Goal: Task Accomplishment & Management: Complete application form

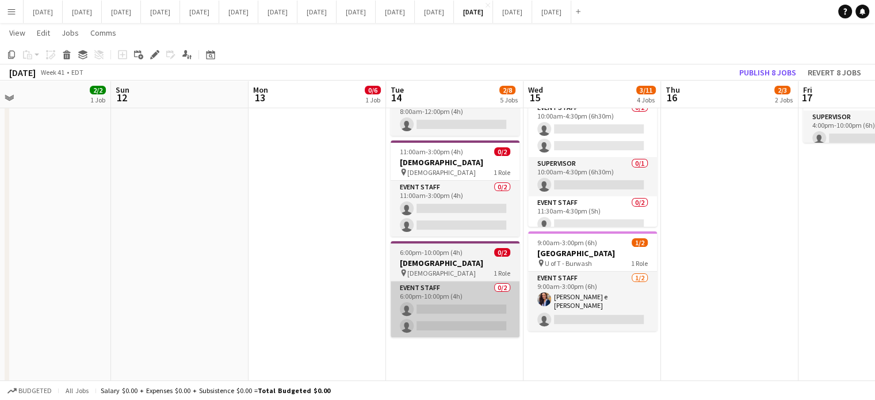
scroll to position [69, 0]
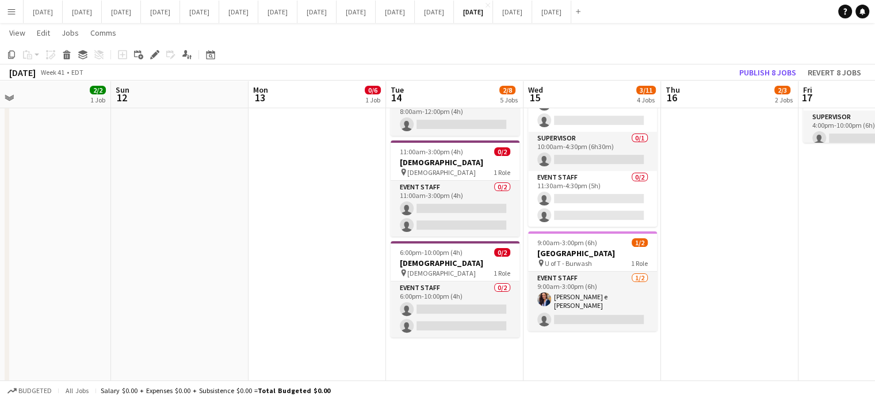
click at [444, 353] on app-date-cell "6:45am-8:30pm (13h45m) 2/2 DAVIES pin DAVIES - 40th Floor 2 Roles Daily Staff 1…" at bounding box center [454, 252] width 137 height 822
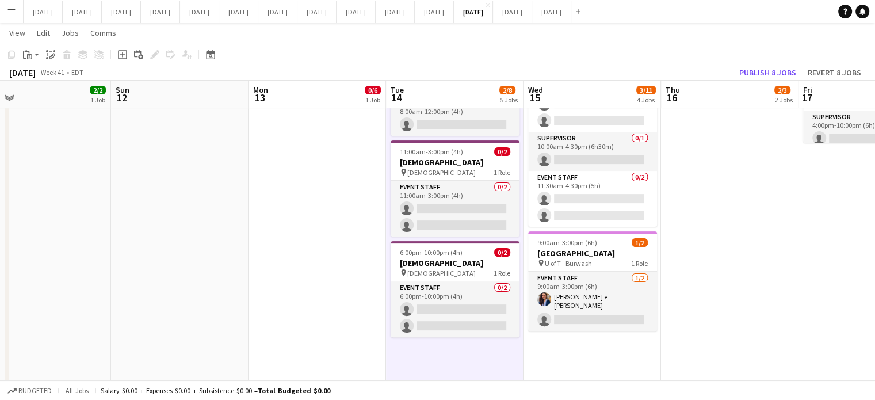
click at [124, 52] on icon "Add job" at bounding box center [122, 54] width 9 height 9
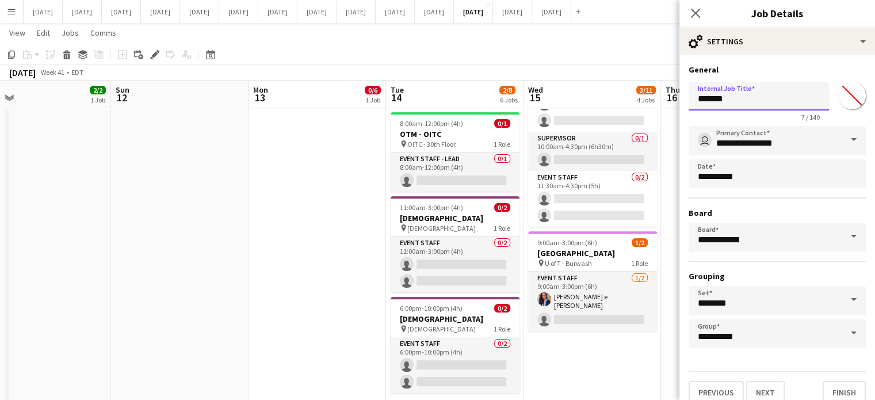
drag, startPoint x: 737, startPoint y: 100, endPoint x: 588, endPoint y: 98, distance: 149.5
click at [588, 98] on body "Menu Boards Boards Boards All jobs Status Workforce Workforce My Workforce Recr…" at bounding box center [437, 198] width 875 height 971
type input "**********"
click at [837, 87] on input "*******" at bounding box center [851, 95] width 41 height 41
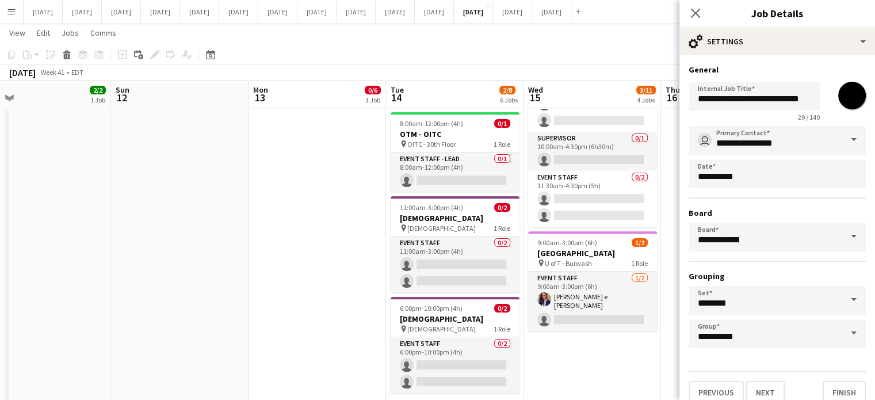
click at [794, 73] on h3 "General" at bounding box center [776, 69] width 177 height 10
click at [848, 87] on input "*******" at bounding box center [851, 95] width 41 height 41
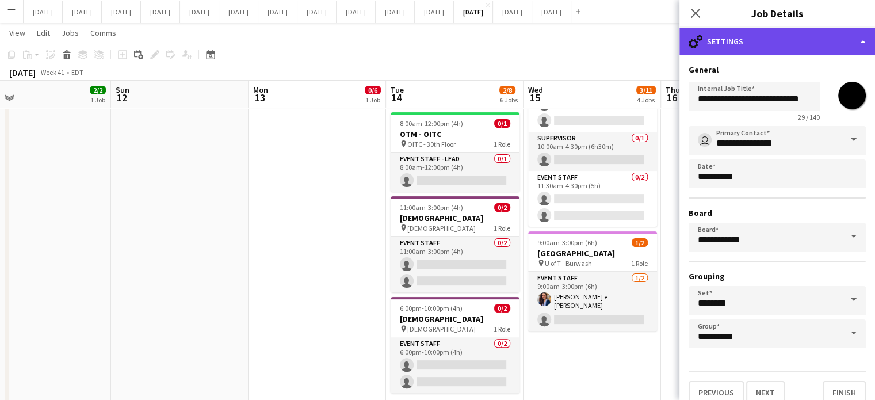
type input "*******"
click at [842, 54] on div "cog-double-3 Settings" at bounding box center [776, 42] width 195 height 28
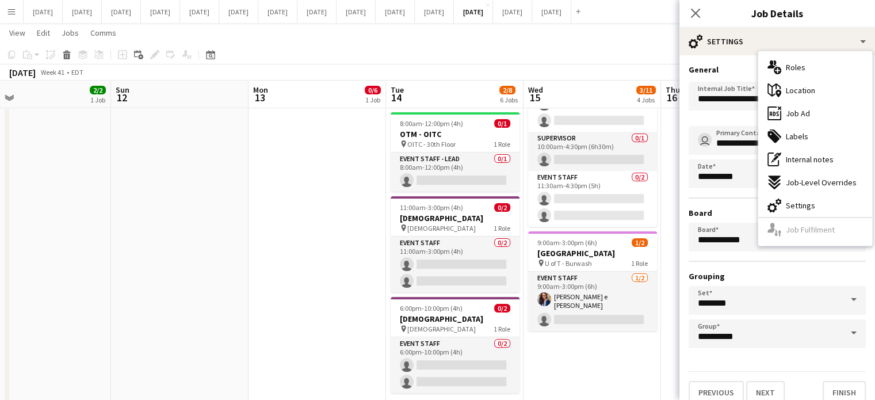
click at [756, 66] on h3 "General" at bounding box center [776, 69] width 177 height 10
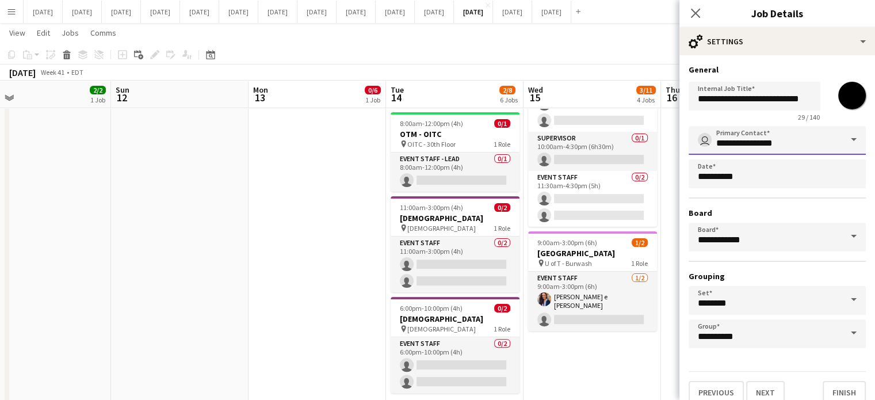
click at [751, 141] on input "**********" at bounding box center [776, 140] width 177 height 29
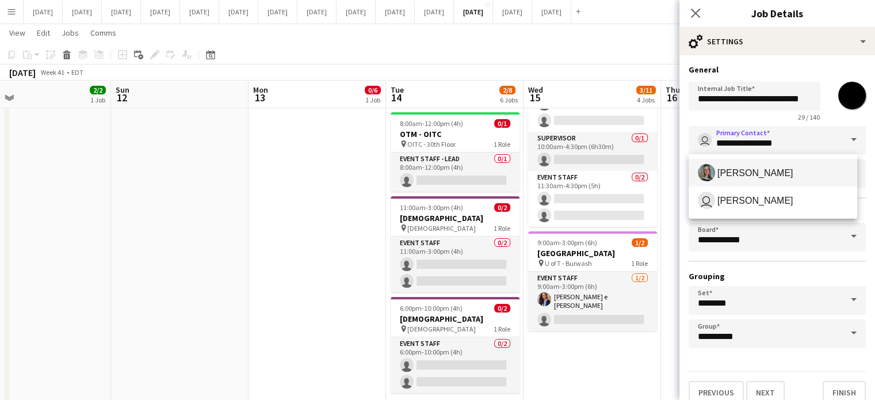
click at [751, 170] on span "Fernanda Lopes" at bounding box center [755, 172] width 76 height 11
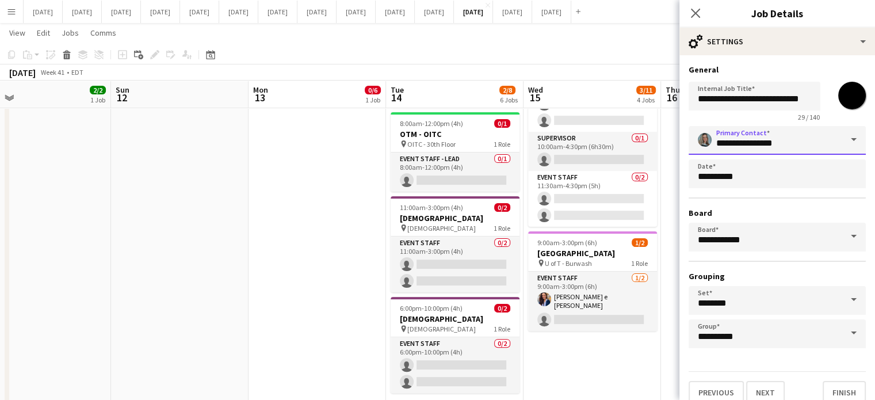
type input "**********"
click at [769, 388] on button "Next" at bounding box center [765, 392] width 39 height 23
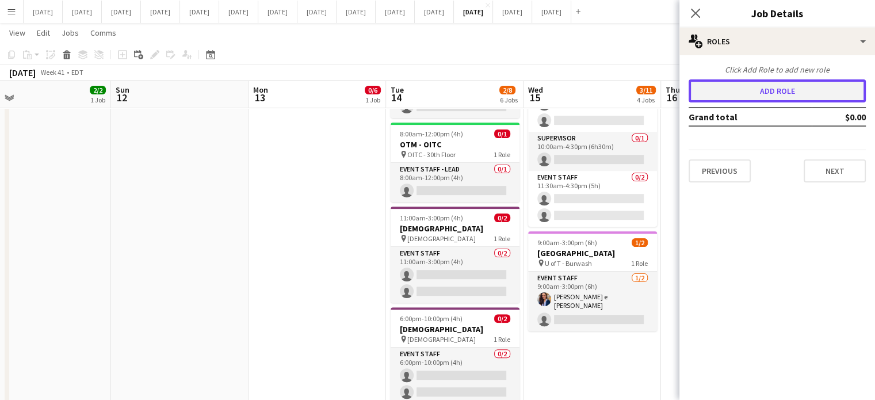
click at [764, 95] on button "Add role" at bounding box center [776, 90] width 177 height 23
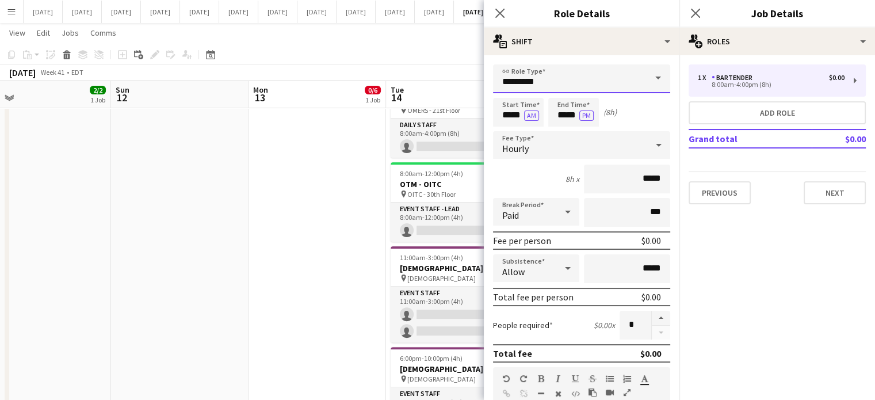
click at [559, 75] on input "*********" at bounding box center [581, 78] width 177 height 29
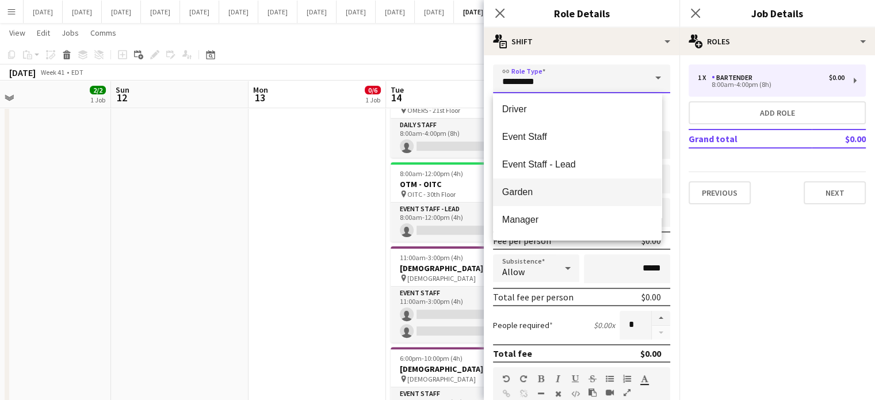
scroll to position [172, 0]
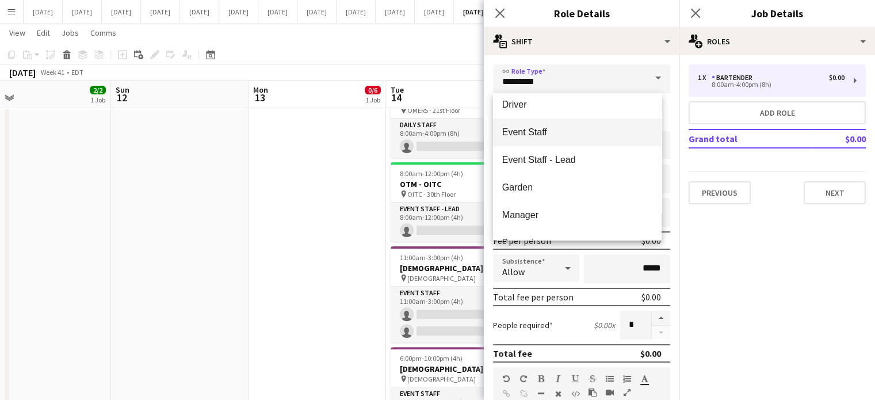
click at [566, 141] on mat-option "Event Staff" at bounding box center [577, 132] width 168 height 28
type input "**********"
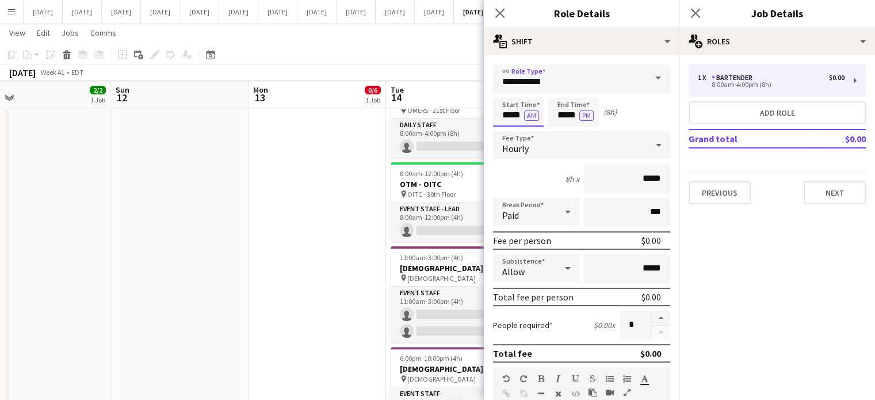
click at [508, 109] on input "*****" at bounding box center [518, 112] width 51 height 29
click at [510, 91] on div at bounding box center [506, 91] width 23 height 11
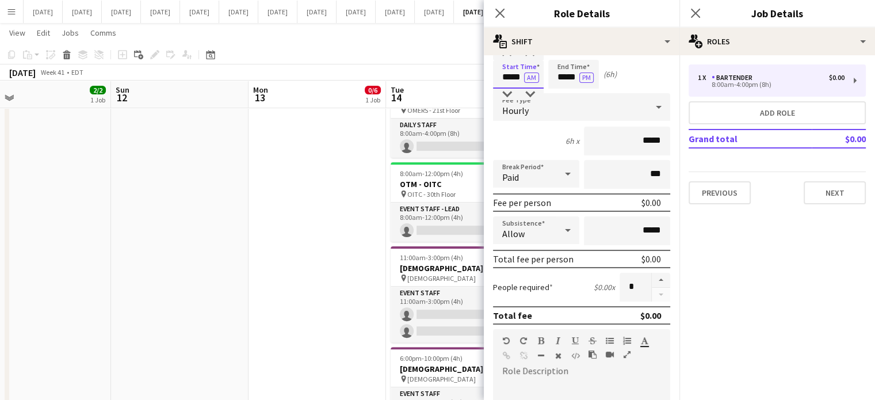
click at [524, 90] on form "**********" at bounding box center [581, 366] width 195 height 681
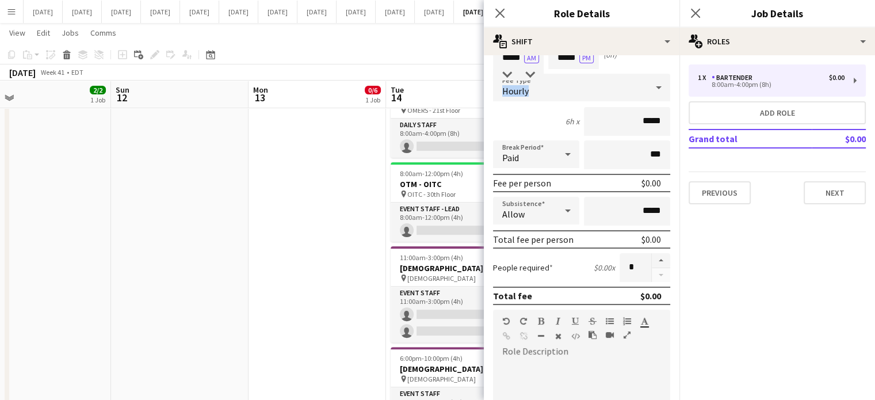
click at [525, 90] on span "Hourly" at bounding box center [515, 90] width 26 height 11
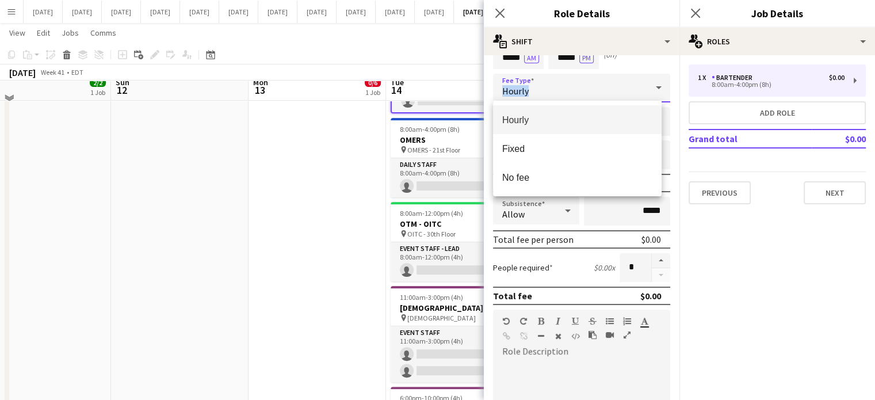
scroll to position [230, 0]
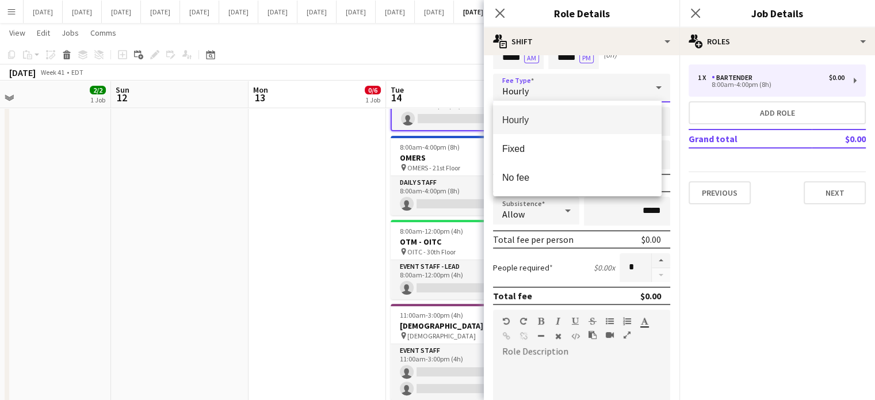
click at [787, 254] on div at bounding box center [437, 200] width 875 height 400
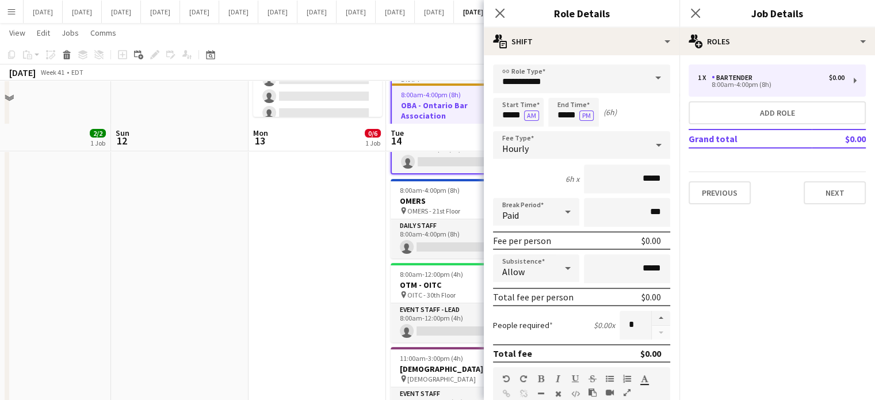
scroll to position [172, 0]
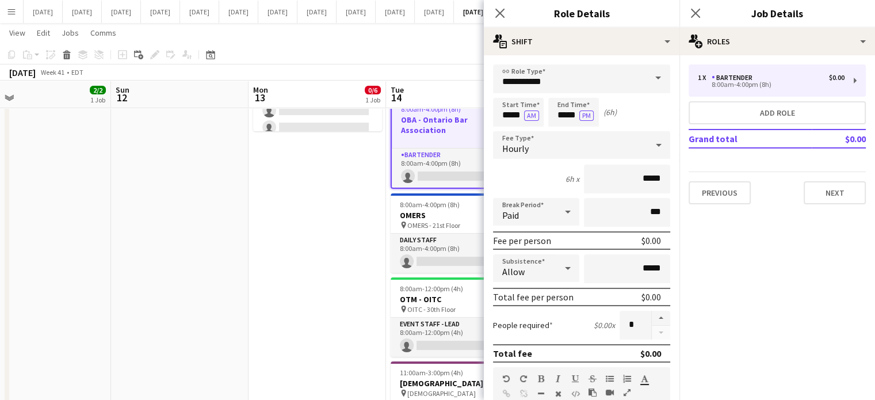
click at [532, 96] on form "**********" at bounding box center [581, 404] width 195 height 681
click at [531, 100] on input "*****" at bounding box center [518, 112] width 51 height 29
click at [531, 93] on div at bounding box center [529, 91] width 23 height 11
type input "*****"
click at [531, 93] on div at bounding box center [529, 91] width 23 height 11
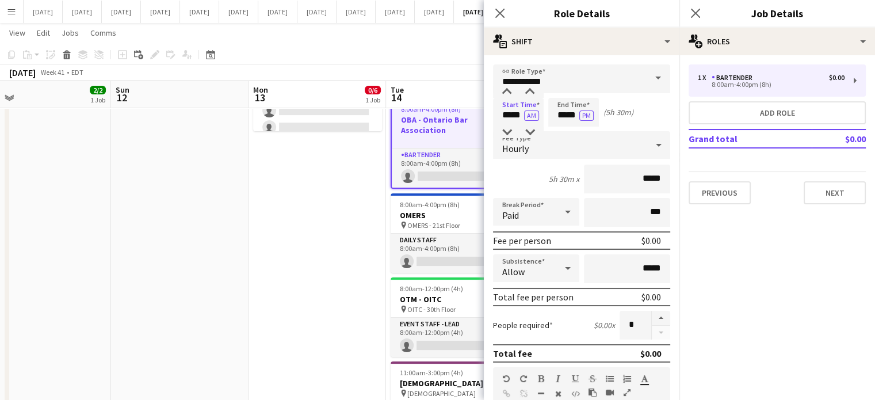
click at [558, 96] on form "**********" at bounding box center [581, 404] width 195 height 681
click at [563, 124] on input "*****" at bounding box center [573, 112] width 51 height 29
click at [563, 134] on div at bounding box center [561, 131] width 23 height 11
click at [563, 133] on div at bounding box center [561, 131] width 23 height 11
click at [584, 91] on div at bounding box center [584, 91] width 23 height 11
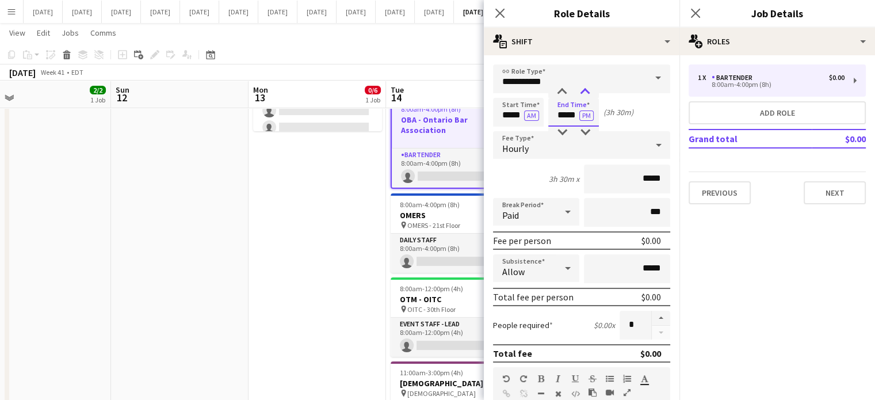
type input "*****"
click at [585, 91] on div at bounding box center [584, 91] width 23 height 11
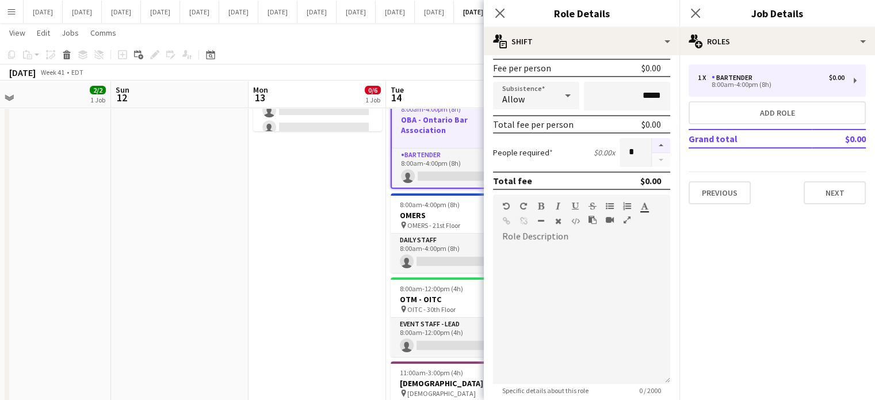
click at [653, 142] on button "button" at bounding box center [660, 145] width 18 height 15
type input "*"
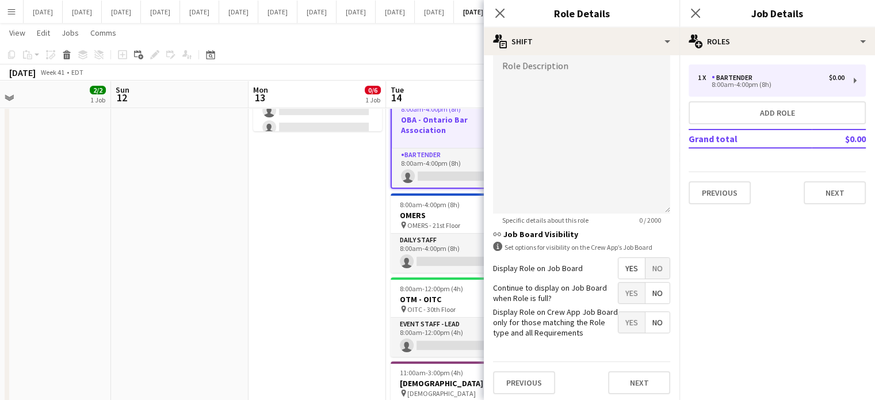
click at [653, 262] on span "No" at bounding box center [657, 268] width 24 height 21
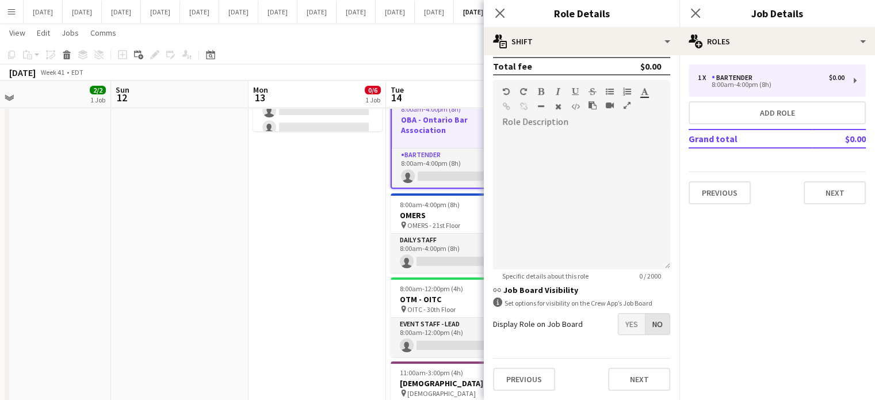
scroll to position [285, 0]
click at [637, 370] on button "Next" at bounding box center [639, 381] width 62 height 23
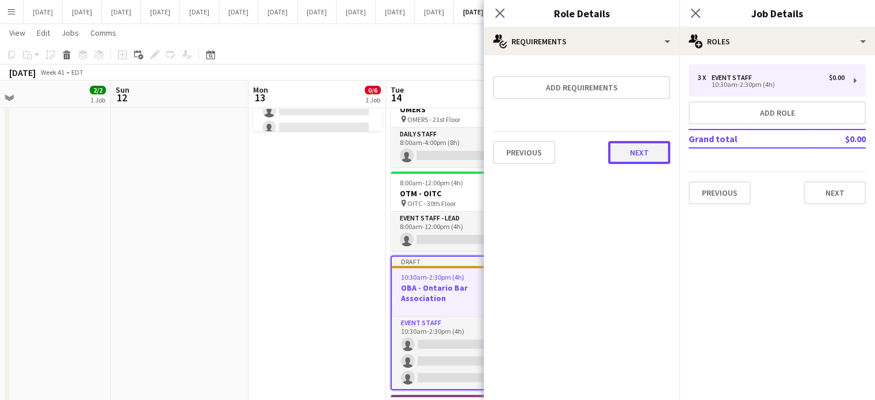
click at [628, 152] on button "Next" at bounding box center [639, 152] width 62 height 23
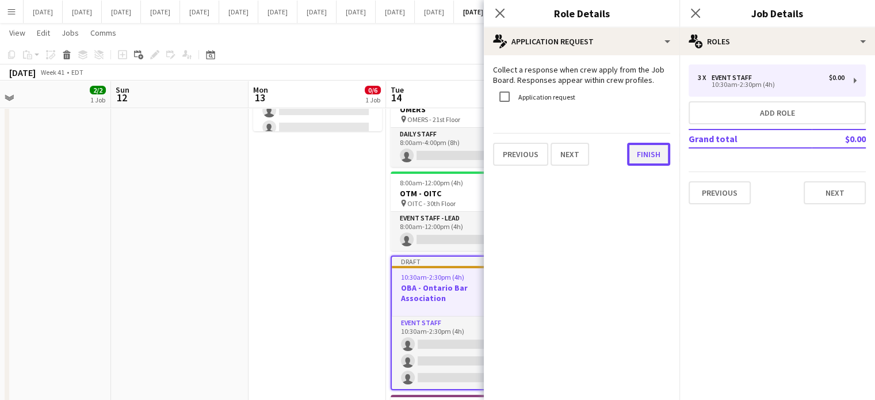
click at [630, 147] on button "Finish" at bounding box center [648, 154] width 43 height 23
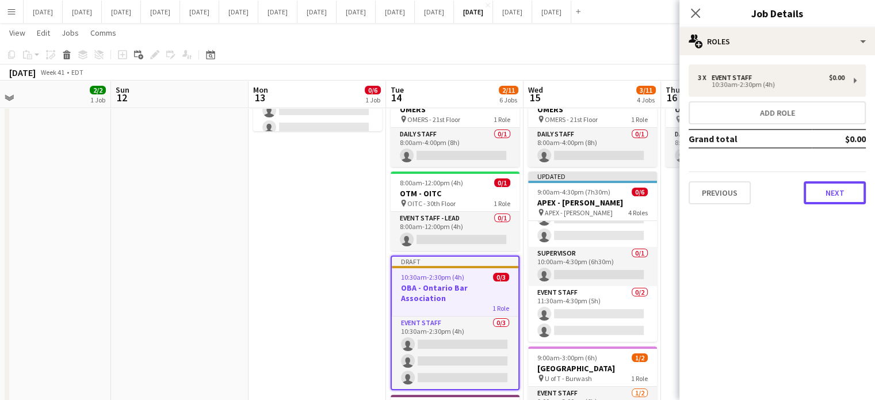
click at [839, 200] on button "Next" at bounding box center [834, 192] width 62 height 23
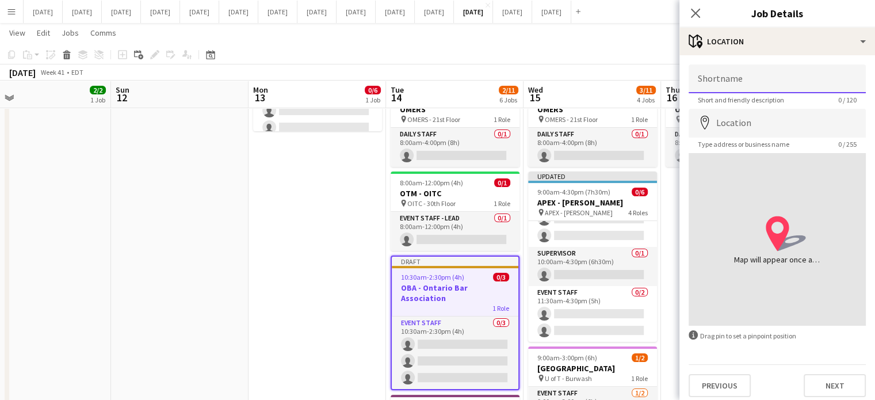
click at [730, 92] on input "Shortname" at bounding box center [776, 78] width 177 height 29
type input "**********"
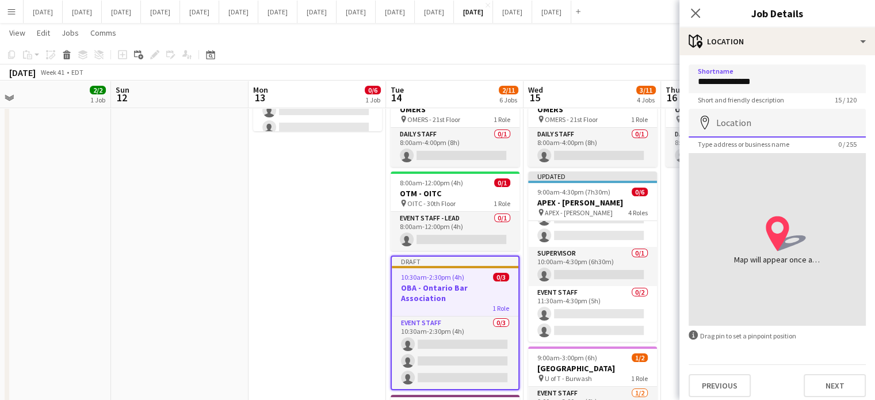
click at [754, 117] on input "Location" at bounding box center [776, 123] width 177 height 29
type input "**********"
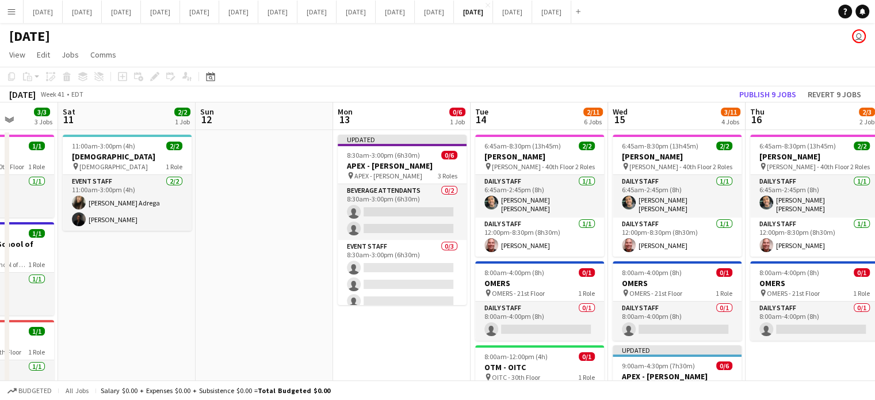
scroll to position [0, 457]
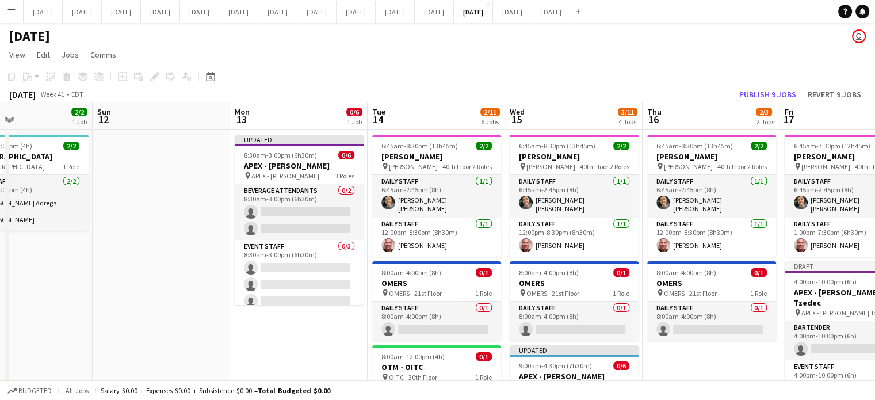
drag, startPoint x: 869, startPoint y: 288, endPoint x: 128, endPoint y: 292, distance: 741.7
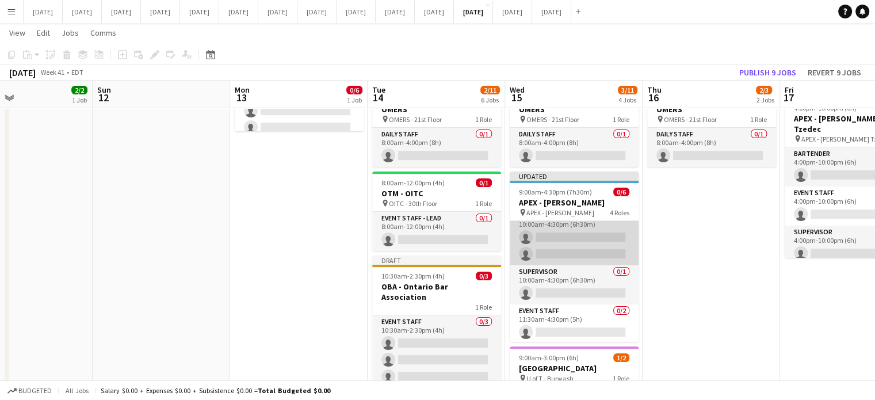
scroll to position [57, 0]
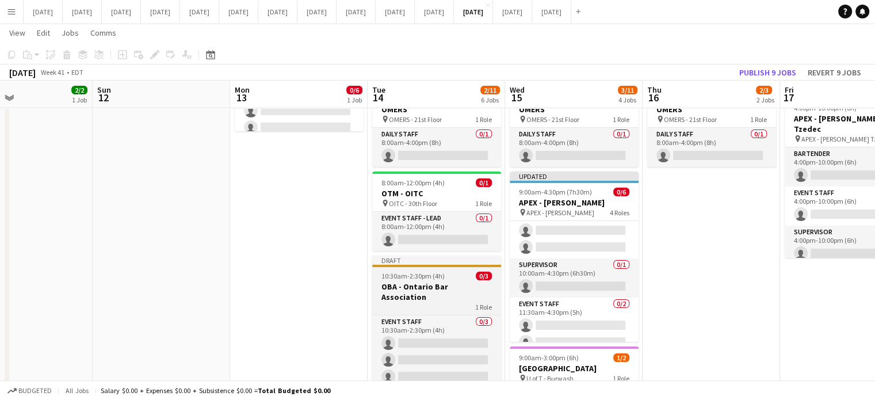
click at [463, 277] on app-job-card "Draft 10:30am-2:30pm (4h) 0/3 OBA - Ontario Bar Association 1 Role Event Staff …" at bounding box center [436, 321] width 129 height 132
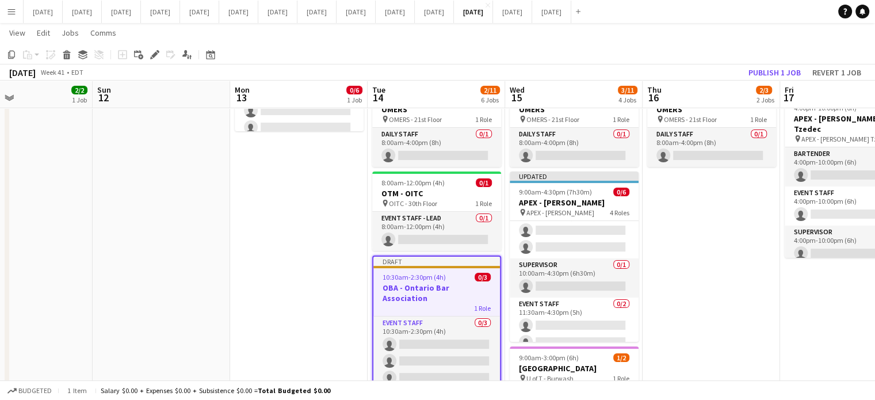
drag, startPoint x: 156, startPoint y: 54, endPoint x: 225, endPoint y: 52, distance: 69.6
click at [156, 53] on icon at bounding box center [154, 55] width 6 height 6
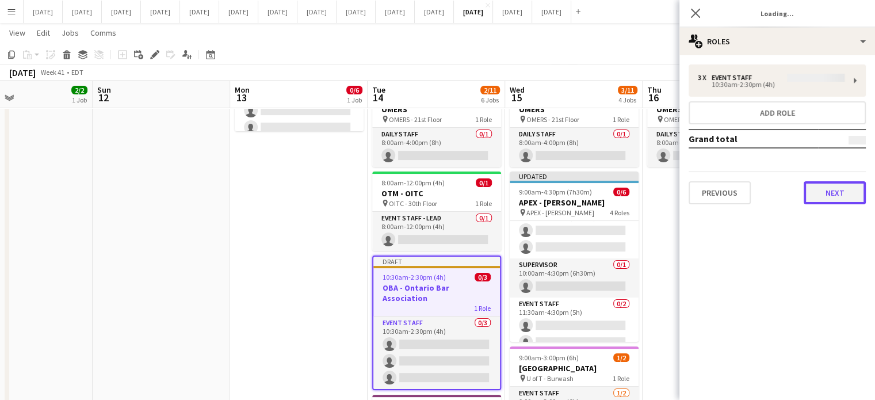
click at [824, 191] on button "Next" at bounding box center [834, 192] width 62 height 23
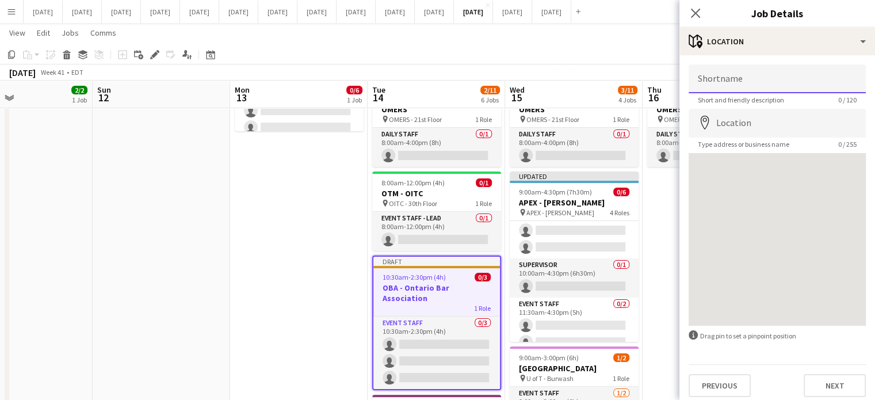
click at [735, 80] on input "Shortname" at bounding box center [776, 78] width 177 height 29
type input "**********"
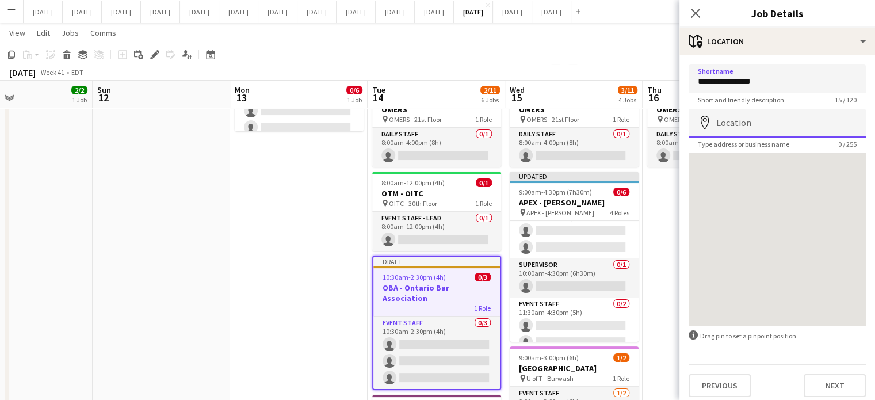
click at [753, 124] on input "Location" at bounding box center [776, 123] width 177 height 29
type input "**********"
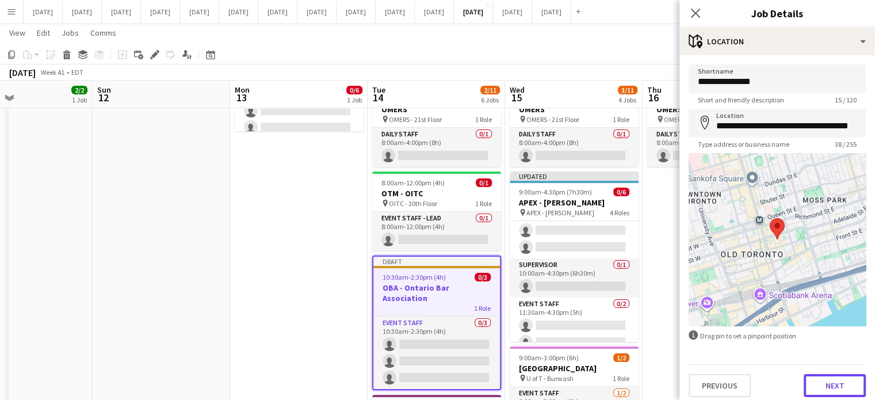
click at [833, 378] on button "Next" at bounding box center [834, 385] width 62 height 23
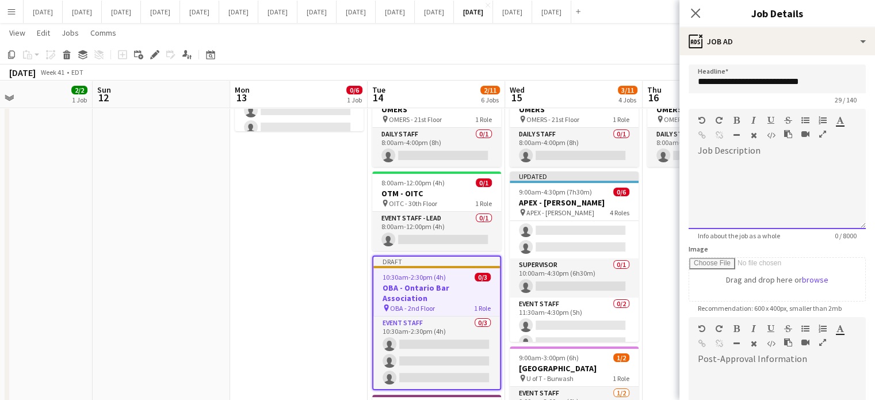
click at [775, 164] on div at bounding box center [776, 194] width 177 height 69
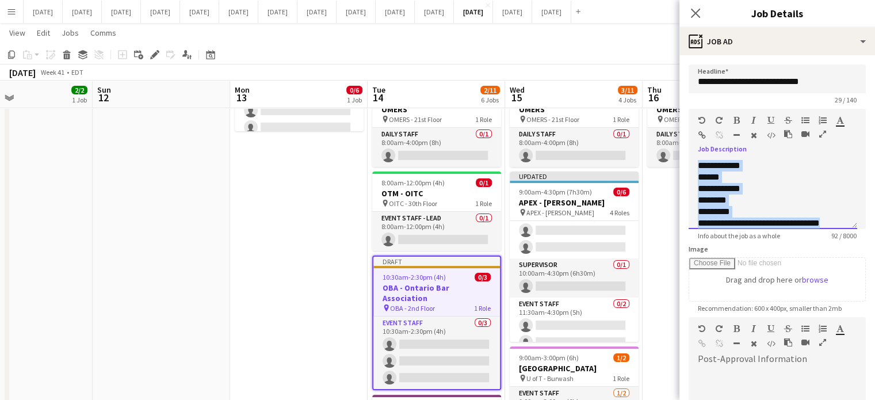
scroll to position [9, 0]
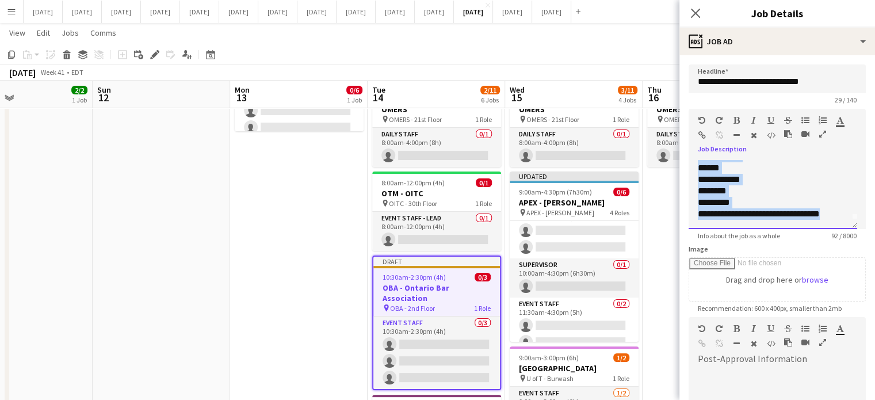
drag, startPoint x: 696, startPoint y: 166, endPoint x: 831, endPoint y: 225, distance: 147.8
click at [831, 225] on div "**********" at bounding box center [772, 194] width 168 height 69
click at [734, 119] on icon "button" at bounding box center [736, 120] width 6 height 8
click at [755, 117] on icon "button" at bounding box center [753, 120] width 5 height 8
click at [752, 190] on div "********" at bounding box center [767, 190] width 141 height 11
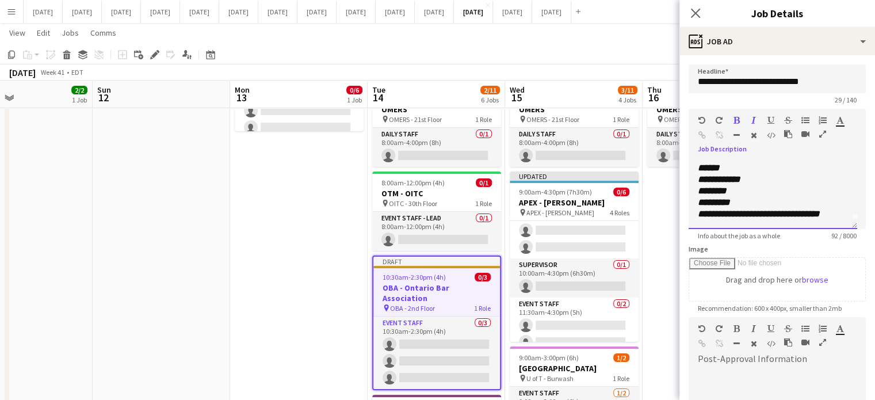
scroll to position [0, 0]
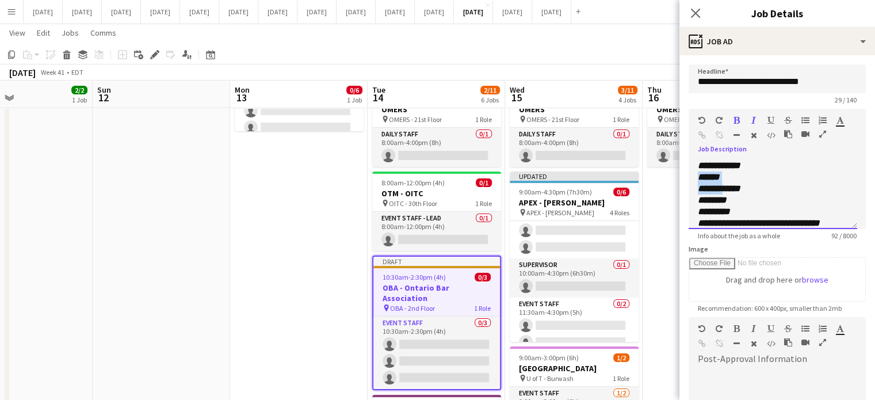
drag, startPoint x: 697, startPoint y: 182, endPoint x: 730, endPoint y: 185, distance: 32.9
click at [730, 185] on icon "**********" at bounding box center [718, 188] width 43 height 9
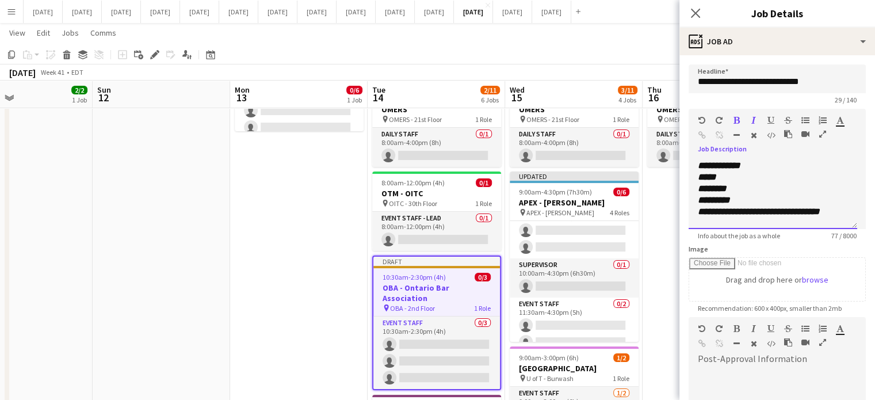
click at [770, 179] on div "*****" at bounding box center [772, 176] width 150 height 11
click at [698, 120] on icon "button" at bounding box center [701, 120] width 7 height 8
click at [740, 189] on icon "**********" at bounding box center [718, 188] width 43 height 9
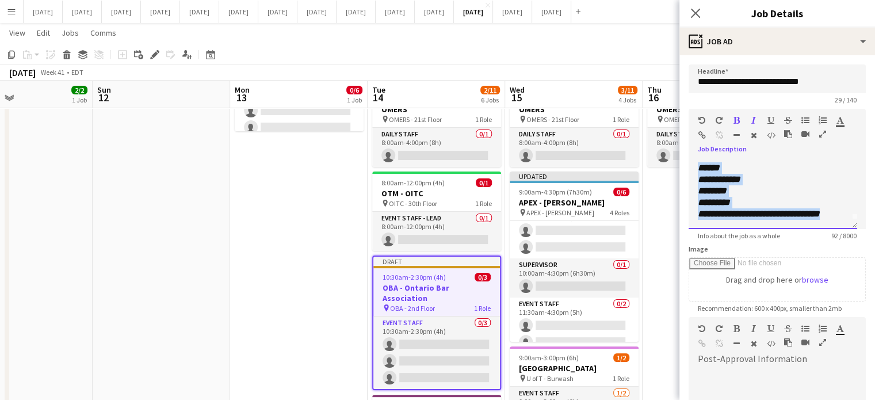
drag, startPoint x: 695, startPoint y: 173, endPoint x: 797, endPoint y: 178, distance: 102.5
click at [844, 213] on div "**********" at bounding box center [772, 194] width 168 height 69
click at [804, 119] on icon "button" at bounding box center [805, 120] width 8 height 8
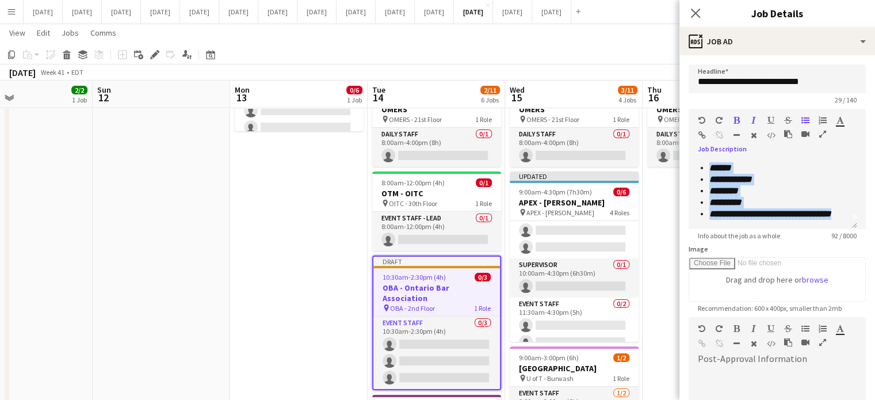
click at [734, 121] on icon "button" at bounding box center [736, 120] width 6 height 8
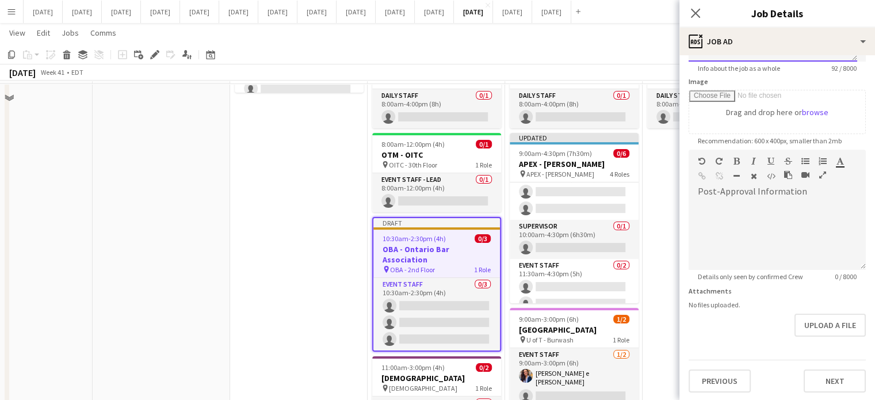
scroll to position [230, 0]
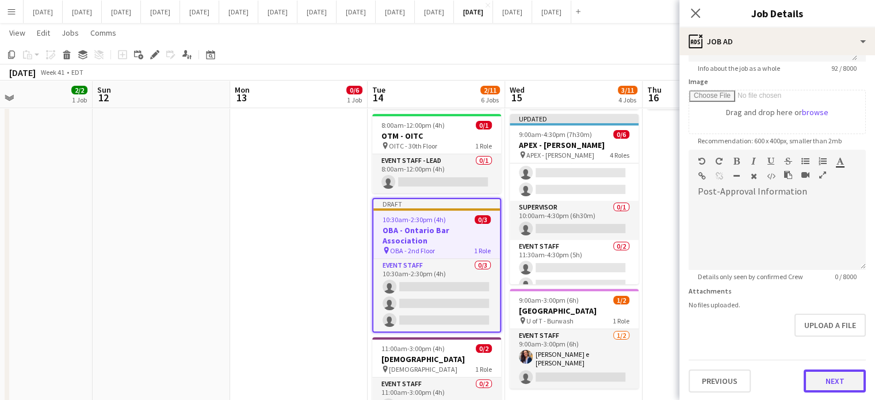
click at [811, 375] on button "Next" at bounding box center [834, 380] width 62 height 23
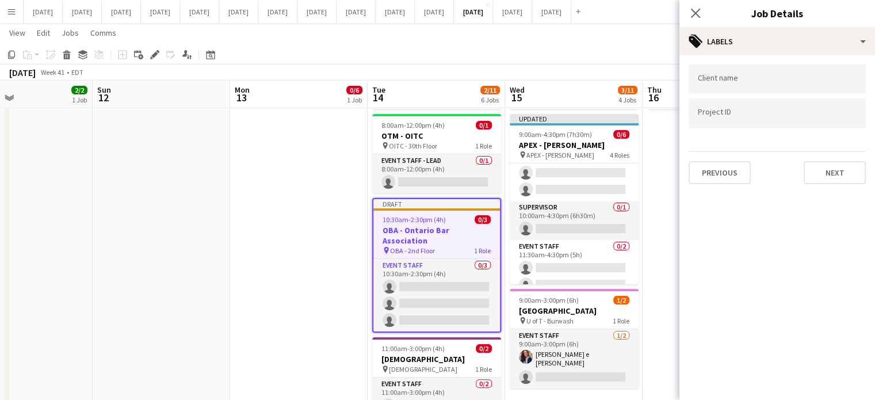
scroll to position [0, 0]
click at [751, 80] on input "Type to search client labels..." at bounding box center [776, 79] width 159 height 10
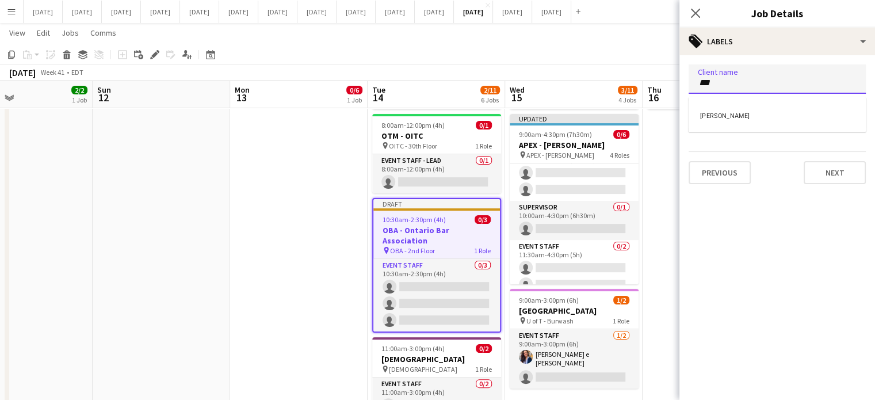
type input "***"
click at [749, 118] on div "[PERSON_NAME]" at bounding box center [776, 115] width 177 height 28
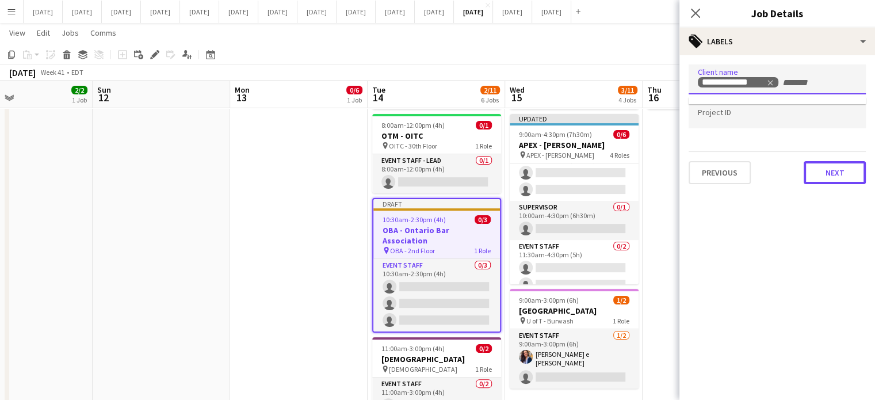
click at [836, 169] on button "Next" at bounding box center [834, 172] width 62 height 23
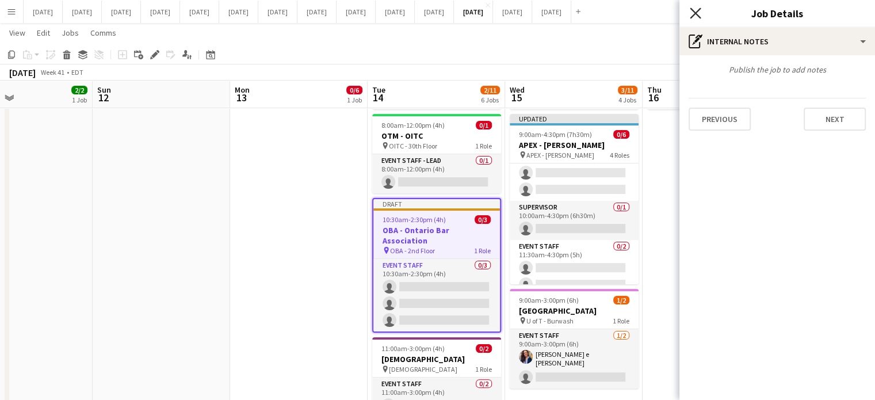
click at [697, 13] on icon "Close pop-in" at bounding box center [694, 12] width 11 height 11
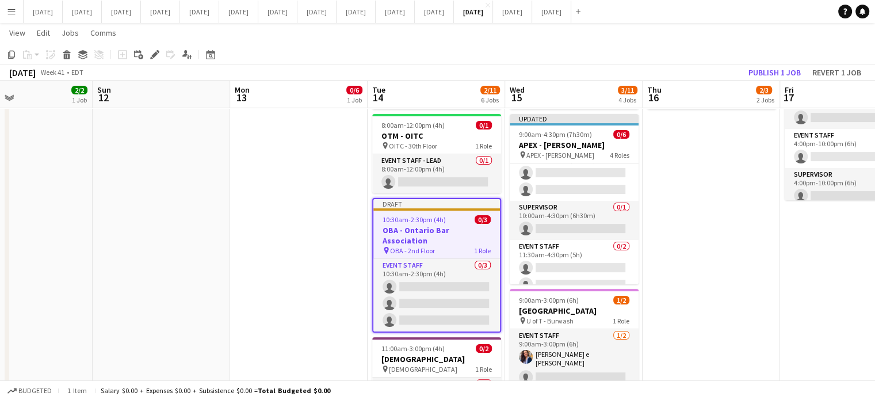
click at [439, 215] on span "10:30am-2:30pm (4h)" at bounding box center [413, 219] width 63 height 9
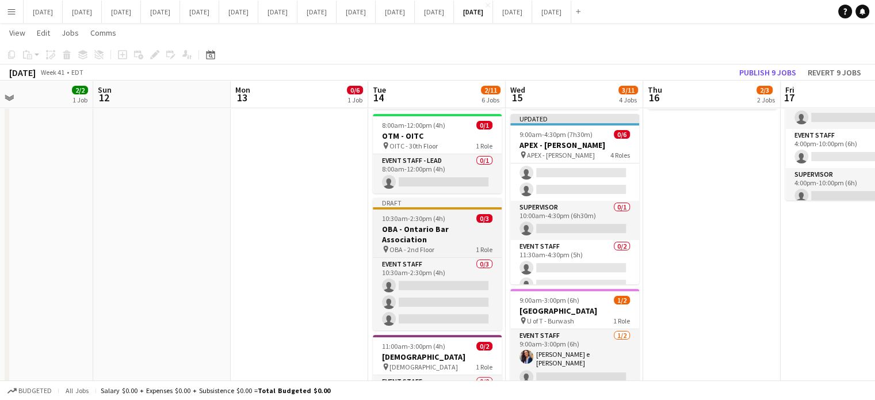
click at [438, 214] on span "10:30am-2:30pm (4h)" at bounding box center [413, 218] width 63 height 9
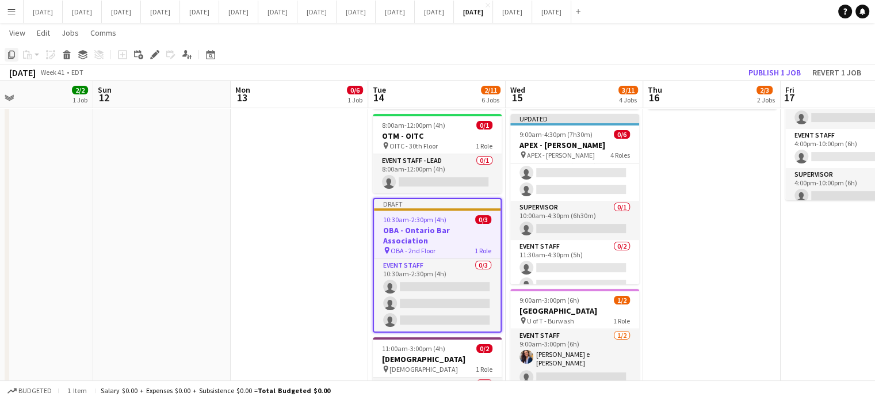
click at [11, 51] on icon at bounding box center [11, 55] width 7 height 8
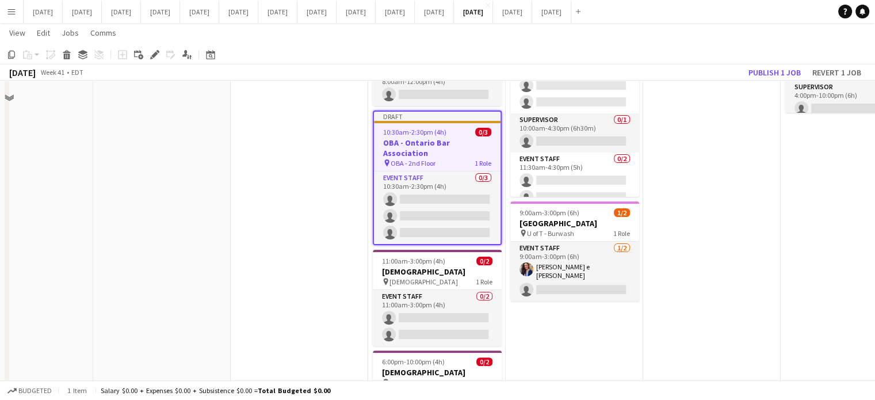
scroll to position [402, 0]
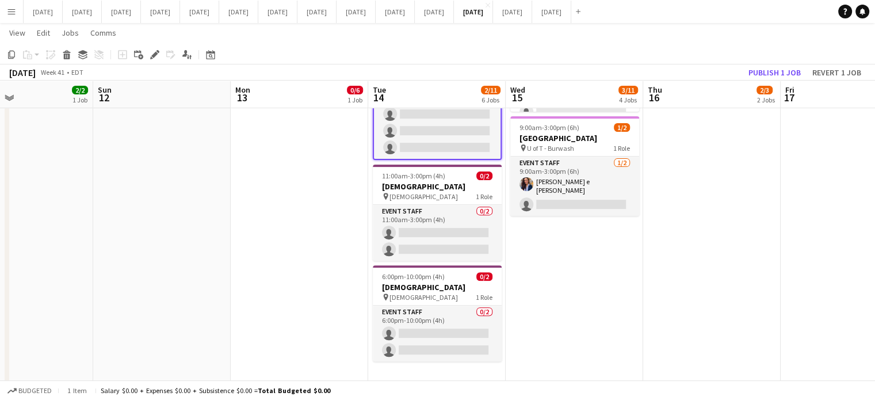
click at [568, 266] on app-date-cell "6:45am-8:30pm (13h45m) 2/2 [PERSON_NAME] pin [PERSON_NAME] - 40th Floor 2 Roles…" at bounding box center [573, 204] width 137 height 956
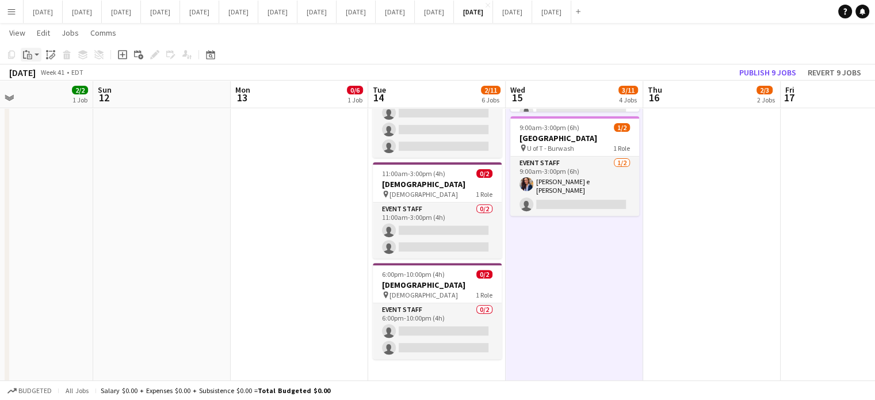
click at [40, 52] on app-action-btn "Paste" at bounding box center [31, 55] width 21 height 14
click at [51, 77] on link "Paste Ctrl+V" at bounding box center [84, 76] width 108 height 10
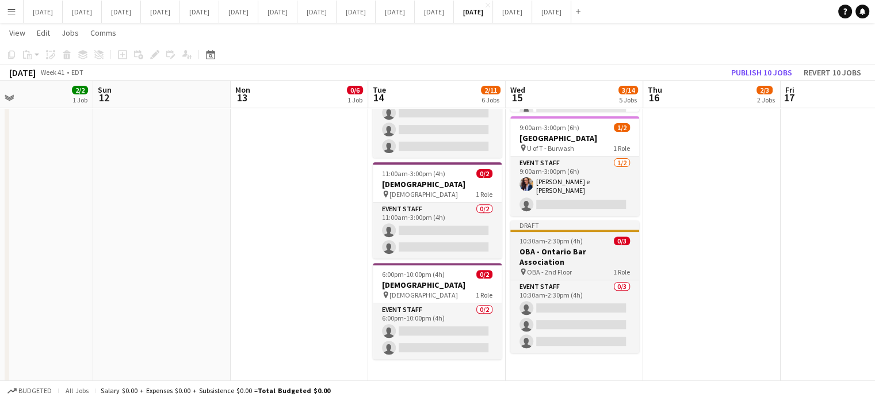
click at [580, 236] on span "10:30am-2:30pm (4h)" at bounding box center [550, 240] width 63 height 9
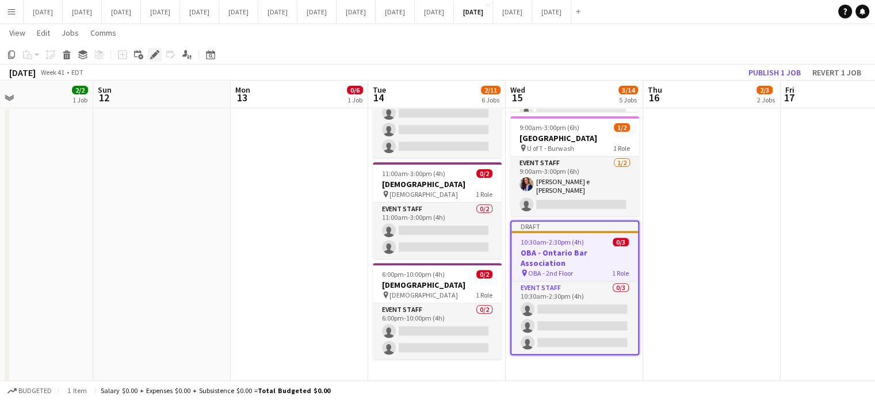
click at [154, 55] on icon at bounding box center [154, 55] width 6 height 6
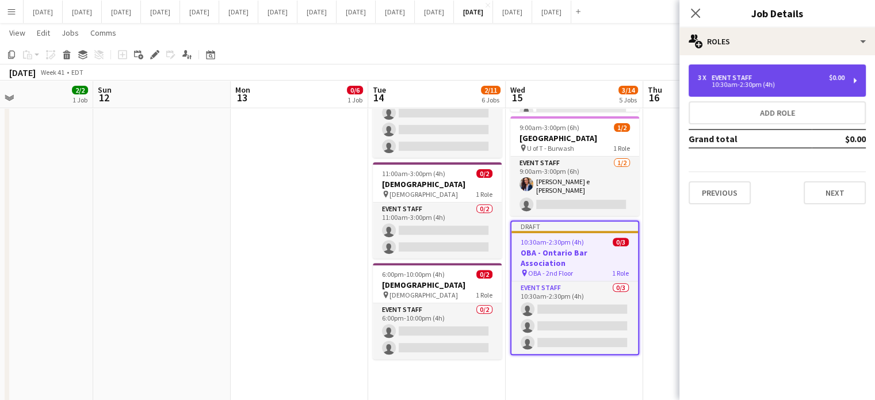
click at [738, 82] on div "10:30am-2:30pm (4h)" at bounding box center [770, 85] width 147 height 6
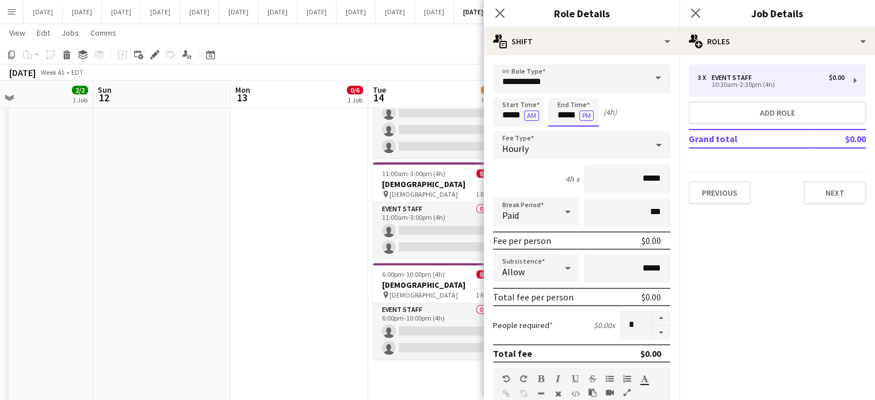
click at [572, 110] on input "*****" at bounding box center [573, 112] width 51 height 29
click at [561, 94] on div at bounding box center [561, 91] width 23 height 11
click at [561, 93] on div at bounding box center [561, 91] width 23 height 11
click at [584, 91] on div at bounding box center [584, 91] width 23 height 11
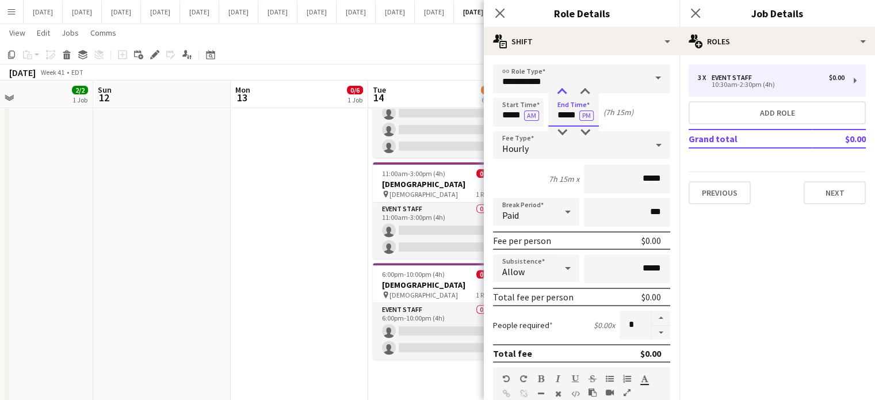
click at [562, 91] on div at bounding box center [561, 91] width 23 height 11
click at [581, 94] on div at bounding box center [584, 91] width 23 height 11
click at [582, 93] on div at bounding box center [584, 91] width 23 height 11
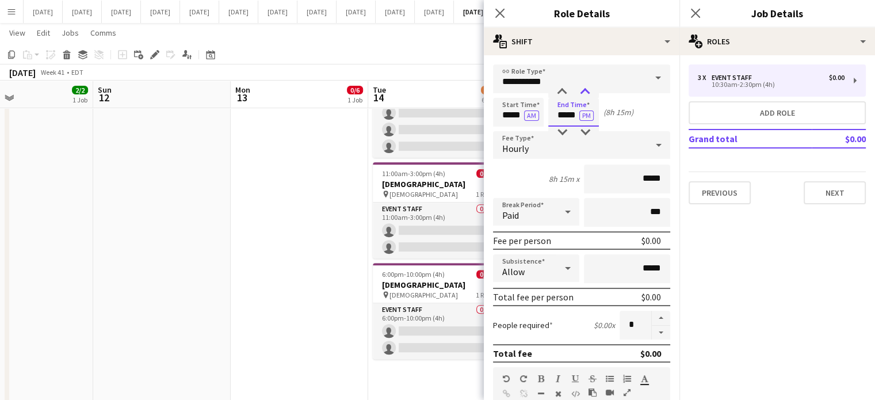
type input "*****"
click at [582, 93] on div at bounding box center [584, 91] width 23 height 11
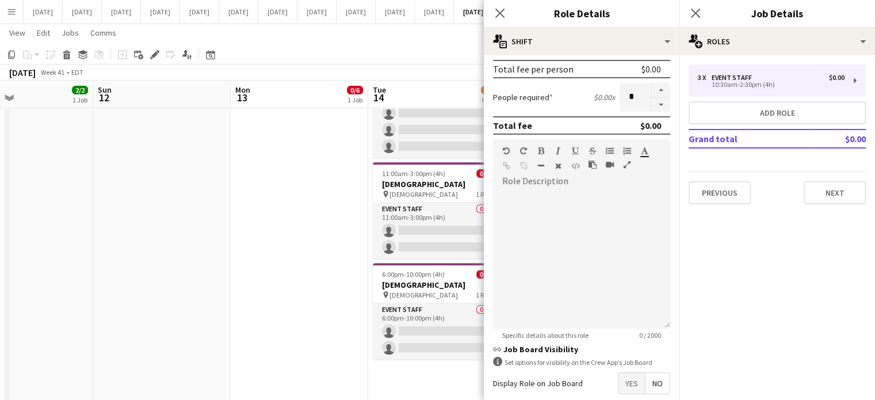
scroll to position [230, 0]
click at [653, 98] on button "button" at bounding box center [660, 102] width 18 height 14
type input "*"
click at [508, 13] on div "Close pop-in" at bounding box center [500, 13] width 32 height 26
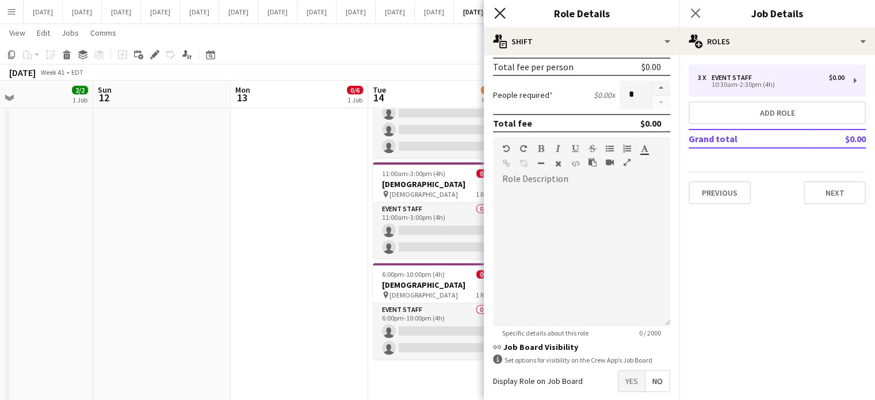
click at [504, 13] on icon "Close pop-in" at bounding box center [499, 12] width 11 height 11
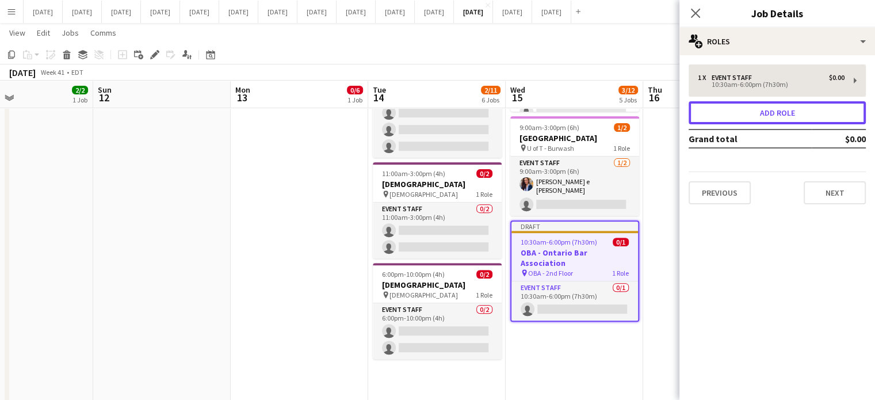
click at [731, 112] on button "Add role" at bounding box center [776, 112] width 177 height 23
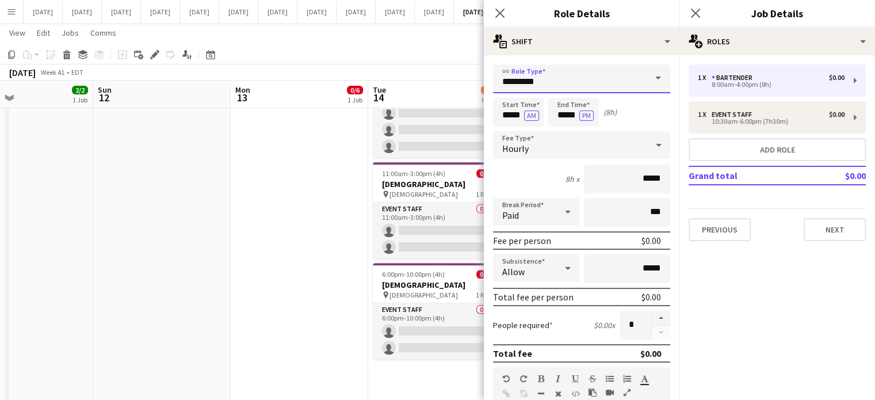
click at [577, 71] on input "*********" at bounding box center [581, 78] width 177 height 29
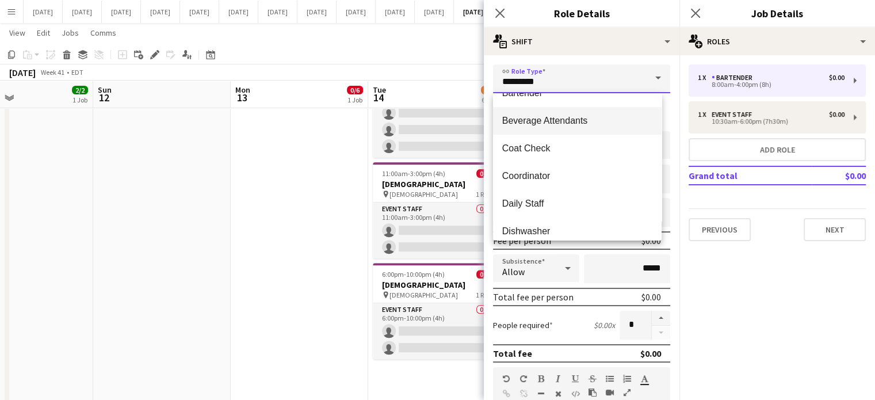
scroll to position [0, 0]
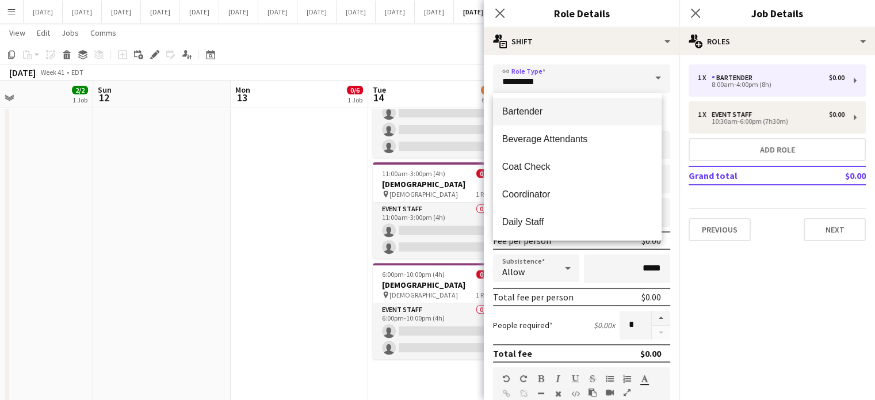
click at [555, 110] on span "Bartender" at bounding box center [577, 111] width 150 height 11
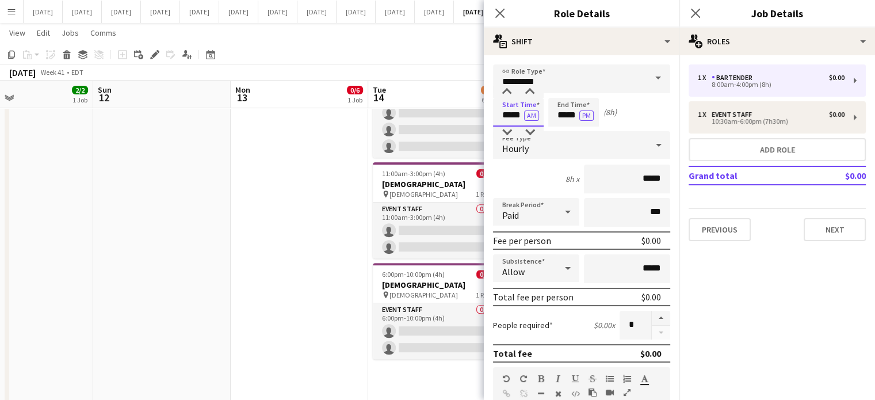
click at [512, 117] on input "*****" at bounding box center [518, 112] width 51 height 29
click at [511, 94] on div at bounding box center [506, 91] width 23 height 11
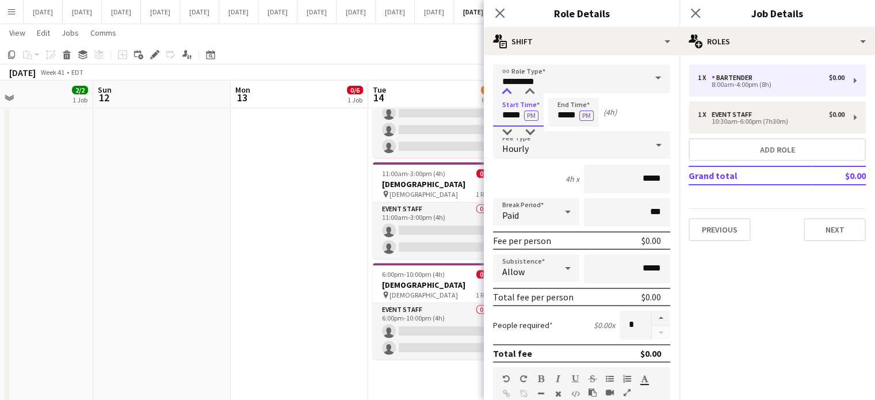
click at [511, 94] on div at bounding box center [506, 91] width 23 height 11
click at [529, 92] on div at bounding box center [529, 91] width 23 height 11
type input "*****"
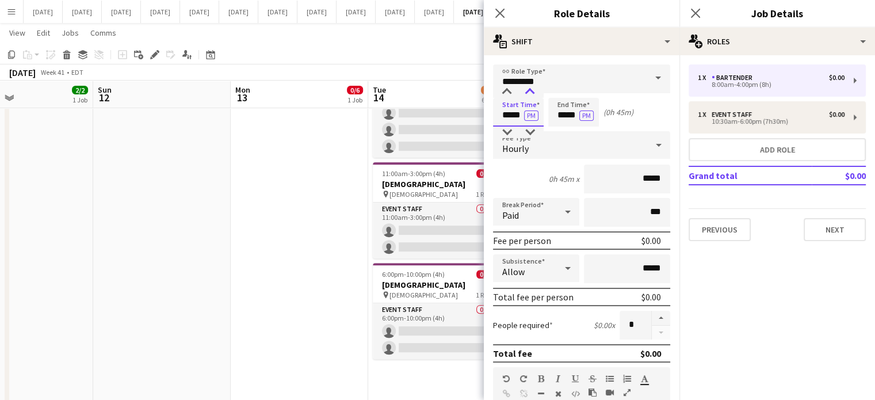
click at [529, 92] on div at bounding box center [529, 91] width 23 height 11
click at [559, 105] on input "*****" at bounding box center [573, 112] width 51 height 29
click at [562, 94] on div at bounding box center [561, 91] width 23 height 11
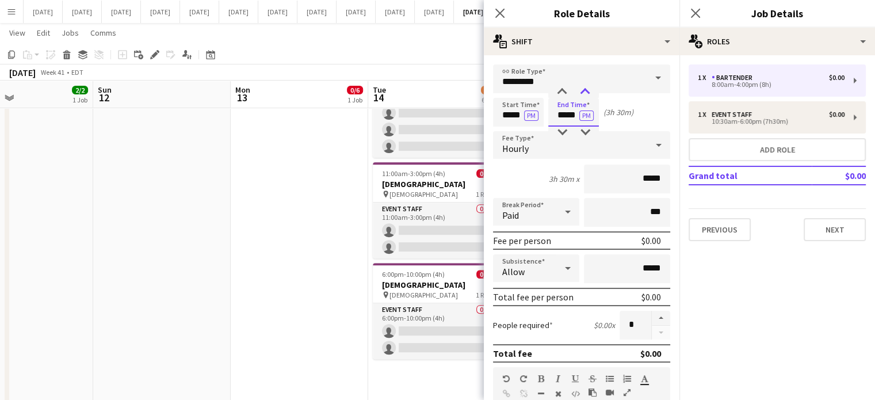
click at [581, 94] on div at bounding box center [584, 91] width 23 height 11
type input "*****"
click at [582, 94] on div at bounding box center [584, 91] width 23 height 11
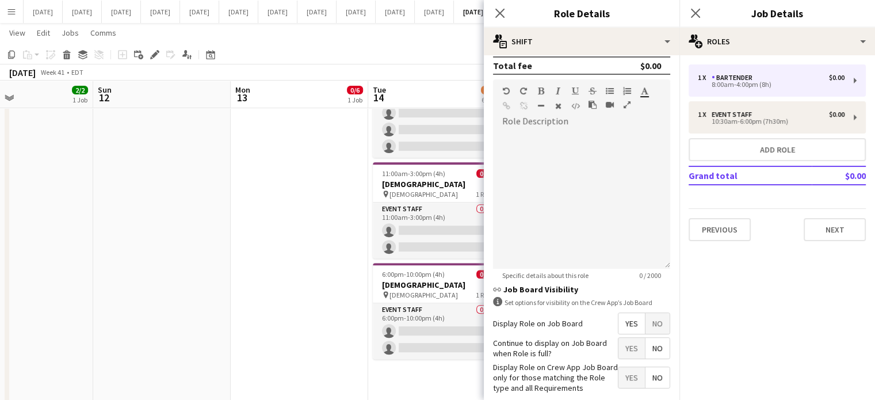
click at [649, 314] on span "No" at bounding box center [657, 323] width 24 height 21
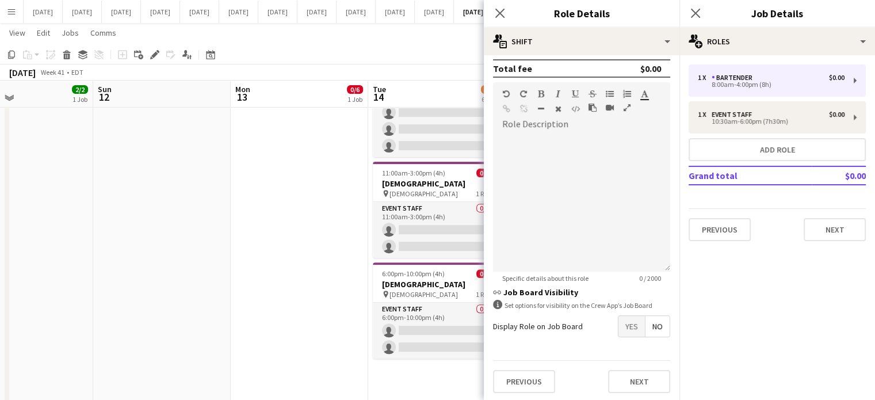
scroll to position [517, 0]
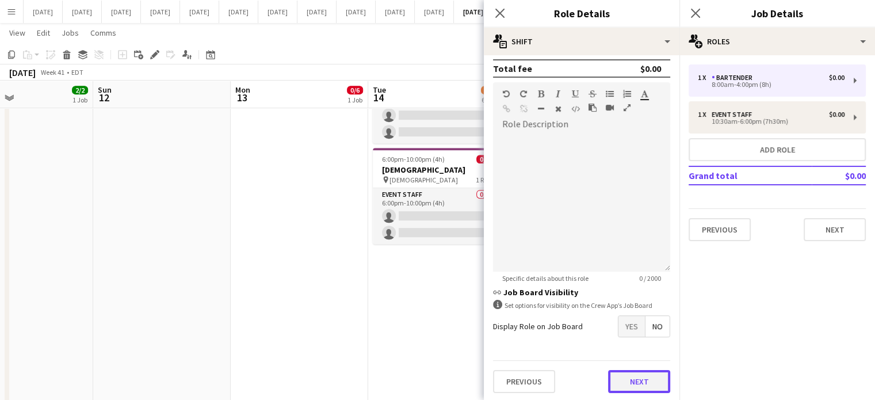
click at [638, 372] on button "Next" at bounding box center [639, 381] width 62 height 23
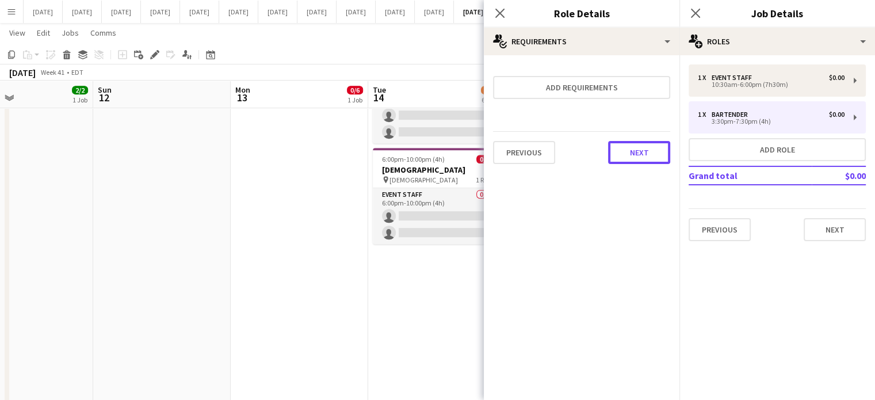
click at [638, 151] on button "Next" at bounding box center [639, 152] width 62 height 23
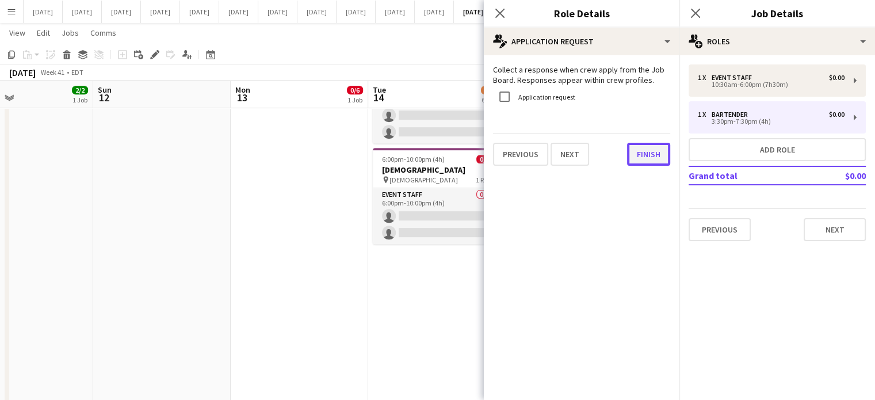
click at [659, 152] on button "Finish" at bounding box center [648, 154] width 43 height 23
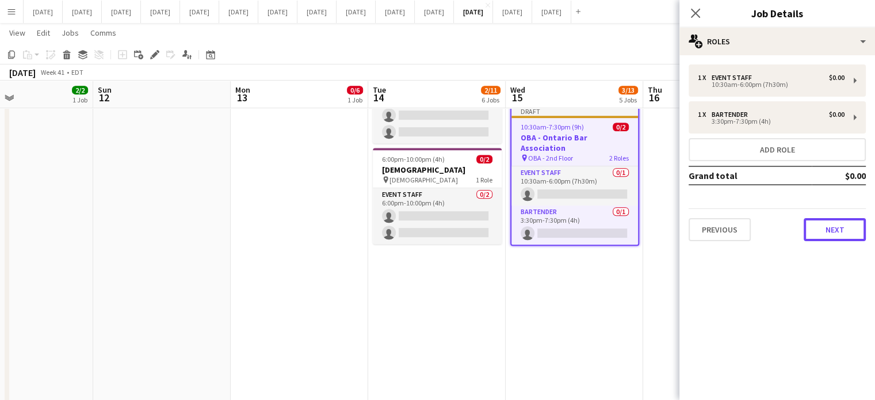
click at [822, 227] on button "Next" at bounding box center [834, 229] width 62 height 23
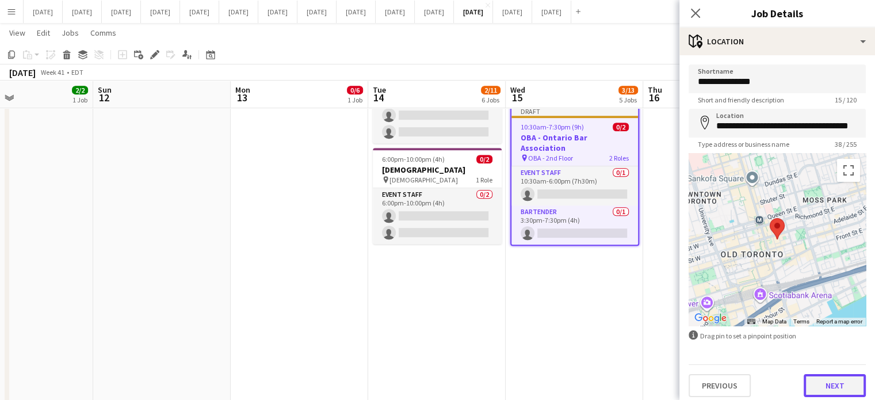
click at [830, 384] on button "Next" at bounding box center [834, 385] width 62 height 23
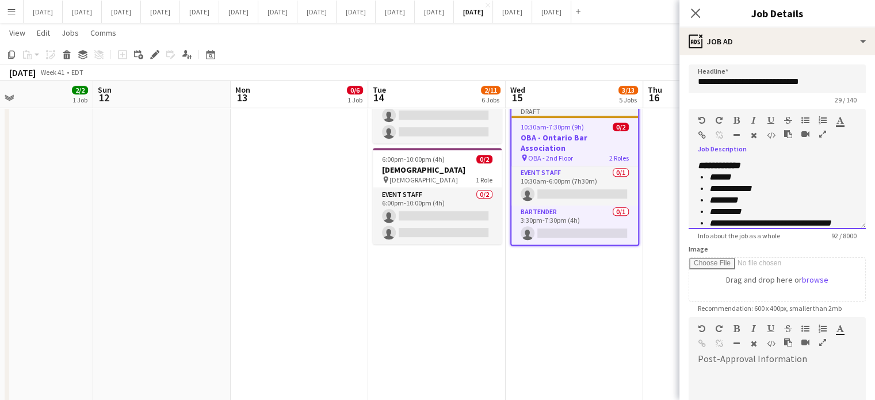
drag, startPoint x: 757, startPoint y: 181, endPoint x: 692, endPoint y: 181, distance: 64.4
click at [692, 181] on div "**********" at bounding box center [776, 194] width 177 height 69
click at [770, 161] on div "**********" at bounding box center [776, 194] width 177 height 69
click at [770, 164] on div "**********" at bounding box center [776, 194] width 177 height 69
click at [694, 10] on icon "Close pop-in" at bounding box center [694, 12] width 11 height 11
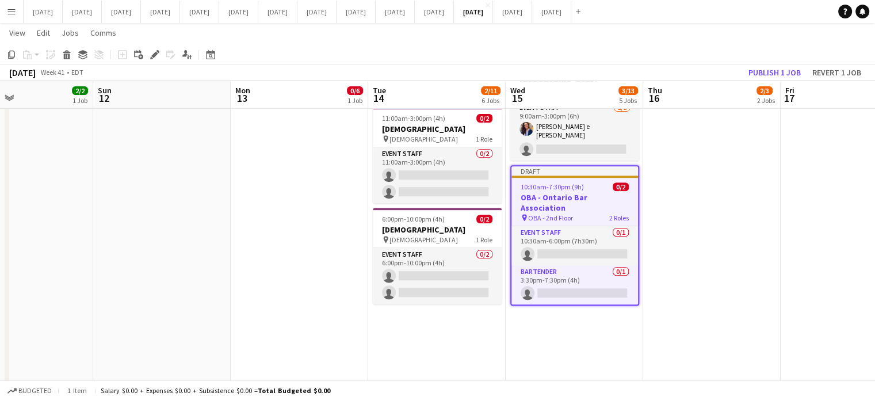
scroll to position [402, 0]
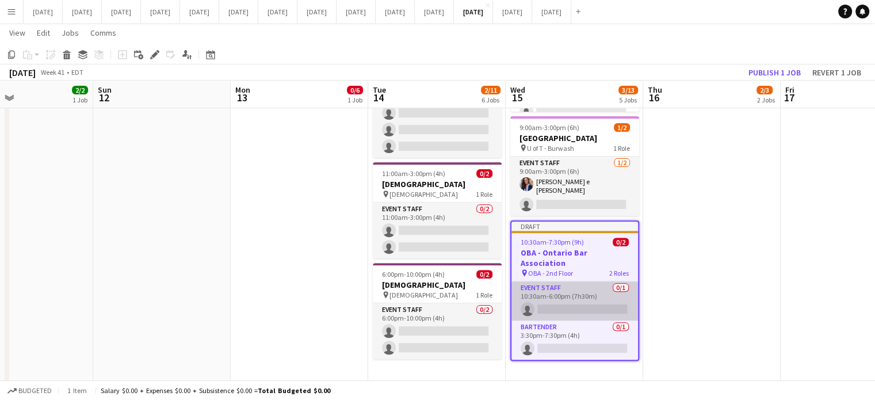
click at [574, 281] on app-card-role "Event Staff 0/1 10:30am-6:00pm (7h30m) single-neutral-actions" at bounding box center [574, 300] width 126 height 39
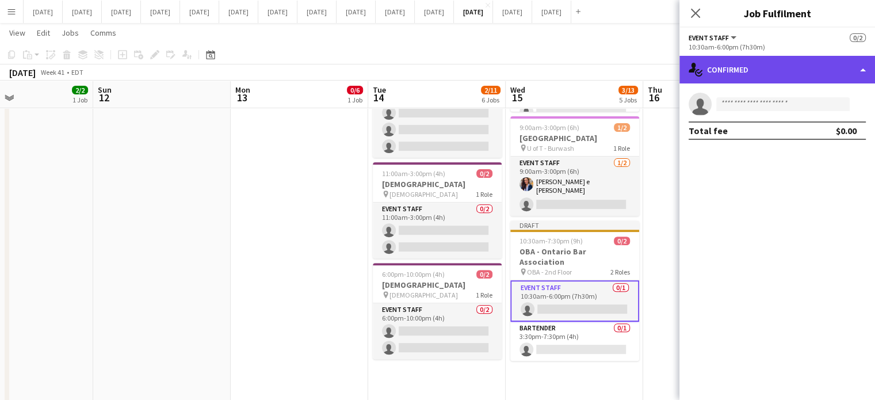
click at [751, 68] on div "single-neutral-actions-check-2 Confirmed" at bounding box center [776, 70] width 195 height 28
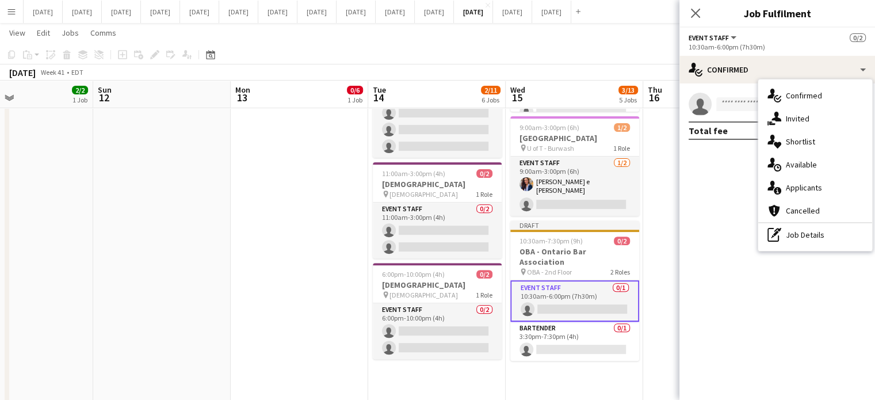
click at [790, 116] on span "Invited" at bounding box center [797, 118] width 24 height 10
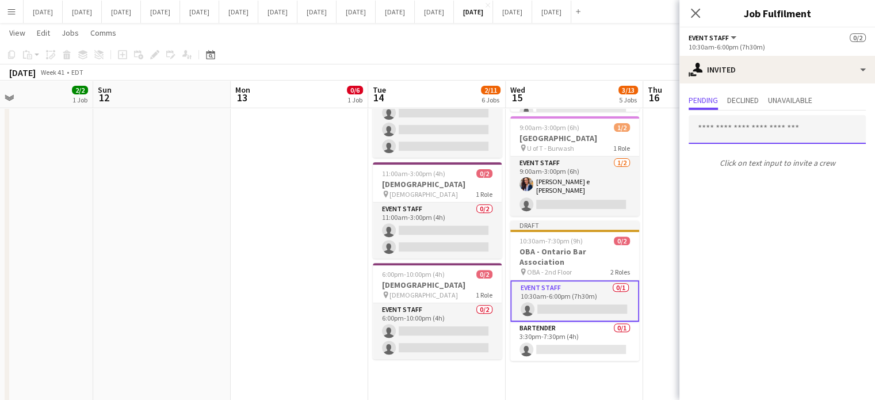
click at [731, 131] on input "text" at bounding box center [776, 129] width 177 height 29
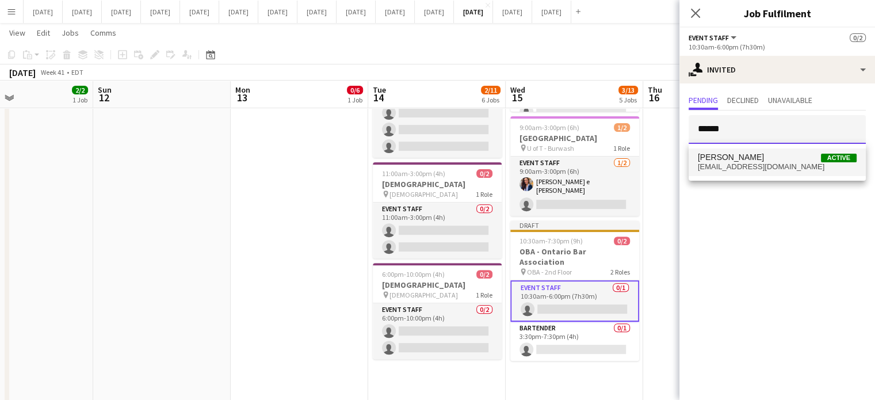
type input "******"
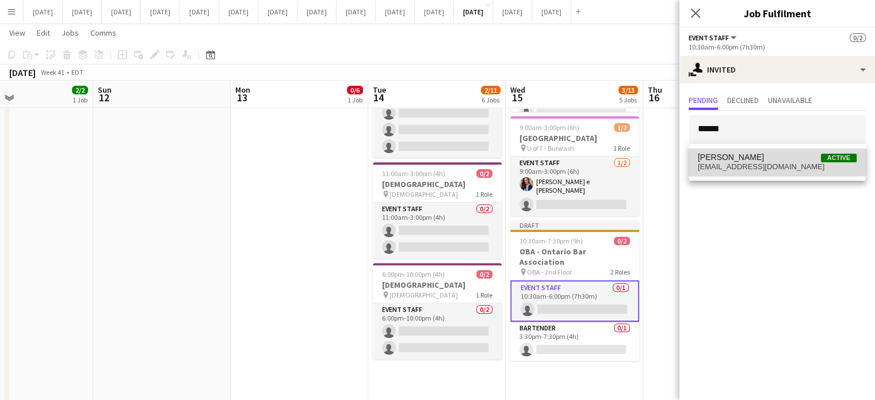
click at [733, 158] on span "[PERSON_NAME]" at bounding box center [730, 157] width 66 height 10
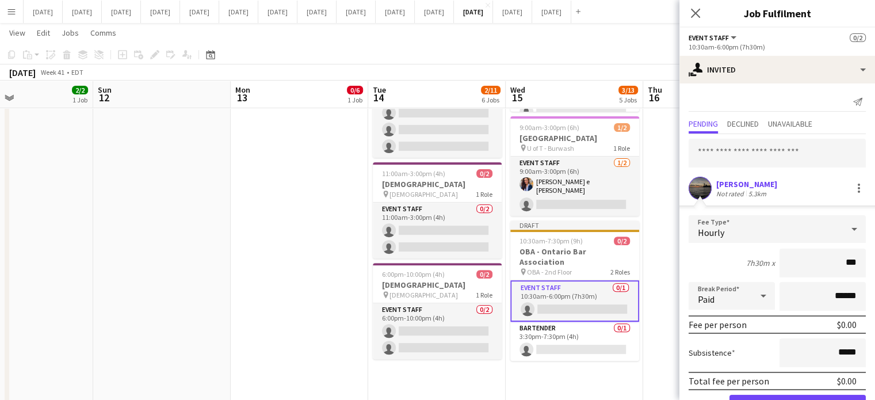
type input "**"
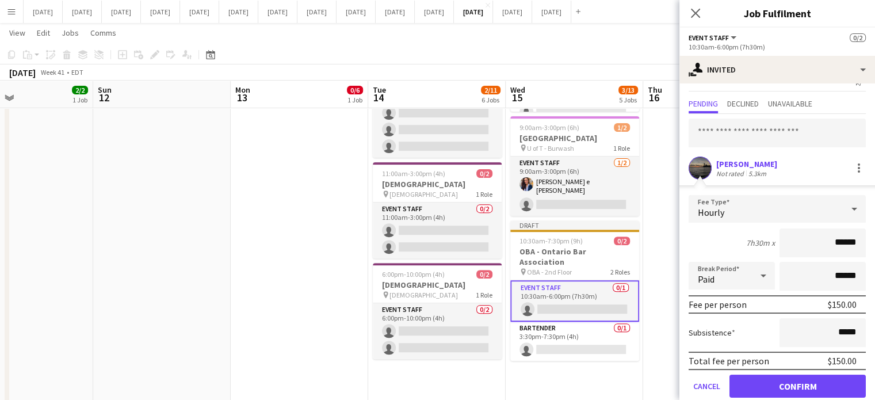
scroll to position [37, 0]
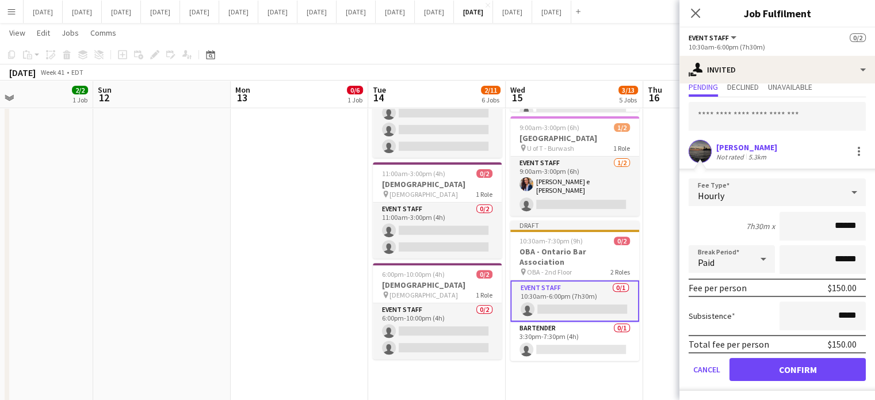
type input "******"
click at [798, 369] on button "Confirm" at bounding box center [797, 369] width 136 height 23
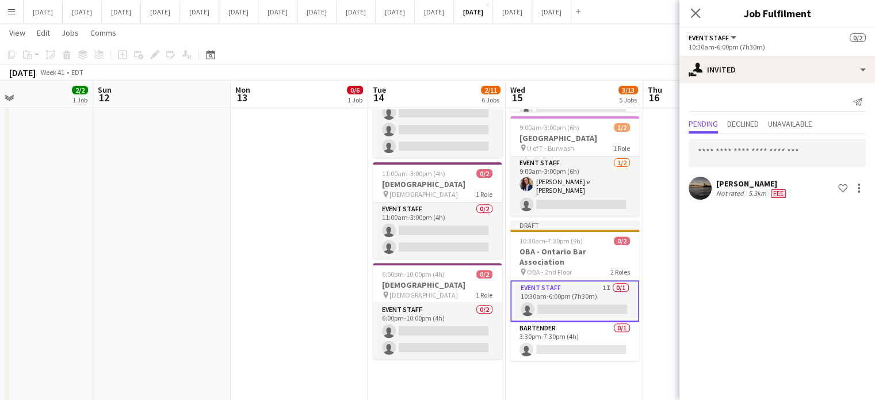
scroll to position [0, 0]
click at [696, 13] on icon at bounding box center [695, 13] width 9 height 9
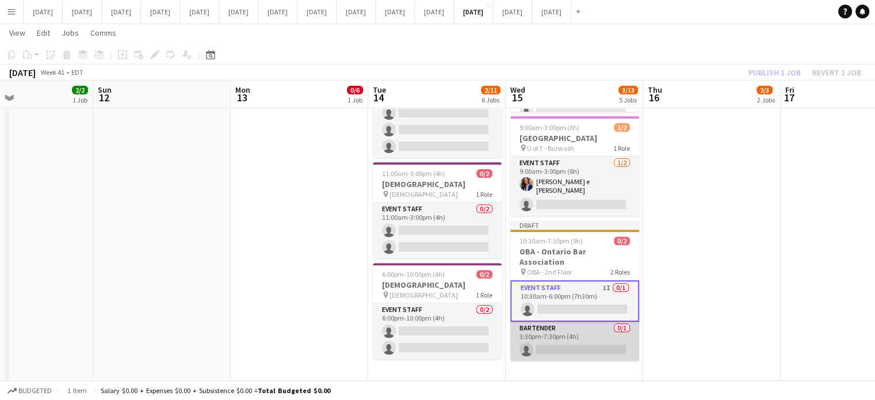
click at [607, 321] on app-card-role "Bartender 0/1 3:30pm-7:30pm (4h) single-neutral-actions" at bounding box center [574, 340] width 129 height 39
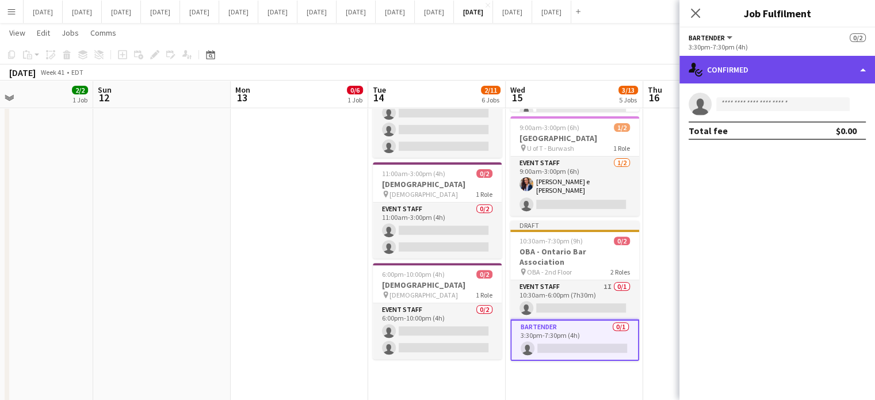
click at [779, 63] on div "single-neutral-actions-check-2 Confirmed" at bounding box center [776, 70] width 195 height 28
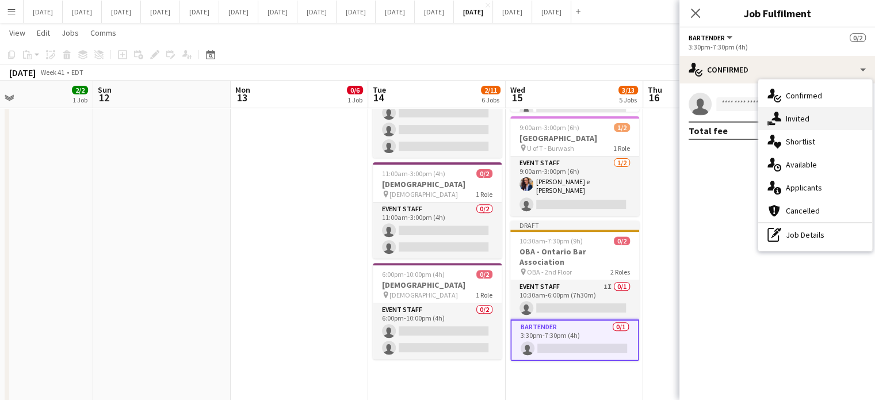
click at [803, 110] on div "single-neutral-actions-share-1 Invited" at bounding box center [815, 118] width 114 height 23
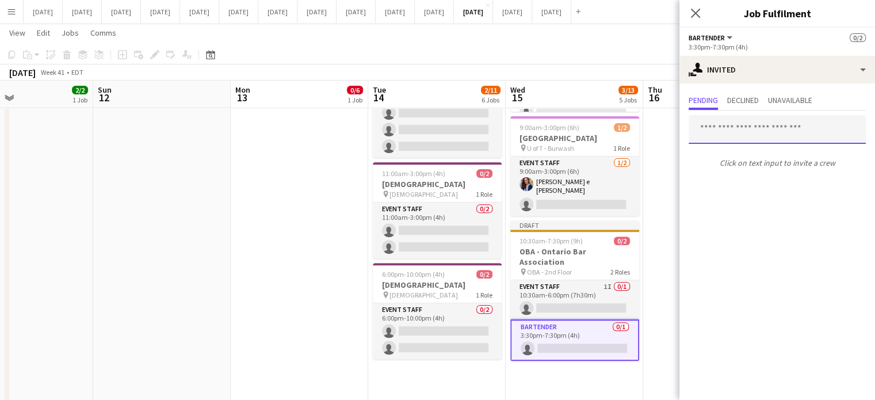
click at [795, 117] on input "text" at bounding box center [776, 129] width 177 height 29
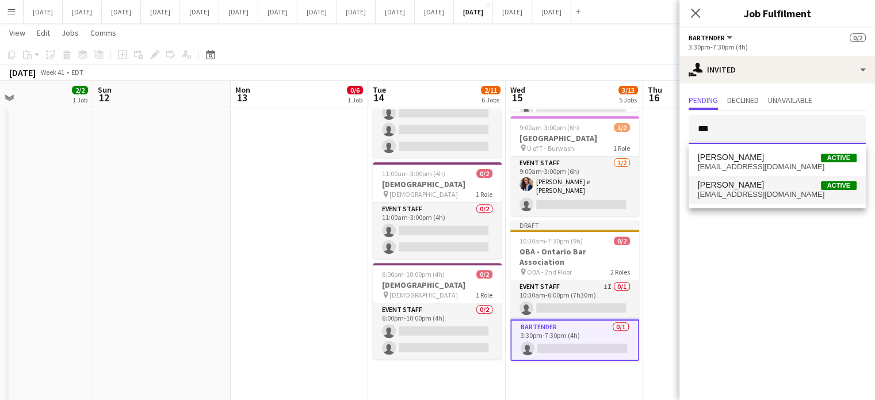
type input "***"
click at [764, 188] on span "[PERSON_NAME] Active" at bounding box center [776, 185] width 159 height 10
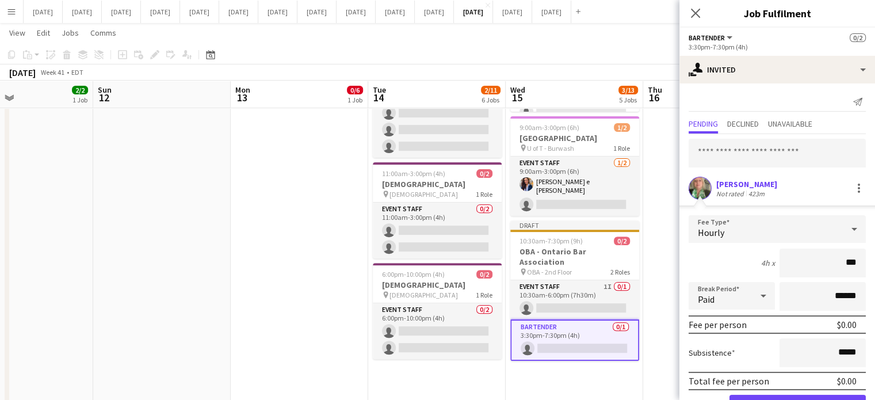
type input "**"
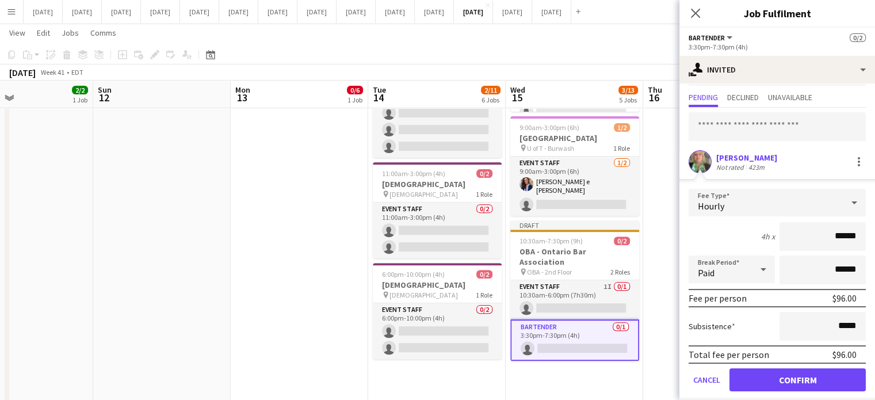
scroll to position [37, 0]
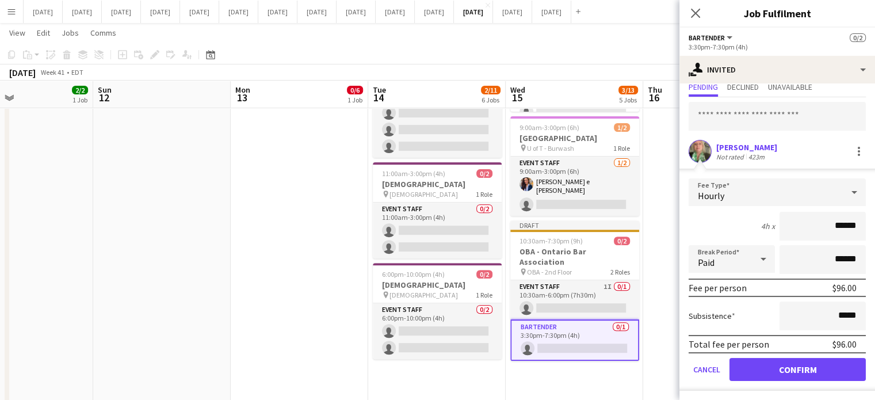
type input "******"
drag, startPoint x: 785, startPoint y: 362, endPoint x: 784, endPoint y: 327, distance: 35.1
click at [785, 362] on button "Confirm" at bounding box center [797, 369] width 136 height 23
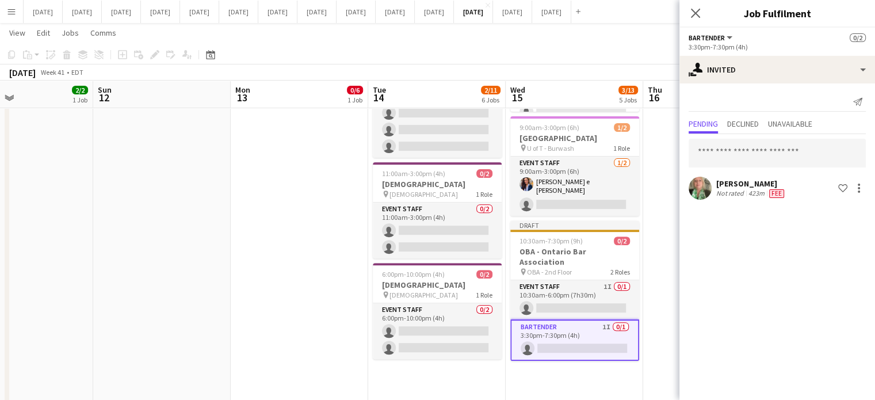
scroll to position [0, 0]
click at [697, 9] on icon "Close pop-in" at bounding box center [695, 13] width 9 height 9
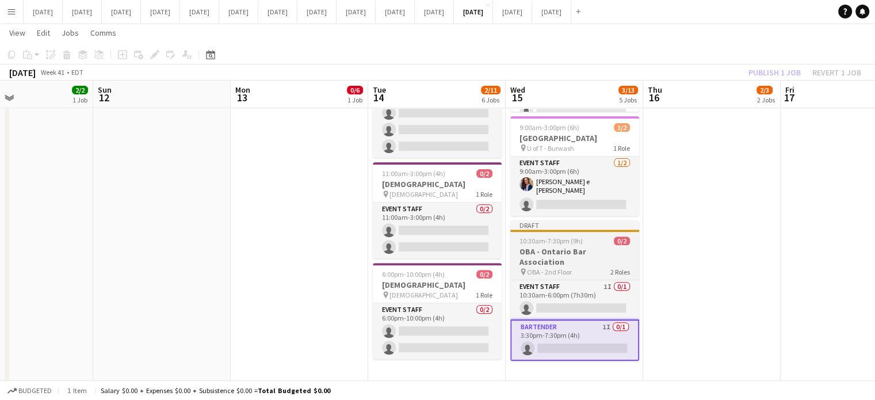
click at [576, 229] on div at bounding box center [574, 230] width 129 height 2
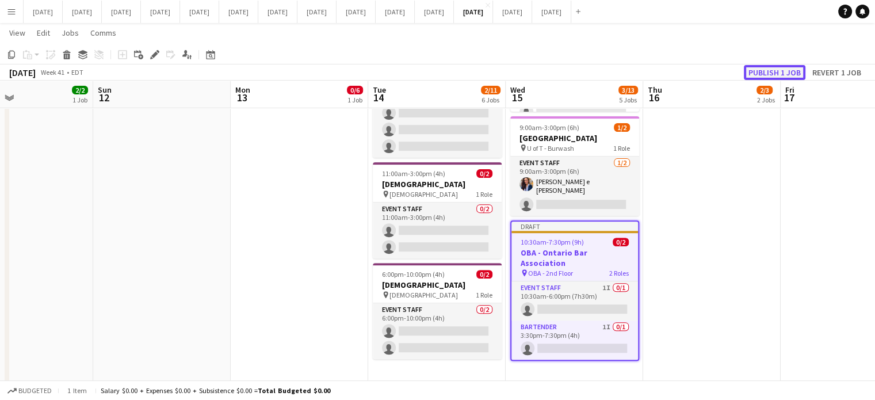
click at [766, 66] on button "Publish 1 job" at bounding box center [774, 72] width 62 height 15
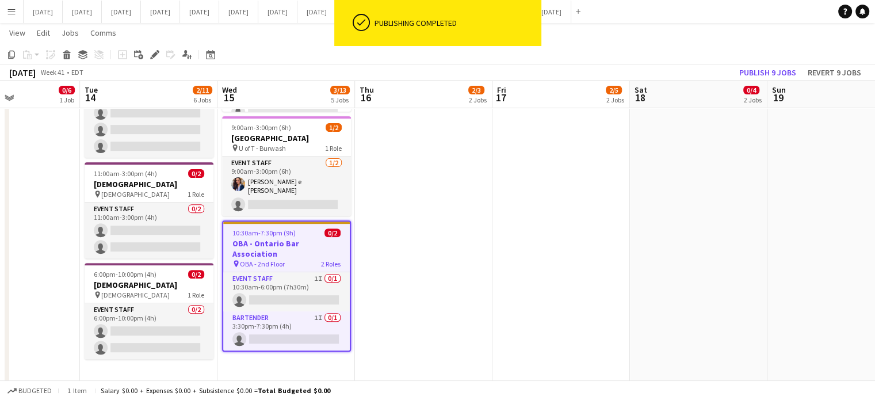
drag, startPoint x: 768, startPoint y: 239, endPoint x: 447, endPoint y: 292, distance: 325.6
click at [434, 301] on app-calendar-viewport "Fri 10 3/3 3 Jobs Sat 11 2/2 1 Job Sun 12 Mon 13 0/6 1 Job Tue 14 2/11 6 Jobs W…" at bounding box center [437, 162] width 875 height 1040
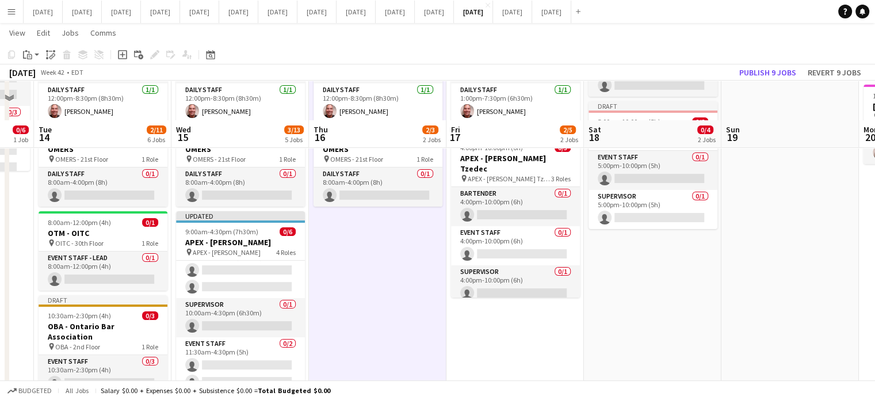
scroll to position [172, 0]
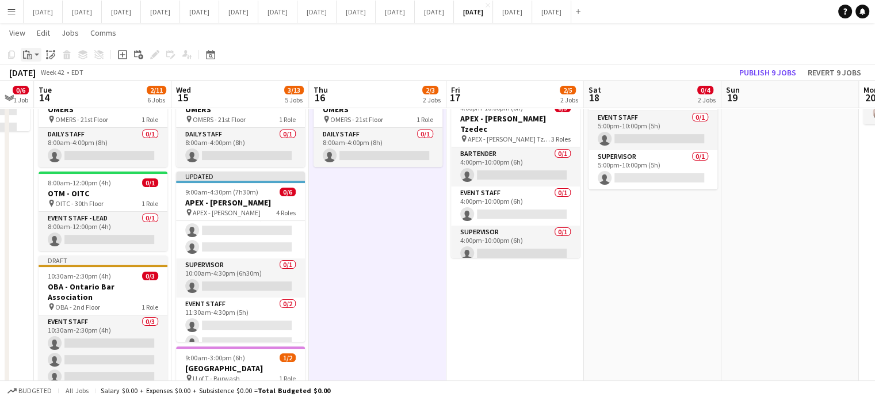
click at [34, 51] on div "Paste" at bounding box center [28, 55] width 14 height 14
click at [48, 78] on link "Paste Ctrl+V" at bounding box center [84, 76] width 108 height 10
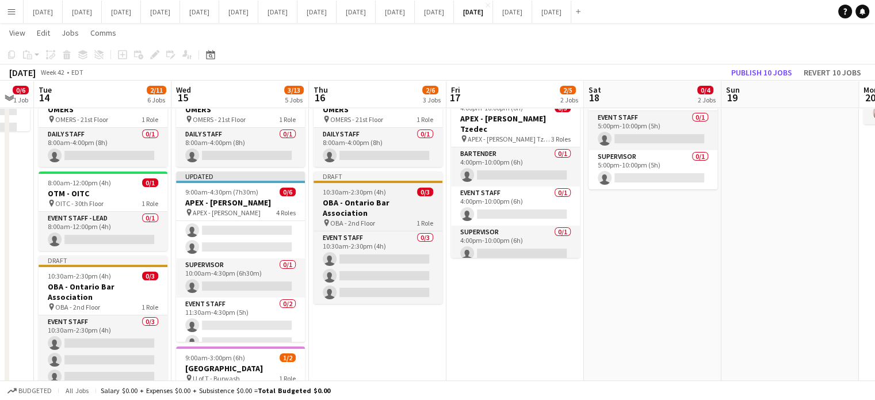
click at [405, 197] on h3 "OBA - Ontario Bar Association" at bounding box center [377, 207] width 129 height 21
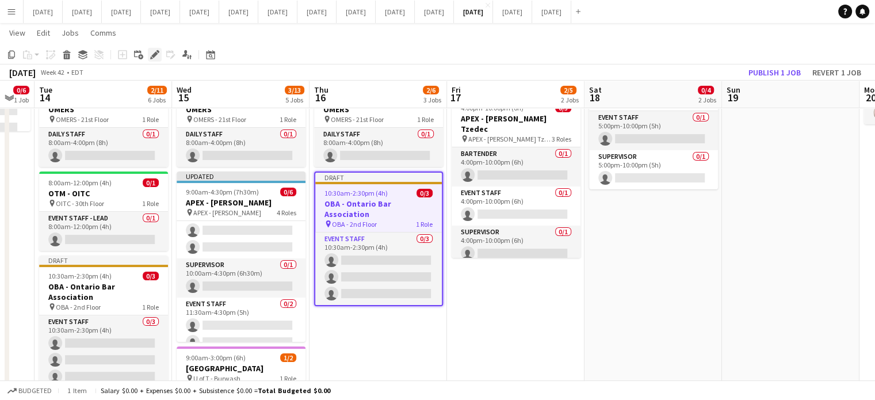
click at [159, 55] on icon "Edit" at bounding box center [154, 54] width 9 height 9
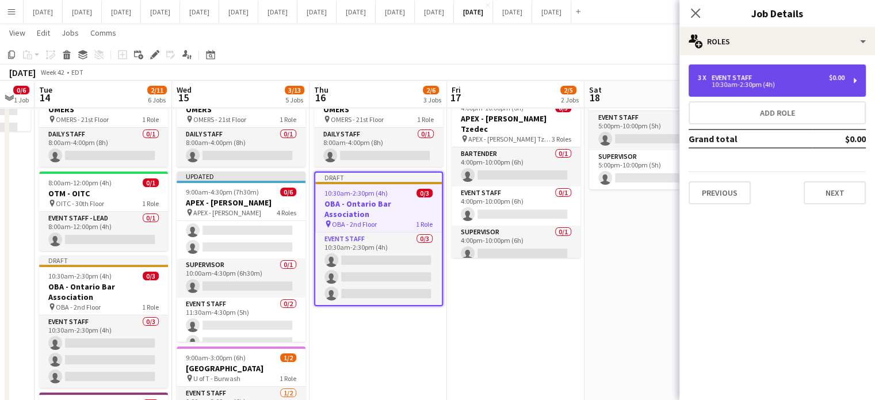
click at [748, 86] on div "10:30am-2:30pm (4h)" at bounding box center [770, 85] width 147 height 6
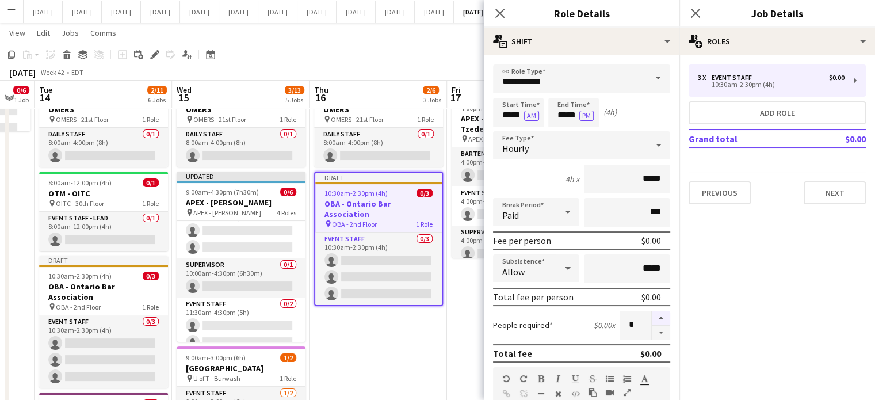
click at [655, 319] on button "button" at bounding box center [660, 317] width 18 height 15
type input "*"
click at [504, 98] on input "*****" at bounding box center [518, 112] width 51 height 29
click at [507, 89] on div at bounding box center [506, 91] width 23 height 11
click at [508, 90] on div at bounding box center [506, 91] width 23 height 11
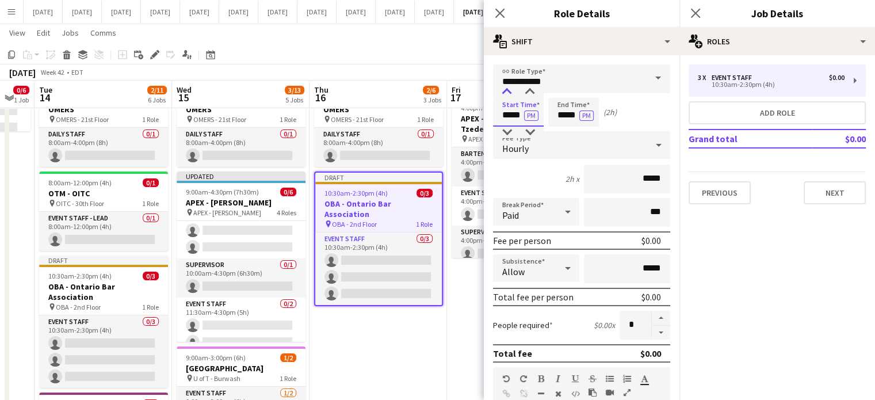
click at [508, 90] on div at bounding box center [506, 91] width 23 height 11
type input "*****"
click at [508, 90] on div at bounding box center [506, 91] width 23 height 11
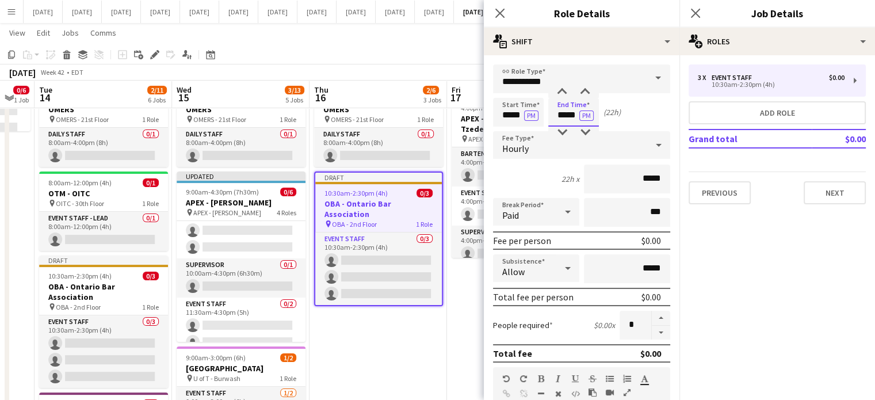
click at [563, 105] on input "*****" at bounding box center [573, 112] width 51 height 29
click at [565, 94] on div at bounding box center [561, 91] width 23 height 11
click at [564, 93] on div at bounding box center [561, 91] width 23 height 11
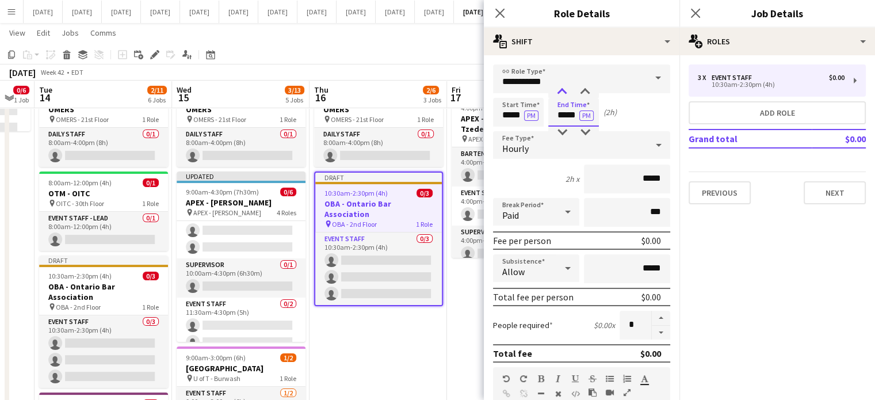
click at [564, 93] on div at bounding box center [561, 91] width 23 height 11
type input "*****"
click at [564, 93] on div at bounding box center [561, 91] width 23 height 11
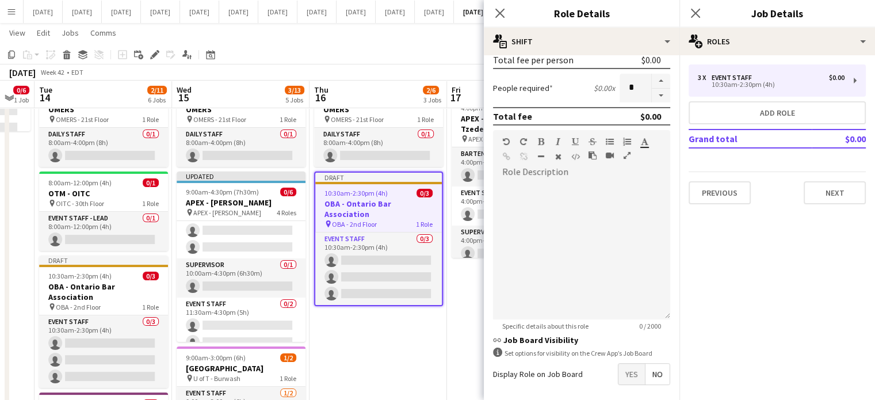
scroll to position [285, 0]
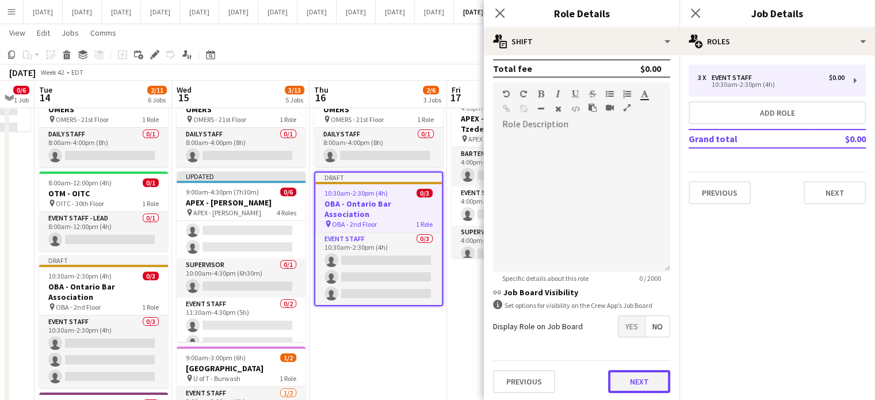
click at [633, 380] on button "Next" at bounding box center [639, 381] width 62 height 23
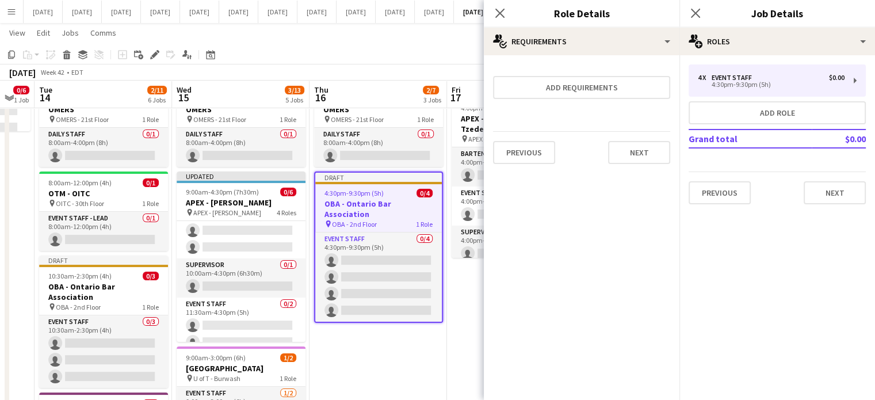
scroll to position [0, 0]
click at [647, 139] on div "Previous Next" at bounding box center [581, 152] width 177 height 42
click at [646, 147] on button "Next" at bounding box center [639, 152] width 62 height 23
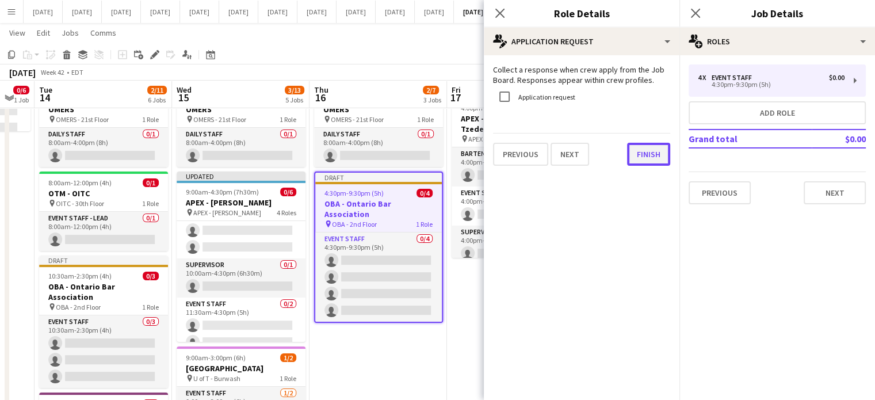
click at [642, 162] on button "Finish" at bounding box center [648, 154] width 43 height 23
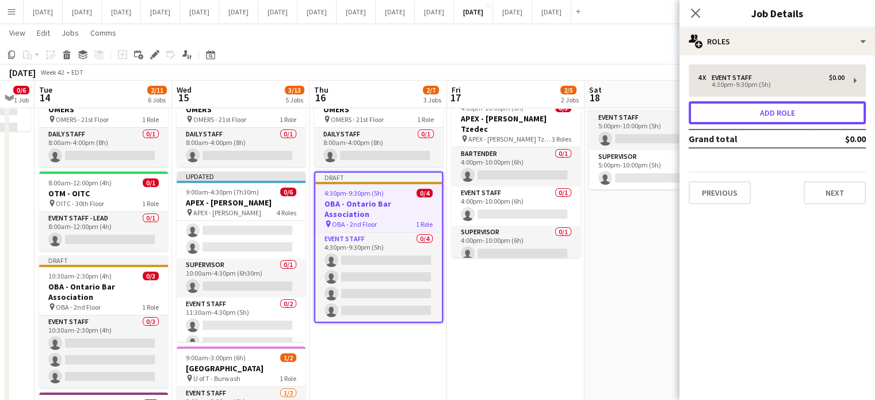
click at [723, 112] on button "Add role" at bounding box center [776, 112] width 177 height 23
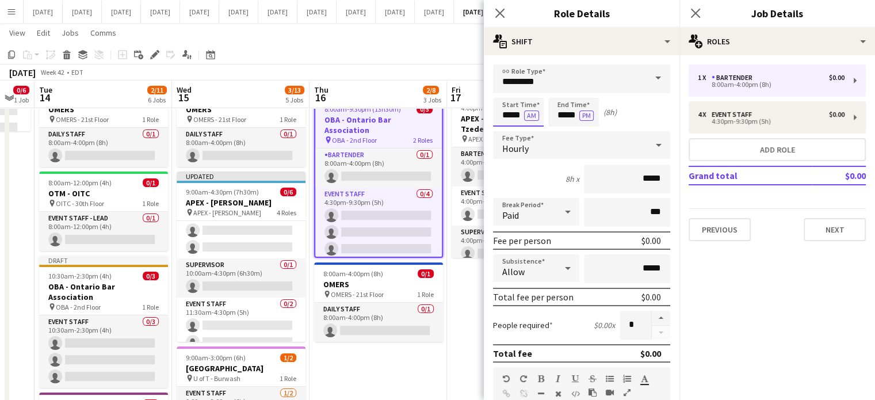
click at [501, 108] on input "*****" at bounding box center [518, 112] width 51 height 29
click at [507, 96] on div at bounding box center [506, 91] width 23 height 11
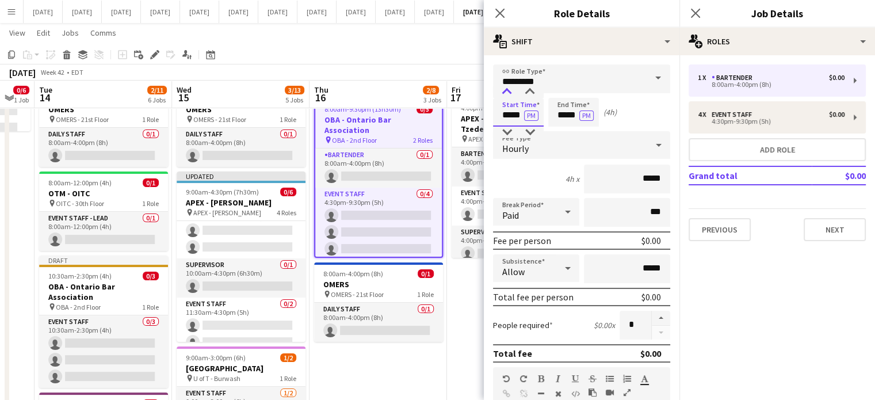
click at [507, 96] on div at bounding box center [506, 91] width 23 height 11
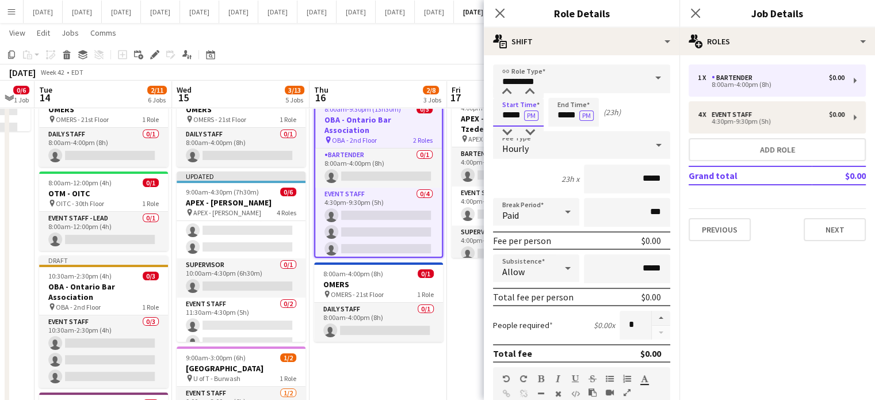
click at [509, 131] on div at bounding box center [506, 131] width 23 height 11
click at [521, 91] on div at bounding box center [529, 91] width 23 height 11
type input "*****"
click at [522, 91] on div at bounding box center [529, 91] width 23 height 11
click at [557, 103] on input "*****" at bounding box center [573, 112] width 51 height 29
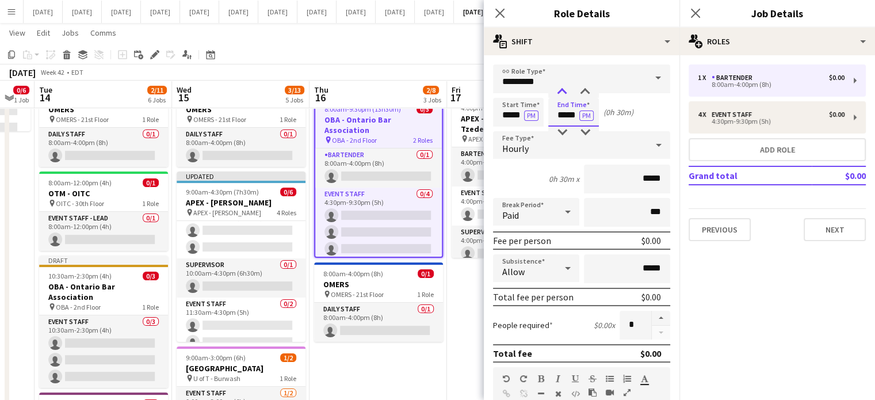
click at [561, 94] on div at bounding box center [561, 91] width 23 height 11
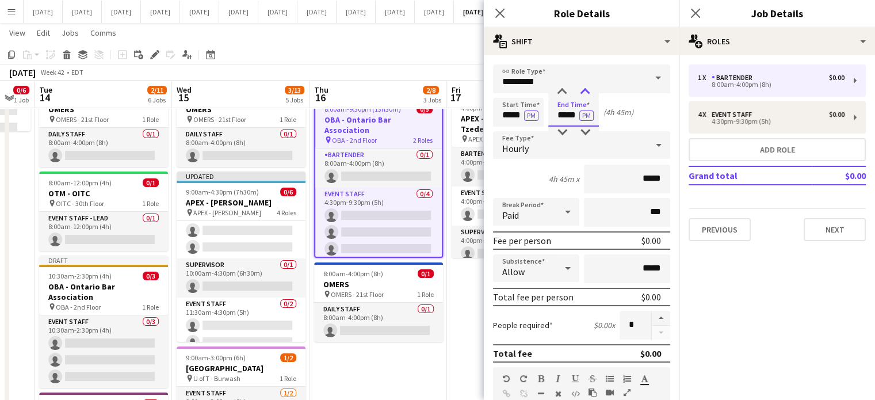
click at [581, 92] on div at bounding box center [584, 91] width 23 height 11
type input "*****"
click at [581, 92] on div at bounding box center [584, 91] width 23 height 11
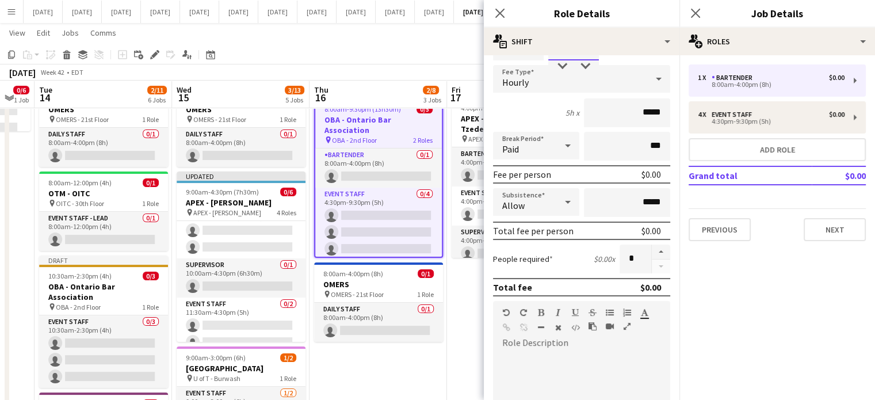
scroll to position [115, 0]
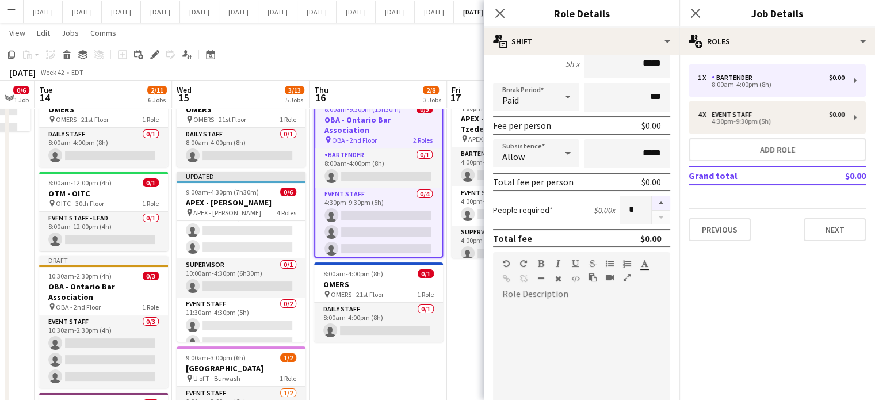
click at [653, 197] on button "button" at bounding box center [660, 202] width 18 height 15
type input "*"
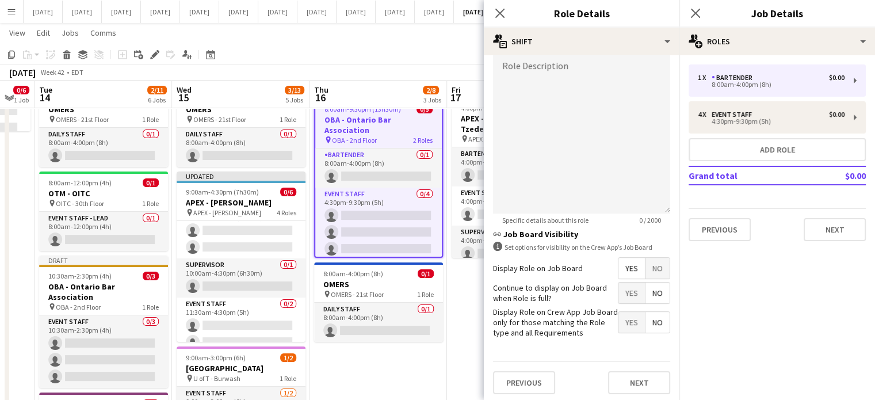
click at [649, 264] on span "No" at bounding box center [657, 268] width 24 height 21
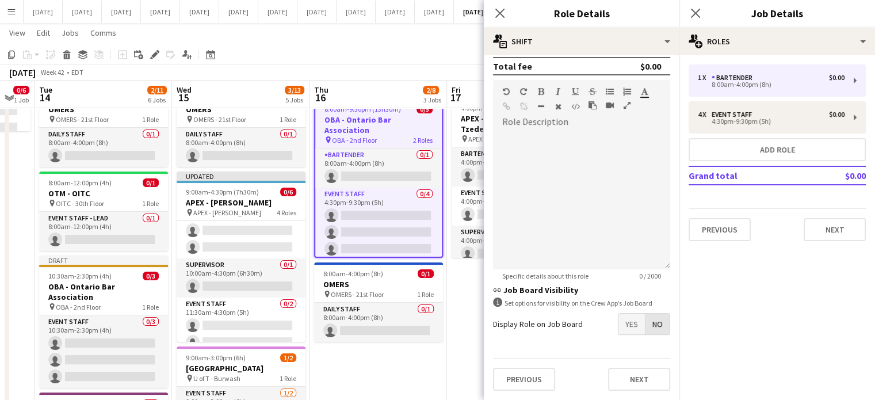
scroll to position [285, 0]
click at [638, 371] on button "Next" at bounding box center [639, 381] width 62 height 23
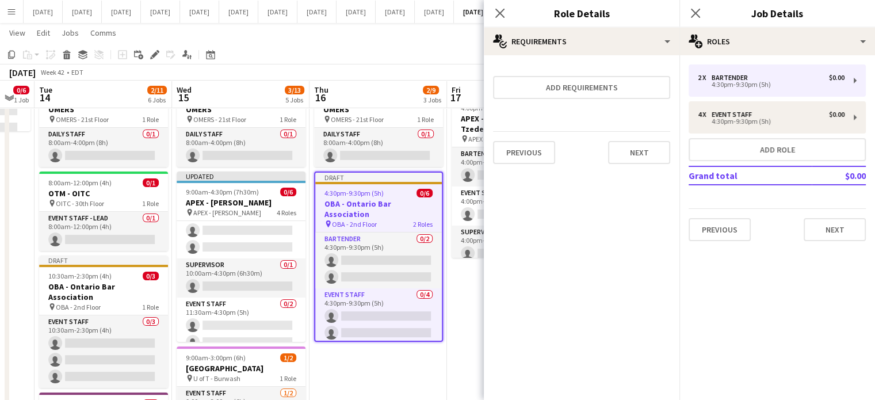
scroll to position [0, 0]
click at [649, 147] on button "Next" at bounding box center [639, 152] width 62 height 23
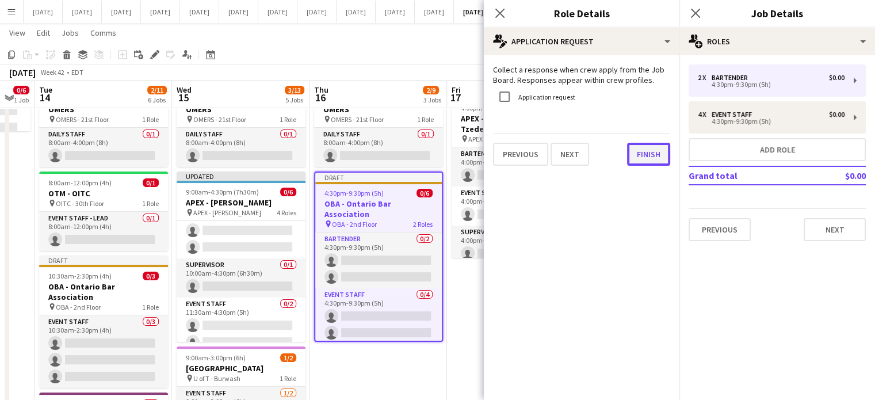
click at [649, 149] on button "Finish" at bounding box center [648, 154] width 43 height 23
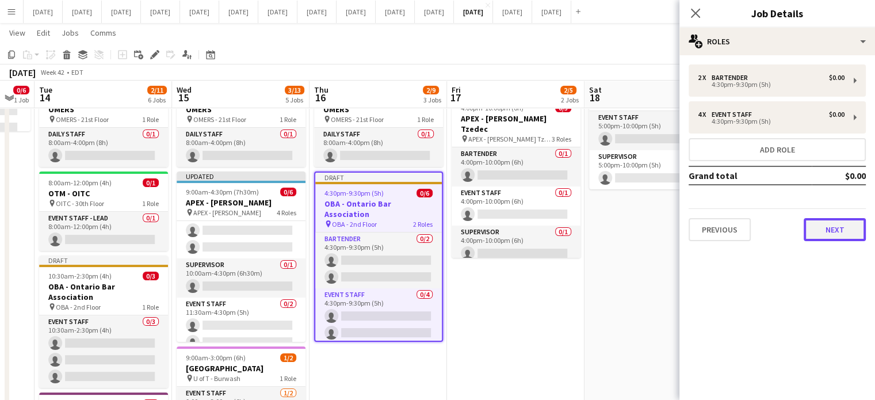
click at [847, 225] on button "Next" at bounding box center [834, 229] width 62 height 23
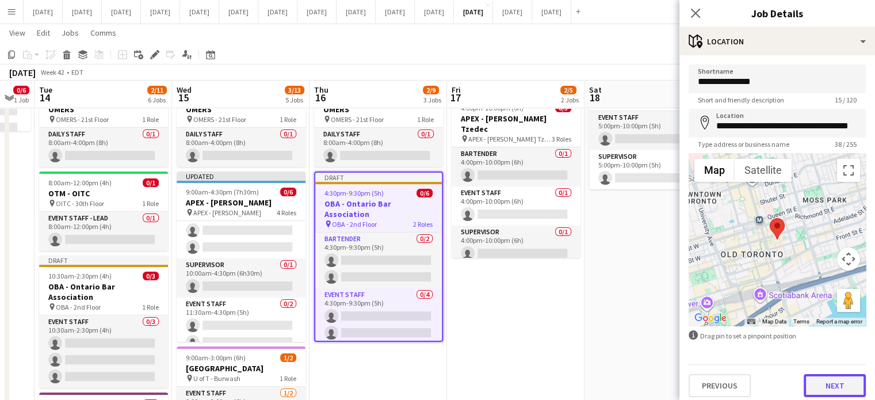
click at [821, 385] on button "Next" at bounding box center [834, 385] width 62 height 23
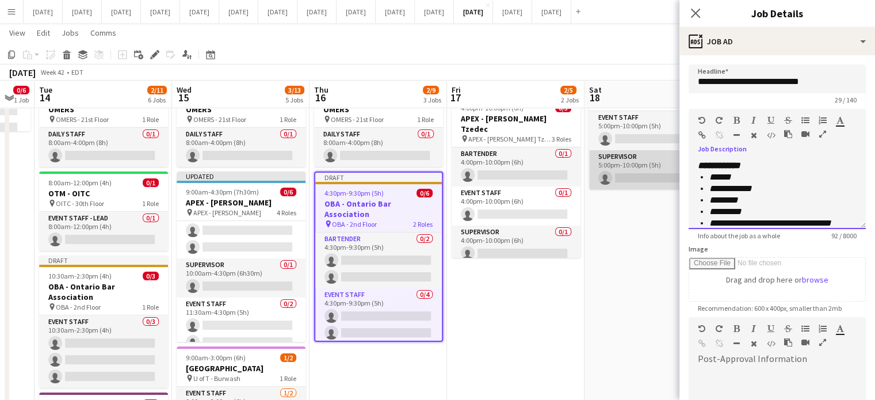
drag, startPoint x: 769, startPoint y: 162, endPoint x: 629, endPoint y: 161, distance: 139.7
click at [629, 161] on body "Menu Boards Boards Boards All jobs Status Workforce Workforce My Workforce Recr…" at bounding box center [437, 380] width 875 height 1105
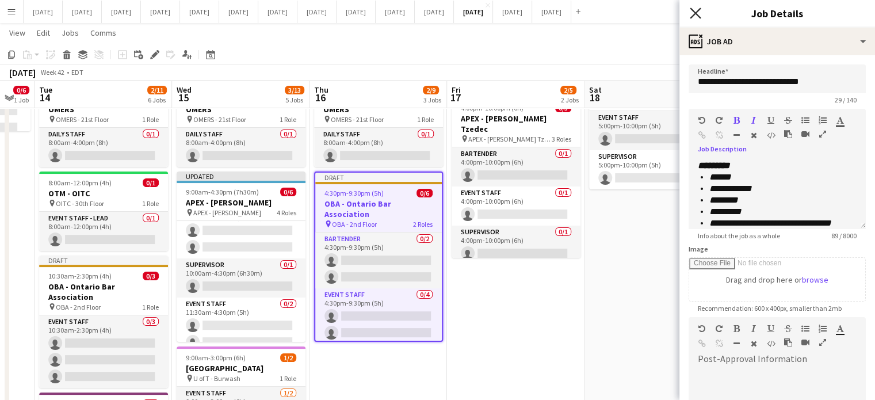
click at [692, 18] on icon "Close pop-in" at bounding box center [694, 12] width 11 height 11
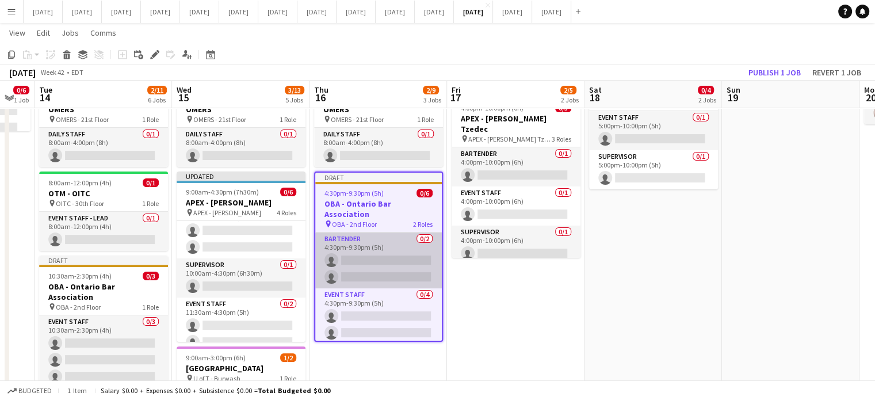
click at [391, 232] on app-card-role "Bartender 0/2 4:30pm-9:30pm (5h) single-neutral-actions single-neutral-actions" at bounding box center [378, 260] width 126 height 56
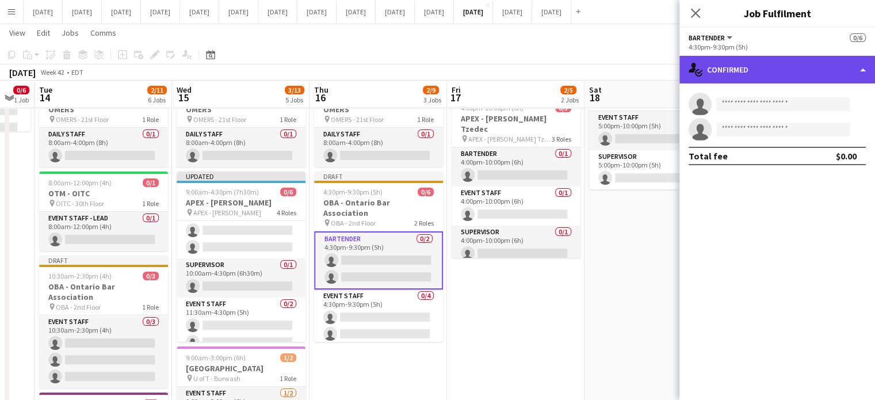
click at [782, 74] on div "single-neutral-actions-check-2 Confirmed" at bounding box center [776, 70] width 195 height 28
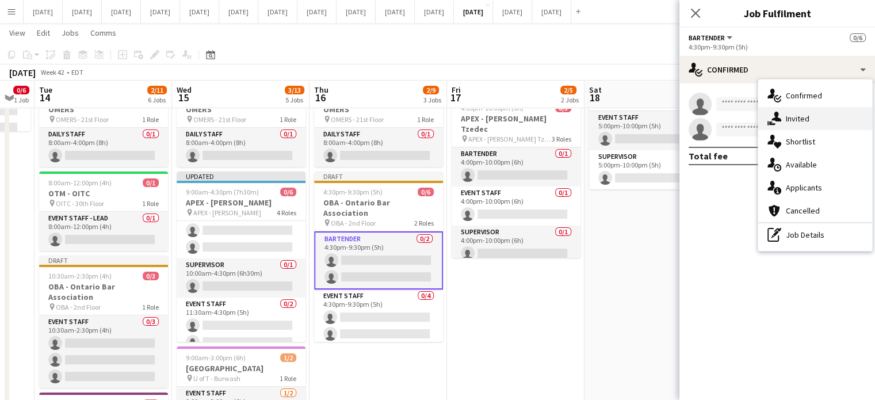
click at [796, 114] on span "Invited" at bounding box center [797, 118] width 24 height 10
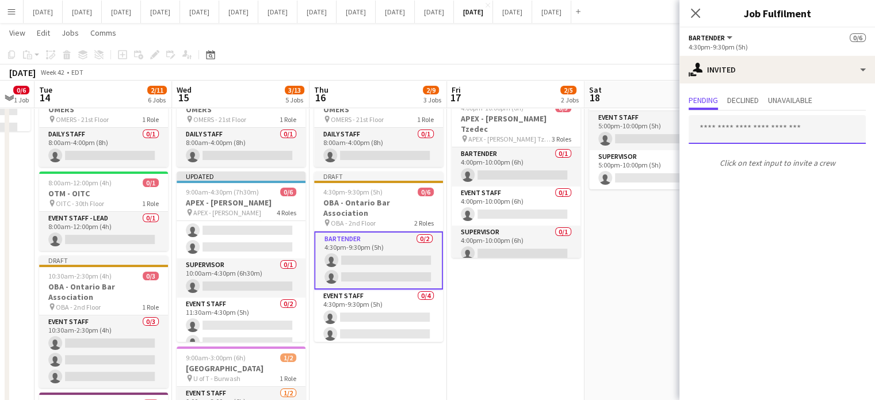
click at [741, 129] on input "text" at bounding box center [776, 129] width 177 height 29
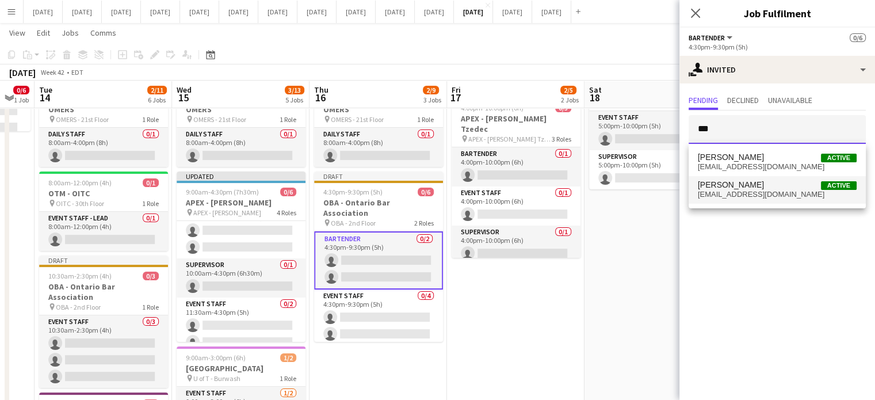
type input "***"
click at [749, 188] on span "[PERSON_NAME] Active" at bounding box center [776, 185] width 159 height 10
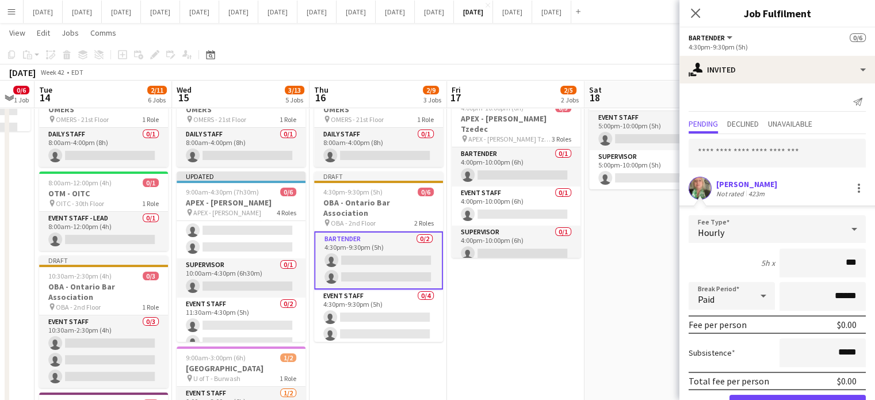
type input "**"
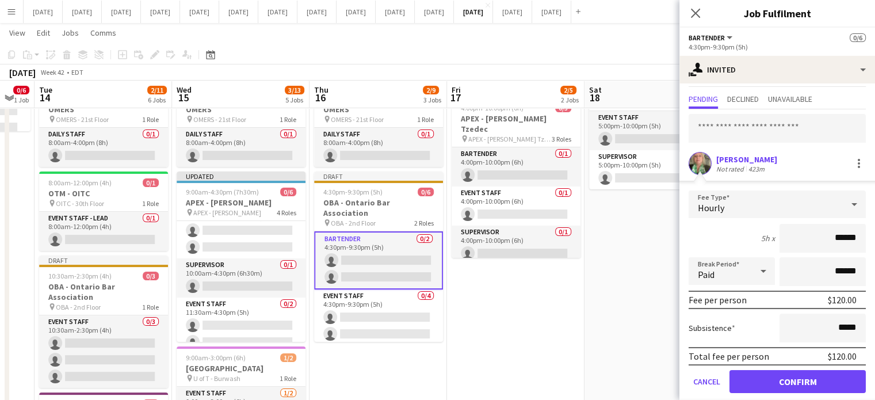
scroll to position [37, 0]
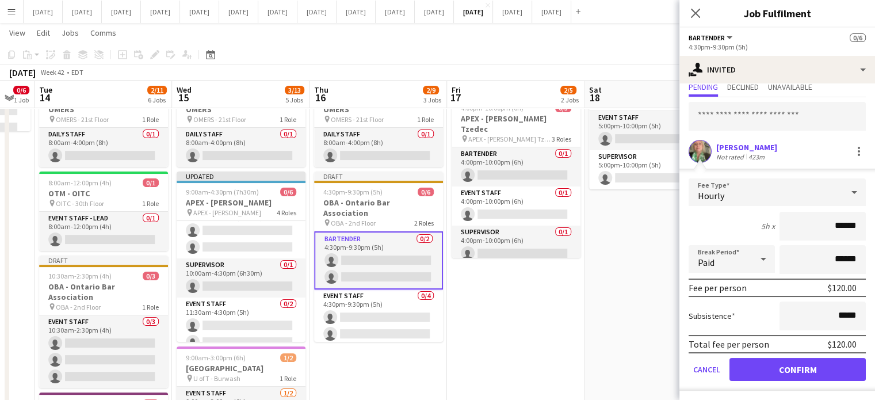
type input "******"
click at [814, 365] on button "Confirm" at bounding box center [797, 369] width 136 height 23
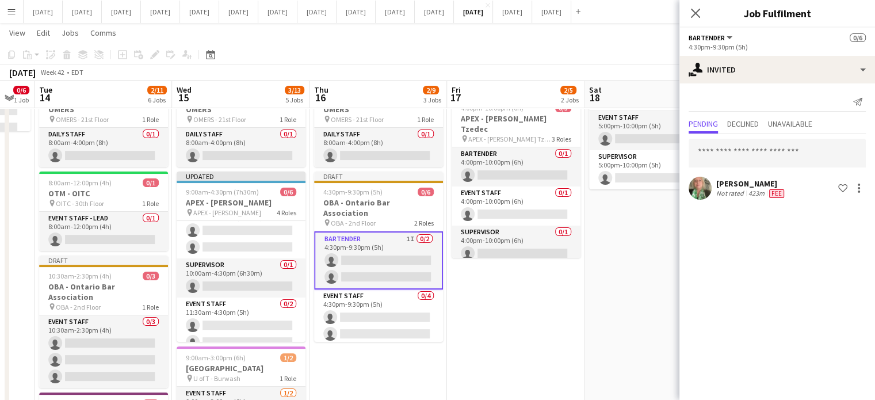
scroll to position [0, 0]
click at [696, 6] on app-icon "Close pop-in" at bounding box center [695, 13] width 14 height 14
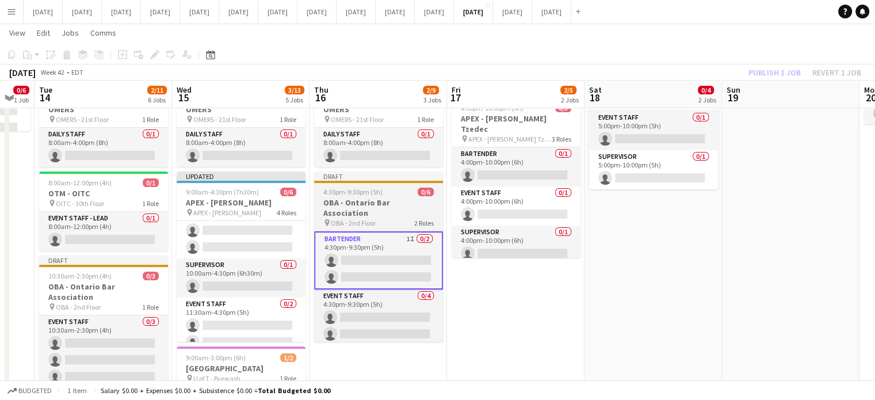
click at [397, 197] on h3 "OBA - Ontario Bar Association" at bounding box center [378, 207] width 129 height 21
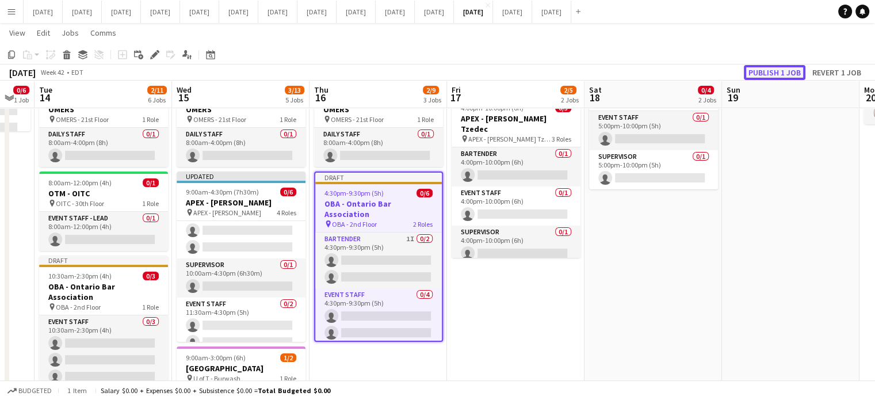
click at [770, 78] on button "Publish 1 job" at bounding box center [774, 72] width 62 height 15
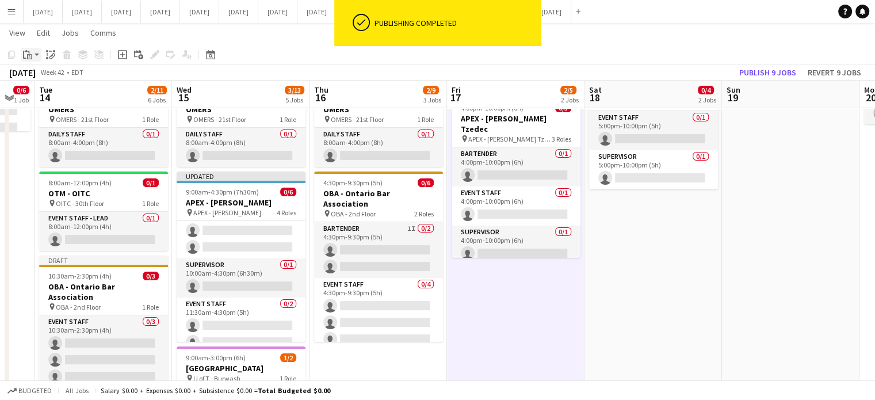
click at [30, 53] on icon "Paste" at bounding box center [27, 54] width 9 height 9
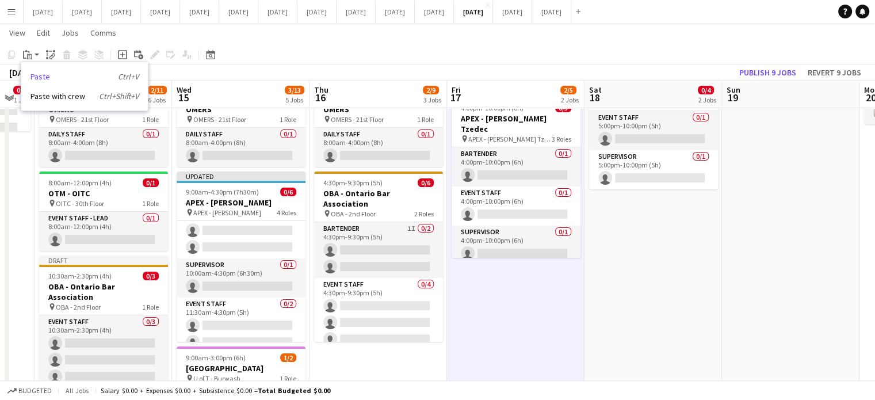
click at [42, 78] on link "Paste Ctrl+V" at bounding box center [84, 76] width 108 height 10
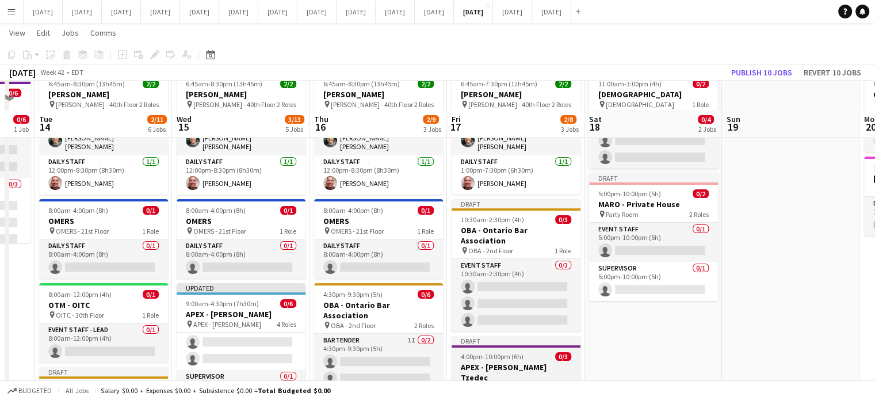
scroll to position [57, 0]
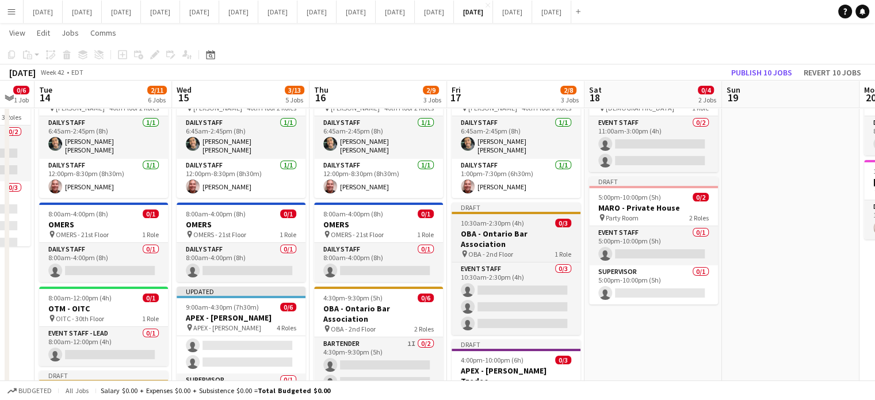
click at [538, 224] on app-job-card "Draft 10:30am-2:30pm (4h) 0/3 OBA - Ontario Bar Association pin OBA - 2nd Floor…" at bounding box center [515, 268] width 129 height 132
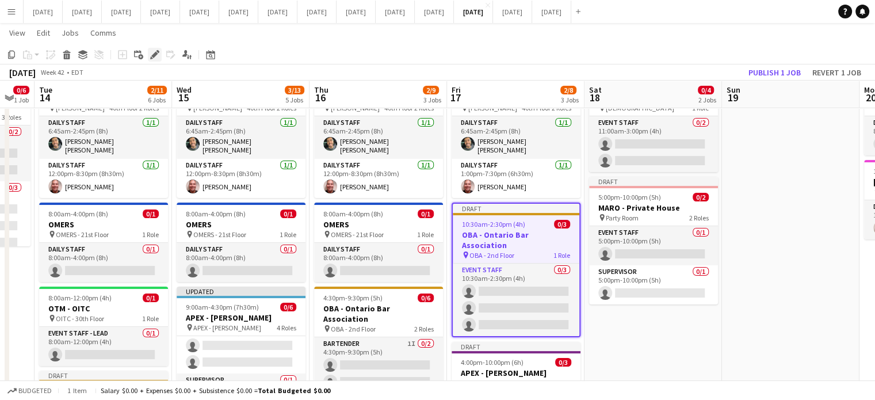
click at [148, 53] on div "Edit" at bounding box center [155, 55] width 14 height 14
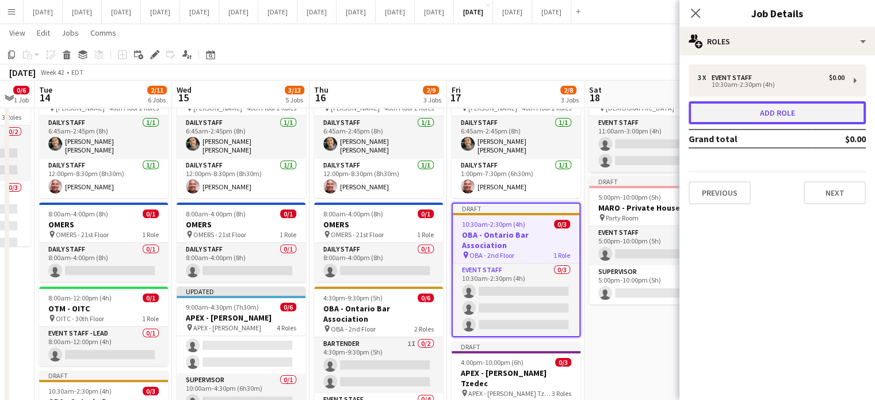
click at [741, 114] on button "Add role" at bounding box center [776, 112] width 177 height 23
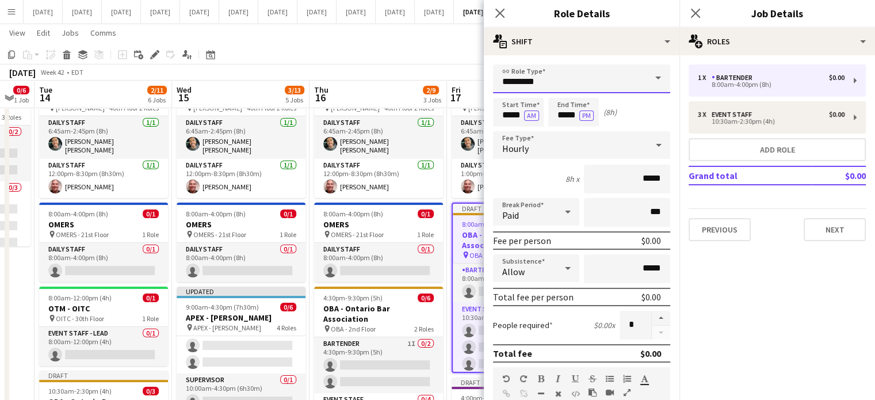
click at [607, 72] on input "*********" at bounding box center [581, 78] width 177 height 29
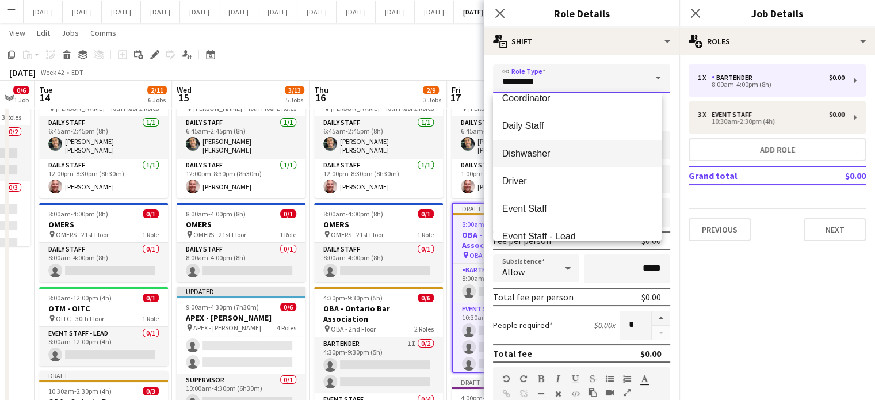
scroll to position [115, 0]
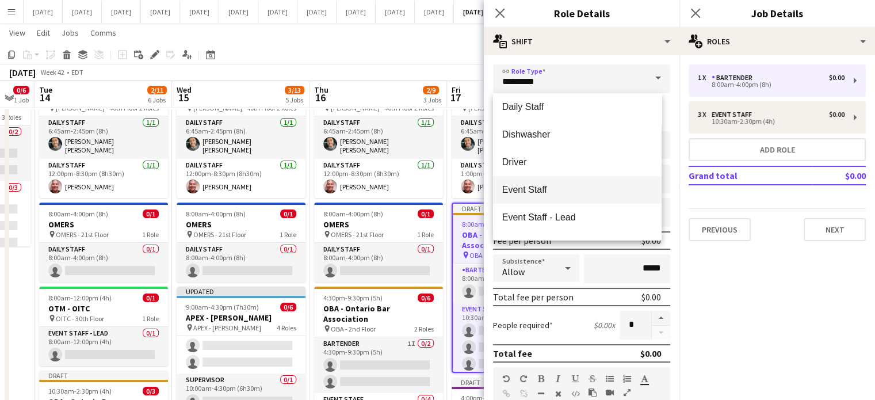
click at [552, 183] on mat-option "Event Staff" at bounding box center [577, 190] width 168 height 28
type input "**********"
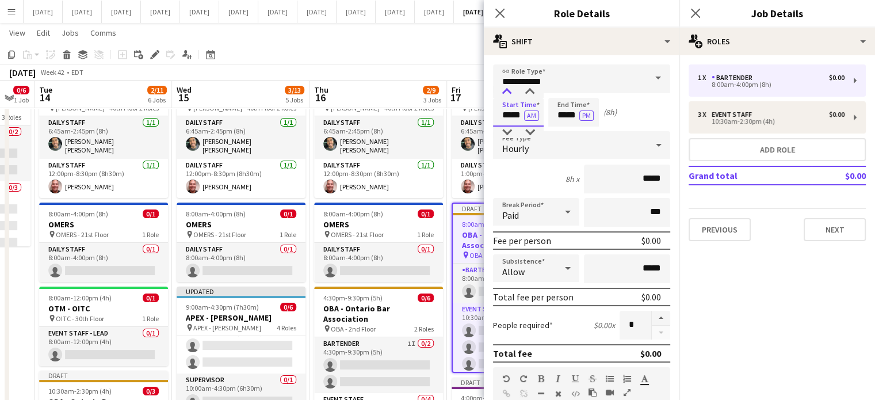
drag, startPoint x: 504, startPoint y: 103, endPoint x: 504, endPoint y: 94, distance: 9.8
click at [504, 103] on input "*****" at bounding box center [518, 112] width 51 height 29
click at [504, 92] on div at bounding box center [506, 91] width 23 height 11
click at [505, 92] on div at bounding box center [506, 91] width 23 height 11
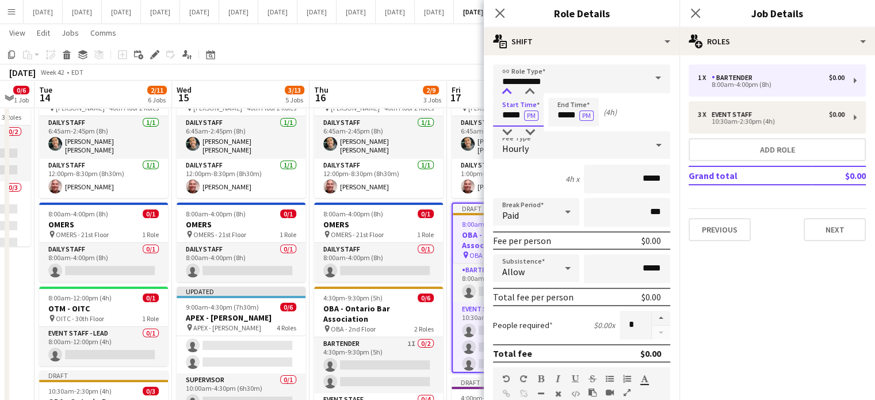
click at [505, 92] on div at bounding box center [506, 91] width 23 height 11
click at [506, 131] on div at bounding box center [506, 131] width 23 height 11
click at [527, 99] on input "*****" at bounding box center [518, 112] width 51 height 29
click at [527, 98] on input "*****" at bounding box center [518, 112] width 51 height 29
click at [527, 94] on div at bounding box center [529, 91] width 23 height 11
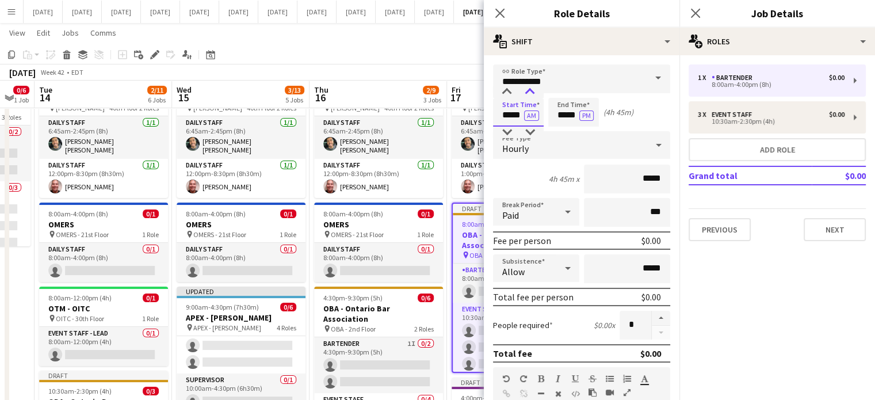
type input "*****"
click at [527, 94] on div at bounding box center [529, 91] width 23 height 11
click at [565, 114] on input "*****" at bounding box center [573, 112] width 51 height 29
click at [568, 126] on div at bounding box center [561, 131] width 23 height 11
click at [569, 126] on div at bounding box center [561, 131] width 23 height 11
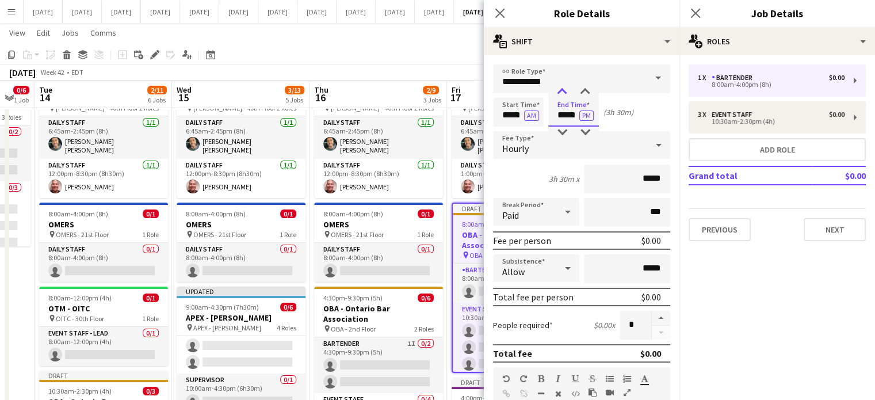
click at [561, 89] on div at bounding box center [561, 91] width 23 height 11
click at [584, 89] on div at bounding box center [584, 91] width 23 height 11
type input "*****"
click at [585, 89] on div at bounding box center [584, 91] width 23 height 11
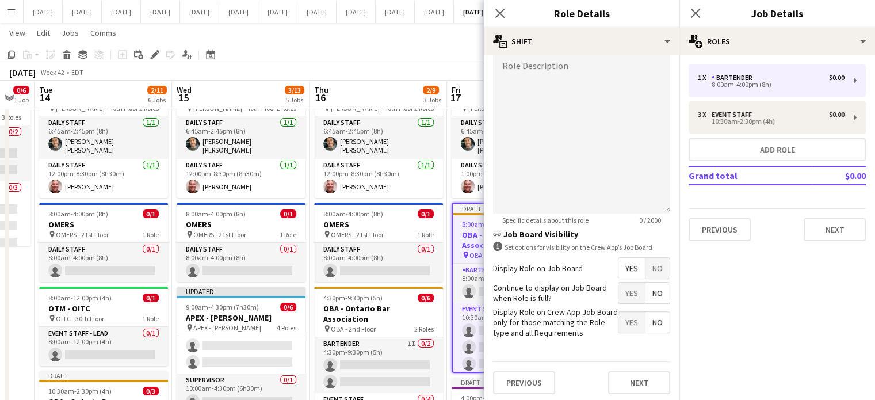
click at [646, 272] on span "No" at bounding box center [657, 268] width 24 height 21
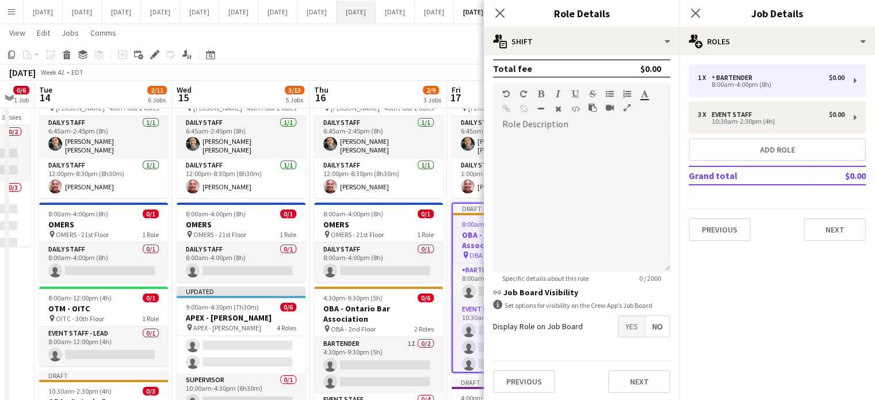
click at [502, 13] on icon "Close pop-in" at bounding box center [499, 13] width 9 height 9
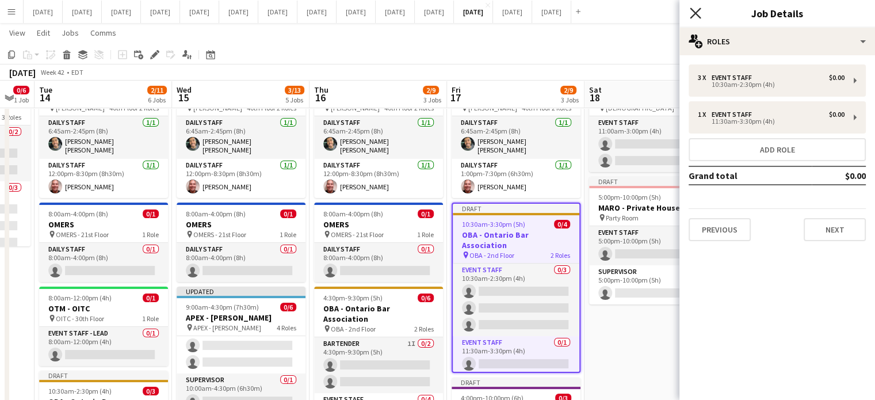
click at [691, 11] on icon "Close pop-in" at bounding box center [694, 12] width 11 height 11
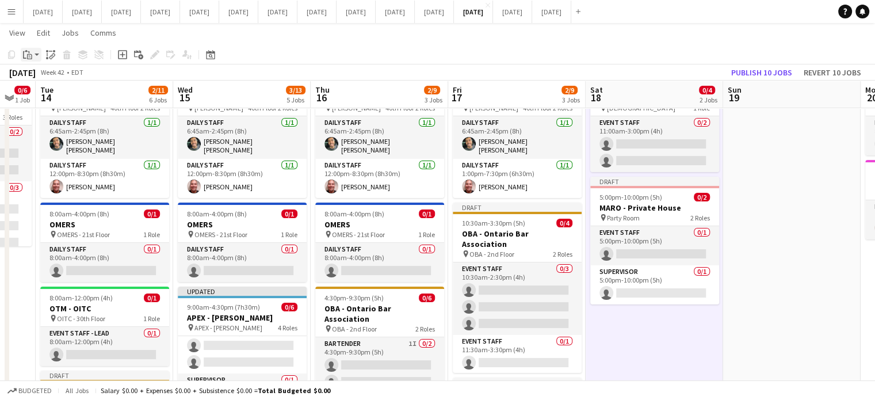
click at [32, 52] on div "Paste" at bounding box center [28, 55] width 14 height 14
click at [40, 76] on link "Paste Ctrl+V" at bounding box center [84, 76] width 108 height 10
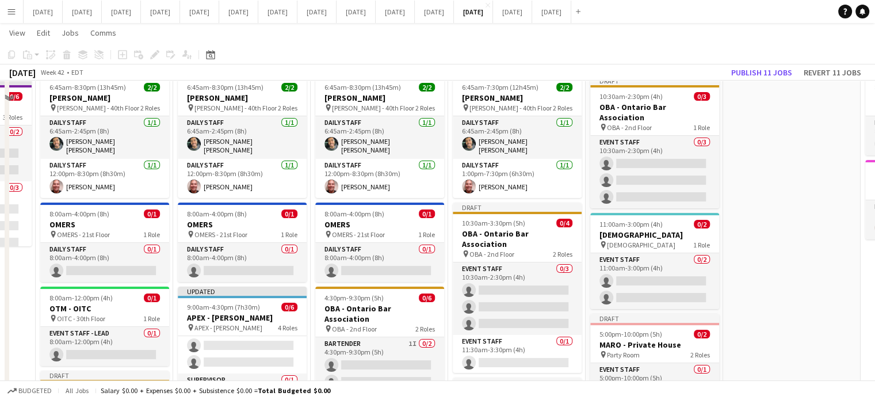
scroll to position [0, 0]
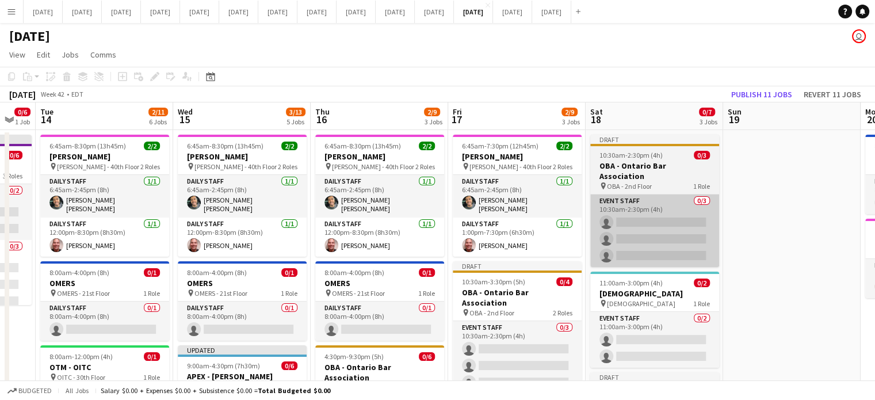
click at [659, 194] on app-card-role "Event Staff 0/3 10:30am-2:30pm (4h) single-neutral-actions single-neutral-actio…" at bounding box center [654, 230] width 129 height 72
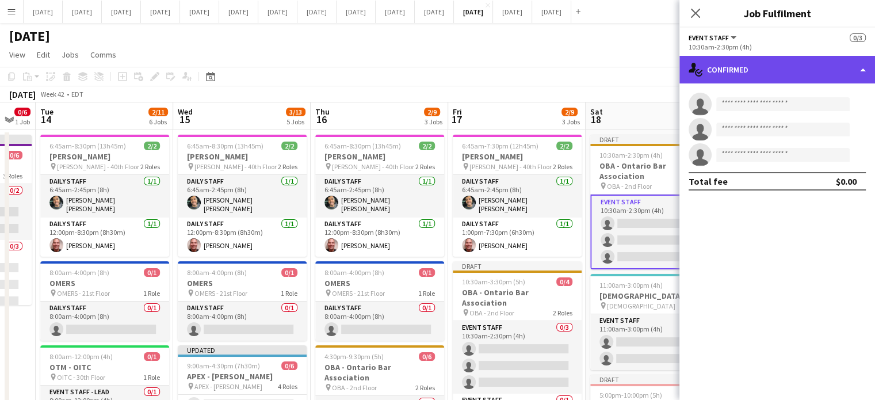
click at [754, 72] on div "single-neutral-actions-check-2 Confirmed" at bounding box center [776, 70] width 195 height 28
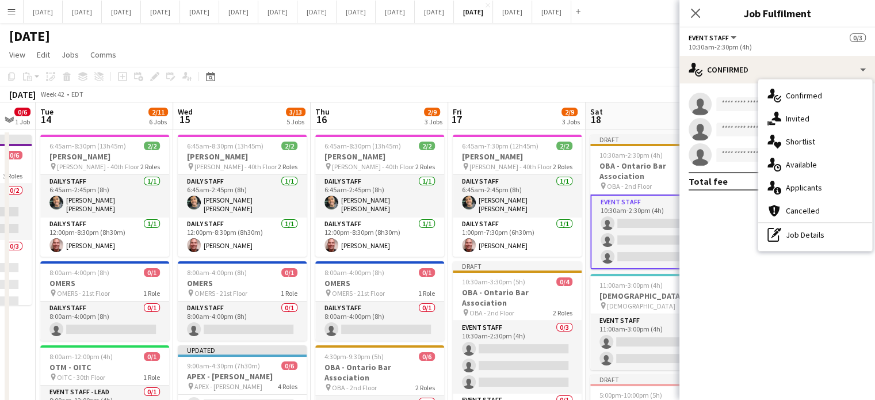
click at [818, 232] on div "pen-write Job Details" at bounding box center [815, 234] width 114 height 23
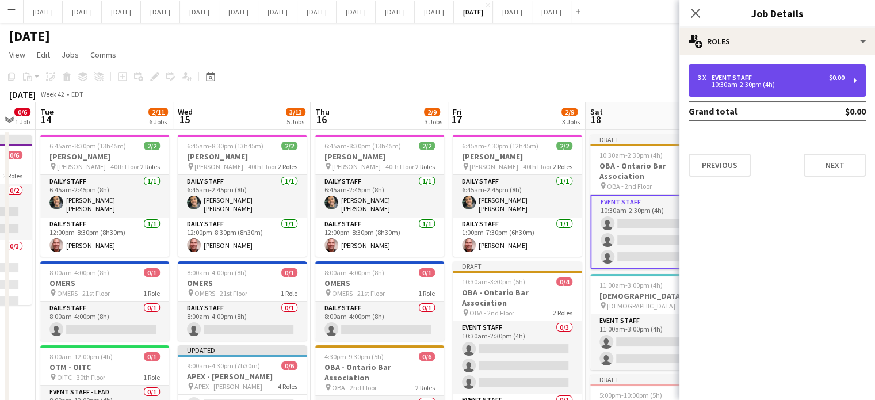
click at [752, 87] on div "10:30am-2:30pm (4h)" at bounding box center [770, 85] width 147 height 6
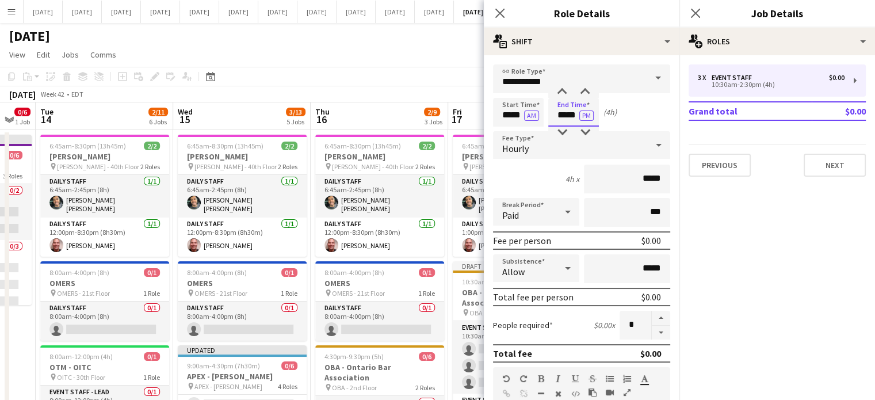
click at [569, 110] on input "*****" at bounding box center [573, 112] width 51 height 29
click at [561, 94] on div at bounding box center [561, 91] width 23 height 11
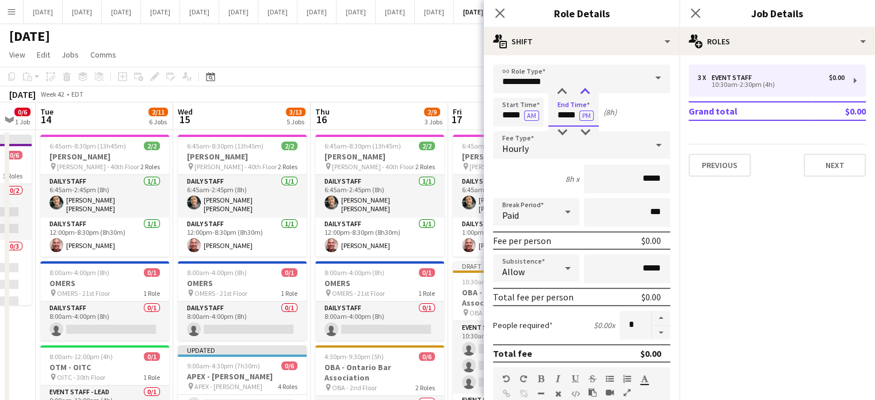
click at [584, 94] on div at bounding box center [584, 91] width 23 height 11
type input "*****"
click at [586, 94] on div at bounding box center [584, 91] width 23 height 11
click at [654, 314] on button "button" at bounding box center [660, 317] width 18 height 15
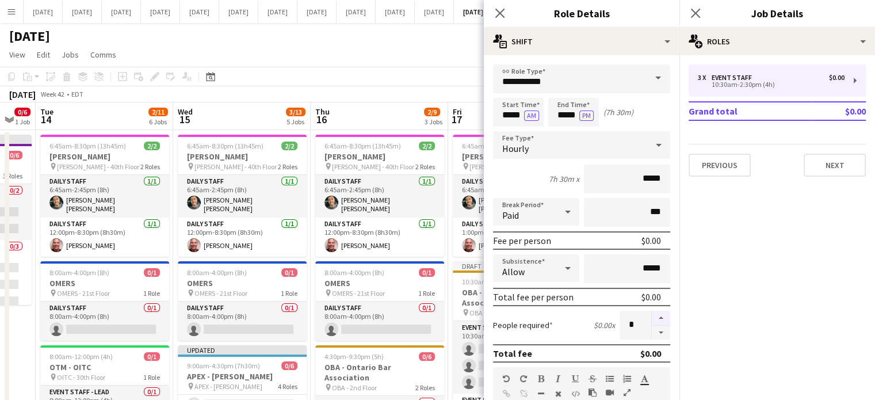
click at [654, 314] on button "button" at bounding box center [660, 317] width 18 height 15
click at [651, 339] on form "**********" at bounding box center [581, 375] width 195 height 622
click at [651, 332] on button "button" at bounding box center [660, 332] width 18 height 14
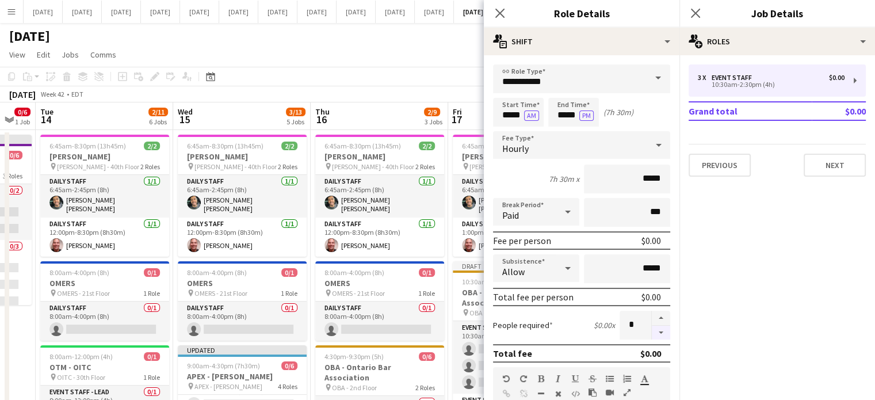
click at [651, 332] on button "button" at bounding box center [660, 332] width 18 height 14
click at [651, 328] on button "button" at bounding box center [660, 332] width 18 height 14
type input "*"
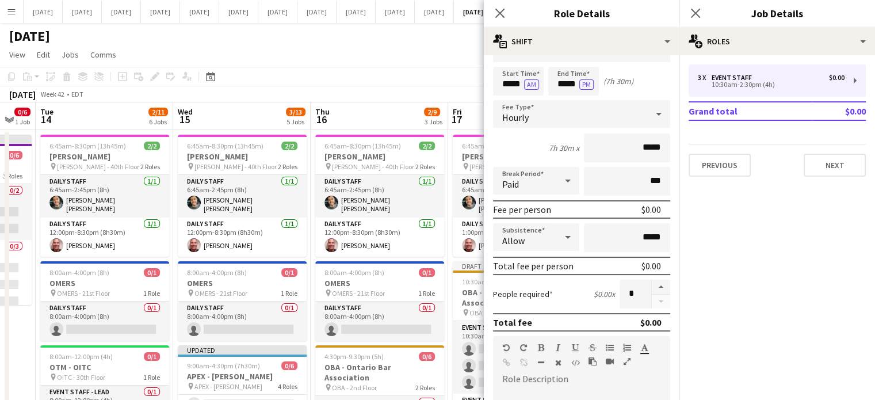
scroll to position [57, 0]
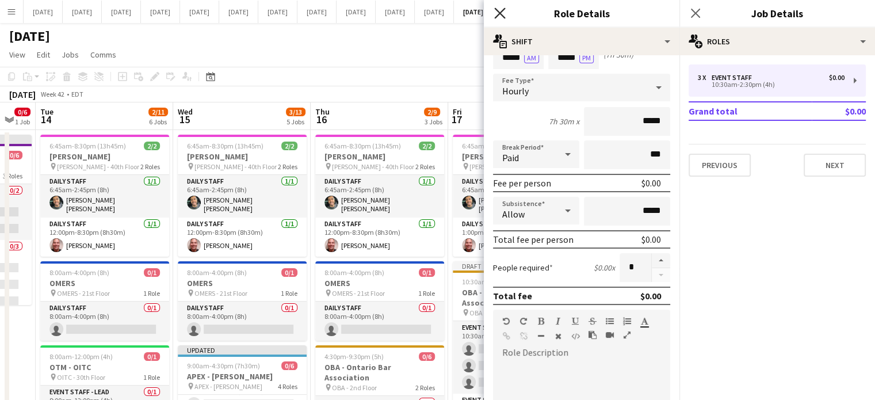
click at [499, 10] on icon "Close pop-in" at bounding box center [499, 12] width 11 height 11
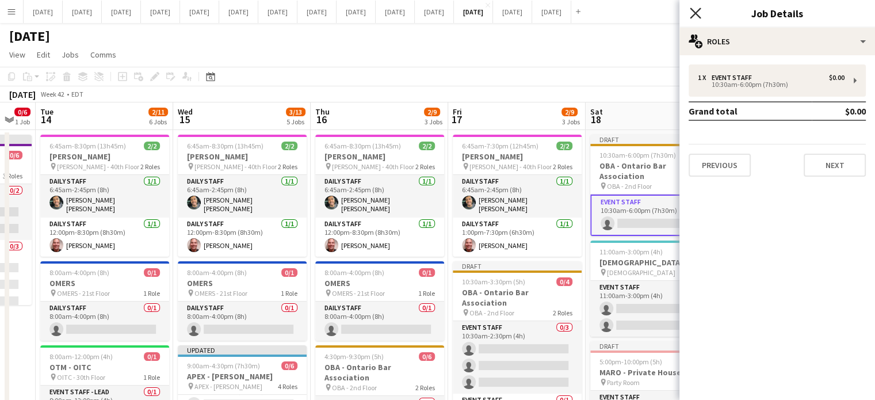
click at [693, 13] on icon at bounding box center [694, 12] width 11 height 11
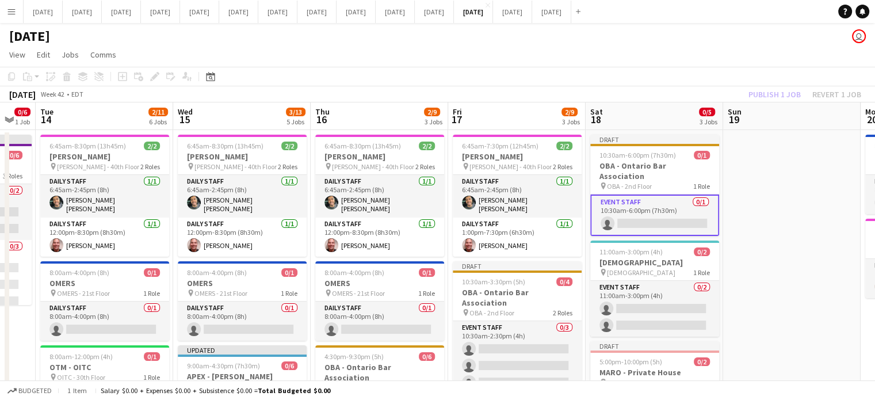
click at [669, 195] on app-card-role "Event Staff 0/1 10:30am-6:00pm (7h30m) single-neutral-actions" at bounding box center [654, 214] width 129 height 41
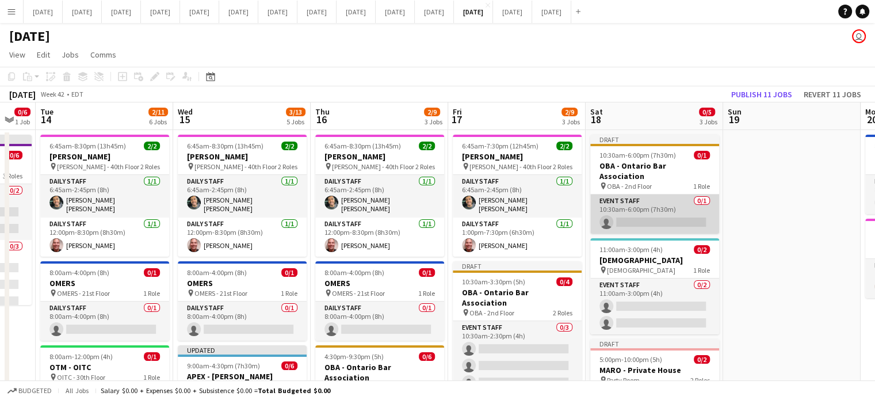
click at [675, 200] on app-card-role "Event Staff 0/1 10:30am-6:00pm (7h30m) single-neutral-actions" at bounding box center [654, 213] width 129 height 39
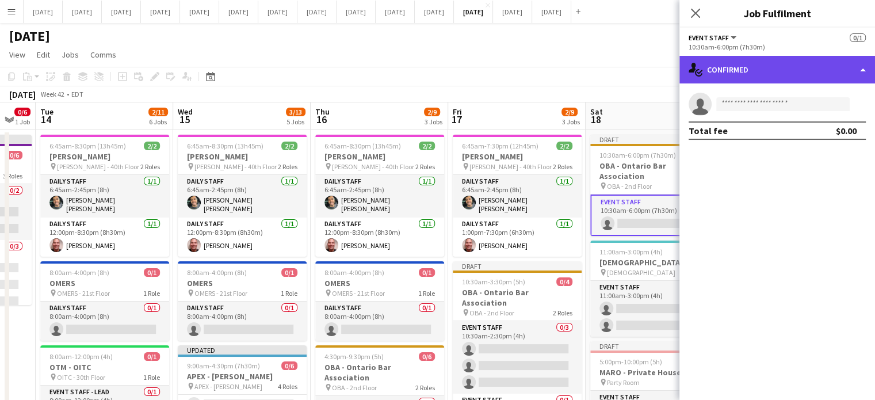
click at [766, 57] on div "single-neutral-actions-check-2 Confirmed" at bounding box center [776, 70] width 195 height 28
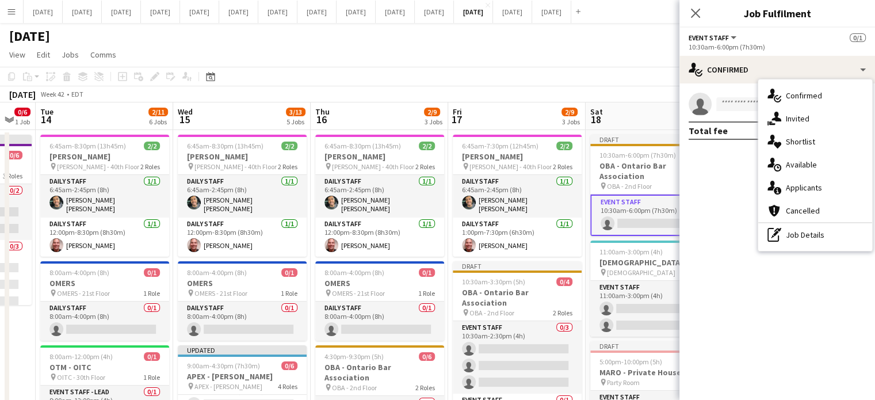
click at [780, 117] on icon "single-neutral-actions-share-1" at bounding box center [774, 119] width 14 height 14
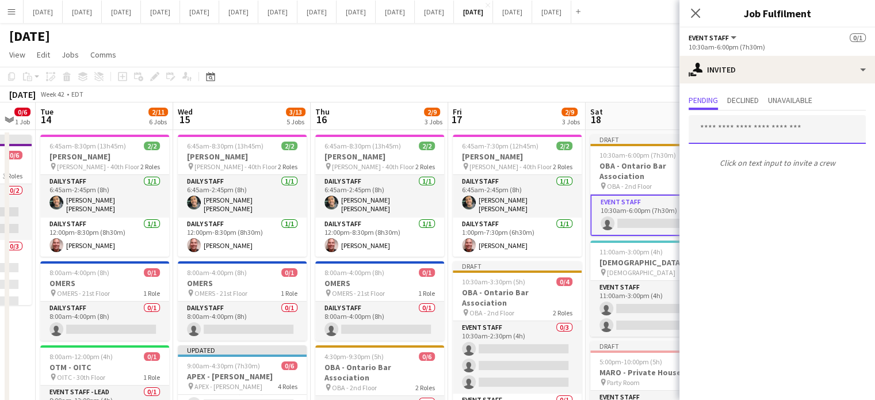
click at [745, 129] on input "text" at bounding box center [776, 129] width 177 height 29
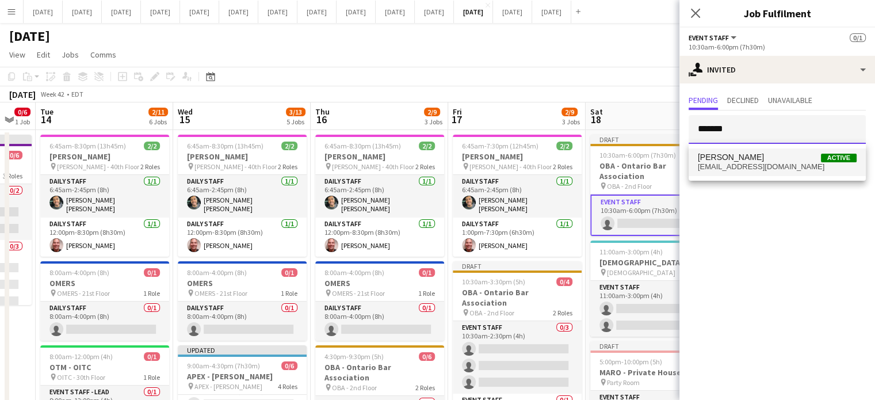
type input "*******"
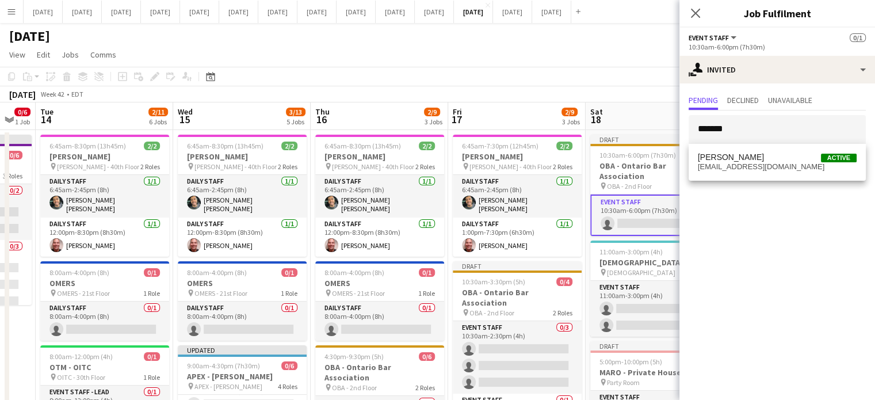
click at [772, 164] on span "[EMAIL_ADDRESS][DOMAIN_NAME]" at bounding box center [776, 166] width 159 height 9
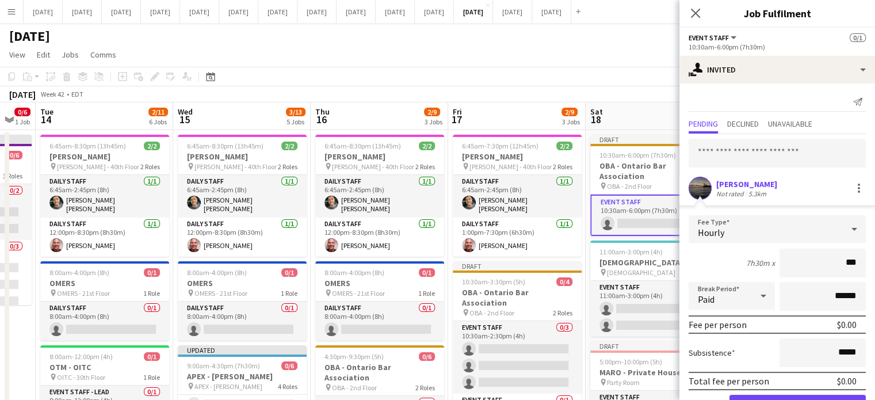
type input "**"
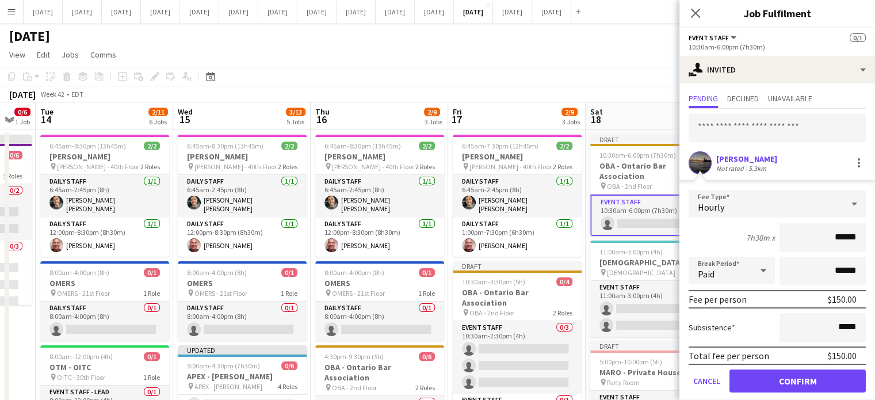
scroll to position [37, 0]
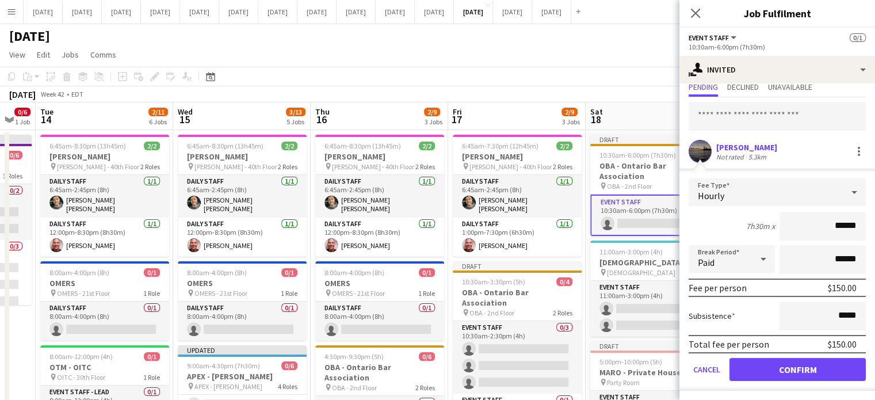
type input "******"
click at [793, 359] on button "Confirm" at bounding box center [797, 369] width 136 height 23
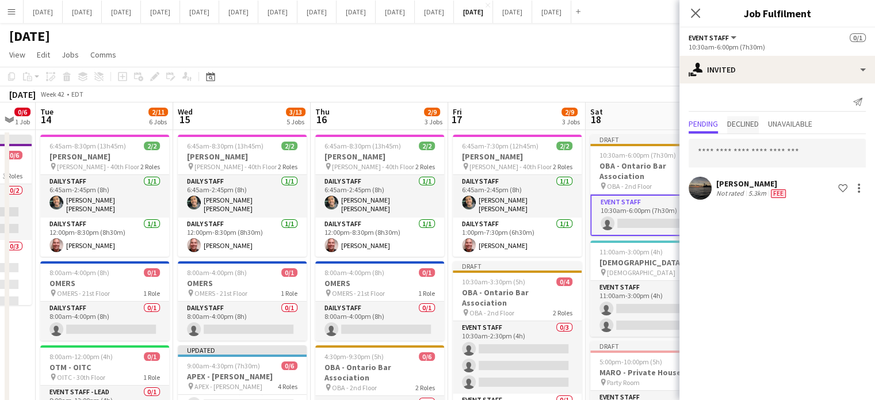
scroll to position [0, 0]
click at [697, 11] on icon at bounding box center [695, 13] width 9 height 9
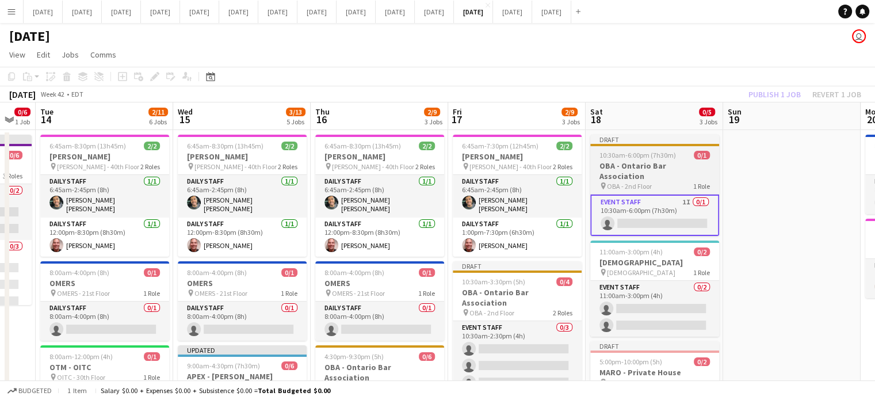
click at [685, 163] on h3 "OBA - Ontario Bar Association" at bounding box center [654, 170] width 129 height 21
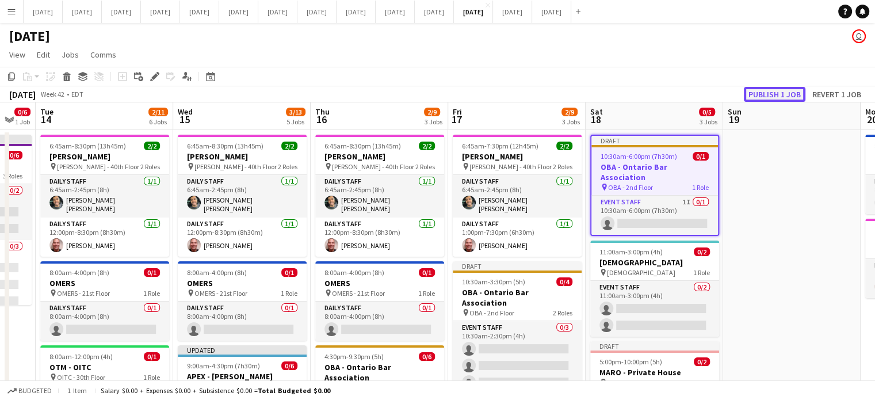
click at [756, 93] on button "Publish 1 job" at bounding box center [774, 94] width 62 height 15
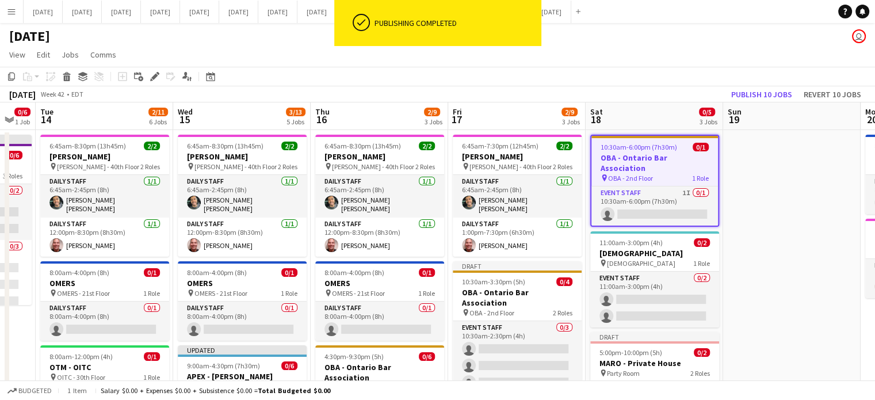
click at [692, 152] on h3 "OBA - Ontario Bar Association" at bounding box center [654, 162] width 126 height 21
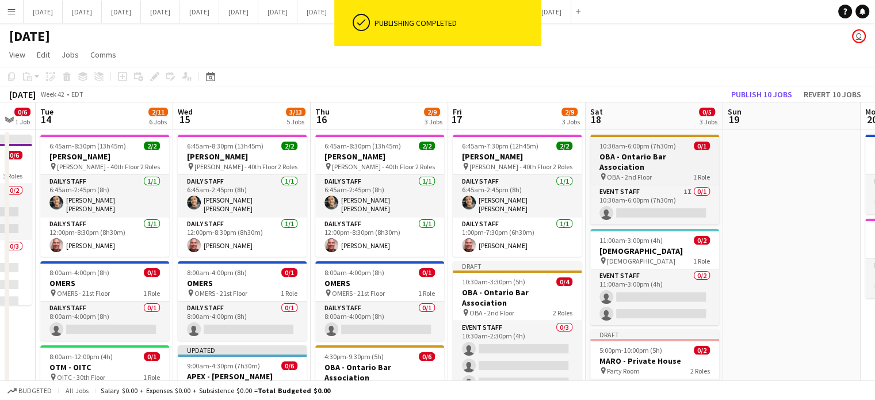
click at [692, 152] on h3 "OBA - Ontario Bar Association" at bounding box center [654, 161] width 129 height 21
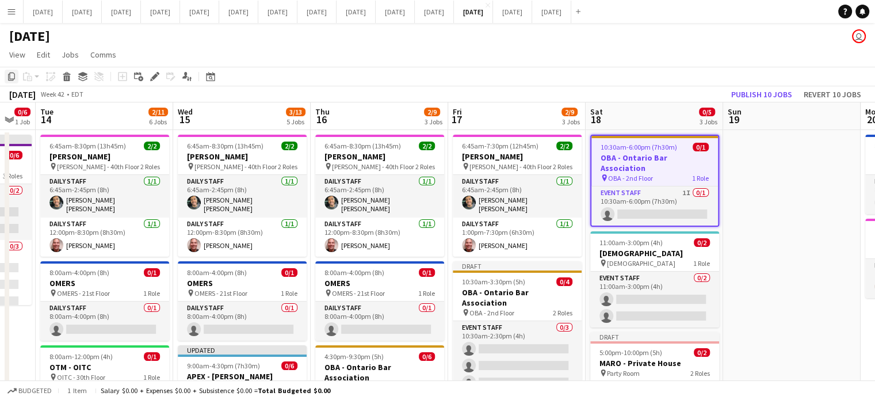
click at [11, 79] on icon at bounding box center [11, 76] width 7 height 8
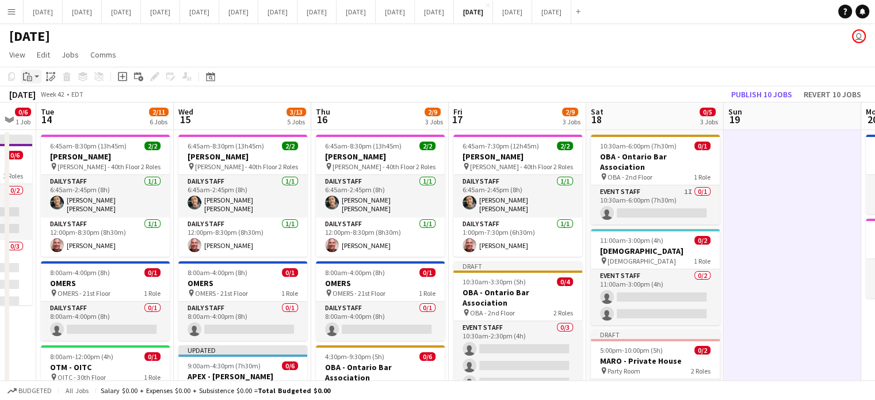
click at [38, 78] on app-action-btn "Paste" at bounding box center [31, 77] width 21 height 14
click at [37, 98] on link "Paste Ctrl+V" at bounding box center [84, 98] width 108 height 10
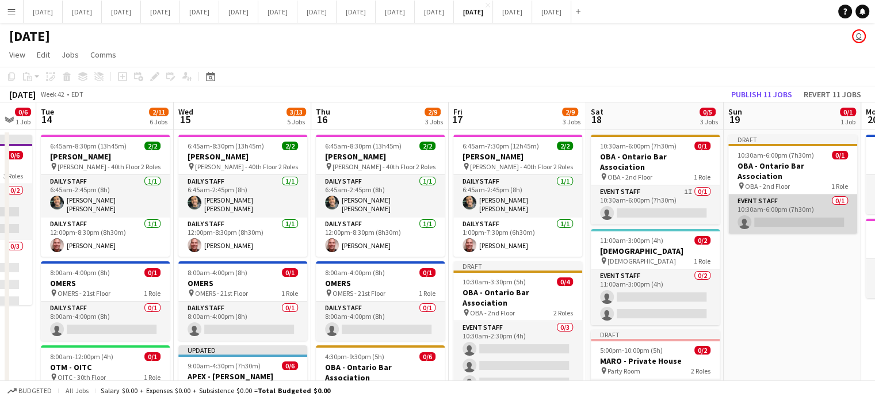
click at [799, 194] on app-card-role "Event Staff 0/1 10:30am-6:00pm (7h30m) single-neutral-actions" at bounding box center [792, 213] width 129 height 39
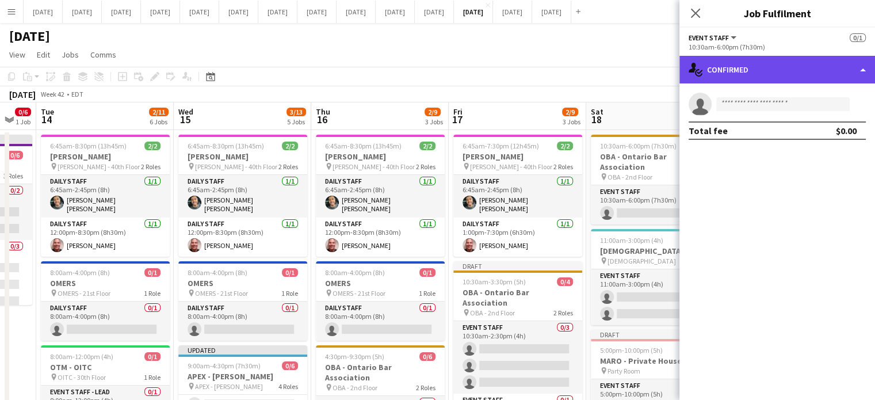
click at [757, 63] on div "single-neutral-actions-check-2 Confirmed" at bounding box center [776, 70] width 195 height 28
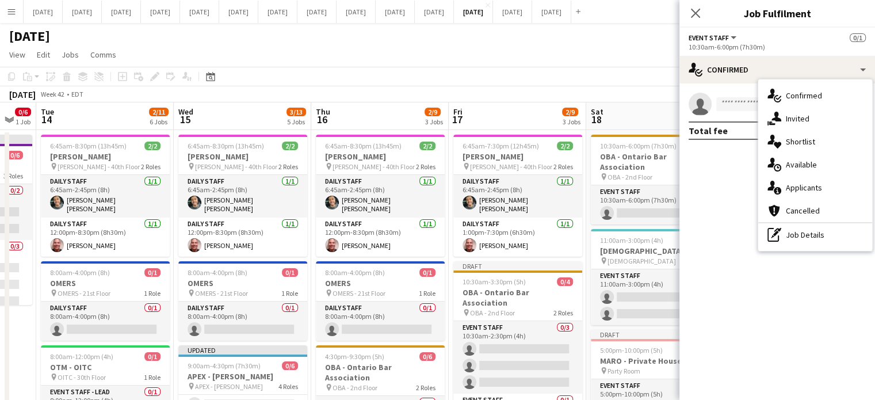
click at [786, 117] on span "Invited" at bounding box center [797, 118] width 24 height 10
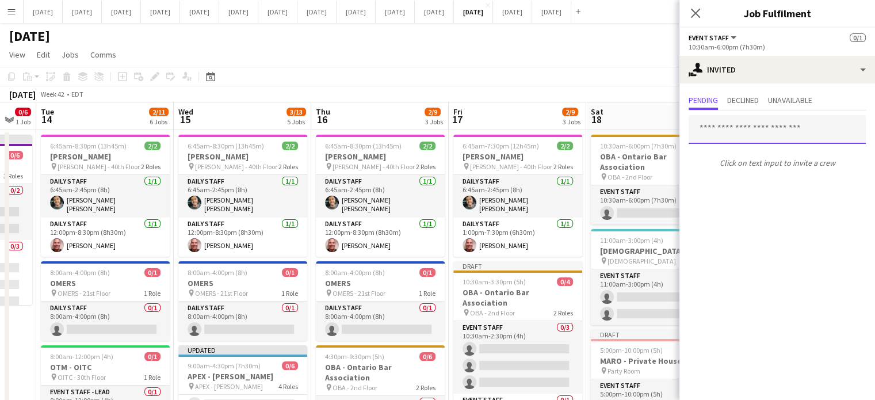
click at [711, 131] on input "text" at bounding box center [776, 129] width 177 height 29
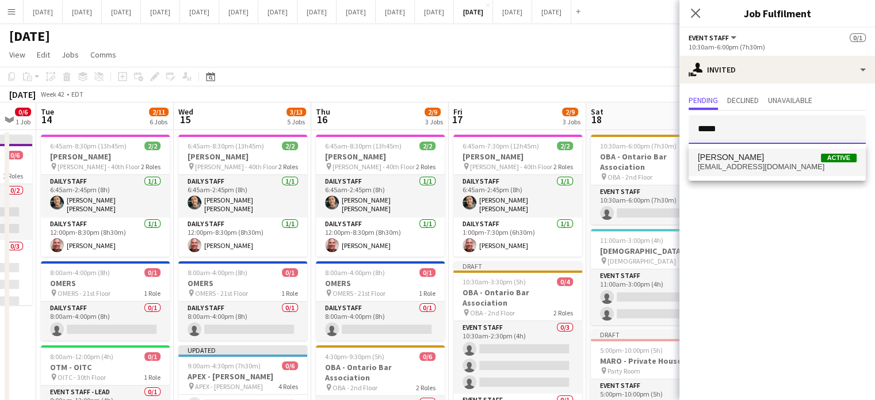
type input "*****"
click at [728, 160] on span "[PERSON_NAME]" at bounding box center [730, 157] width 66 height 10
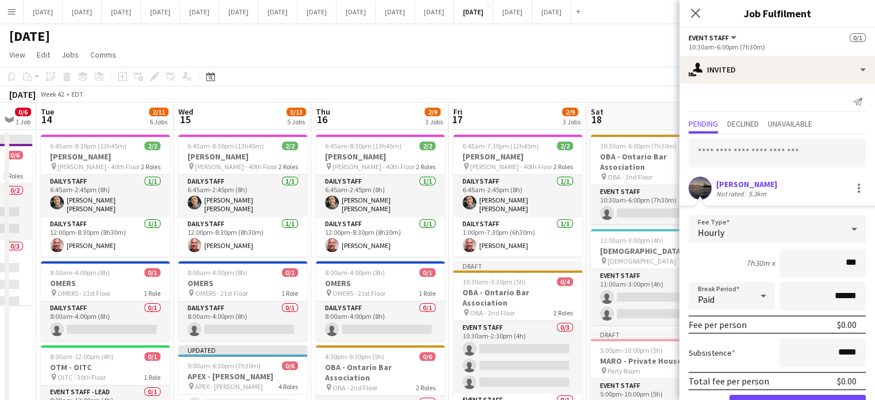
type input "**"
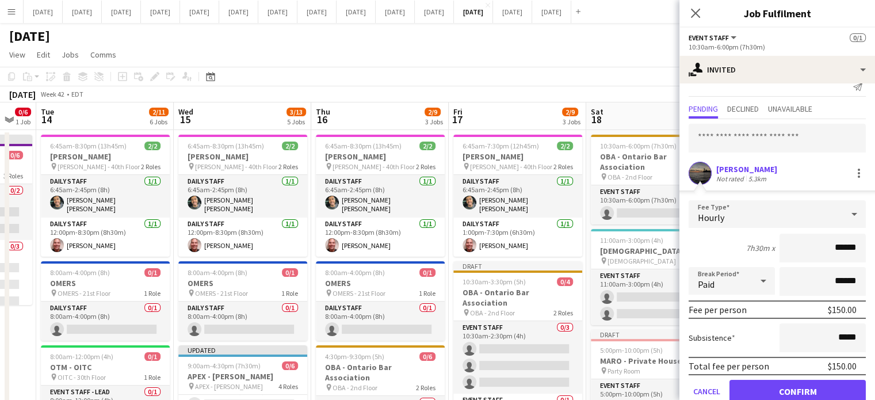
scroll to position [37, 0]
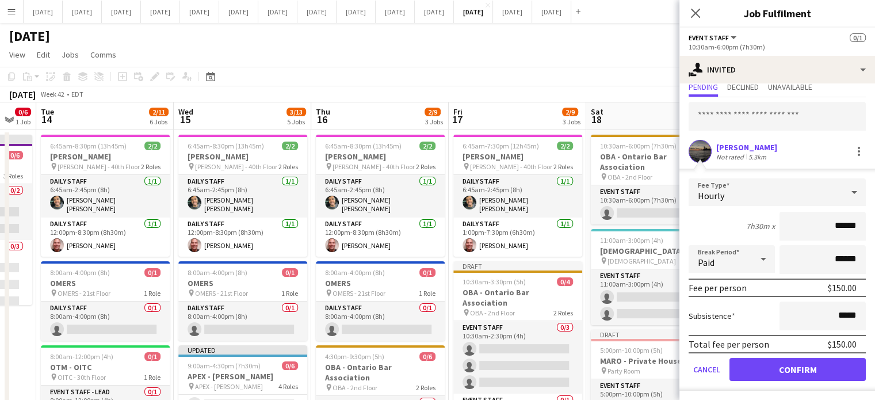
type input "******"
click at [798, 361] on button "Confirm" at bounding box center [797, 369] width 136 height 23
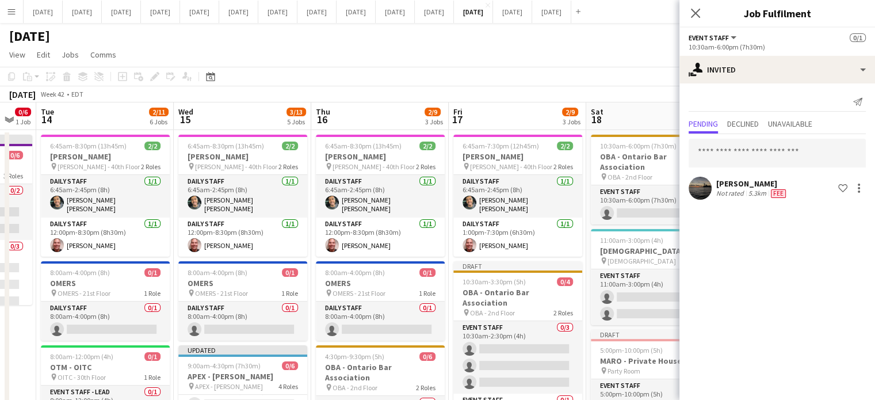
scroll to position [0, 0]
click at [695, 13] on icon at bounding box center [694, 12] width 11 height 11
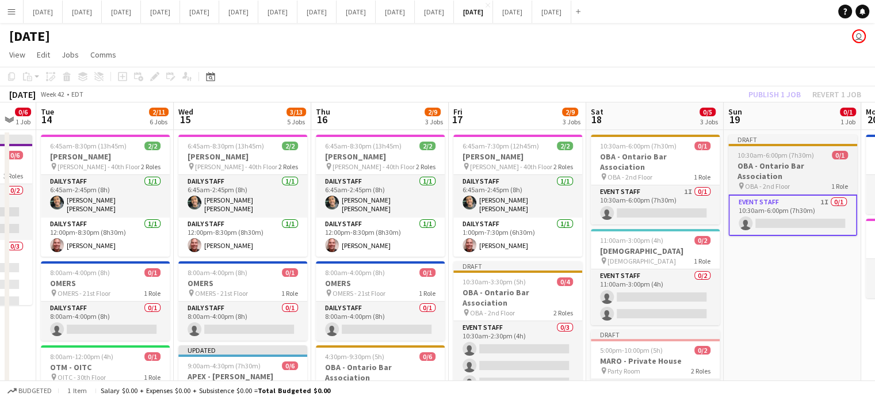
click at [794, 148] on app-job-card "Draft 10:30am-6:00pm (7h30m) 0/1 OBA - Ontario Bar Association pin OBA - 2nd Fl…" at bounding box center [792, 185] width 129 height 101
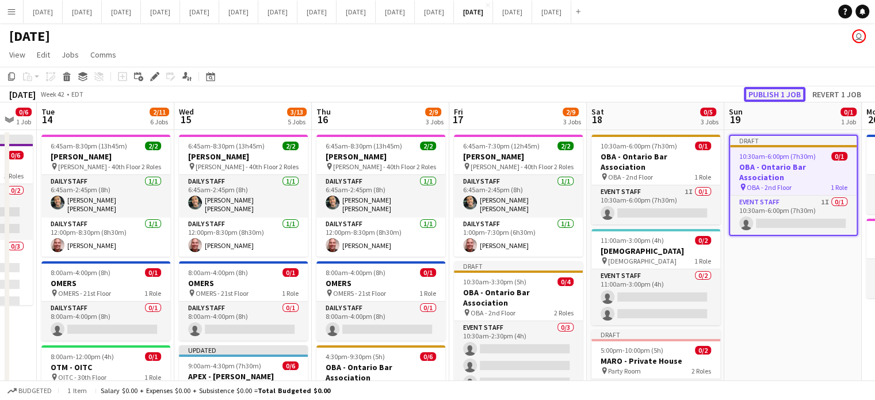
click at [777, 89] on button "Publish 1 job" at bounding box center [774, 94] width 62 height 15
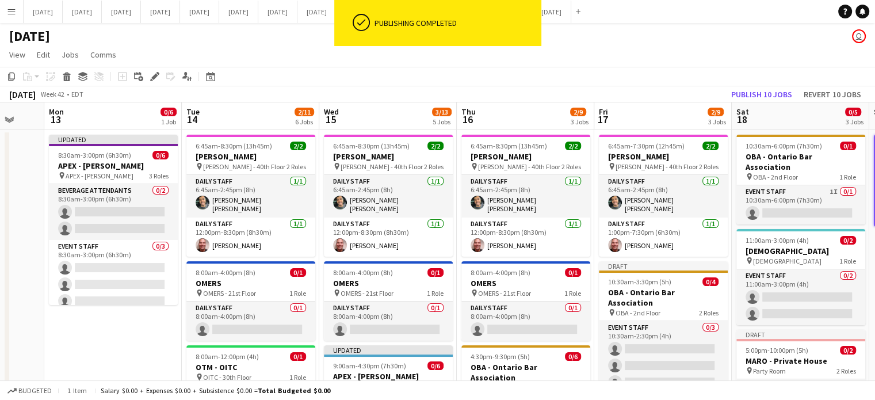
drag, startPoint x: 109, startPoint y: 216, endPoint x: 672, endPoint y: 197, distance: 562.6
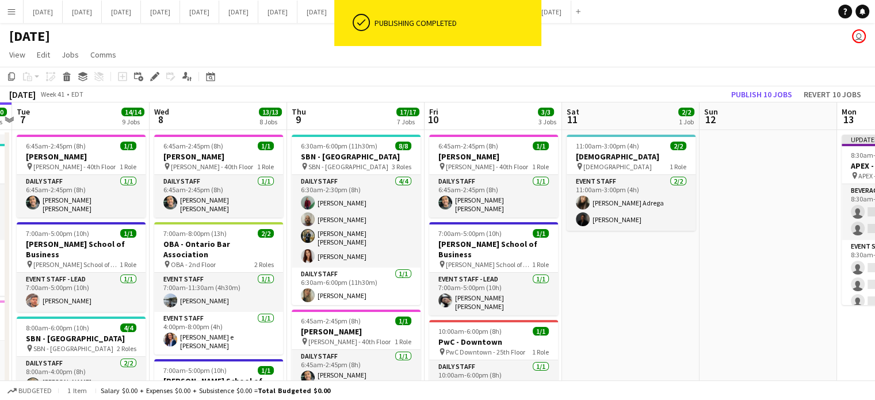
drag, startPoint x: 275, startPoint y: 264, endPoint x: 616, endPoint y: 248, distance: 341.3
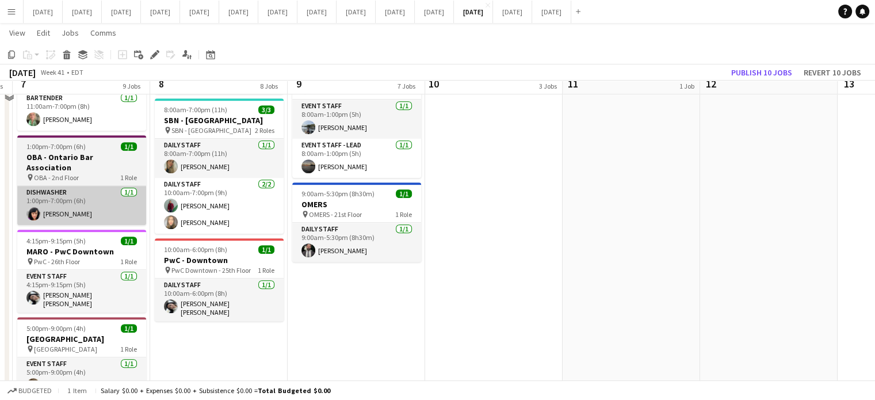
scroll to position [647, 0]
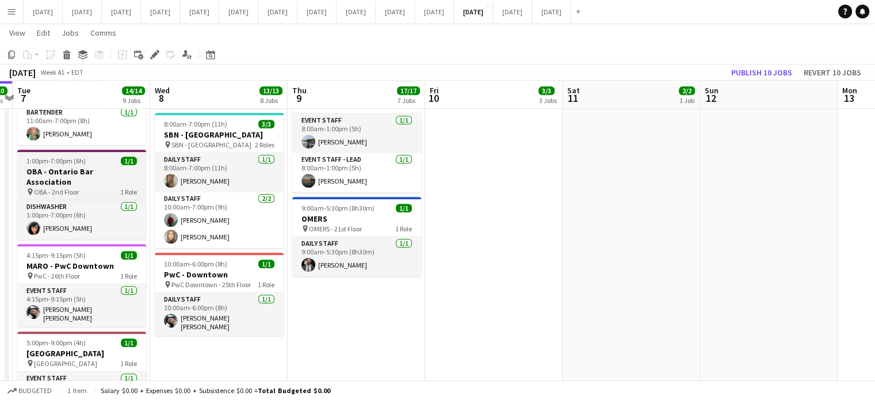
click at [103, 149] on app-job-card "1:00pm-7:00pm (6h) 1/1 OBA - Ontario Bar Association pin OBA - 2nd Floor 1 Role…" at bounding box center [81, 194] width 129 height 90
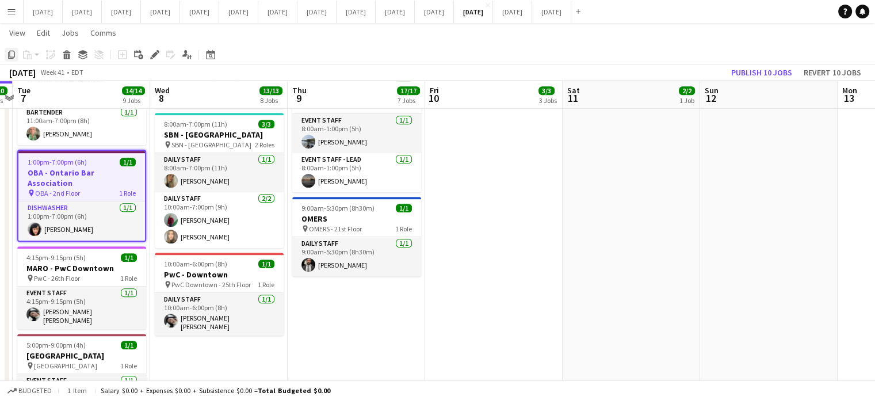
click at [11, 57] on icon "Copy" at bounding box center [11, 54] width 9 height 9
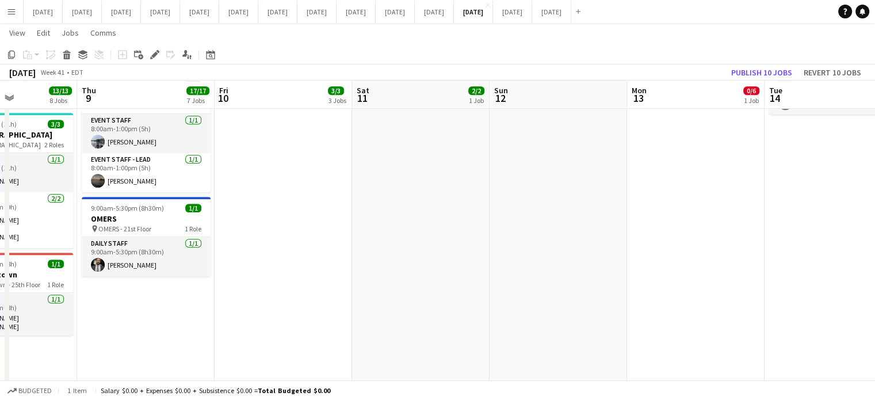
drag, startPoint x: 626, startPoint y: 225, endPoint x: 199, endPoint y: 233, distance: 426.7
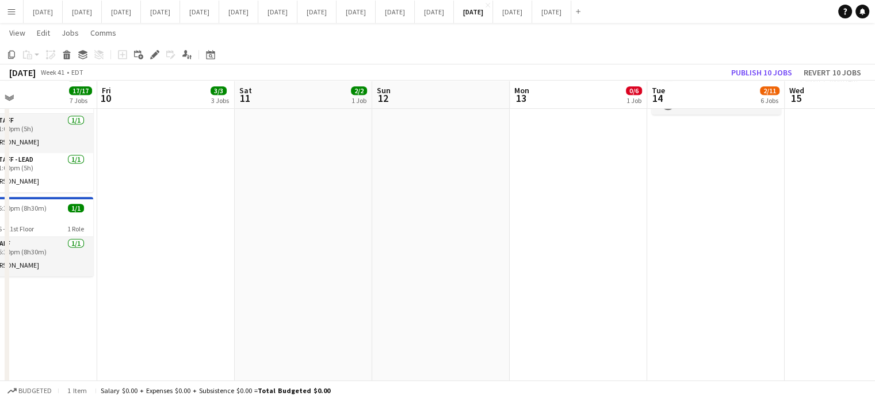
scroll to position [0, 381]
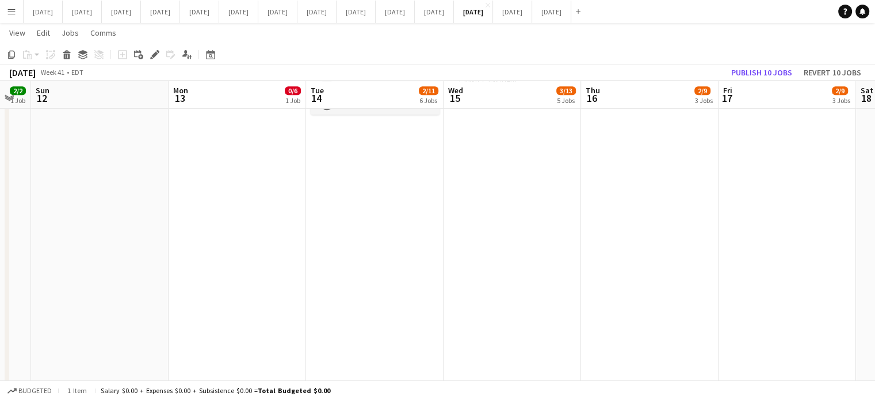
drag, startPoint x: 492, startPoint y: 275, endPoint x: 310, endPoint y: 285, distance: 182.0
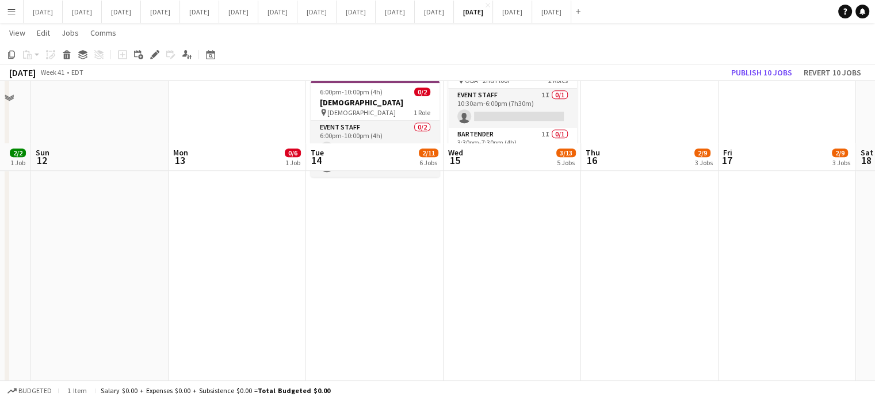
scroll to position [474, 0]
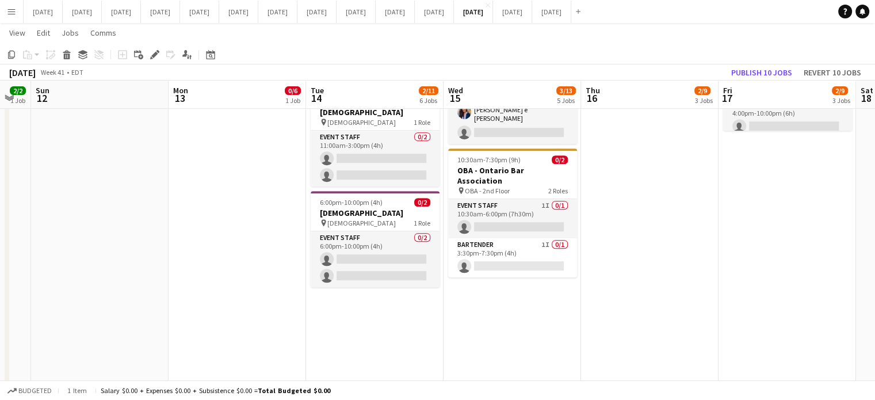
click at [369, 334] on app-date-cell "6:45am-8:30pm (13h45m) 2/2 [PERSON_NAME] pin [PERSON_NAME] - 40th Floor 2 Roles…" at bounding box center [374, 132] width 137 height 956
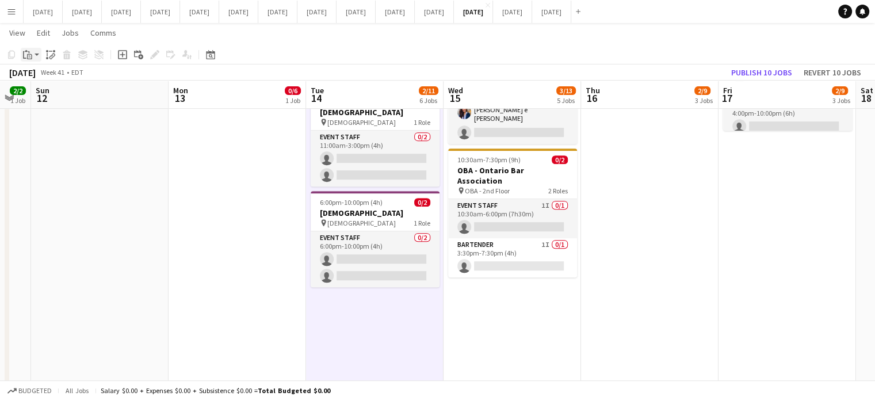
click at [32, 51] on div "Paste" at bounding box center [28, 55] width 14 height 14
click at [47, 93] on link "Paste with crew Ctrl+Shift+V" at bounding box center [84, 96] width 108 height 10
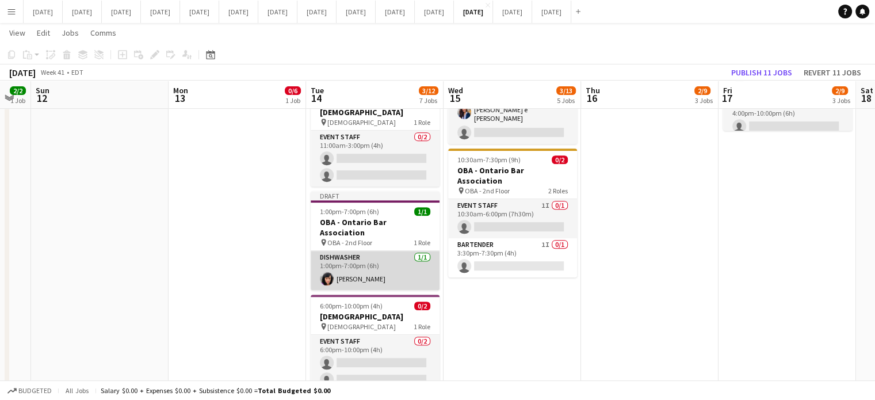
click at [405, 251] on app-card-role "Dishwasher [DATE] 1:00pm-7:00pm (6h) [PERSON_NAME]" at bounding box center [374, 270] width 129 height 39
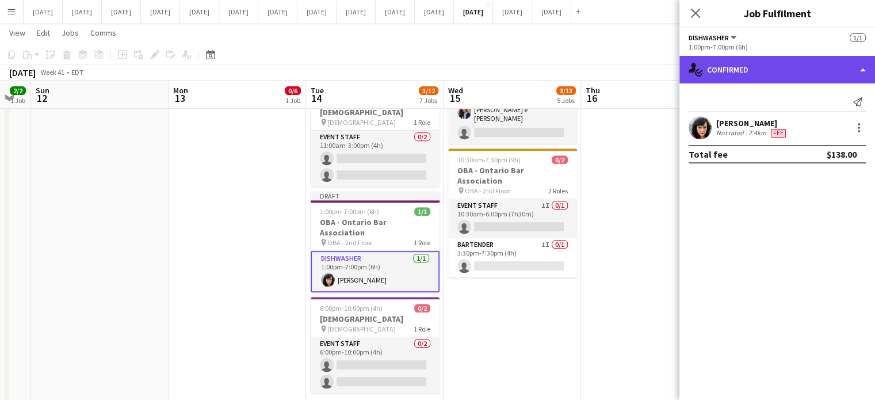
click at [735, 80] on div "single-neutral-actions-check-2 Confirmed" at bounding box center [776, 70] width 195 height 28
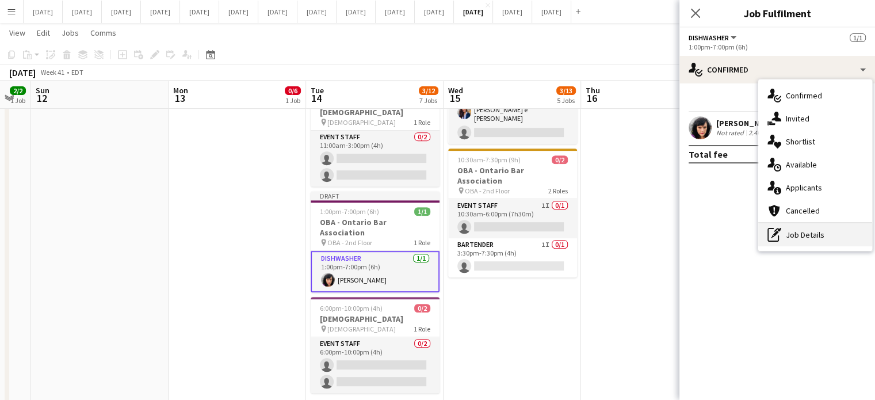
click at [805, 236] on div "pen-write Job Details" at bounding box center [815, 234] width 114 height 23
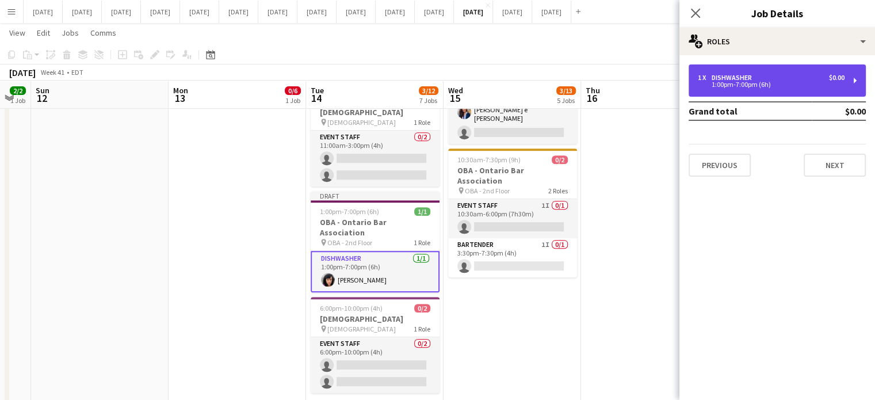
click at [702, 75] on div "1 x" at bounding box center [704, 78] width 14 height 8
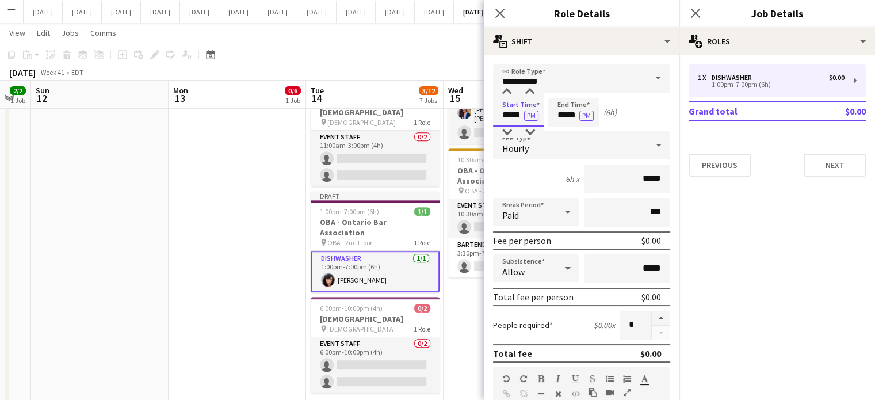
click at [500, 109] on input "*****" at bounding box center [518, 112] width 51 height 29
click at [507, 124] on input "*****" at bounding box center [518, 112] width 51 height 29
click at [507, 131] on div at bounding box center [506, 131] width 23 height 11
click at [526, 91] on div at bounding box center [529, 91] width 23 height 11
type input "*****"
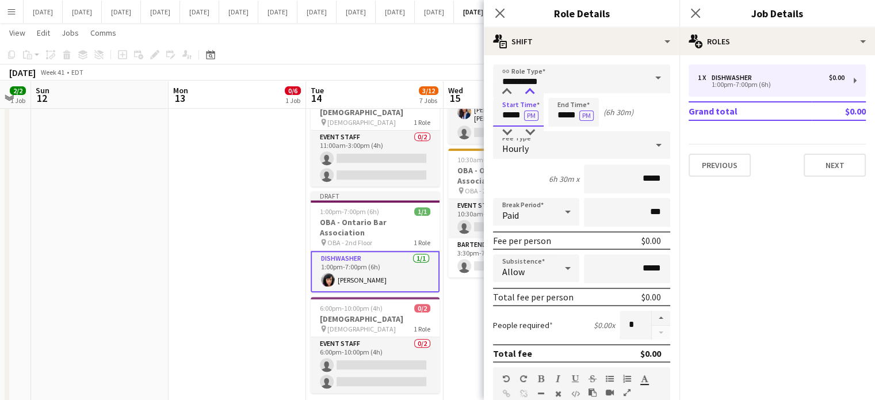
click at [526, 91] on div at bounding box center [529, 91] width 23 height 11
click at [563, 116] on input "*****" at bounding box center [573, 112] width 51 height 29
click at [563, 126] on div at bounding box center [561, 131] width 23 height 11
click at [563, 132] on div at bounding box center [561, 131] width 23 height 11
click at [586, 91] on div at bounding box center [584, 91] width 23 height 11
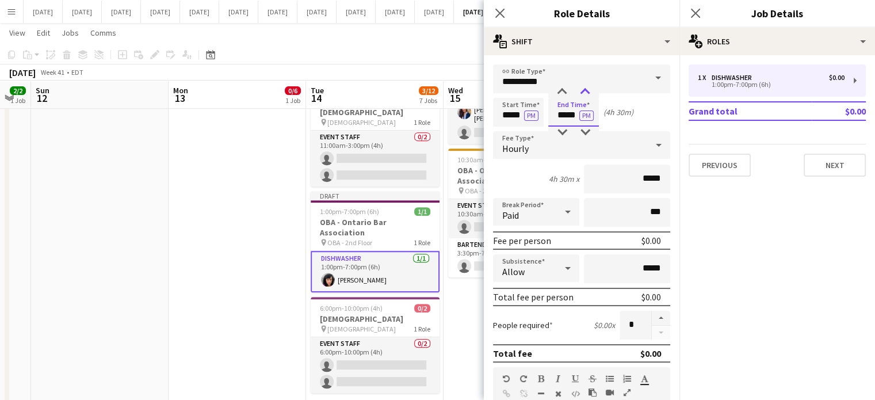
type input "*****"
click at [586, 90] on div at bounding box center [584, 91] width 23 height 11
click at [497, 16] on icon at bounding box center [499, 12] width 11 height 11
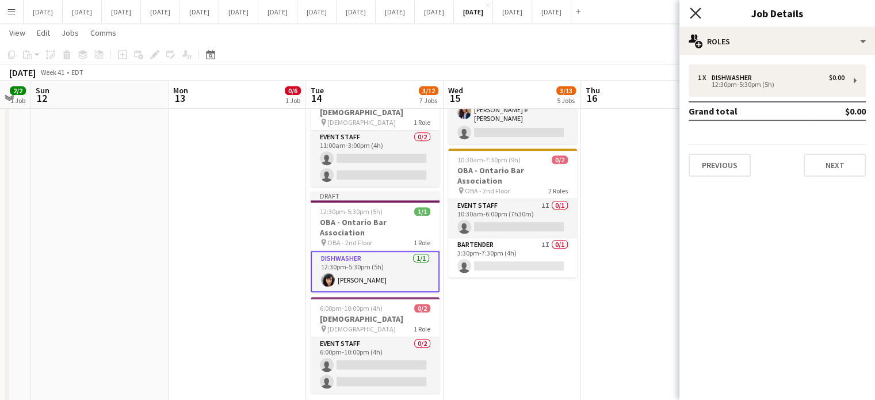
click at [693, 16] on icon at bounding box center [694, 12] width 11 height 11
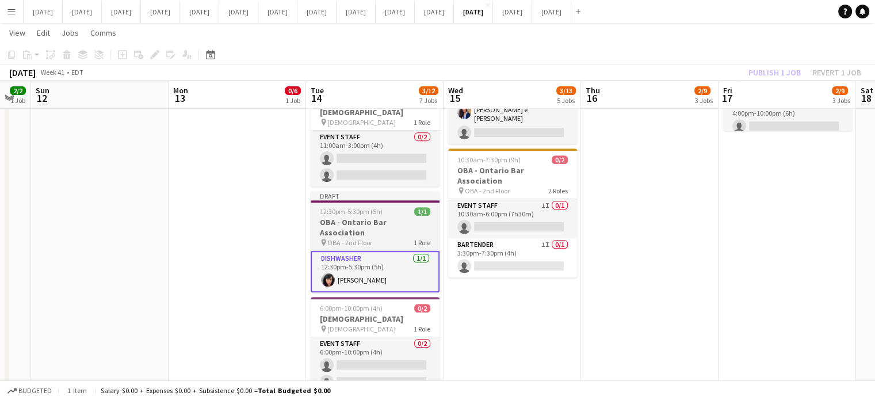
click at [392, 207] on div "12:30pm-5:30pm (5h) 1/1" at bounding box center [374, 211] width 129 height 9
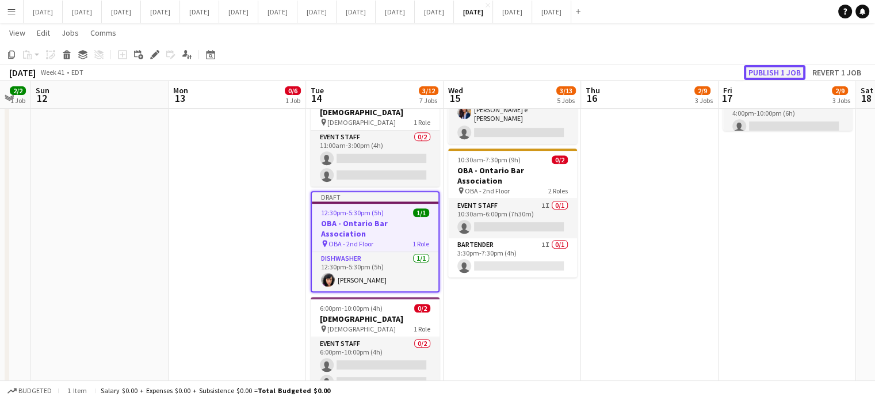
click at [757, 71] on button "Publish 1 job" at bounding box center [774, 72] width 62 height 15
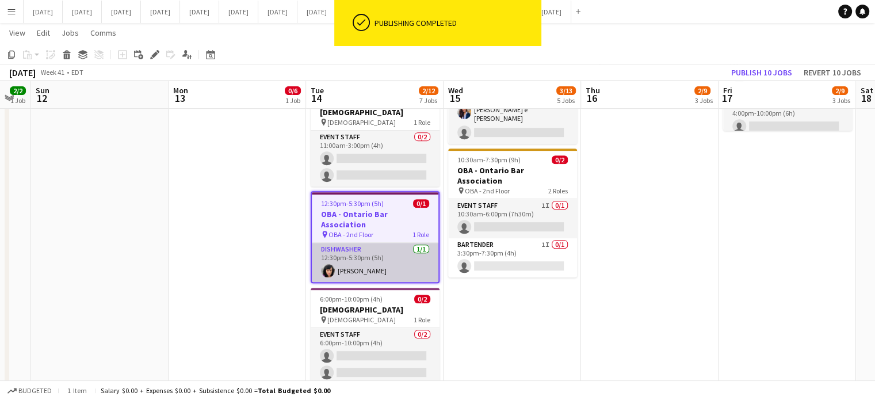
click at [409, 243] on app-card-role "Dishwasher [DATE] 12:30pm-5:30pm (5h) [PERSON_NAME]" at bounding box center [375, 262] width 126 height 39
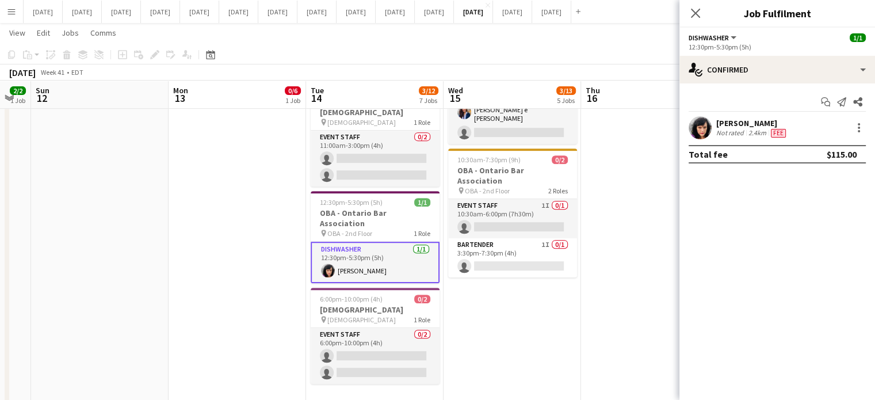
click at [508, 290] on app-date-cell "6:45am-8:30pm (13h45m) 2/2 [PERSON_NAME] pin [PERSON_NAME] - 40th Floor 2 Roles…" at bounding box center [511, 132] width 137 height 956
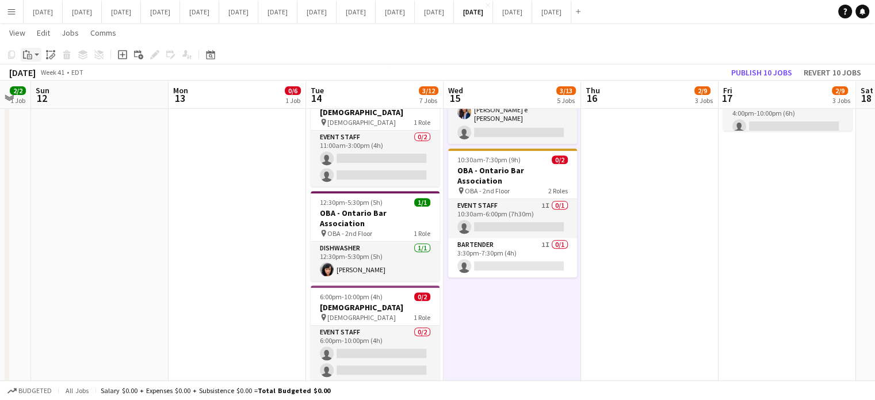
click at [33, 55] on div "Paste" at bounding box center [28, 55] width 14 height 14
click at [37, 75] on link "Paste Ctrl+V" at bounding box center [84, 76] width 108 height 10
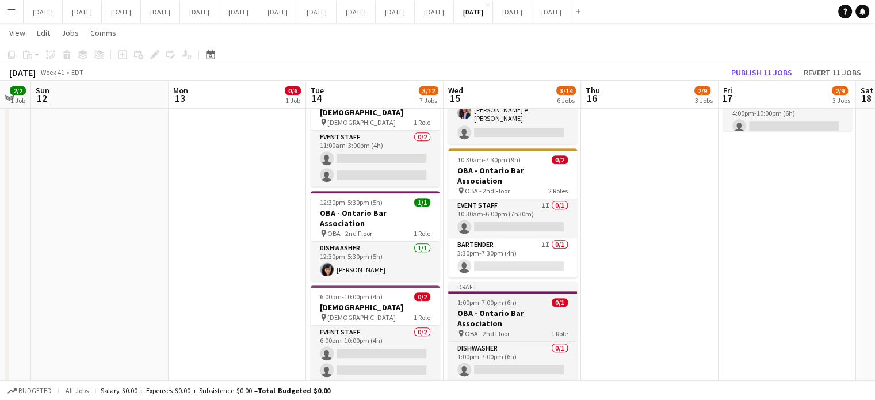
click at [521, 289] on app-job-card "Draft 1:00pm-7:00pm (6h) 0/1 OBA - Ontario Bar Association pin OBA - 2nd Floor …" at bounding box center [512, 331] width 129 height 99
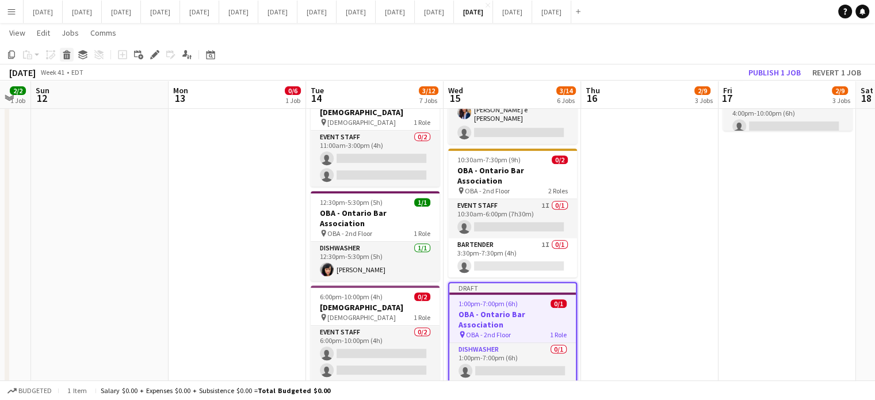
click at [64, 56] on icon at bounding box center [67, 56] width 6 height 6
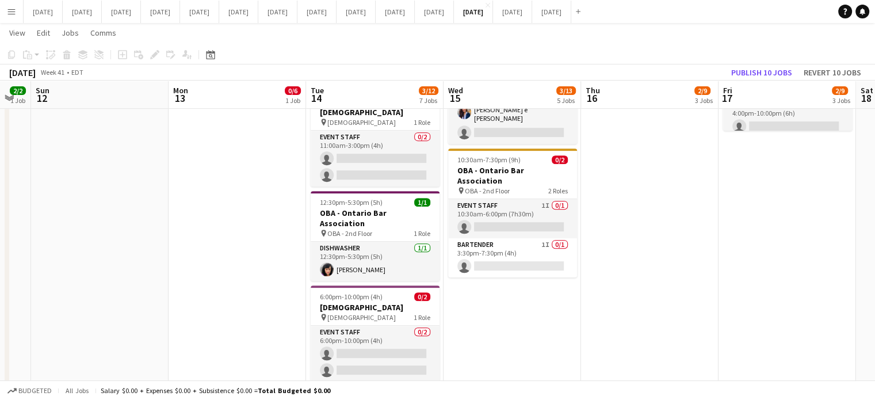
click at [636, 170] on app-date-cell "6:45am-8:30pm (13h45m) 2/2 [PERSON_NAME] pin [PERSON_NAME] - 40th Floor 2 Roles…" at bounding box center [649, 132] width 137 height 956
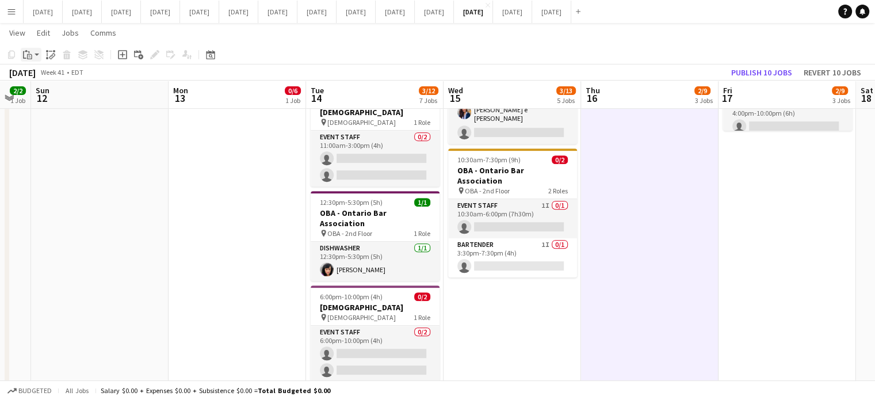
click at [30, 54] on icon at bounding box center [29, 56] width 5 height 5
click at [37, 75] on link "Paste Ctrl+V" at bounding box center [84, 76] width 108 height 10
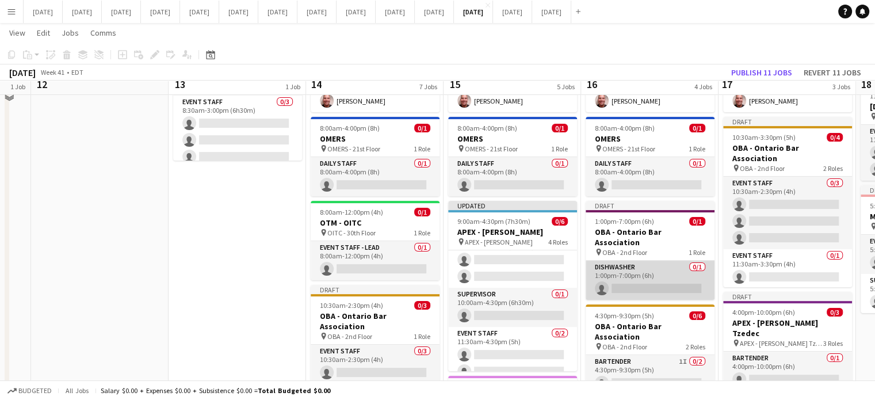
scroll to position [129, 0]
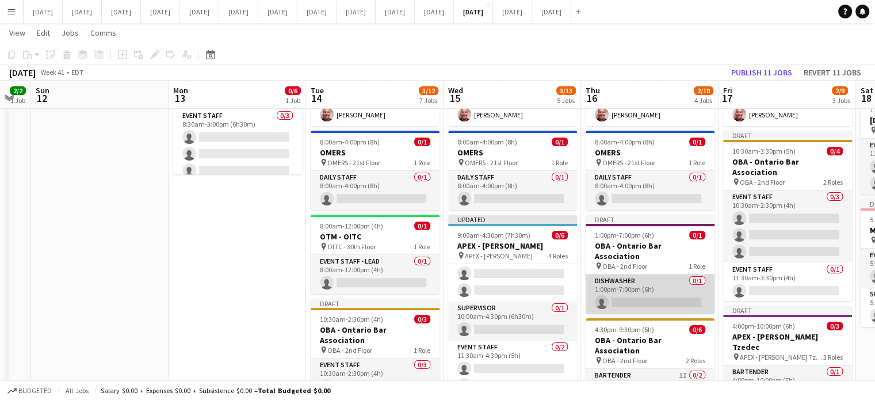
click at [667, 274] on app-card-role "Dishwasher 0/1 1:00pm-7:00pm (6h) single-neutral-actions" at bounding box center [649, 293] width 129 height 39
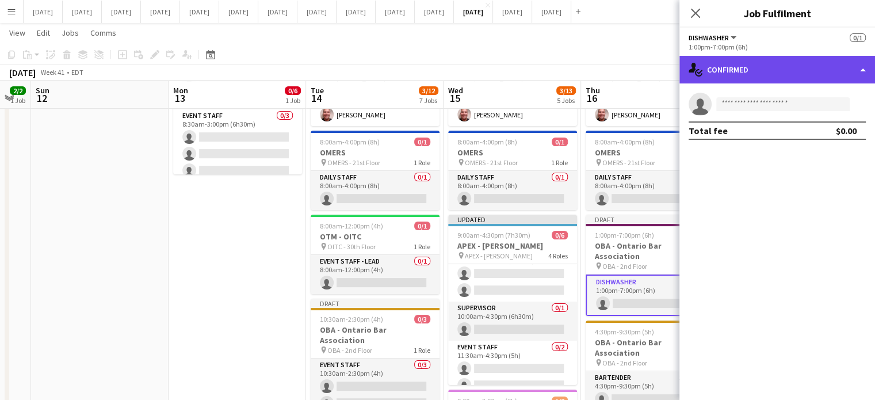
click at [777, 63] on div "single-neutral-actions-check-2 Confirmed" at bounding box center [776, 70] width 195 height 28
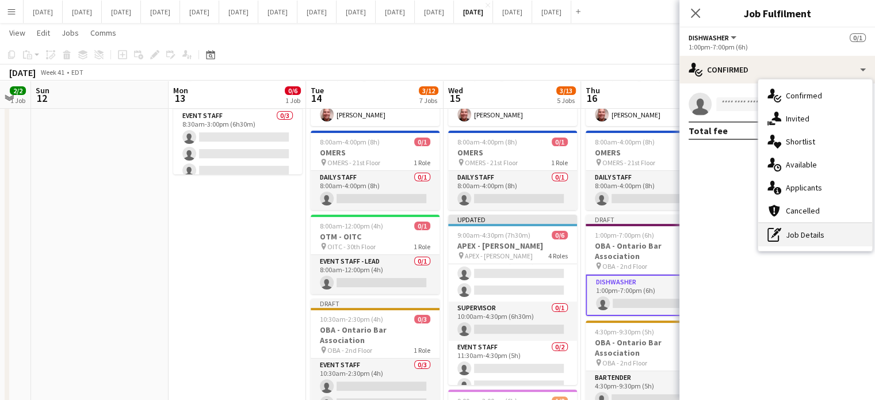
click at [807, 229] on div "pen-write Job Details" at bounding box center [815, 234] width 114 height 23
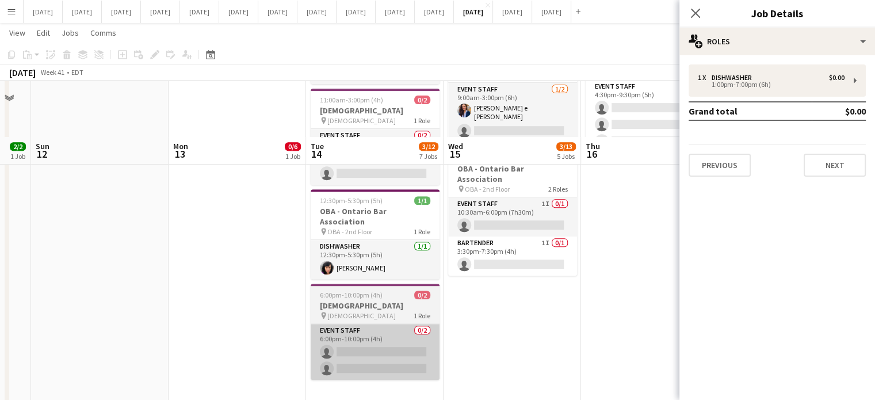
scroll to position [532, 0]
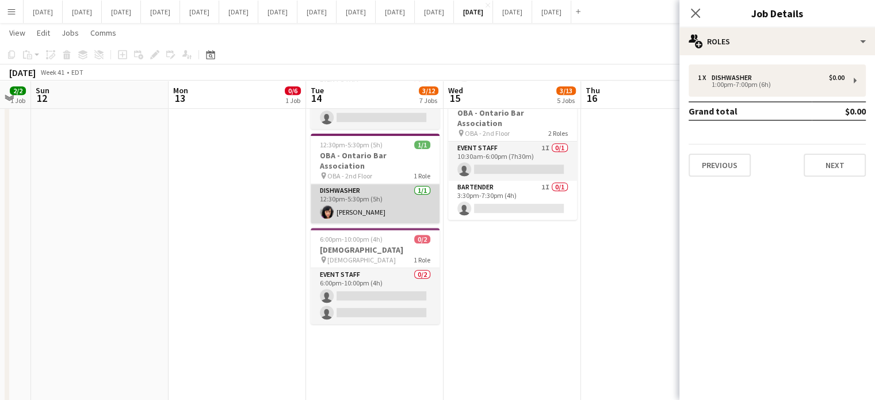
click at [400, 184] on app-card-role "Dishwasher [DATE] 12:30pm-5:30pm (5h) [PERSON_NAME]" at bounding box center [374, 203] width 129 height 39
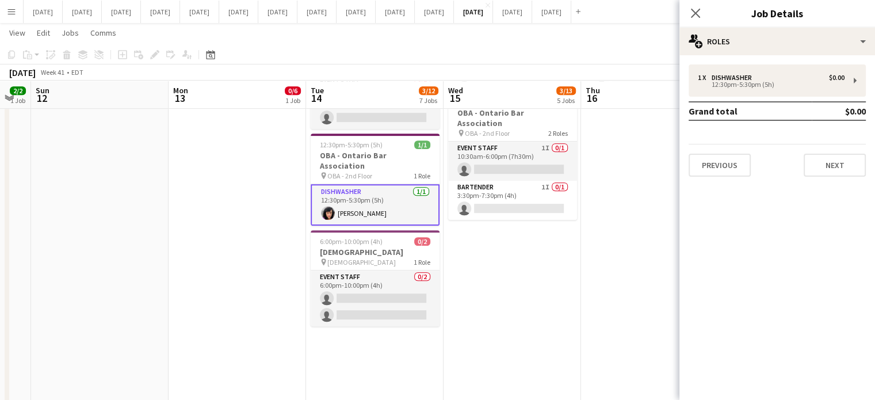
click at [356, 184] on app-card-role "Dishwasher [DATE] 12:30pm-5:30pm (5h) [PERSON_NAME]" at bounding box center [374, 204] width 129 height 41
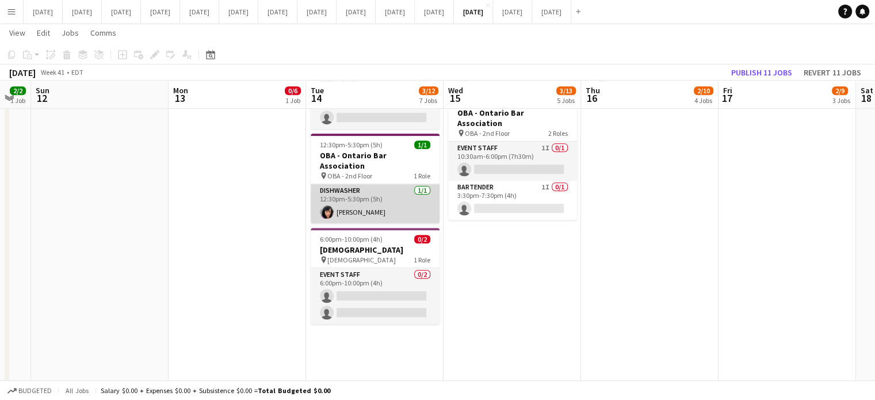
click at [378, 184] on app-card-role "Dishwasher [DATE] 12:30pm-5:30pm (5h) [PERSON_NAME]" at bounding box center [374, 203] width 129 height 39
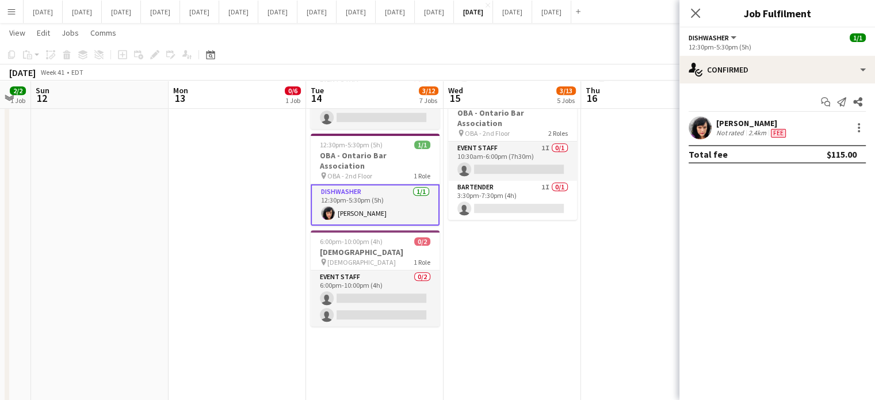
click at [866, 124] on div "[PERSON_NAME] Not rated 2.4km Fee" at bounding box center [776, 127] width 195 height 23
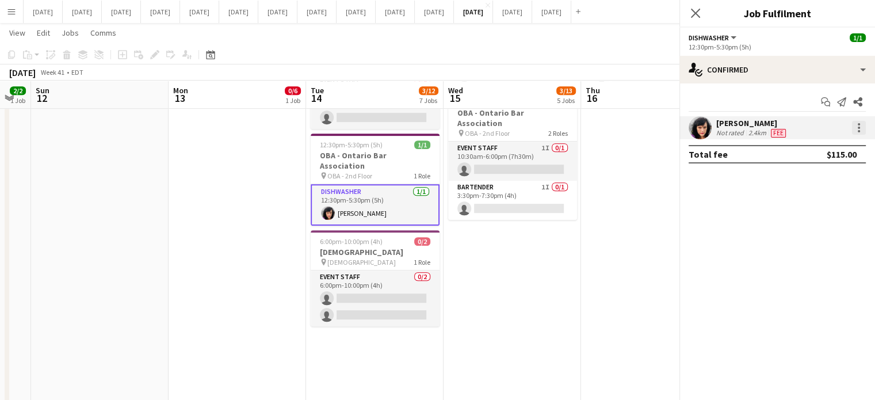
click at [858, 124] on div at bounding box center [858, 124] width 2 height 2
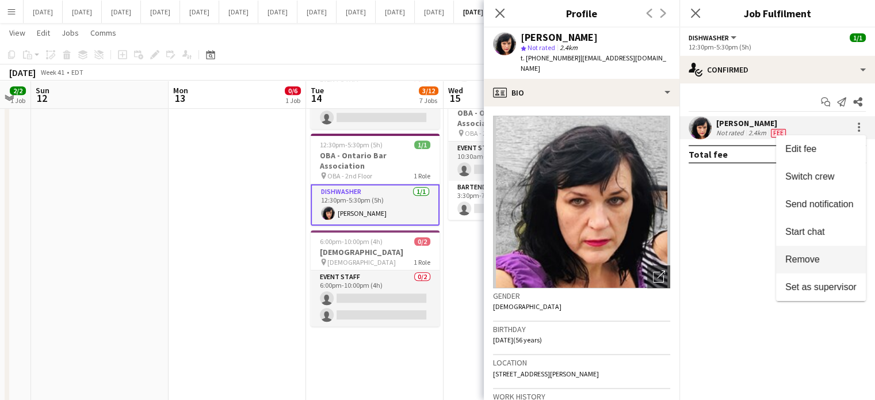
click at [807, 263] on span "Remove" at bounding box center [802, 259] width 34 height 10
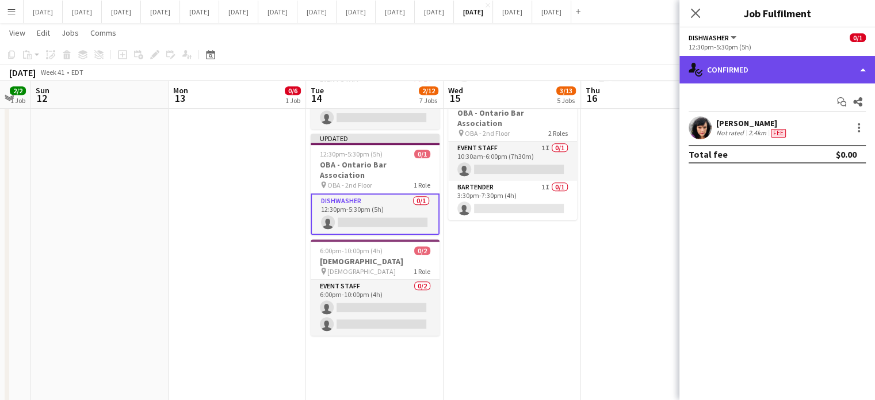
click at [766, 74] on div "single-neutral-actions-check-2 Confirmed" at bounding box center [776, 70] width 195 height 28
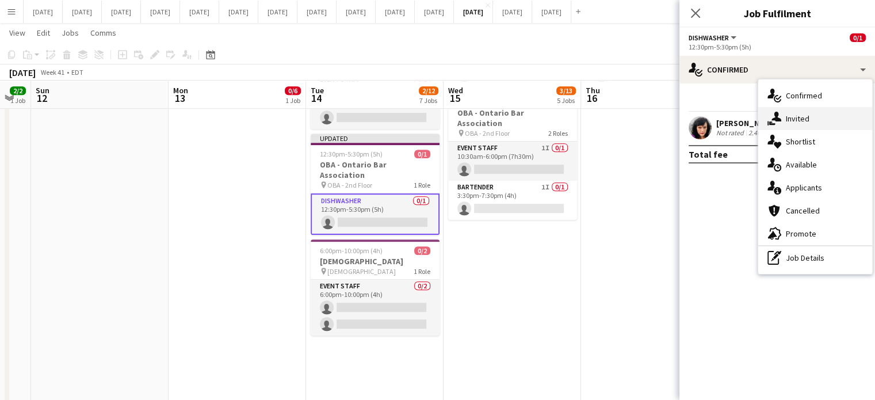
click at [784, 115] on div "single-neutral-actions-share-1 Invited" at bounding box center [815, 118] width 114 height 23
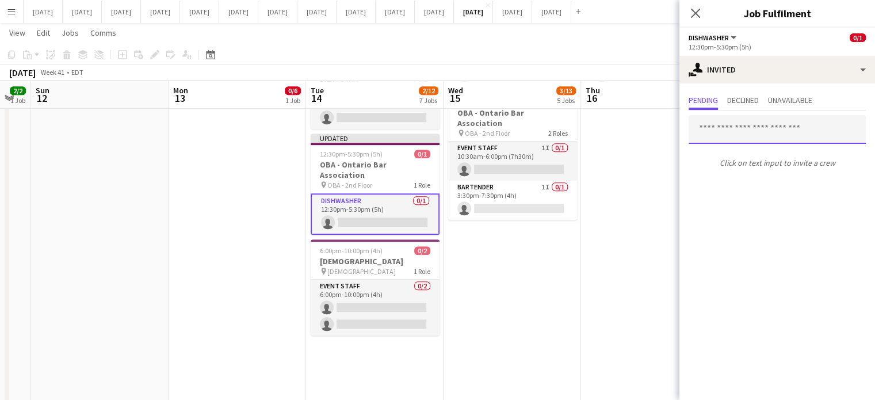
click at [727, 133] on input "text" at bounding box center [776, 129] width 177 height 29
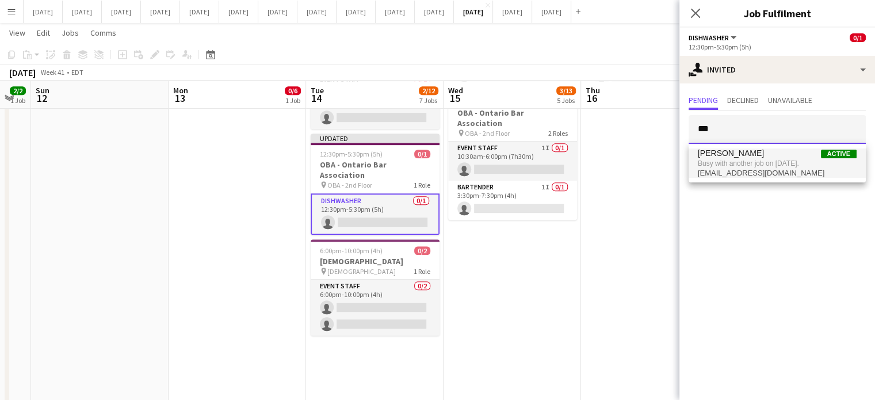
type input "***"
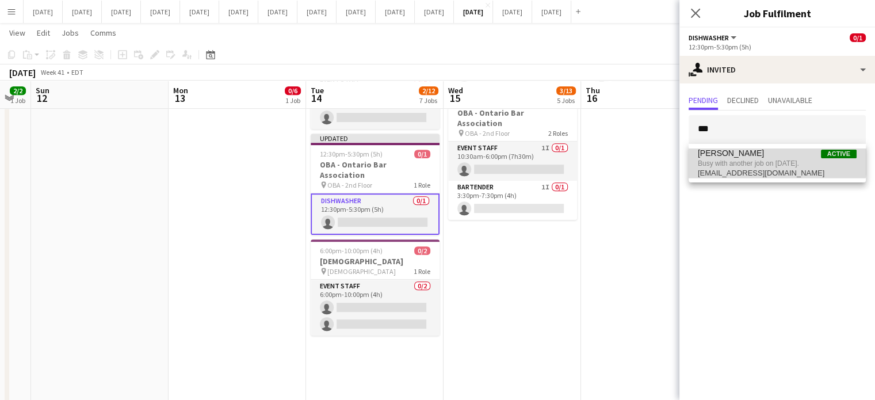
click at [727, 152] on span "[PERSON_NAME]" at bounding box center [730, 153] width 66 height 10
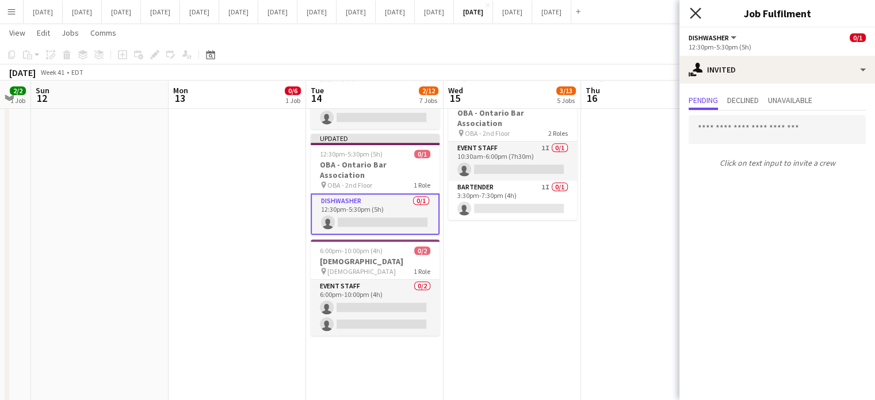
click at [695, 9] on icon "Close pop-in" at bounding box center [694, 12] width 11 height 11
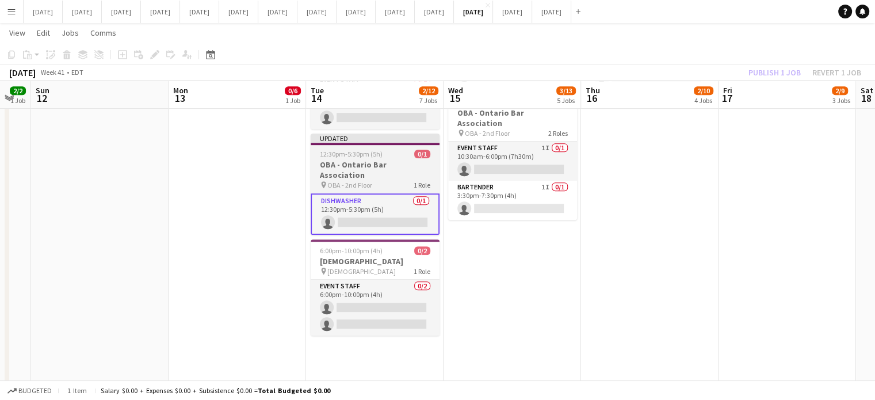
click at [368, 149] on span "12:30pm-5:30pm (5h)" at bounding box center [351, 153] width 63 height 9
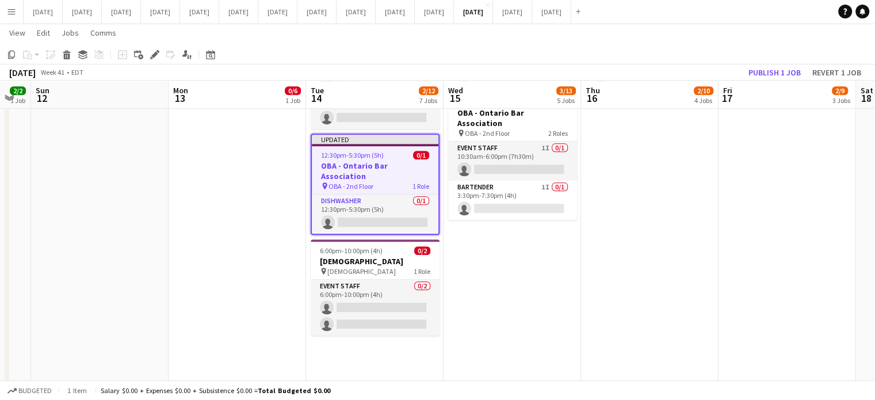
scroll to position [0, 382]
click at [776, 68] on button "Publish 1 job" at bounding box center [774, 72] width 62 height 15
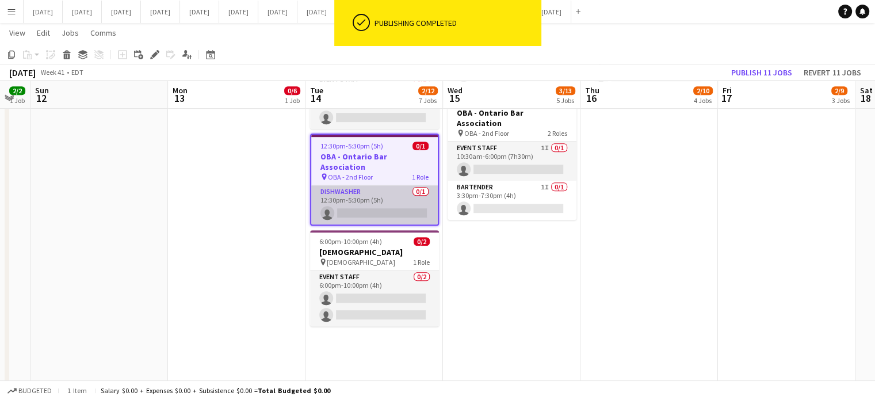
click at [396, 185] on app-card-role "Dishwasher 0/1 12:30pm-5:30pm (5h) single-neutral-actions" at bounding box center [374, 204] width 126 height 39
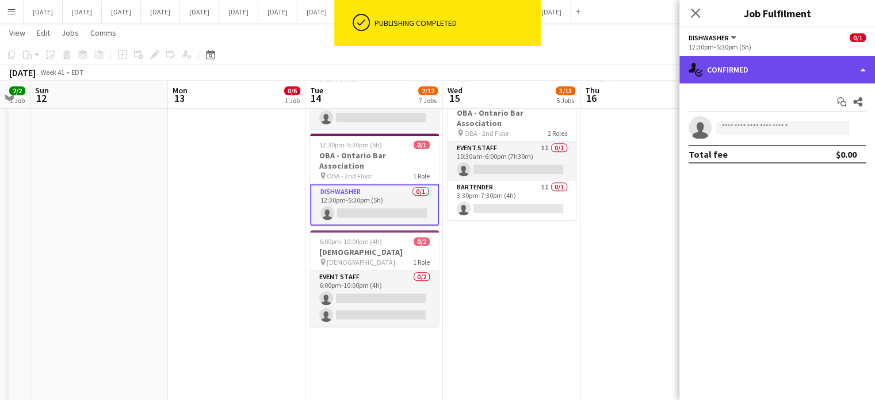
click at [792, 64] on div "single-neutral-actions-check-2 Confirmed" at bounding box center [776, 70] width 195 height 28
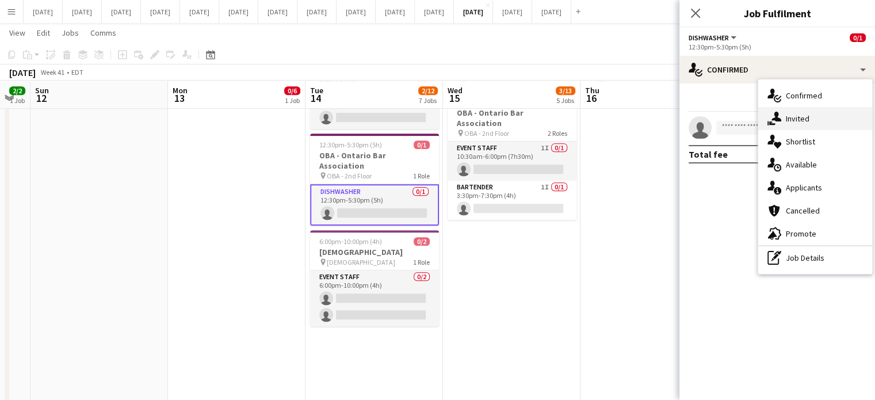
click at [805, 120] on span "Invited" at bounding box center [797, 118] width 24 height 10
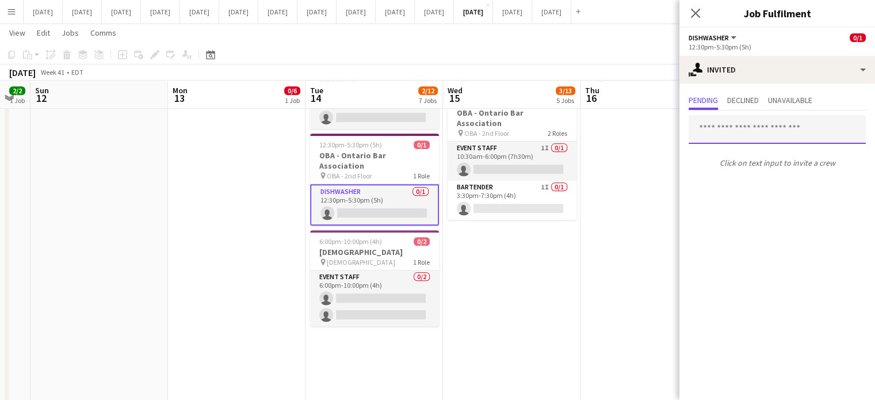
click at [712, 126] on input "text" at bounding box center [776, 129] width 177 height 29
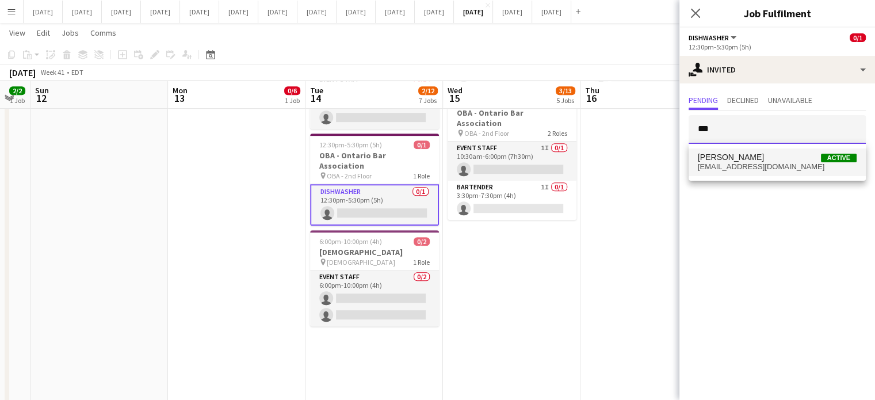
type input "***"
click at [769, 158] on span "[PERSON_NAME] Active" at bounding box center [776, 157] width 159 height 10
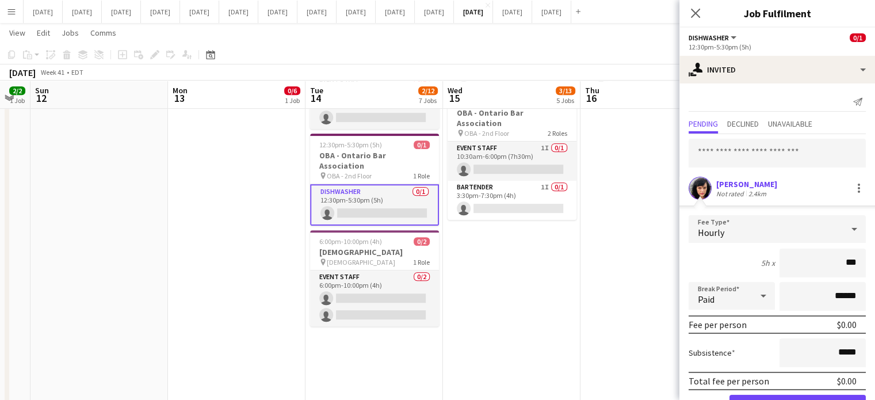
type input "**"
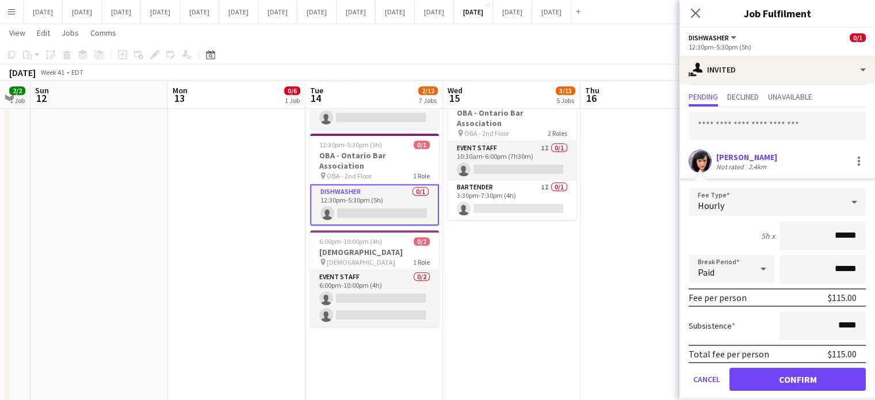
scroll to position [37, 0]
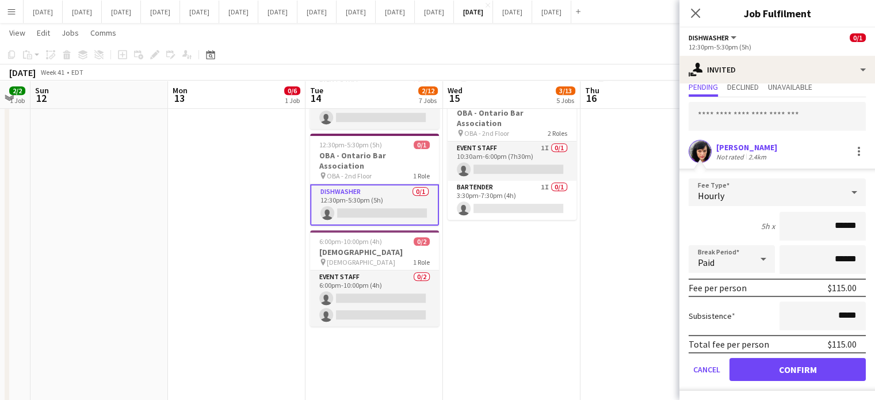
type input "******"
click at [789, 363] on button "Confirm" at bounding box center [797, 369] width 136 height 23
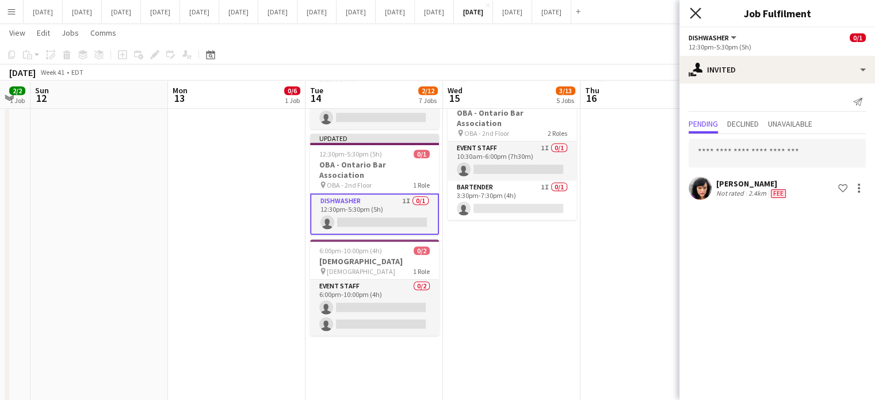
click at [693, 13] on icon "Close pop-in" at bounding box center [694, 12] width 11 height 11
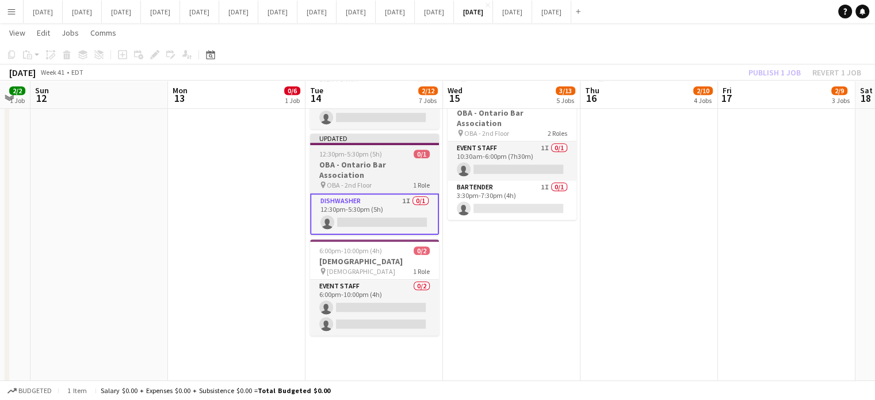
click at [408, 149] on div "12:30pm-5:30pm (5h) 0/1" at bounding box center [374, 153] width 129 height 9
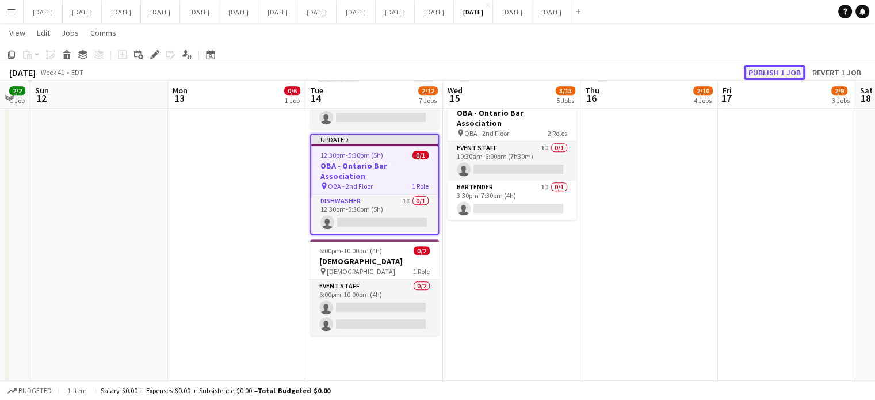
click at [777, 69] on button "Publish 1 job" at bounding box center [774, 72] width 62 height 15
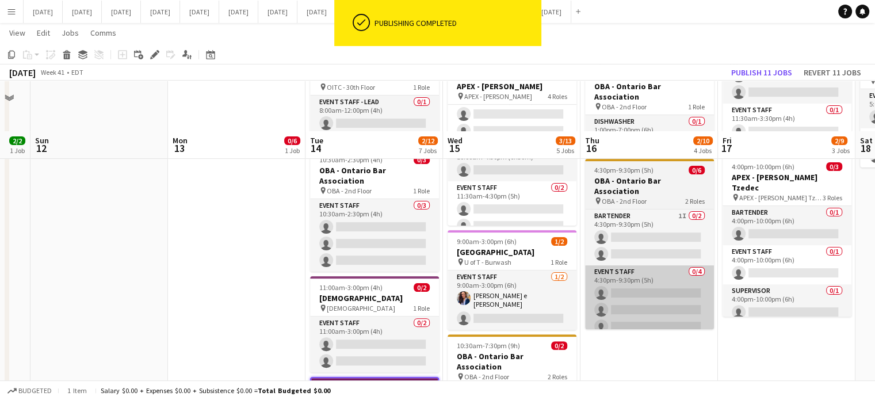
scroll to position [244, 0]
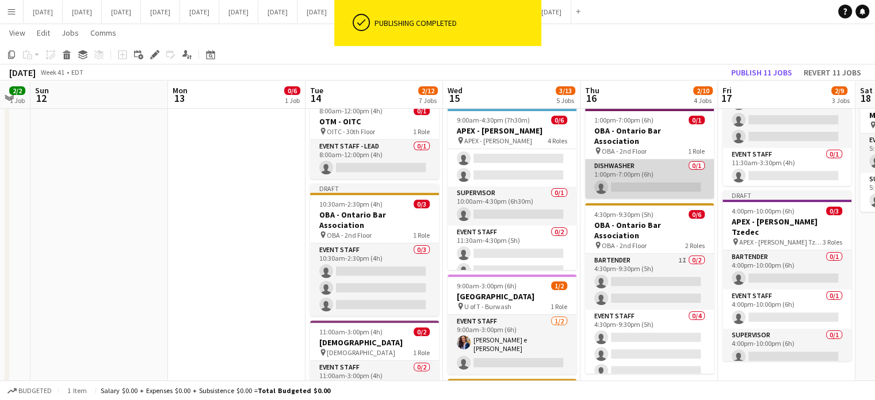
click at [672, 159] on app-card-role "Dishwasher 0/1 1:00pm-7:00pm (6h) single-neutral-actions" at bounding box center [649, 178] width 129 height 39
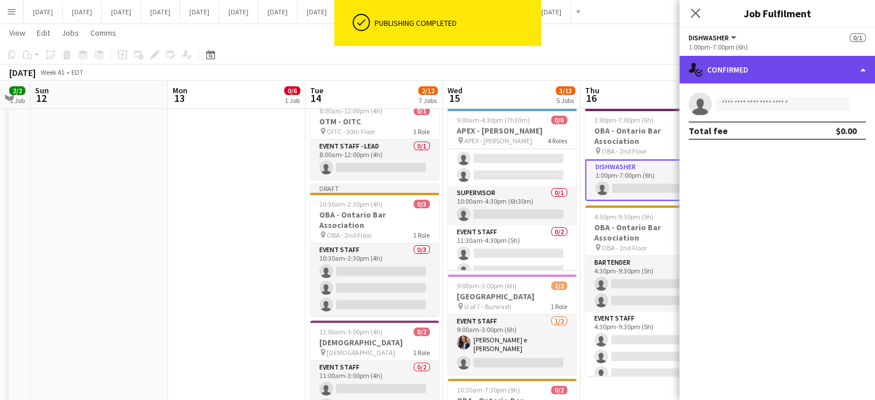
click at [781, 62] on div "single-neutral-actions-check-2 Confirmed" at bounding box center [776, 70] width 195 height 28
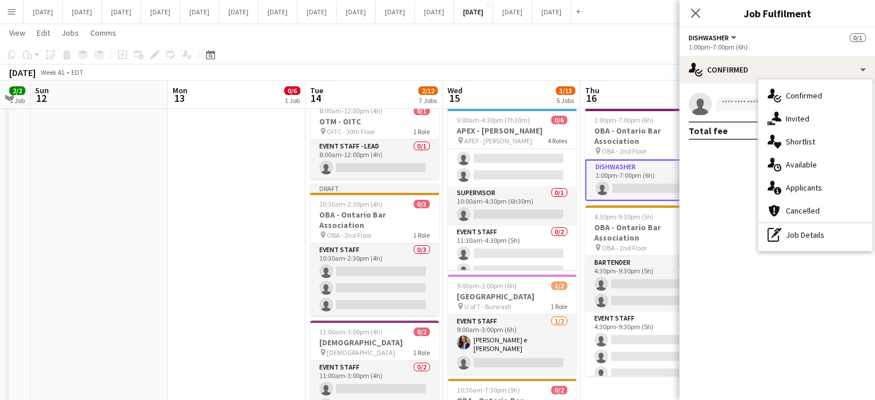
click at [820, 227] on div "pen-write Job Details" at bounding box center [815, 234] width 114 height 23
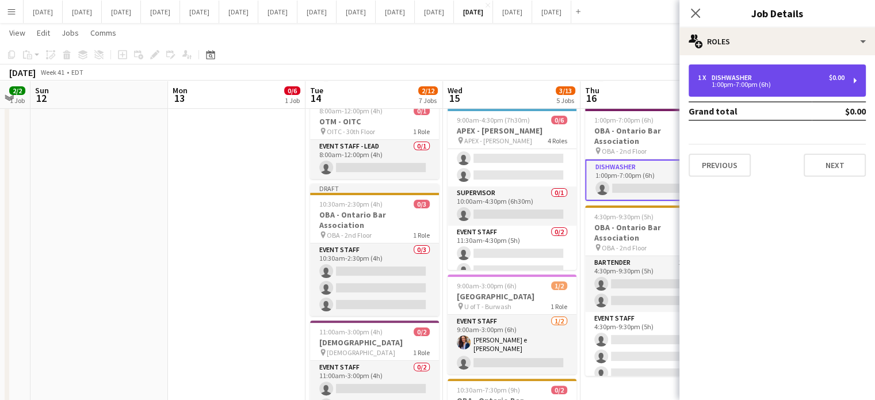
click at [728, 87] on div "1:00pm-7:00pm (6h)" at bounding box center [770, 85] width 147 height 6
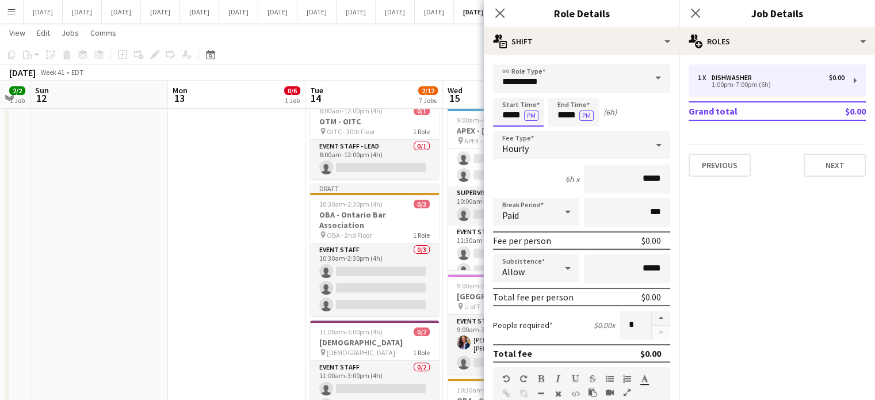
click at [508, 112] on input "*****" at bounding box center [518, 112] width 51 height 29
click at [507, 94] on div at bounding box center [506, 91] width 23 height 11
type input "*****"
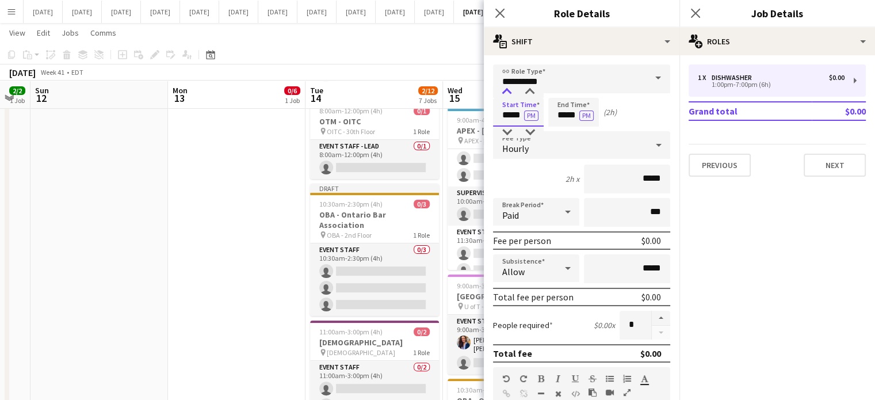
click at [507, 94] on div at bounding box center [506, 91] width 23 height 11
click at [561, 101] on input "*****" at bounding box center [573, 112] width 51 height 29
click at [561, 93] on div at bounding box center [561, 91] width 23 height 11
type input "*****"
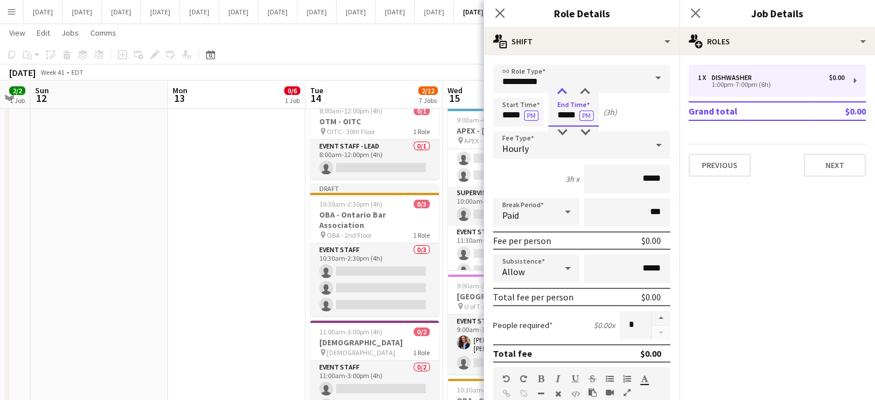
click at [561, 93] on div at bounding box center [561, 91] width 23 height 11
click at [503, 13] on icon "Close pop-in" at bounding box center [499, 12] width 11 height 11
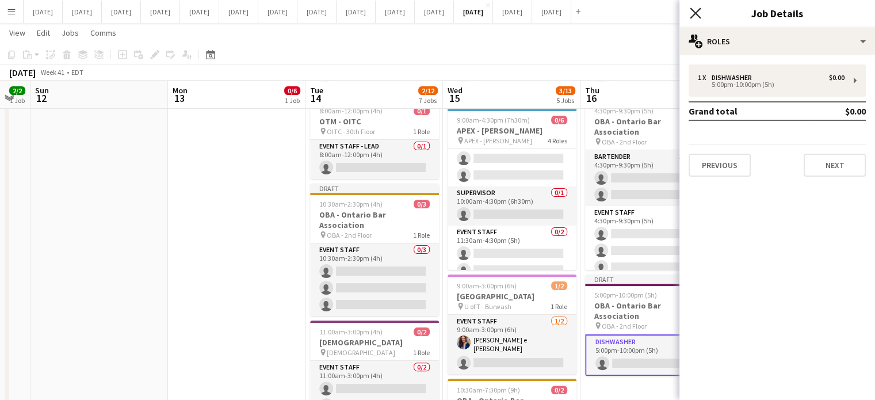
click at [693, 9] on icon "Close pop-in" at bounding box center [694, 12] width 11 height 11
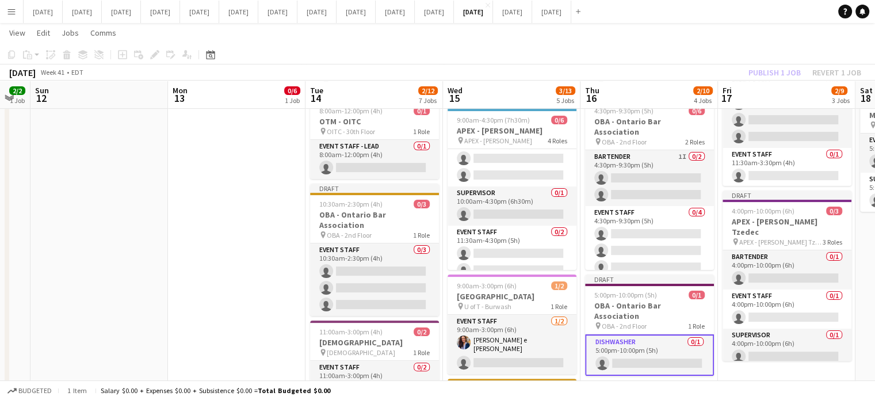
click at [657, 334] on app-card-role "Dishwasher 0/1 5:00pm-10:00pm (5h) single-neutral-actions" at bounding box center [649, 354] width 129 height 41
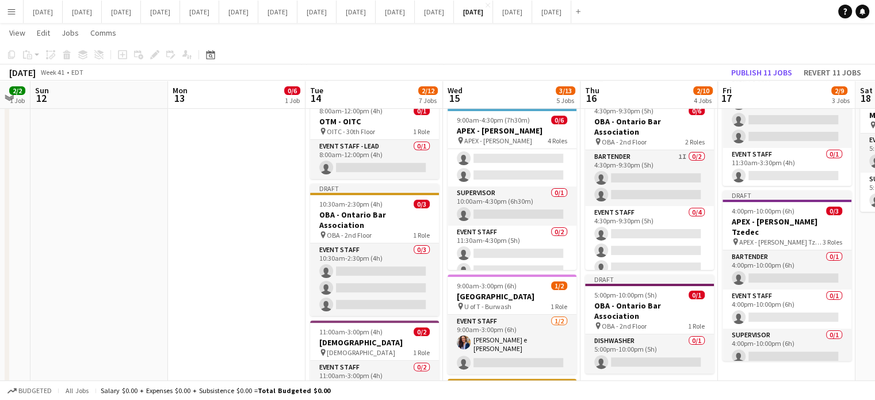
drag, startPoint x: 634, startPoint y: 333, endPoint x: 637, endPoint y: 309, distance: 23.8
click at [634, 334] on app-card-role "Dishwasher 0/1 5:00pm-10:00pm (5h) single-neutral-actions" at bounding box center [649, 353] width 129 height 39
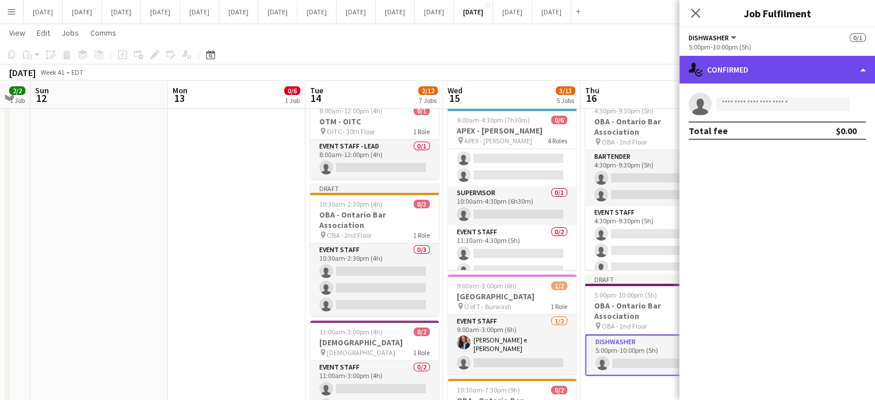
click at [749, 75] on div "single-neutral-actions-check-2 Confirmed" at bounding box center [776, 70] width 195 height 28
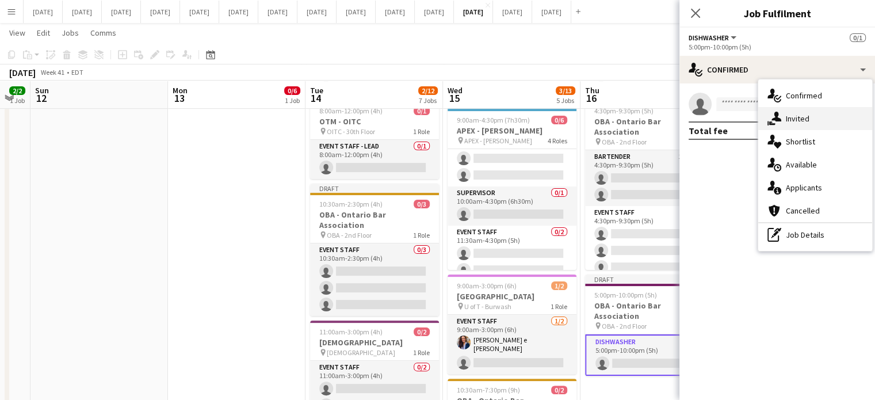
click at [777, 123] on icon "single-neutral-actions-share-1" at bounding box center [774, 119] width 14 height 14
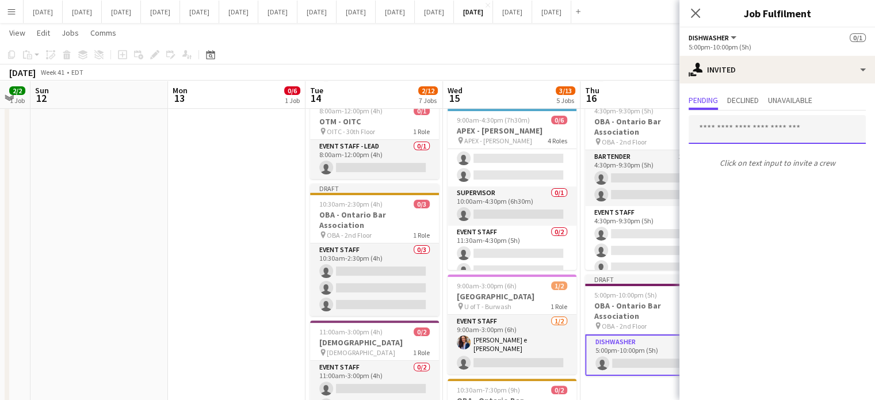
click at [714, 131] on input "text" at bounding box center [776, 129] width 177 height 29
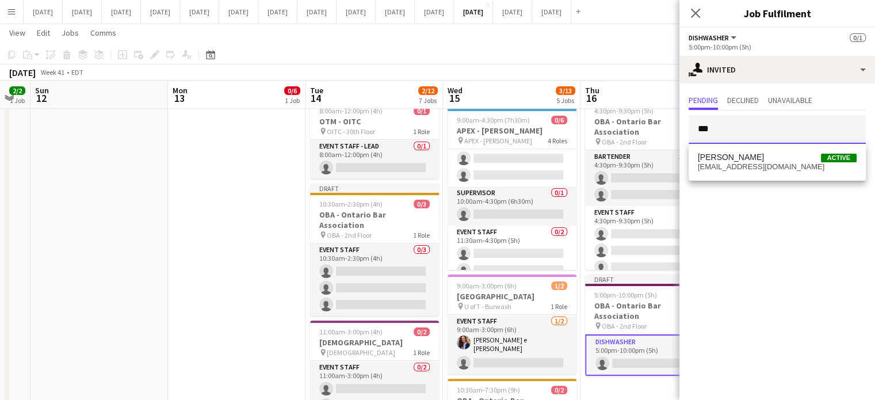
type input "***"
click at [765, 167] on span "[EMAIL_ADDRESS][DOMAIN_NAME]" at bounding box center [776, 166] width 159 height 9
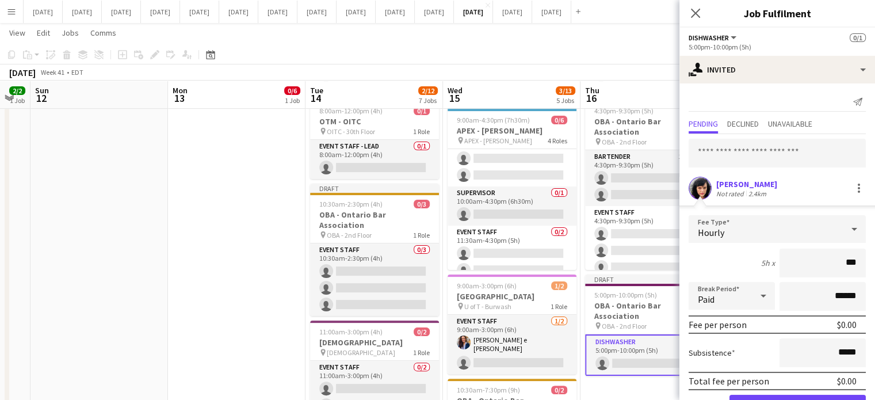
type input "**"
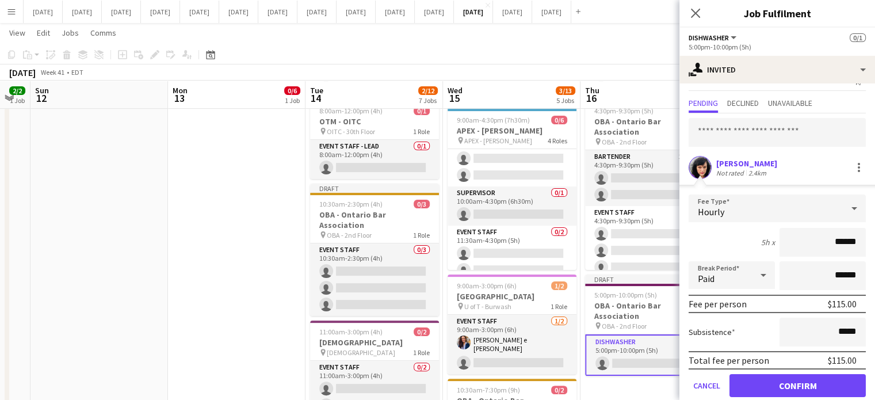
scroll to position [37, 0]
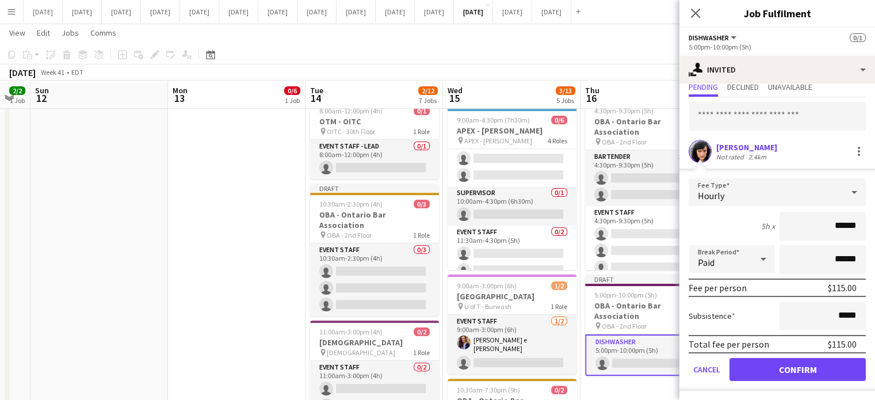
type input "******"
click at [768, 367] on button "Confirm" at bounding box center [797, 369] width 136 height 23
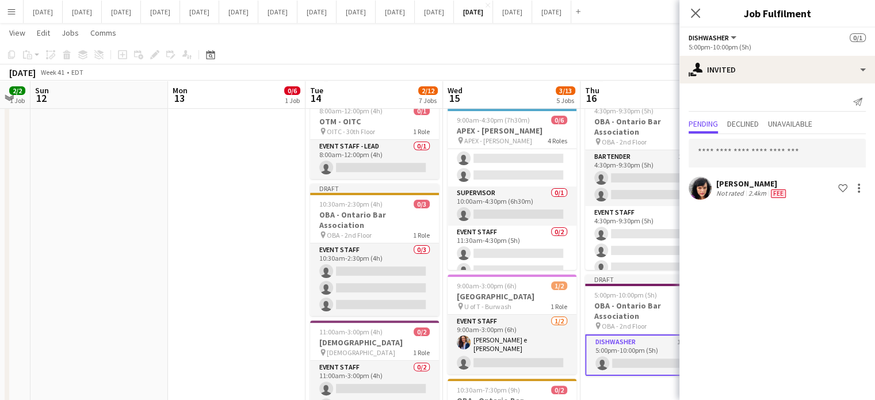
scroll to position [0, 0]
click at [695, 13] on icon at bounding box center [695, 13] width 9 height 9
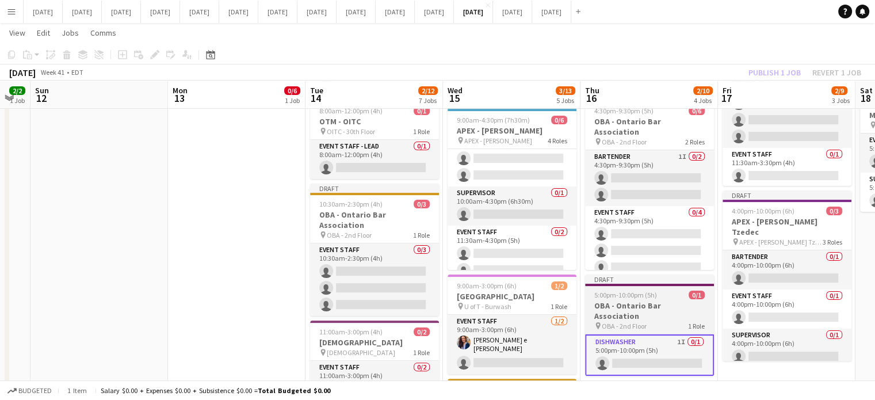
click at [658, 290] on div "5:00pm-10:00pm (5h) 0/1" at bounding box center [649, 294] width 129 height 9
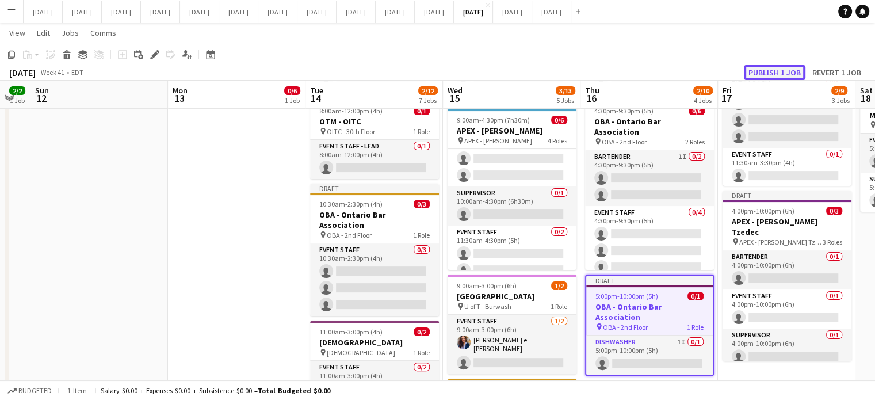
click at [771, 74] on button "Publish 1 job" at bounding box center [774, 72] width 62 height 15
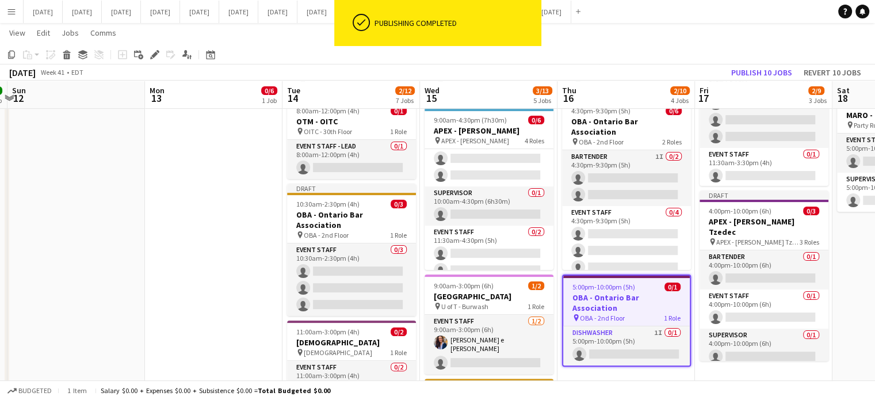
drag, startPoint x: 765, startPoint y: 365, endPoint x: 603, endPoint y: 363, distance: 161.6
click at [604, 363] on app-calendar-viewport "Thu 9 17/17 7 Jobs Fri 10 3/3 3 Jobs Sat 11 2/2 1 Job Sun 12 Mon 13 0/6 1 Job T…" at bounding box center [437, 320] width 875 height 1040
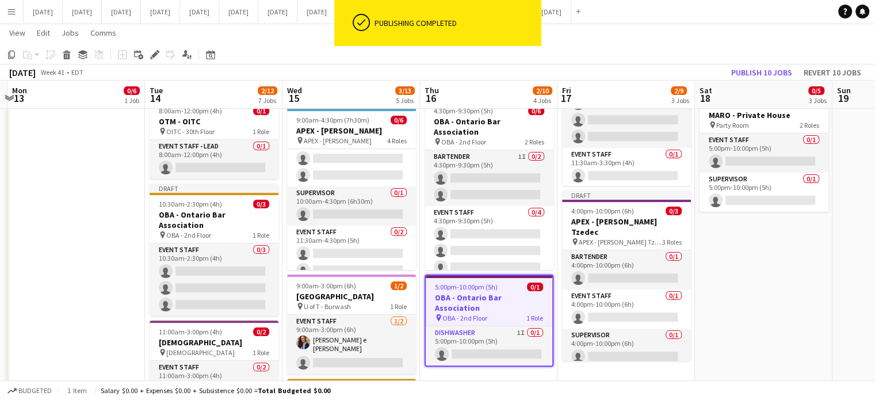
click at [606, 366] on app-date-cell "6:45am-7:30pm (12h45m) 2/2 [PERSON_NAME] pin [PERSON_NAME] - 40th Floor 2 Roles…" at bounding box center [625, 362] width 137 height 956
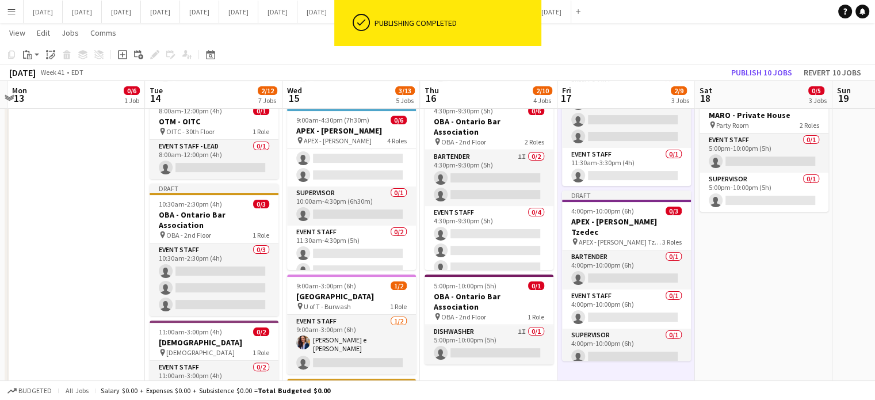
click at [35, 47] on app-toolbar "Copy Paste Paste Ctrl+V Paste with crew Ctrl+Shift+V Paste linked Job [GEOGRAPH…" at bounding box center [437, 55] width 875 height 20
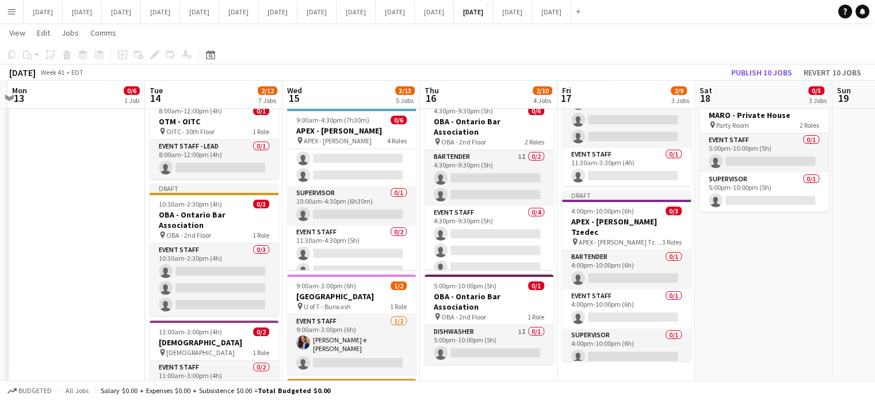
click at [621, 361] on app-date-cell "6:45am-7:30pm (12h45m) 2/2 [PERSON_NAME] pin [PERSON_NAME] - 40th Floor 2 Roles…" at bounding box center [625, 362] width 137 height 956
click at [34, 54] on app-action-btn "Paste" at bounding box center [31, 55] width 21 height 14
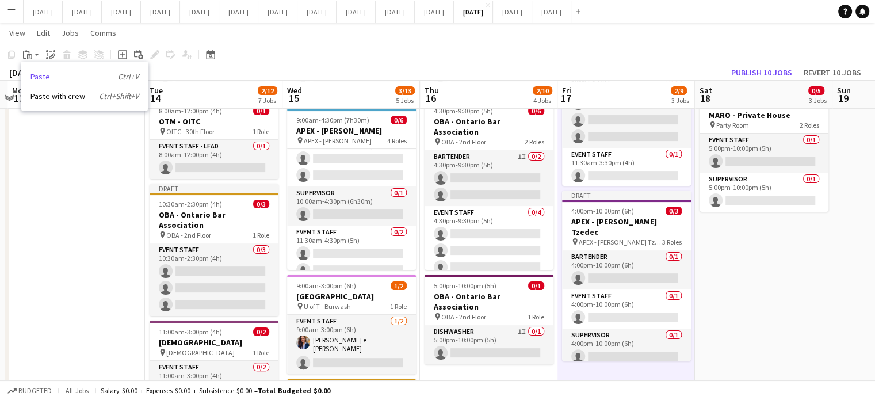
click at [41, 74] on link "Paste Ctrl+V" at bounding box center [84, 76] width 108 height 10
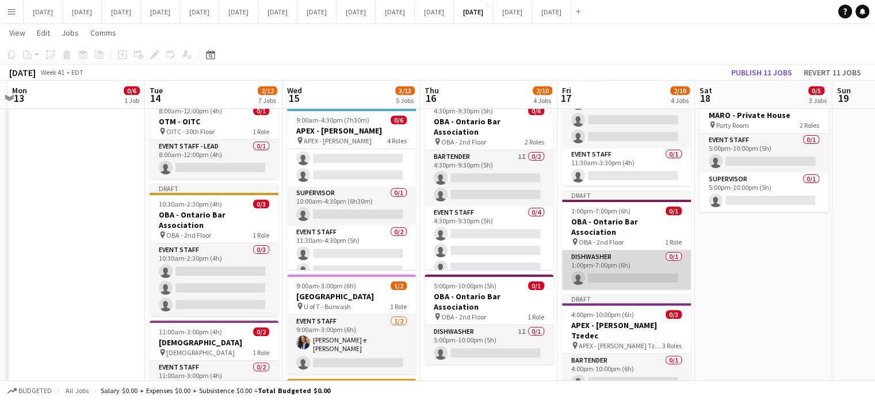
click at [632, 250] on app-card-role "Dishwasher 0/1 1:00pm-7:00pm (6h) single-neutral-actions" at bounding box center [626, 269] width 129 height 39
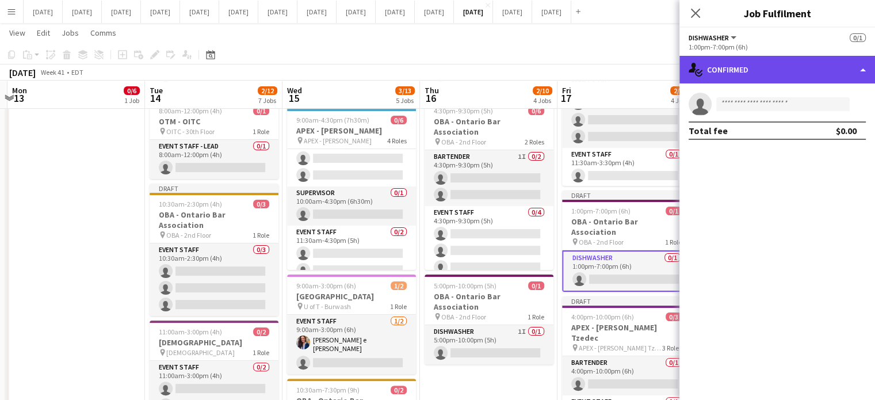
click at [774, 68] on div "single-neutral-actions-check-2 Confirmed" at bounding box center [776, 70] width 195 height 28
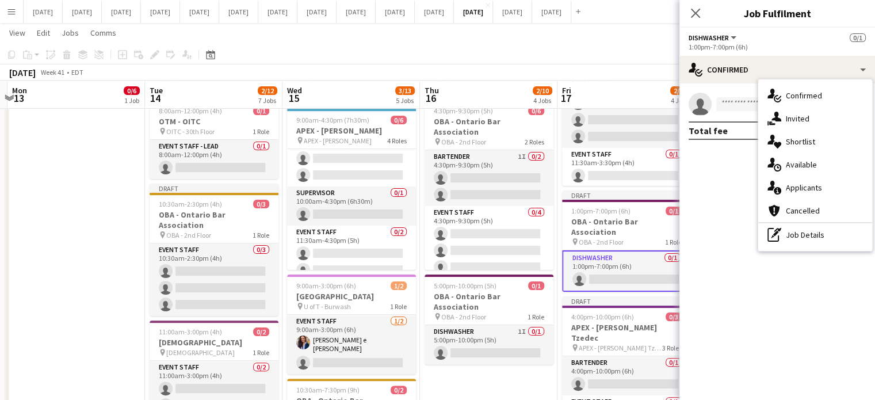
click at [811, 239] on div "pen-write Job Details" at bounding box center [815, 234] width 114 height 23
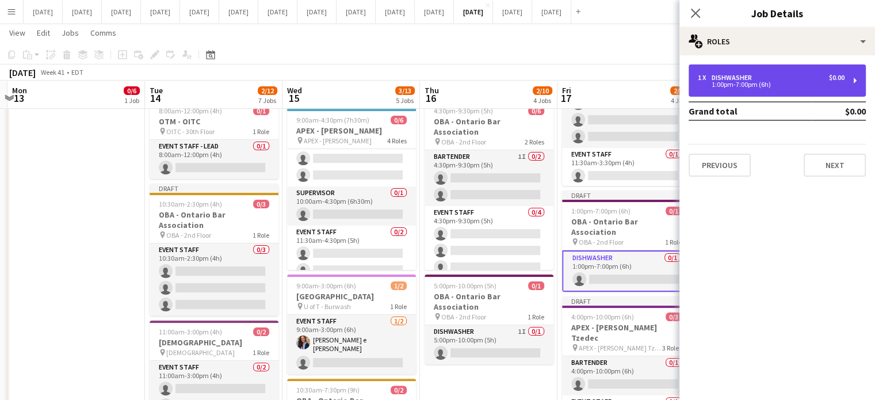
click at [745, 91] on div "1 x Dishwasher $0.00 1:00pm-7:00pm (6h)" at bounding box center [776, 80] width 177 height 32
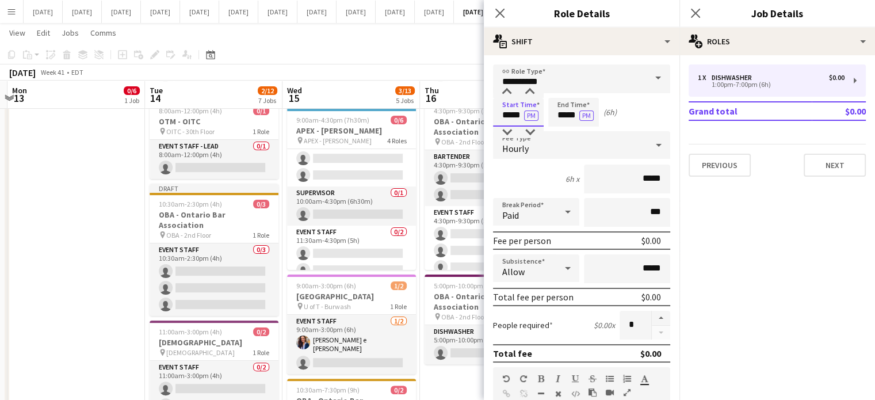
click at [496, 114] on input "*****" at bounding box center [518, 112] width 51 height 29
type input "*****"
click at [509, 133] on div at bounding box center [506, 131] width 23 height 11
click at [556, 110] on input "*****" at bounding box center [573, 112] width 51 height 29
type input "*****"
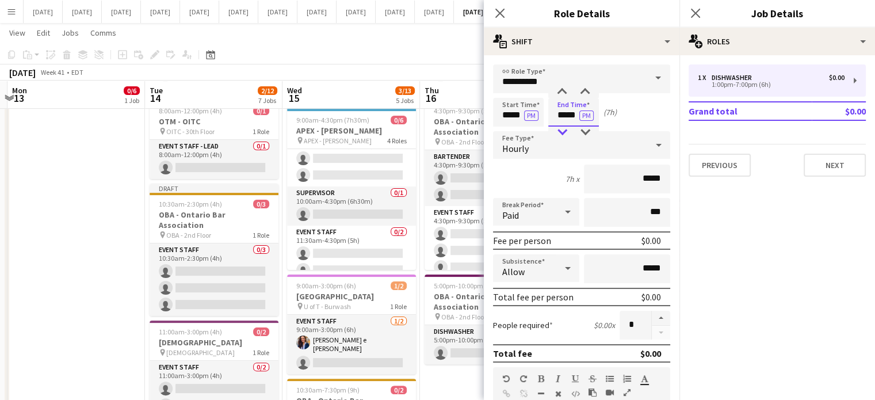
click at [564, 130] on div at bounding box center [561, 131] width 23 height 11
click at [495, 12] on icon "Close pop-in" at bounding box center [499, 12] width 11 height 11
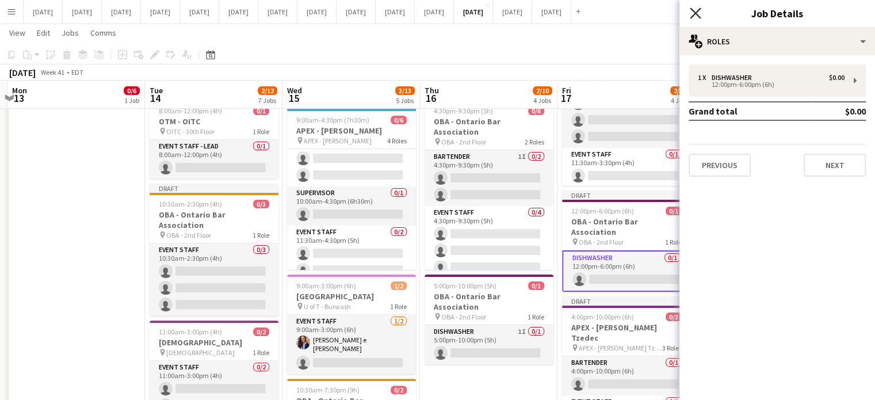
click at [695, 14] on icon at bounding box center [694, 12] width 11 height 11
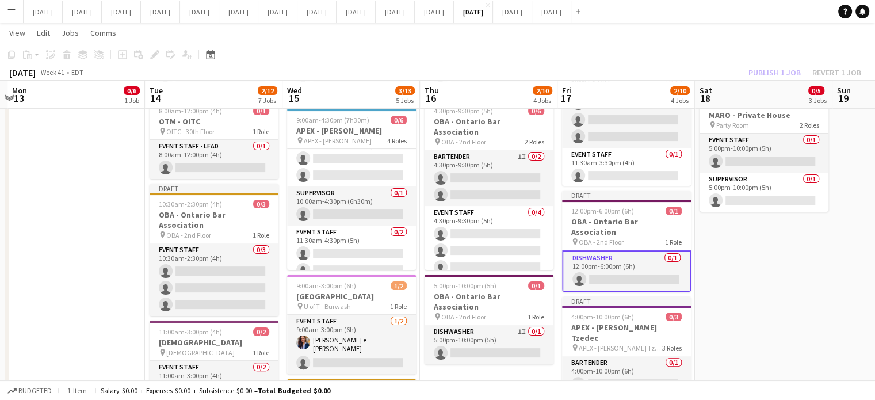
click at [647, 250] on app-card-role "Dishwasher 0/1 12:00pm-6:00pm (6h) single-neutral-actions" at bounding box center [626, 270] width 129 height 41
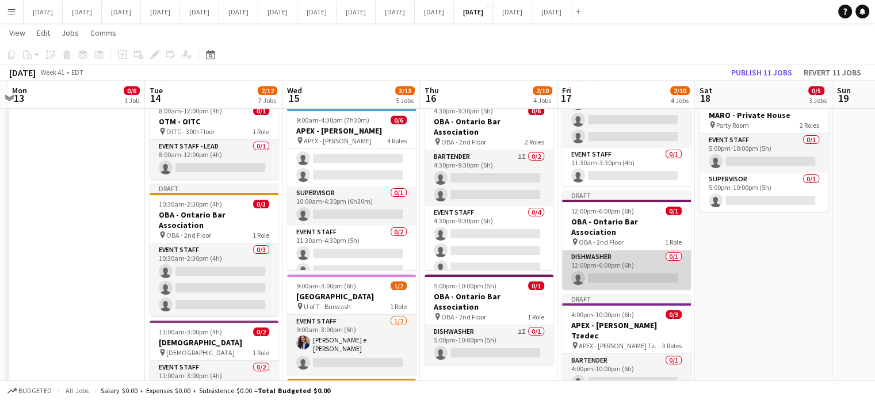
click at [651, 250] on app-card-role "Dishwasher 0/1 12:00pm-6:00pm (6h) single-neutral-actions" at bounding box center [626, 269] width 129 height 39
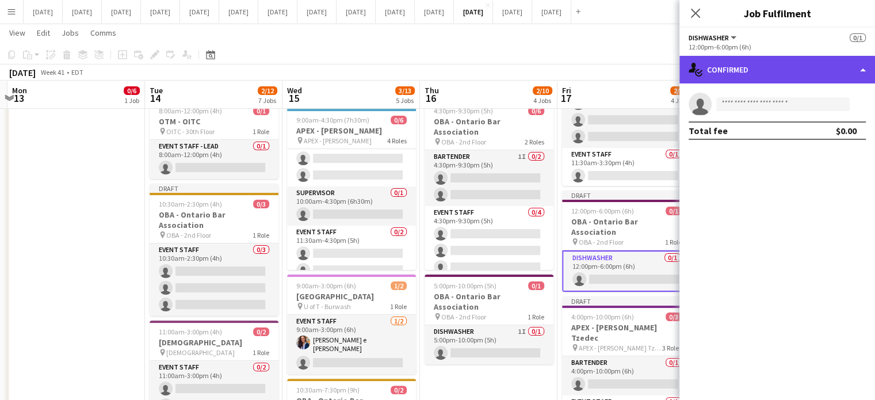
click at [777, 70] on div "single-neutral-actions-check-2 Confirmed" at bounding box center [776, 70] width 195 height 28
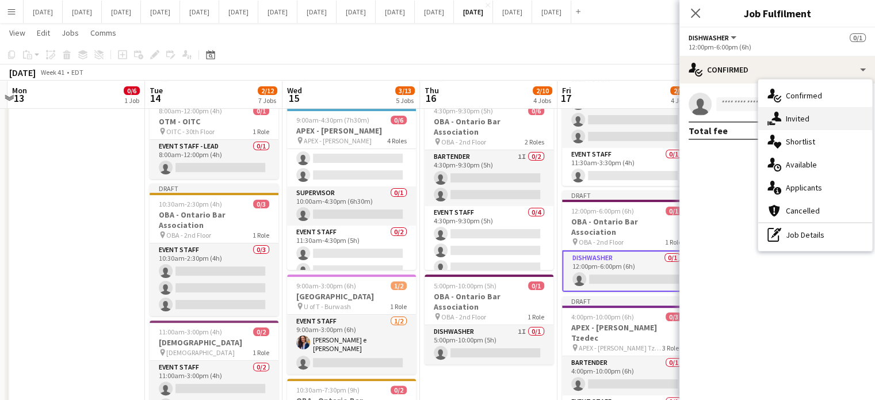
click at [803, 114] on span "Invited" at bounding box center [797, 118] width 24 height 10
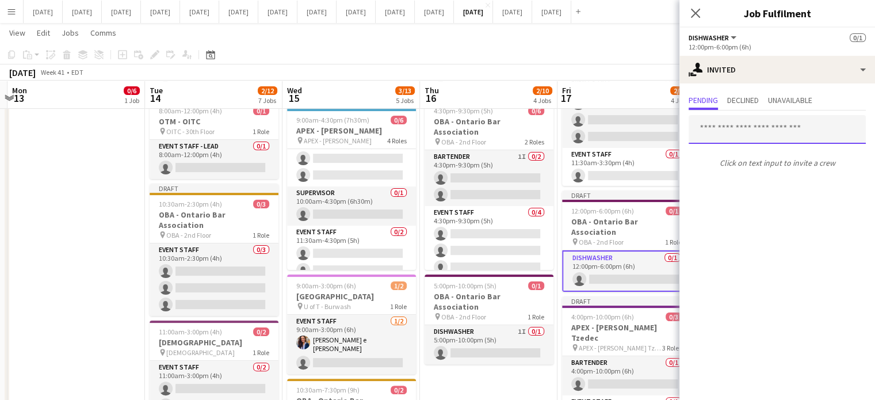
click at [712, 129] on input "text" at bounding box center [776, 129] width 177 height 29
type input "*"
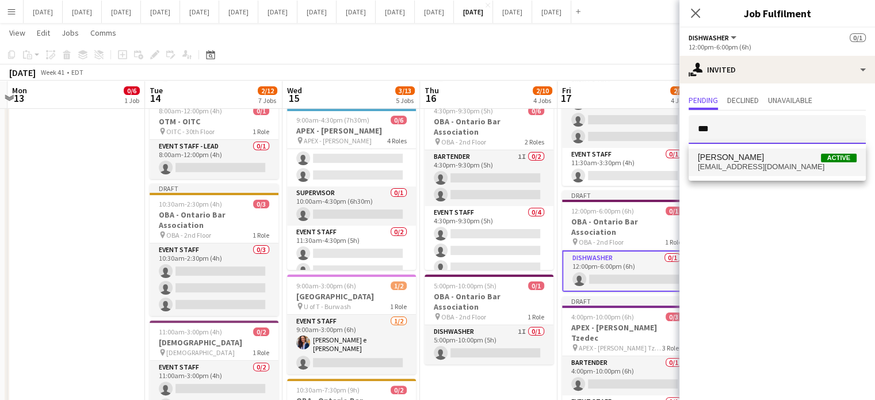
type input "***"
click at [724, 149] on mat-option "[PERSON_NAME] Active [EMAIL_ADDRESS][DOMAIN_NAME]" at bounding box center [776, 162] width 177 height 28
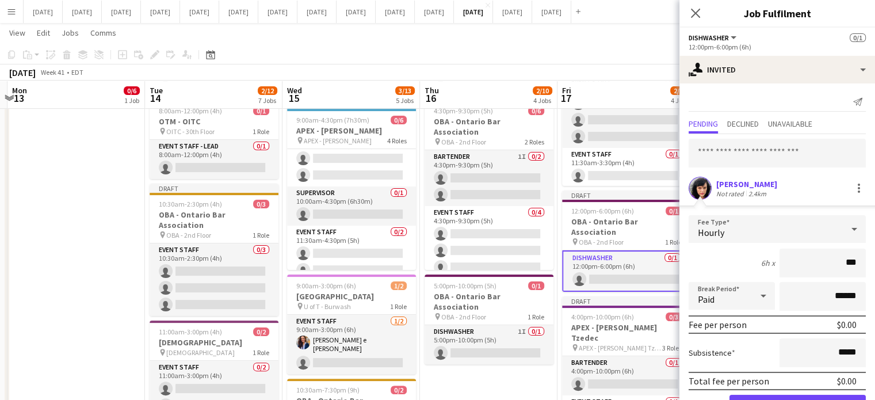
type input "**"
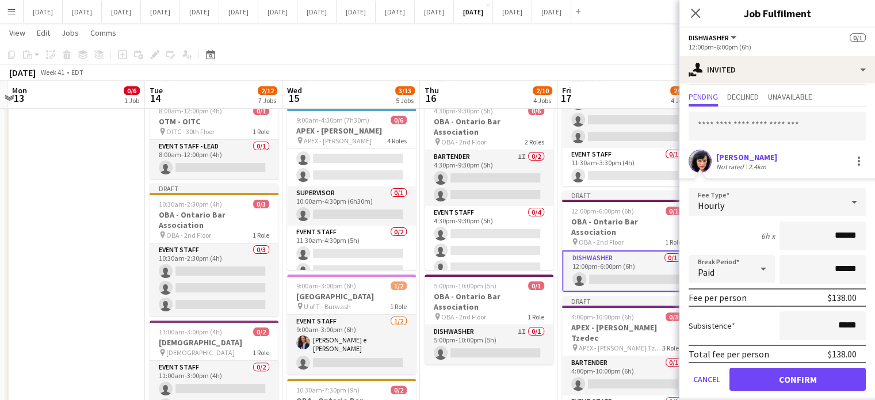
scroll to position [37, 0]
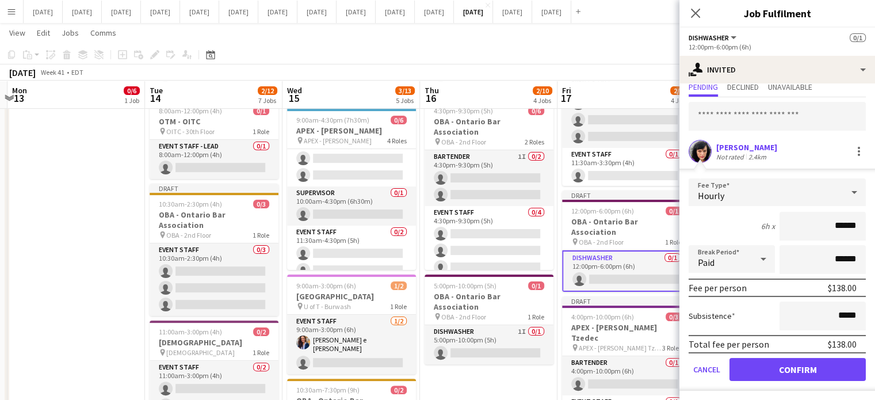
type input "******"
drag, startPoint x: 791, startPoint y: 367, endPoint x: 791, endPoint y: 326, distance: 41.4
click at [791, 367] on button "Confirm" at bounding box center [797, 369] width 136 height 23
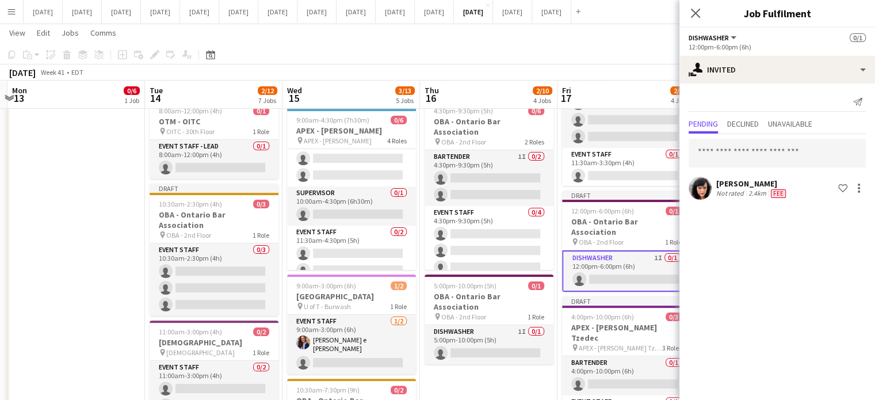
scroll to position [0, 0]
click at [695, 11] on icon "Close pop-in" at bounding box center [695, 13] width 9 height 9
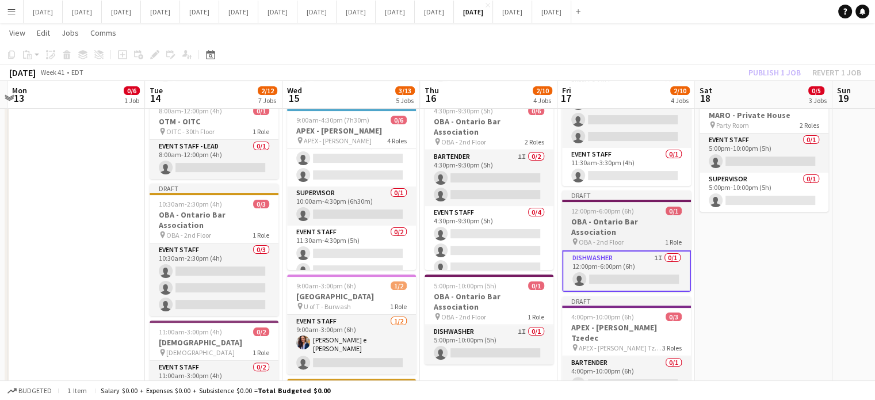
click at [673, 216] on h3 "OBA - Ontario Bar Association" at bounding box center [626, 226] width 129 height 21
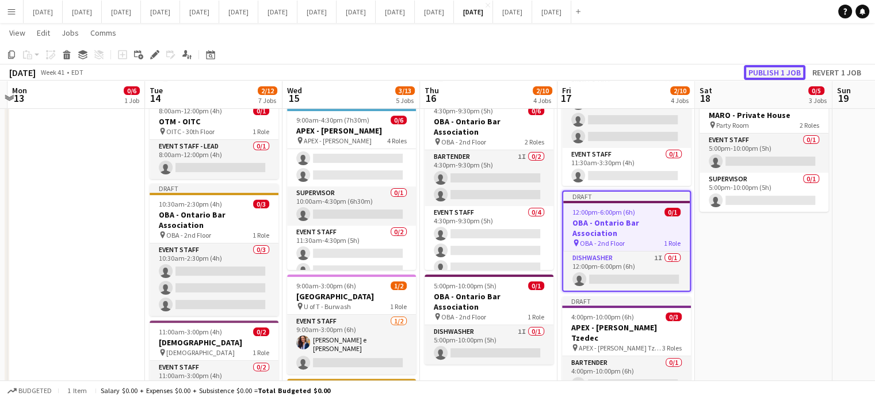
click at [763, 75] on button "Publish 1 job" at bounding box center [774, 72] width 62 height 15
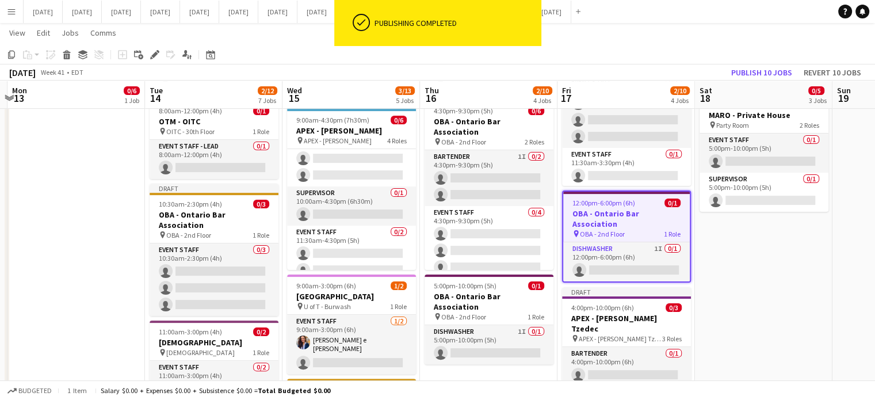
click at [776, 246] on app-date-cell "10:30am-6:00pm (7h30m) 0/1 OBA - Ontario Bar Association pin OBA - 2nd Floor 1 …" at bounding box center [763, 362] width 137 height 956
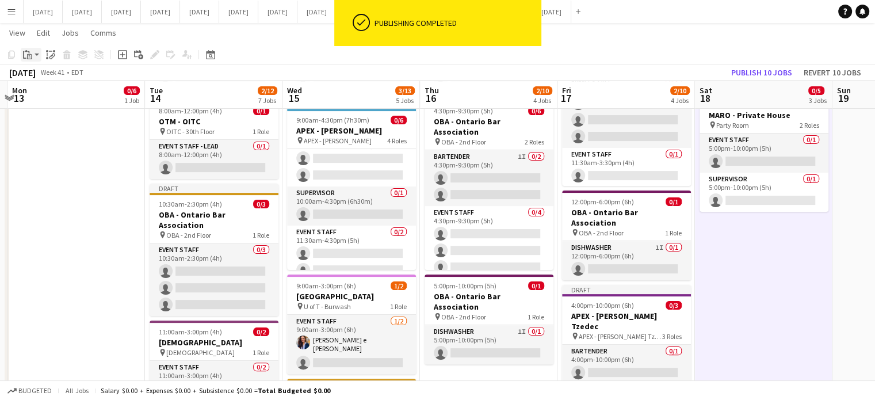
click at [32, 48] on div "Paste" at bounding box center [28, 55] width 14 height 14
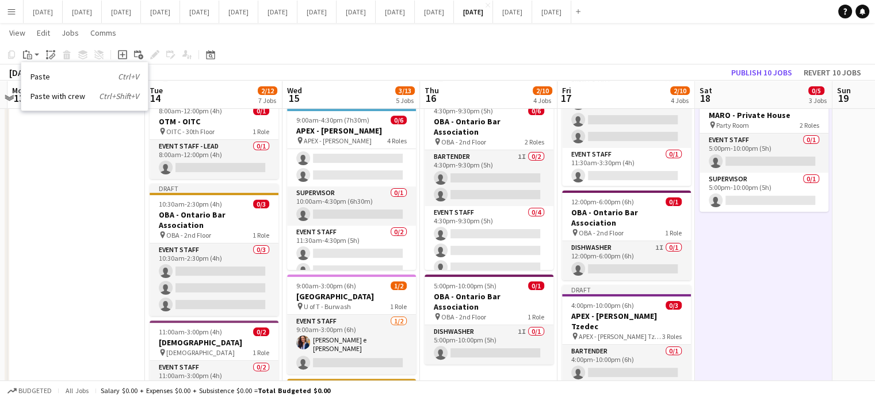
drag, startPoint x: 39, startPoint y: 76, endPoint x: 57, endPoint y: 74, distance: 19.1
click at [39, 76] on link "Paste Ctrl+V" at bounding box center [84, 76] width 108 height 10
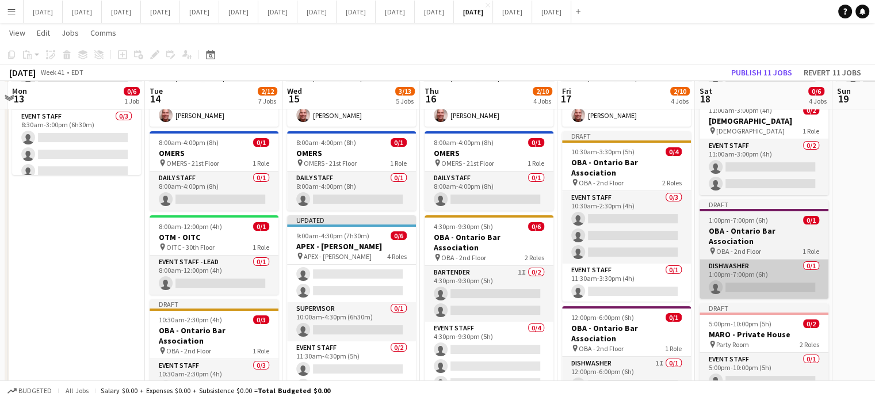
scroll to position [129, 0]
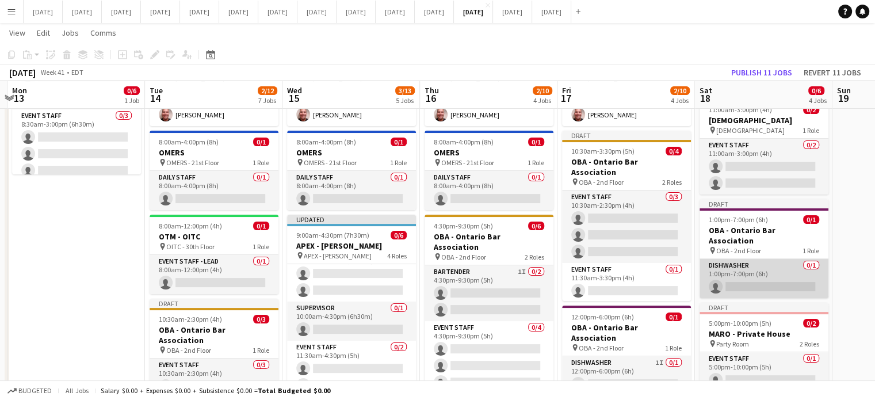
click at [785, 259] on app-card-role "Dishwasher 0/1 1:00pm-7:00pm (6h) single-neutral-actions" at bounding box center [763, 278] width 129 height 39
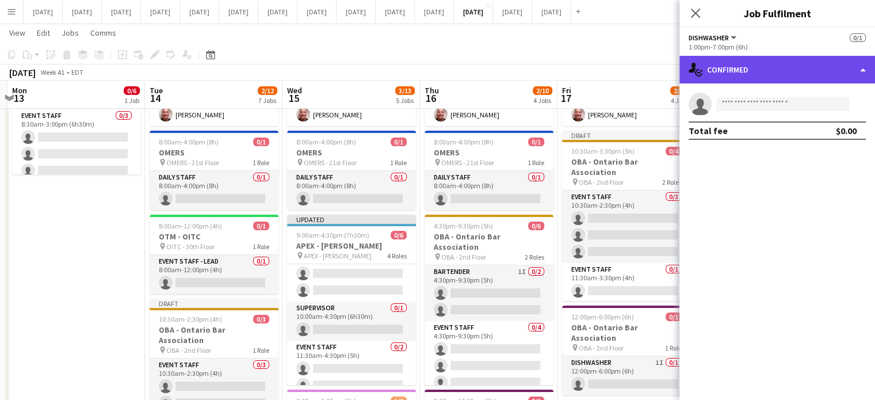
click at [764, 75] on div "single-neutral-actions-check-2 Confirmed" at bounding box center [776, 70] width 195 height 28
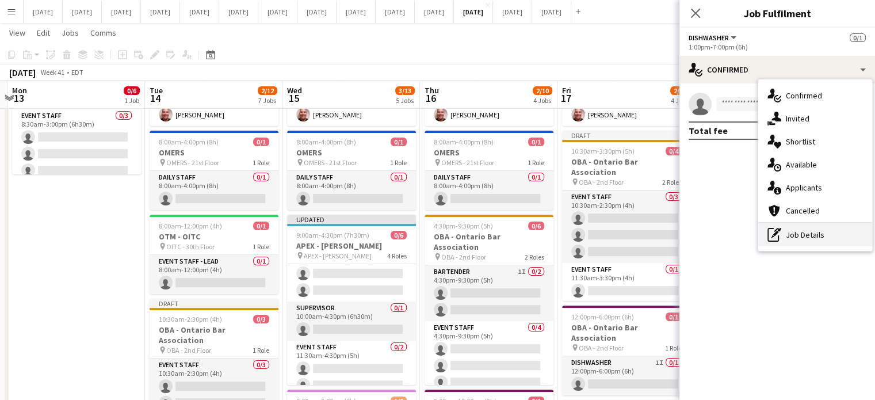
click at [818, 239] on div "pen-write Job Details" at bounding box center [815, 234] width 114 height 23
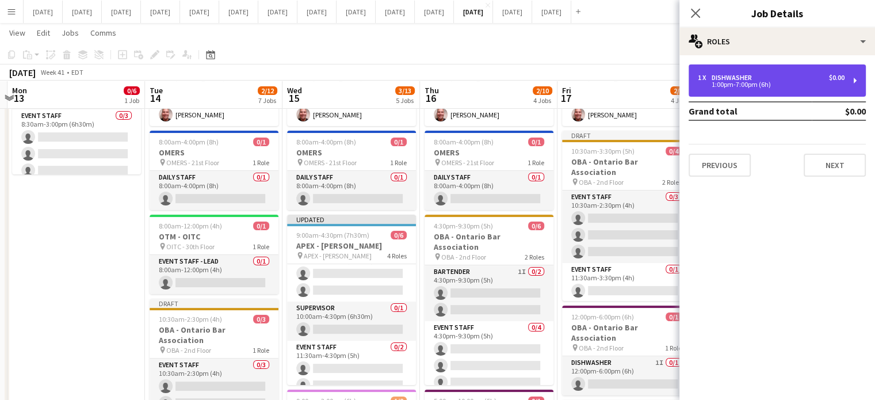
click at [784, 80] on div "1 x Dishwasher $0.00" at bounding box center [770, 78] width 147 height 8
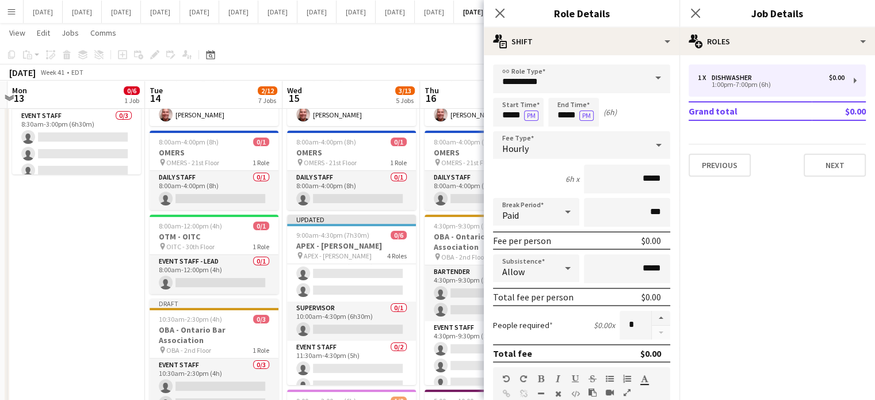
click at [490, 110] on form "**********" at bounding box center [581, 375] width 195 height 622
click at [503, 114] on input "*****" at bounding box center [518, 112] width 51 height 29
type input "*****"
click at [505, 131] on div at bounding box center [506, 131] width 23 height 11
click at [499, 10] on icon "Close pop-in" at bounding box center [499, 12] width 11 height 11
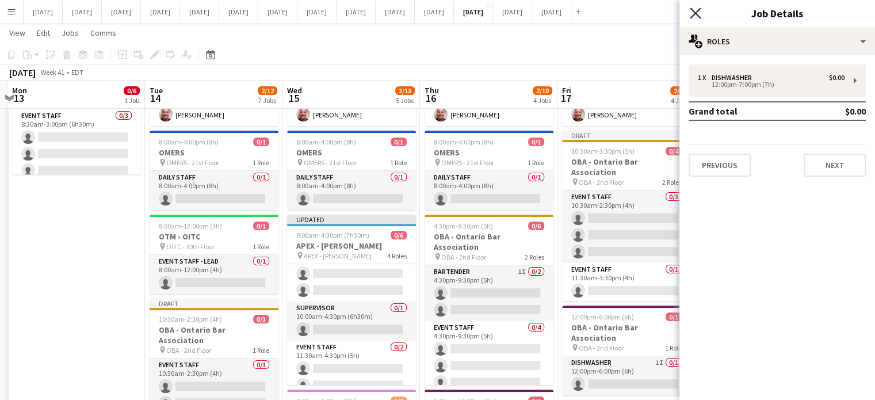
click at [691, 8] on icon "Close pop-in" at bounding box center [694, 12] width 11 height 11
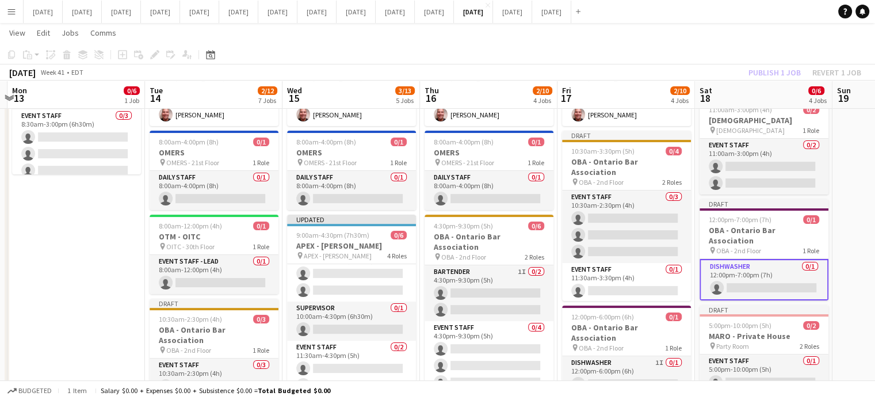
click at [764, 259] on app-card-role "Dishwasher 0/1 12:00pm-7:00pm (7h) single-neutral-actions" at bounding box center [763, 279] width 129 height 41
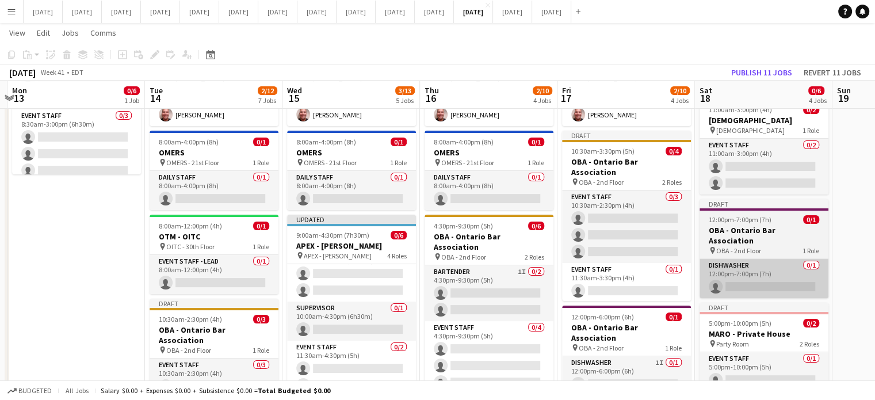
click at [772, 259] on app-card-role "Dishwasher 0/1 12:00pm-7:00pm (7h) single-neutral-actions" at bounding box center [763, 278] width 129 height 39
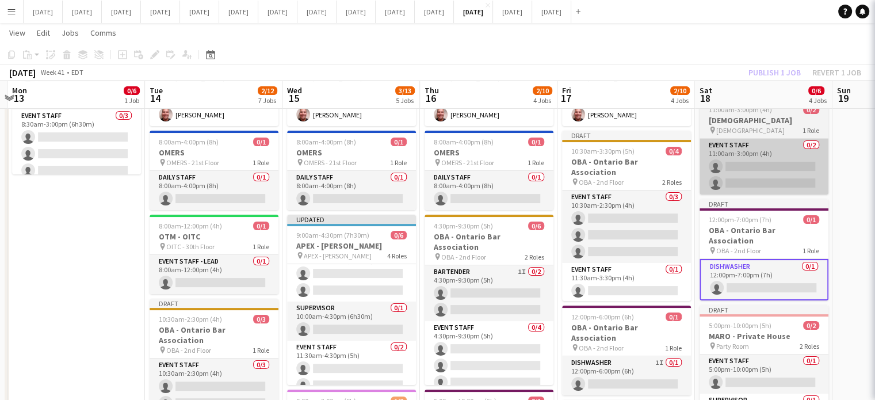
scroll to position [0, 404]
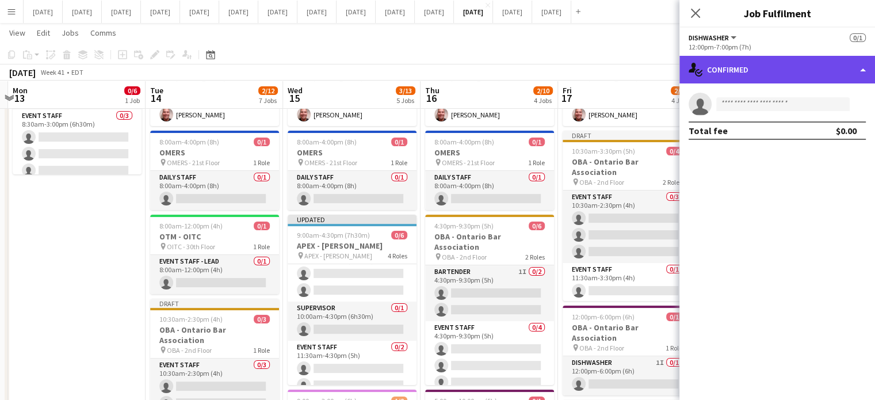
click at [793, 66] on div "single-neutral-actions-check-2 Confirmed" at bounding box center [776, 70] width 195 height 28
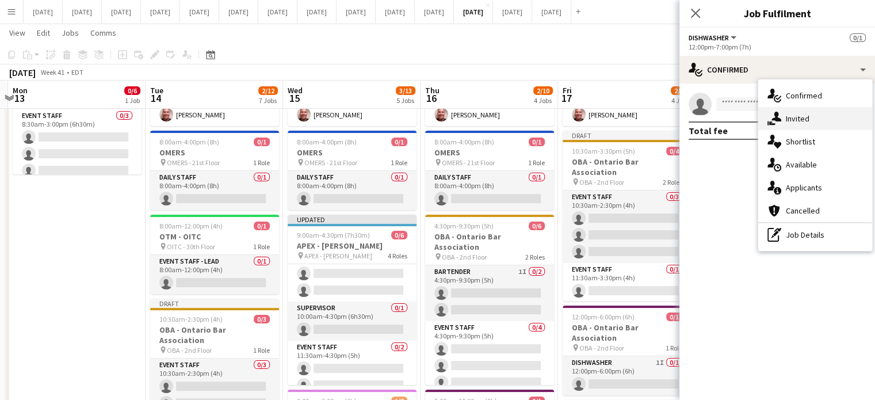
click at [814, 124] on div "single-neutral-actions-share-1 Invited" at bounding box center [815, 118] width 114 height 23
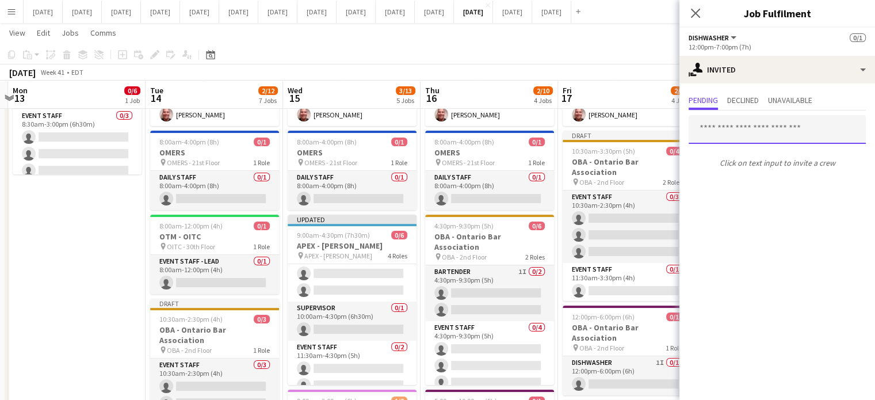
click at [726, 135] on input "text" at bounding box center [776, 129] width 177 height 29
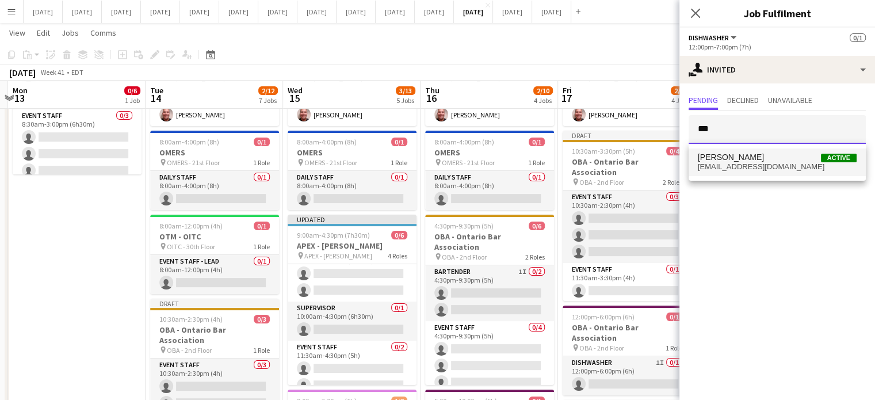
type input "***"
click at [735, 160] on span "[PERSON_NAME]" at bounding box center [730, 157] width 66 height 10
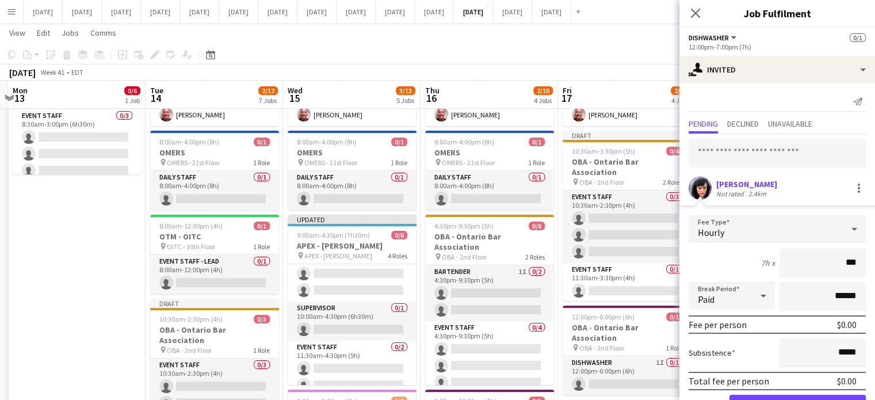
type input "**"
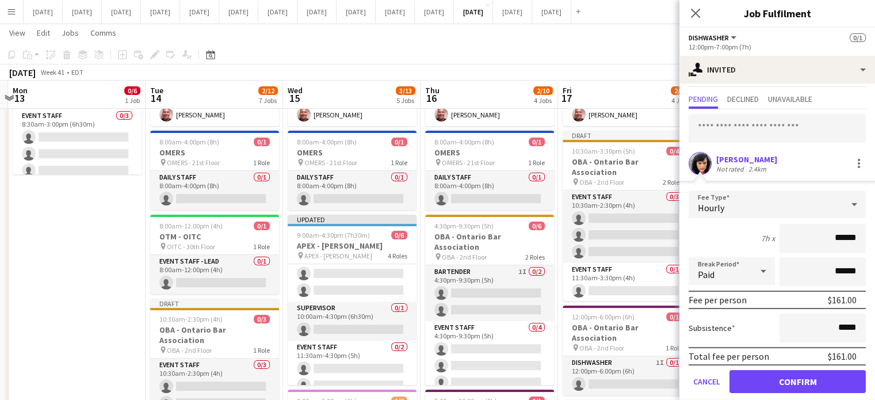
scroll to position [37, 0]
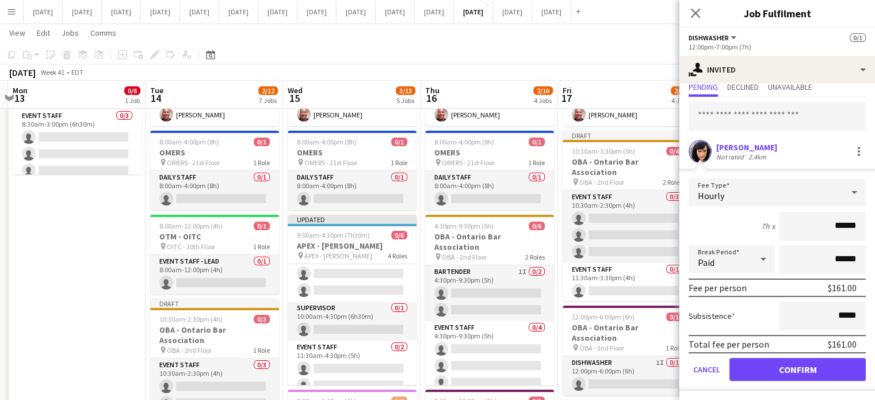
type input "******"
drag, startPoint x: 803, startPoint y: 372, endPoint x: 792, endPoint y: 326, distance: 47.1
click at [802, 372] on button "Confirm" at bounding box center [797, 369] width 136 height 23
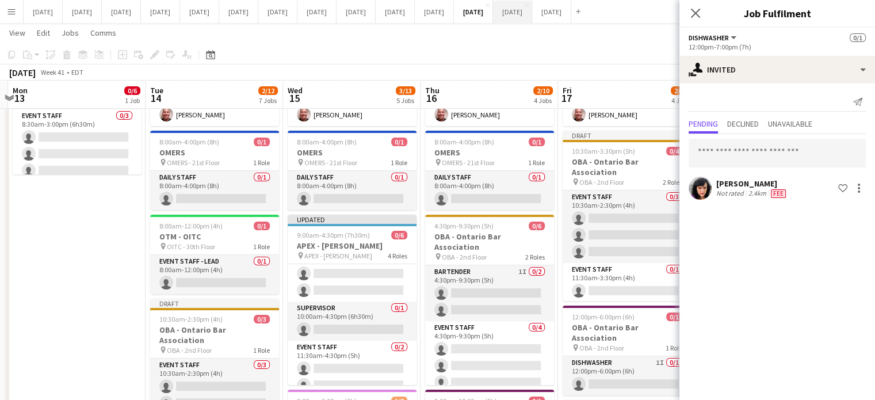
click at [691, 15] on icon "Close pop-in" at bounding box center [695, 13] width 9 height 9
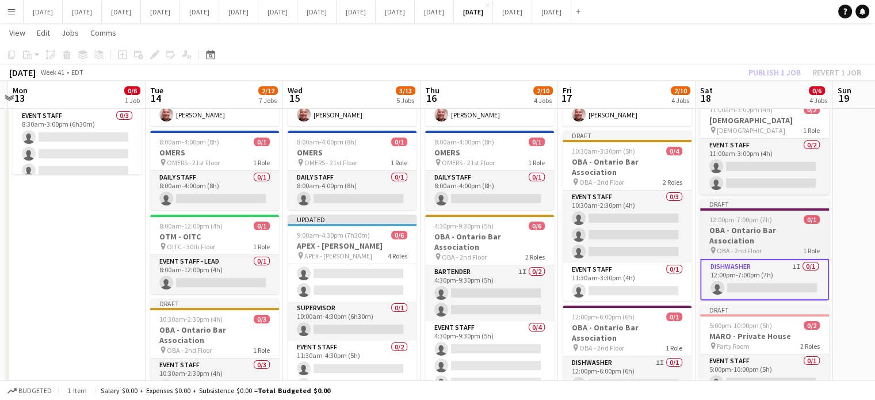
click at [788, 215] on div "12:00pm-7:00pm (7h) 0/1" at bounding box center [764, 219] width 129 height 9
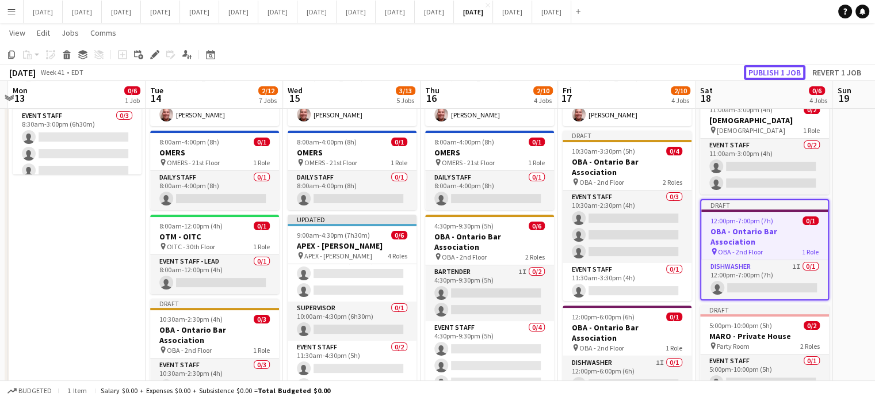
click at [770, 71] on button "Publish 1 job" at bounding box center [774, 72] width 62 height 15
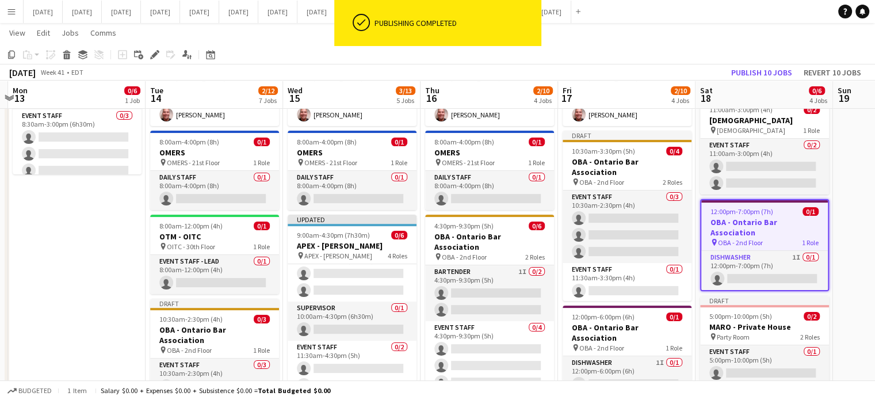
click at [754, 207] on span "12:00pm-7:00pm (7h)" at bounding box center [741, 211] width 63 height 9
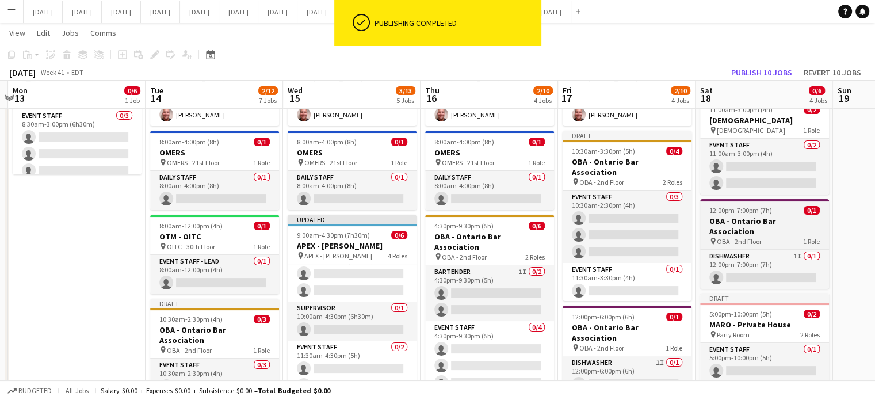
click at [754, 206] on span "12:00pm-7:00pm (7h)" at bounding box center [740, 210] width 63 height 9
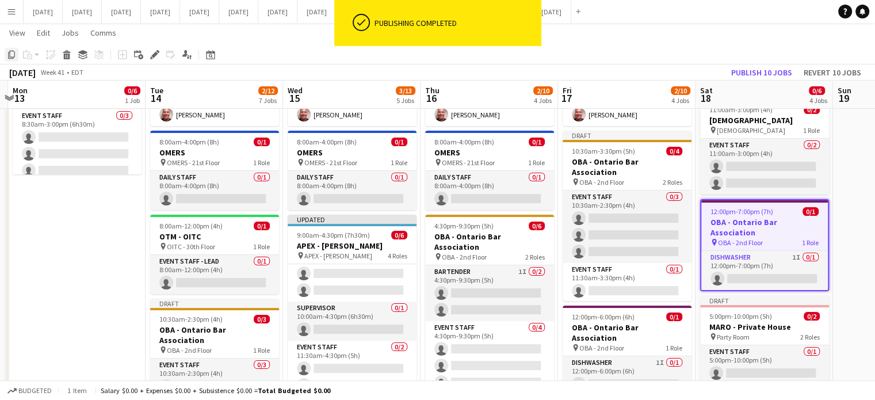
click at [9, 55] on icon at bounding box center [11, 55] width 7 height 8
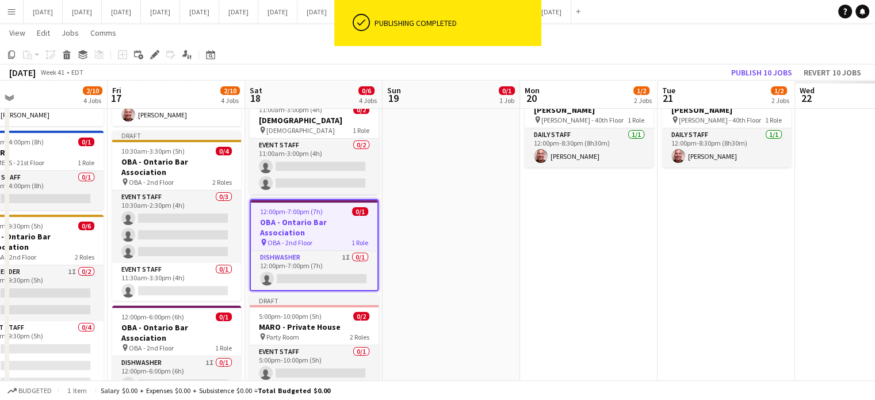
drag, startPoint x: 837, startPoint y: 225, endPoint x: 356, endPoint y: 244, distance: 481.1
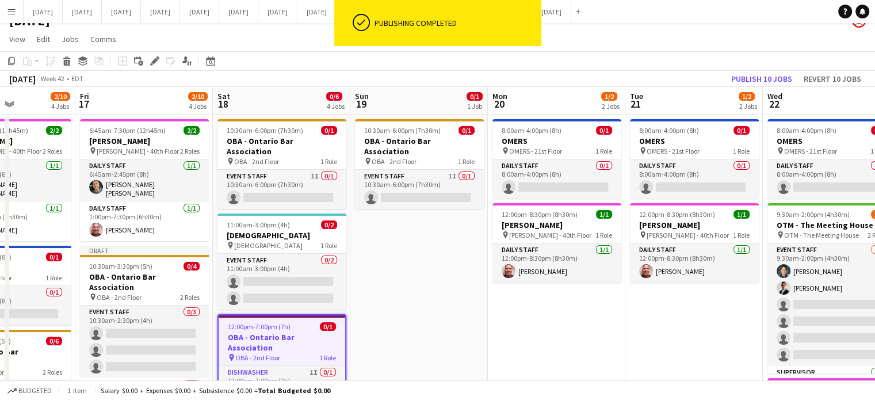
scroll to position [14, 0]
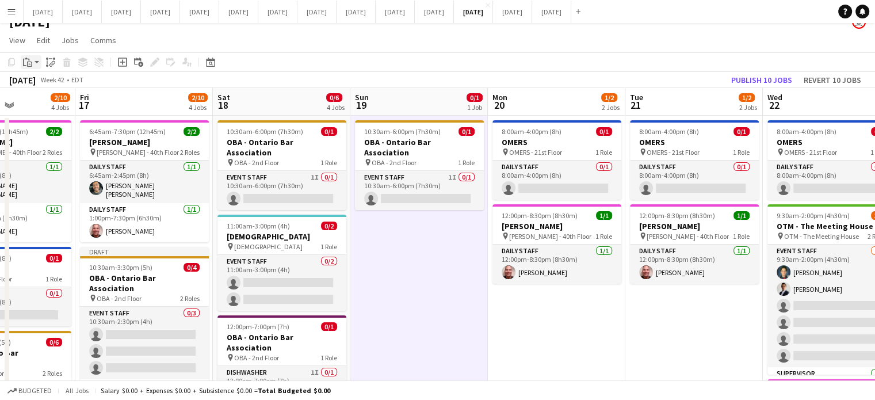
click at [32, 66] on div "Paste" at bounding box center [28, 62] width 14 height 14
click at [43, 102] on link "Paste with crew Ctrl+Shift+V" at bounding box center [84, 103] width 108 height 10
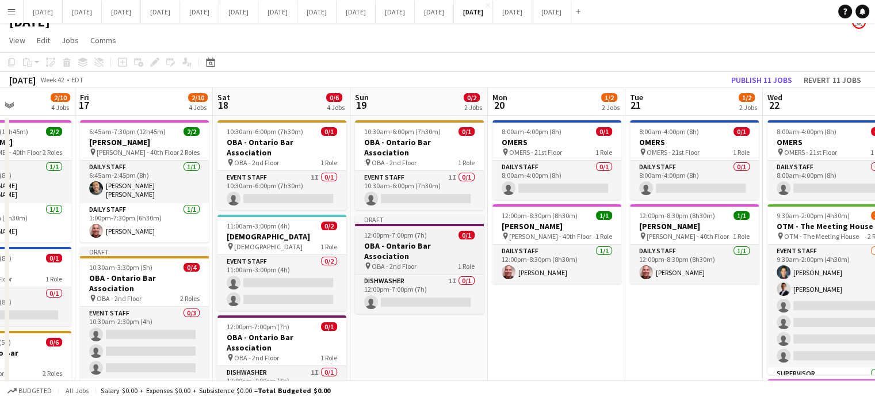
click at [454, 231] on div "12:00pm-7:00pm (7h) 0/1" at bounding box center [419, 235] width 129 height 9
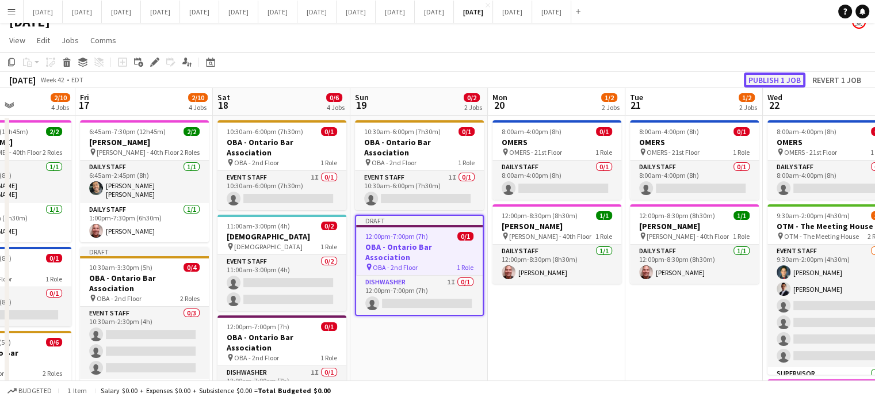
click at [754, 81] on button "Publish 1 job" at bounding box center [774, 79] width 62 height 15
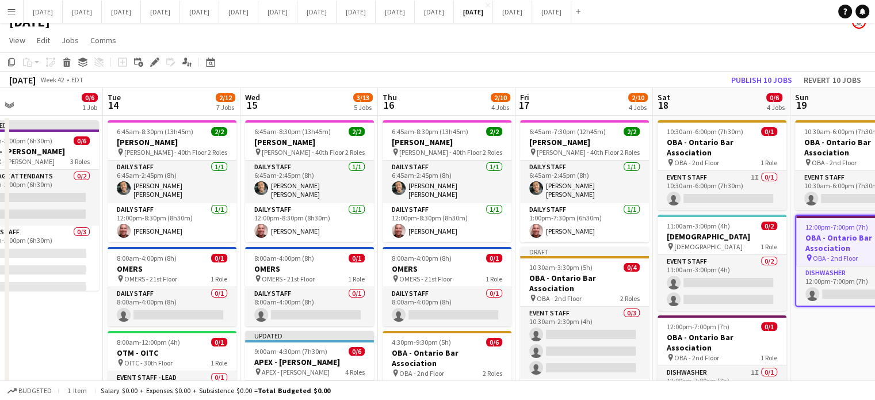
scroll to position [0, 285]
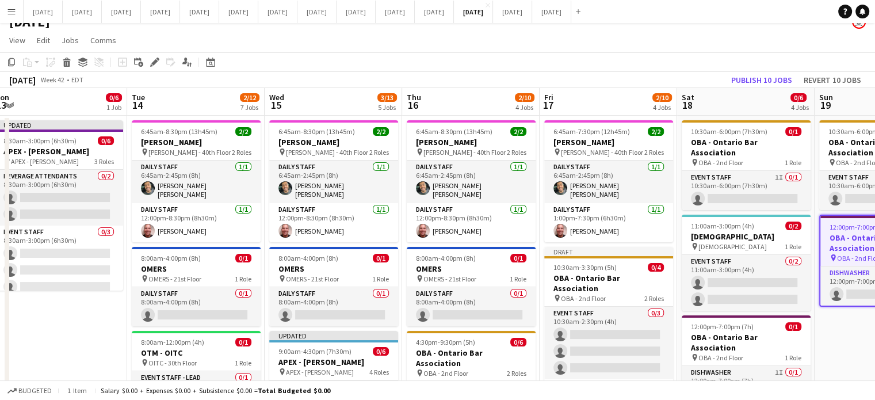
drag, startPoint x: 382, startPoint y: 328, endPoint x: 883, endPoint y: 276, distance: 502.9
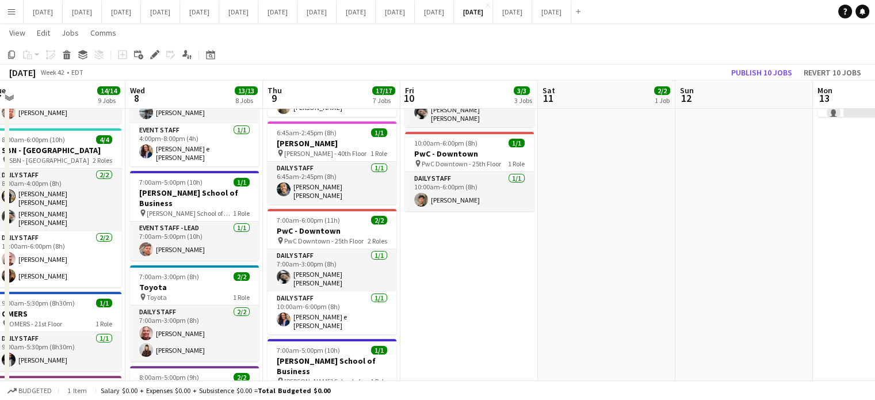
scroll to position [0, 370]
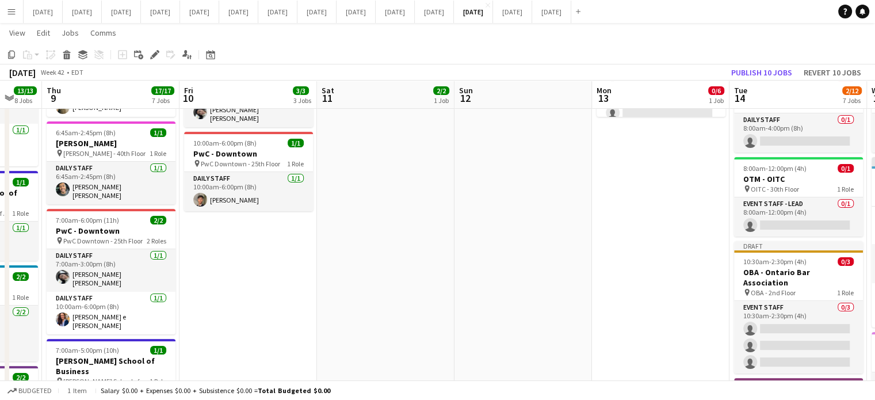
drag, startPoint x: 55, startPoint y: 216, endPoint x: 658, endPoint y: 218, distance: 602.6
click at [658, 218] on app-calendar-viewport "Mon 6 10/10 5 Jobs Tue 7 14/14 9 Jobs Wed 8 13/13 8 Jobs Thu 9 17/17 7 Jobs Fri…" at bounding box center [437, 378] width 875 height 1040
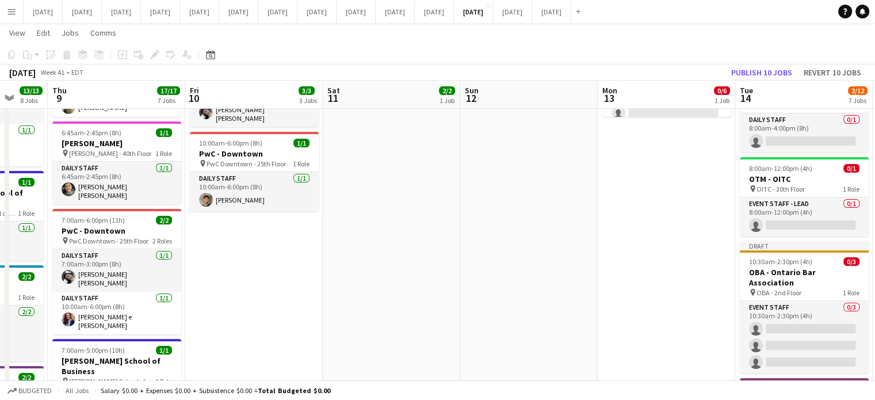
drag, startPoint x: 658, startPoint y: 218, endPoint x: 665, endPoint y: 214, distance: 8.2
click at [665, 214] on app-calendar-viewport "Mon 6 10/10 5 Jobs Tue 7 14/14 9 Jobs Wed 8 13/13 8 Jobs Thu 9 17/17 7 Jobs Fri…" at bounding box center [437, 378] width 875 height 1040
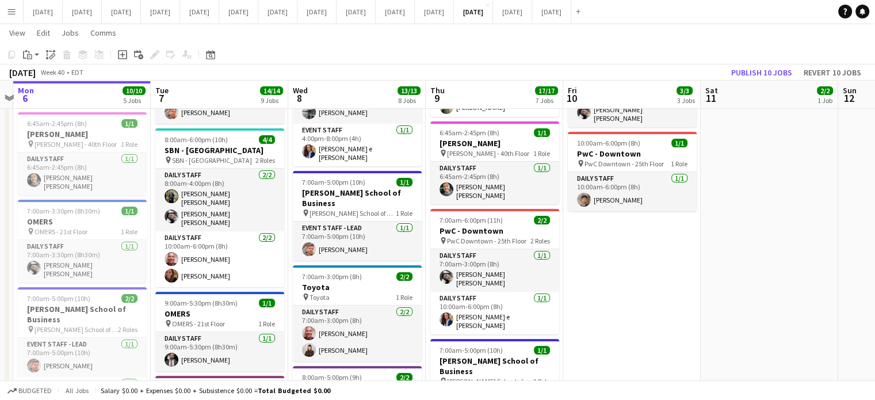
drag, startPoint x: 586, startPoint y: 178, endPoint x: 685, endPoint y: 181, distance: 98.4
click at [685, 181] on app-calendar-viewport "Sat 4 2/2 1 Job Sun 5 Mon 6 10/10 5 Jobs Tue 7 14/14 9 Jobs Wed 8 13/13 8 Jobs …" at bounding box center [437, 378] width 875 height 1040
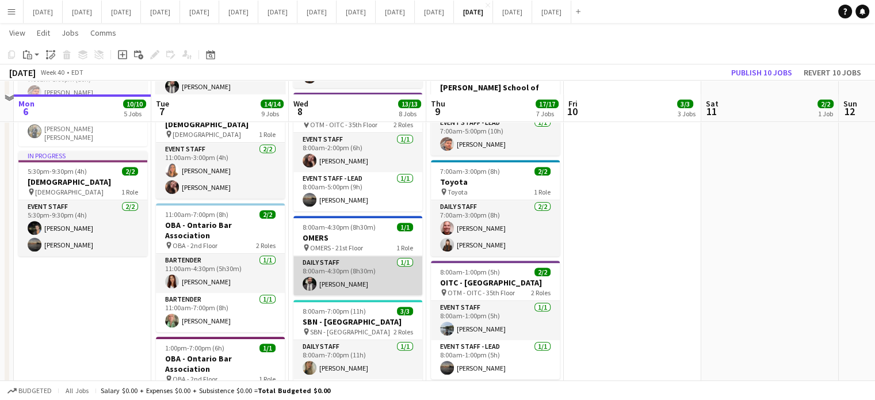
scroll to position [417, 0]
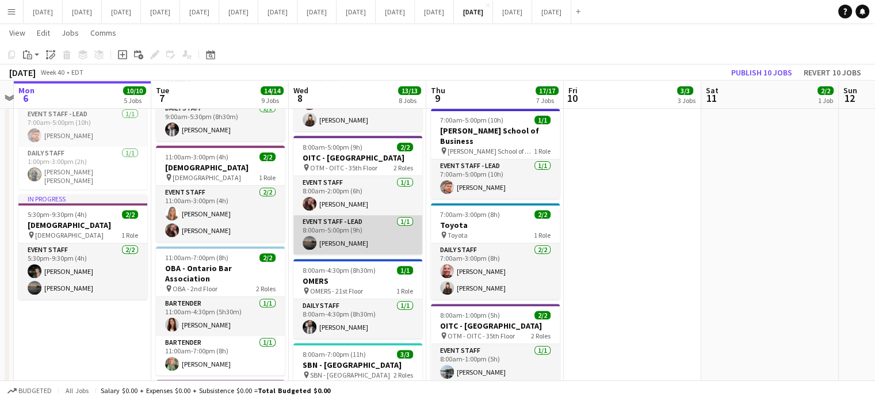
click at [381, 215] on app-card-role "Event Staff - Lead [DATE] 8:00am-5:00pm (9h) [PERSON_NAME]" at bounding box center [357, 234] width 129 height 39
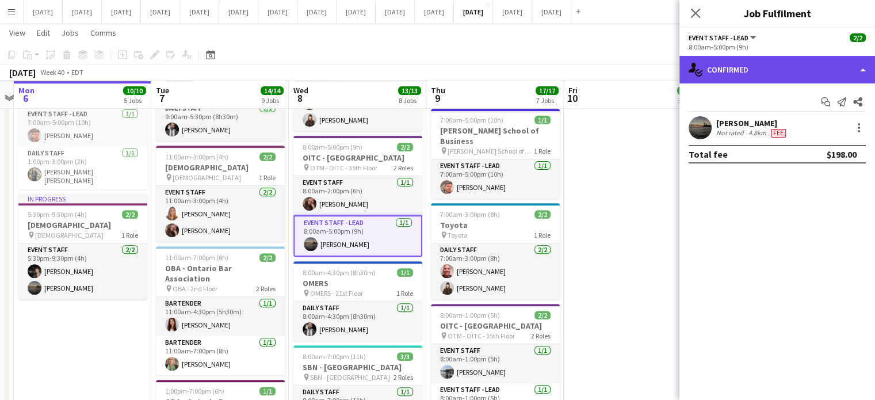
click at [742, 82] on div "single-neutral-actions-check-2 Confirmed" at bounding box center [776, 70] width 195 height 28
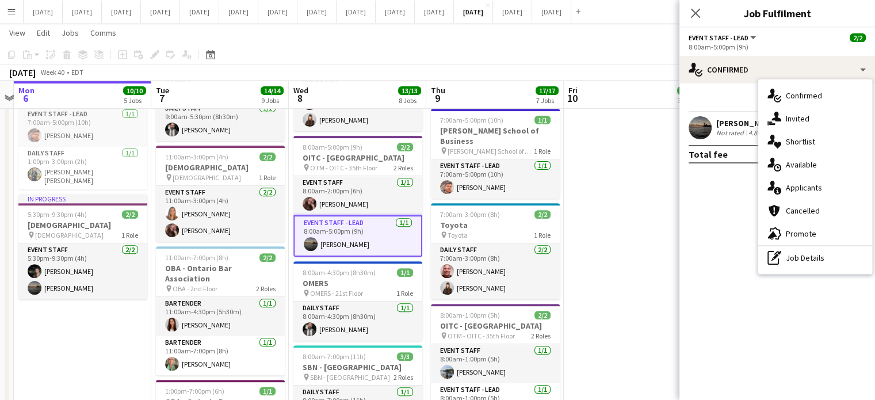
drag, startPoint x: 797, startPoint y: 255, endPoint x: 797, endPoint y: 248, distance: 6.9
click at [798, 255] on div "pen-write Job Details" at bounding box center [815, 257] width 114 height 23
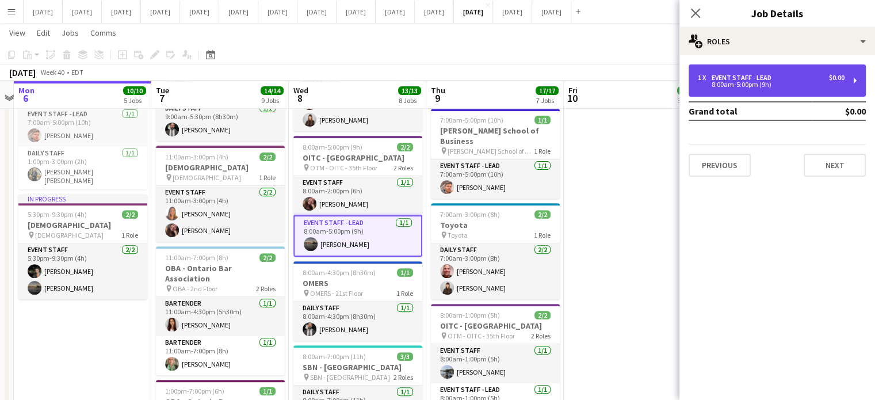
click at [753, 72] on div "1 x Event Staff - Lead $0.00 8:00am-5:00pm (9h)" at bounding box center [776, 80] width 177 height 32
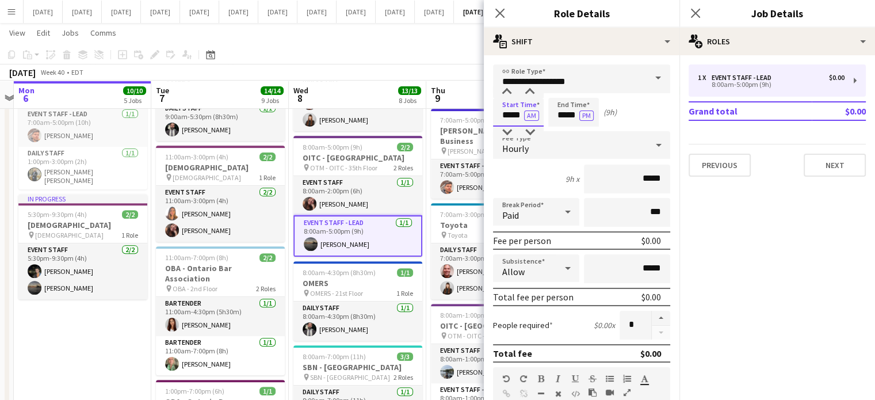
click at [508, 113] on input "*****" at bounding box center [518, 112] width 51 height 29
type input "*****"
click at [504, 96] on div at bounding box center [506, 91] width 23 height 11
click at [500, 16] on icon "Close pop-in" at bounding box center [499, 12] width 11 height 11
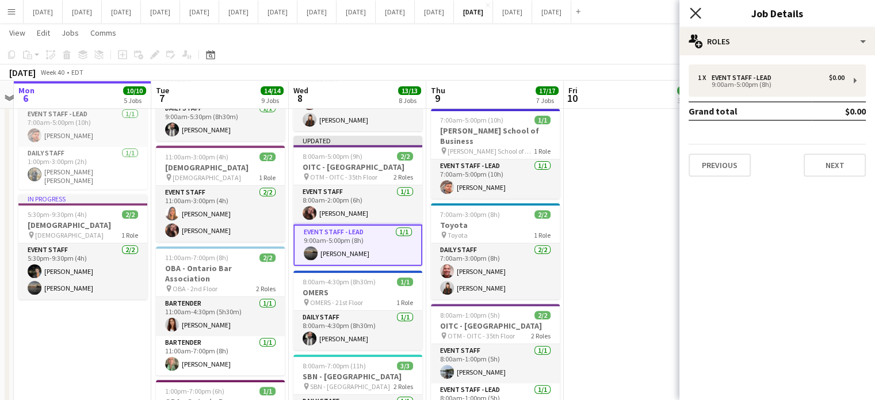
click at [693, 13] on icon "Close pop-in" at bounding box center [694, 12] width 11 height 11
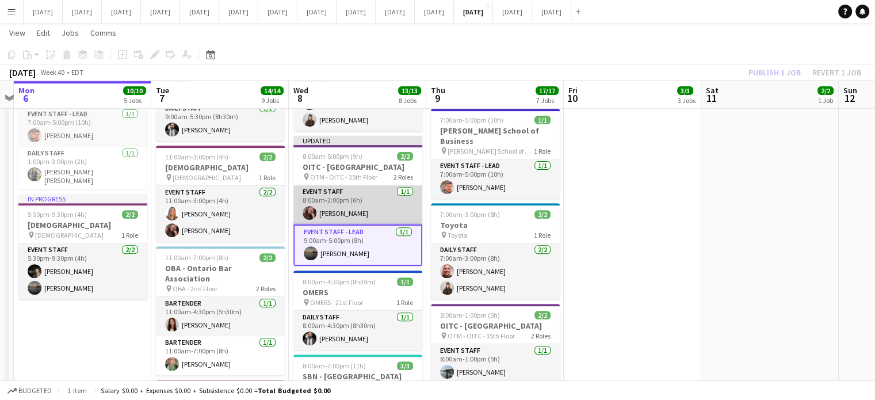
click at [374, 185] on app-card-role "Event Staff [DATE] 8:00am-2:00pm (6h) [PERSON_NAME]" at bounding box center [357, 204] width 129 height 39
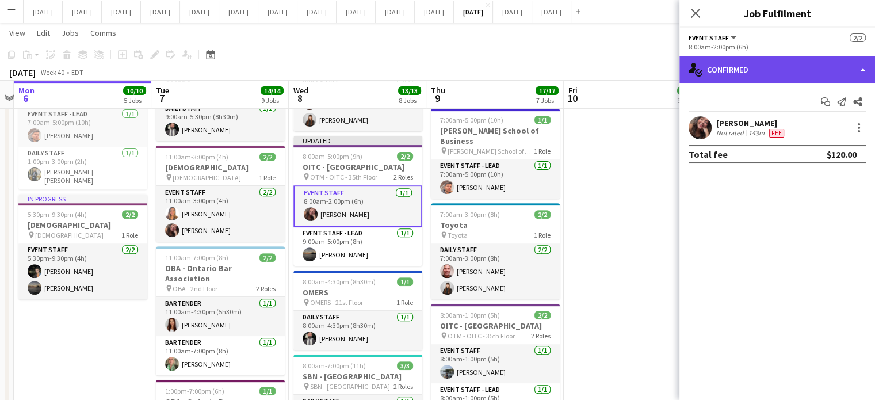
click at [722, 69] on div "single-neutral-actions-check-2 Confirmed" at bounding box center [776, 70] width 195 height 28
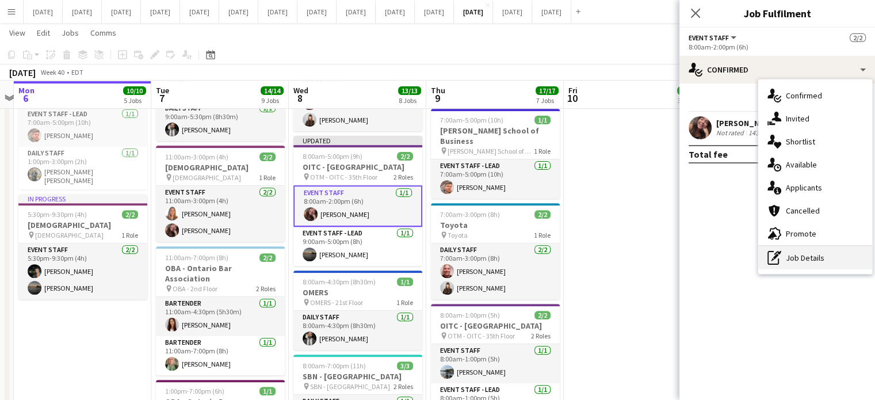
click at [805, 262] on div "pen-write Job Details" at bounding box center [815, 257] width 114 height 23
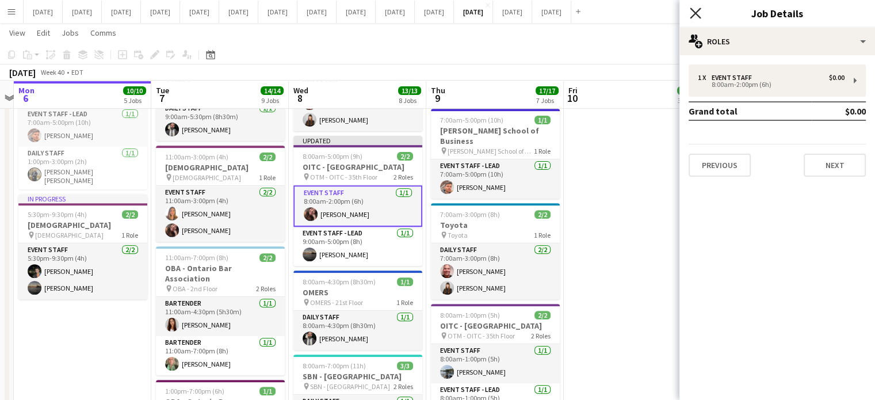
click at [693, 12] on icon at bounding box center [694, 12] width 11 height 11
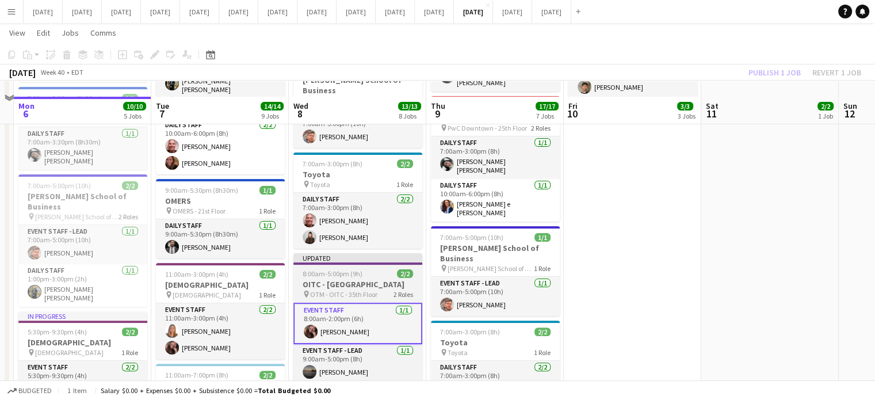
scroll to position [359, 0]
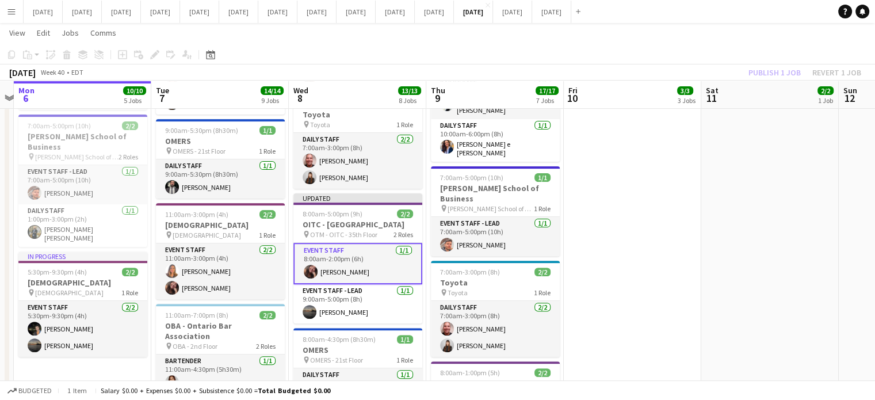
click at [344, 251] on app-card-role "Event Staff [DATE] 8:00am-2:00pm (6h) [PERSON_NAME]" at bounding box center [357, 263] width 129 height 41
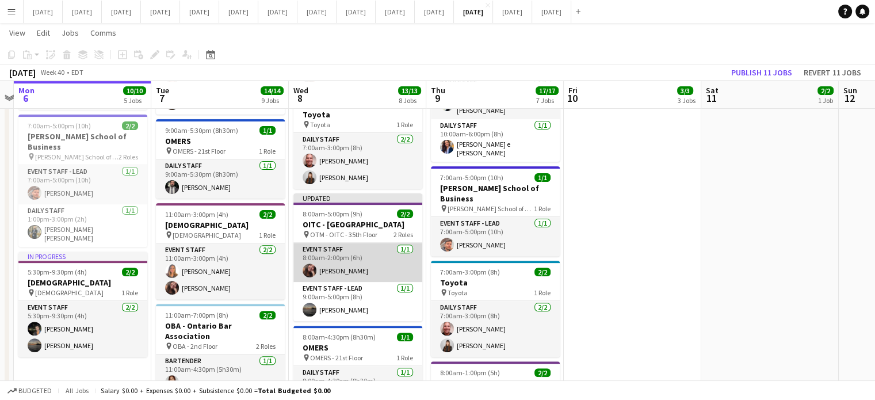
click at [349, 244] on app-card-role "Event Staff [DATE] 8:00am-2:00pm (6h) [PERSON_NAME]" at bounding box center [357, 262] width 129 height 39
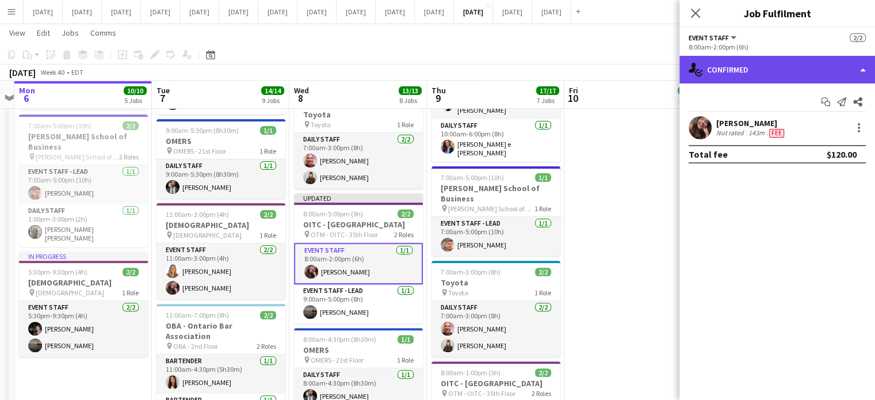
click at [752, 73] on div "single-neutral-actions-check-2 Confirmed" at bounding box center [776, 70] width 195 height 28
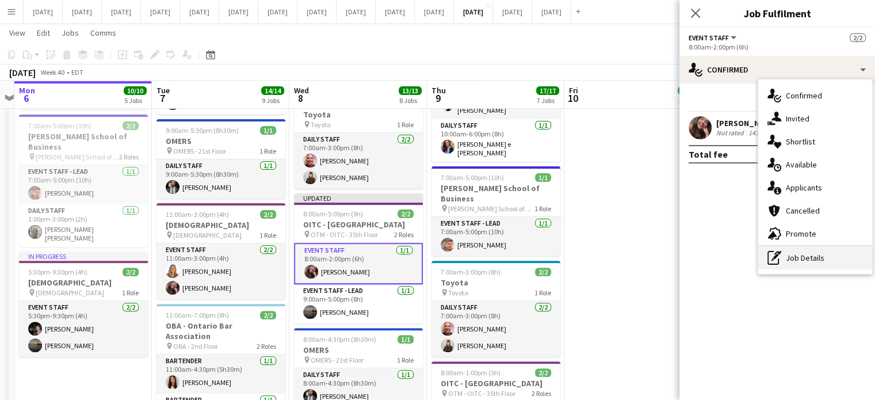
click at [807, 260] on div "pen-write Job Details" at bounding box center [815, 257] width 114 height 23
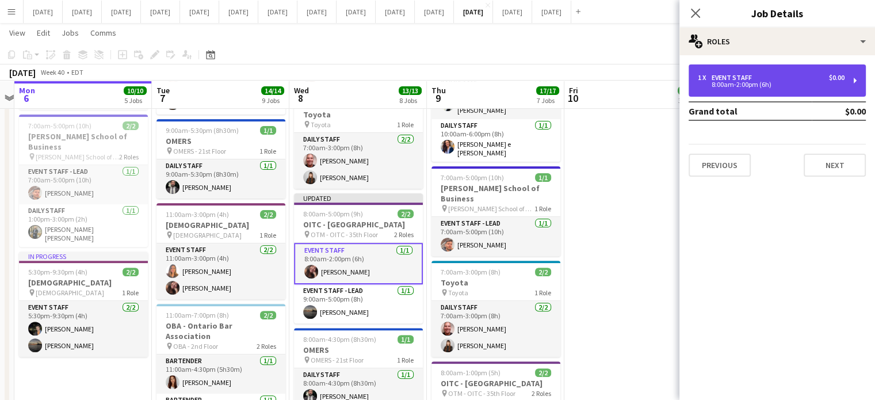
click at [759, 71] on div "1 x Event Staff $0.00 8:00am-2:00pm (6h)" at bounding box center [776, 80] width 177 height 32
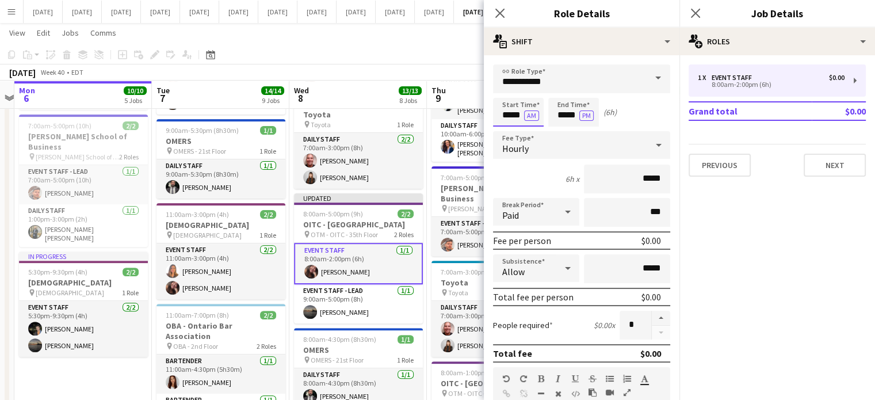
click at [501, 112] on input "*****" at bounding box center [518, 112] width 51 height 29
type input "*****"
click at [505, 89] on div at bounding box center [506, 91] width 23 height 11
click at [572, 106] on input "*****" at bounding box center [573, 112] width 51 height 29
type input "*****"
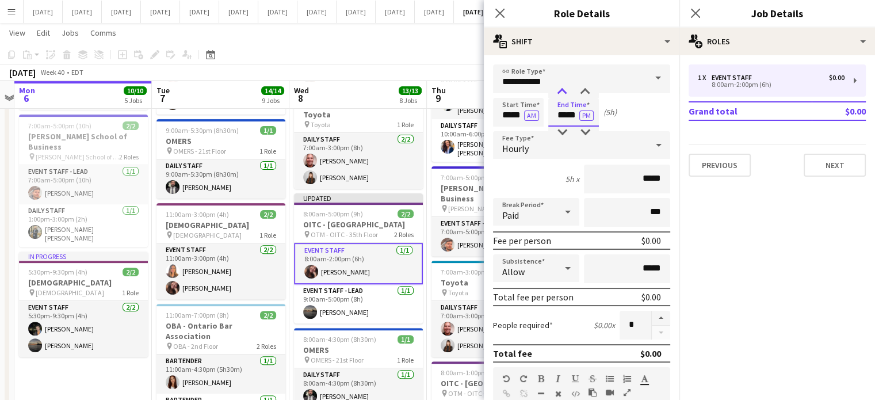
click at [566, 94] on div at bounding box center [561, 91] width 23 height 11
click at [498, 11] on icon at bounding box center [499, 12] width 11 height 11
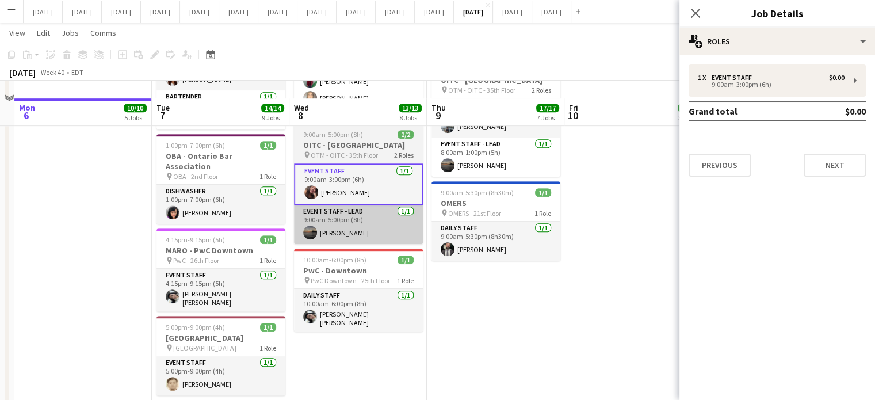
scroll to position [647, 0]
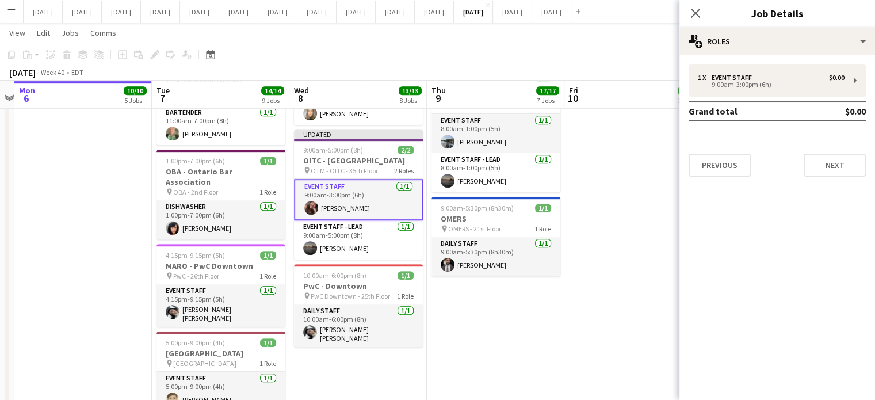
click at [368, 179] on app-card-role "Event Staff [DATE] 9:00am-3:00pm (6h) [PERSON_NAME]" at bounding box center [358, 199] width 129 height 41
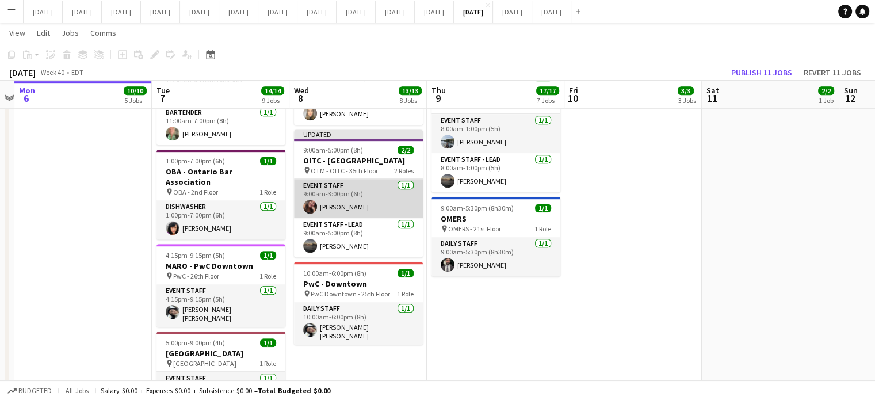
click at [359, 179] on app-card-role "Event Staff [DATE] 9:00am-3:00pm (6h) [PERSON_NAME]" at bounding box center [358, 198] width 129 height 39
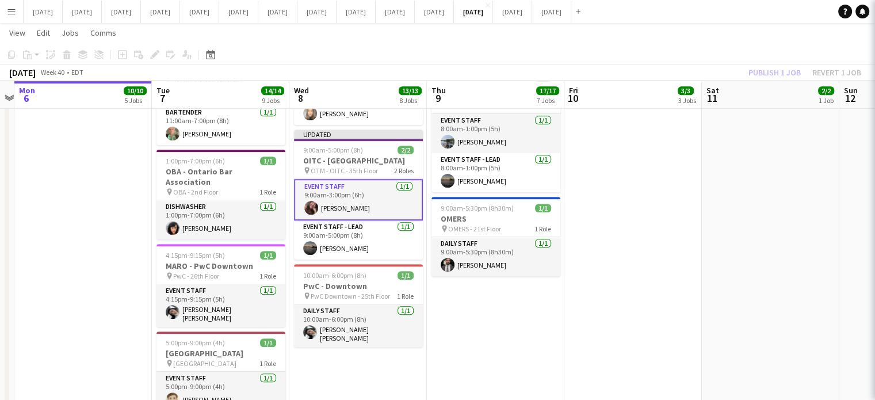
scroll to position [0, 260]
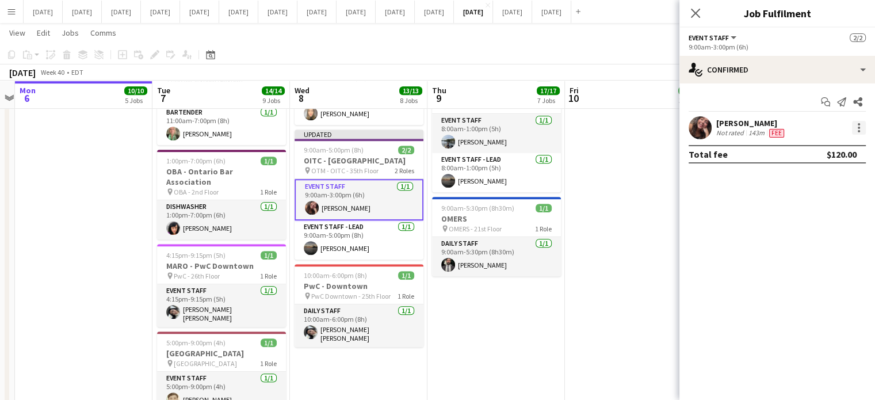
click at [860, 127] on div at bounding box center [859, 128] width 14 height 14
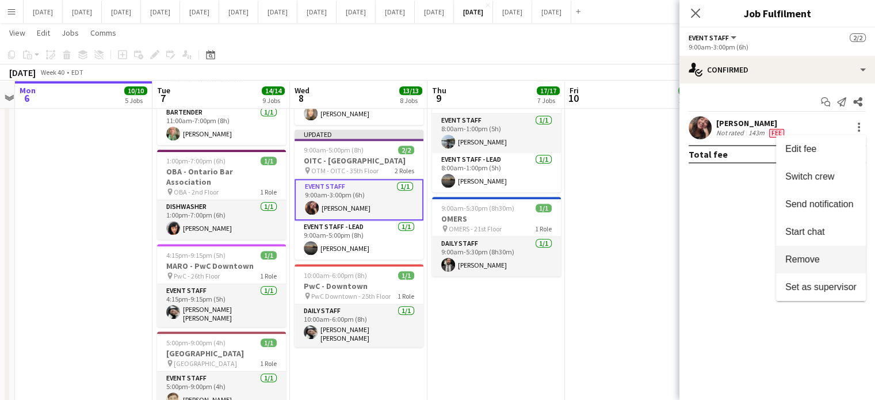
click at [815, 262] on span "Remove" at bounding box center [802, 259] width 34 height 10
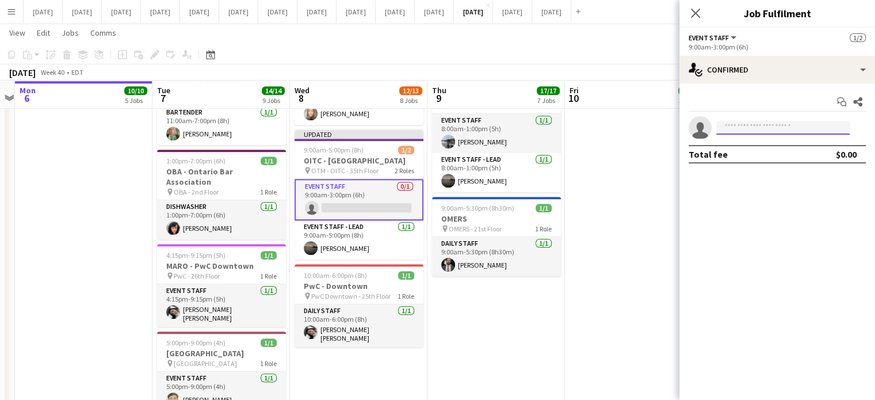
click at [763, 129] on input at bounding box center [782, 128] width 133 height 14
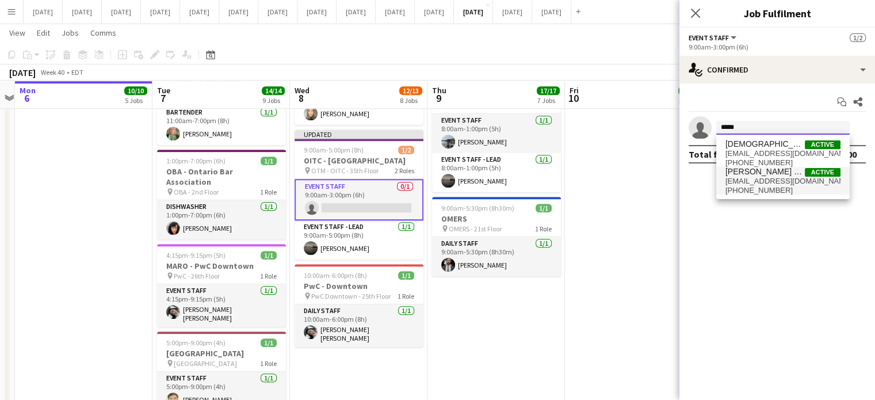
type input "*****"
click at [773, 175] on span "[PERSON_NAME] e [PERSON_NAME]" at bounding box center [764, 172] width 79 height 10
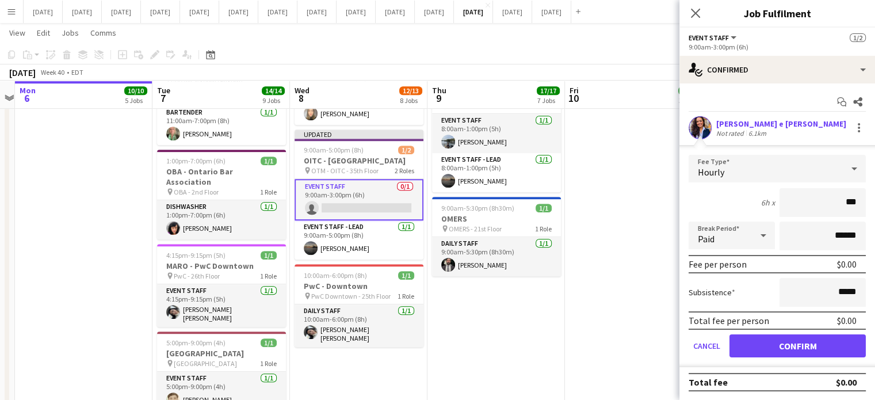
type input "**"
type input "******"
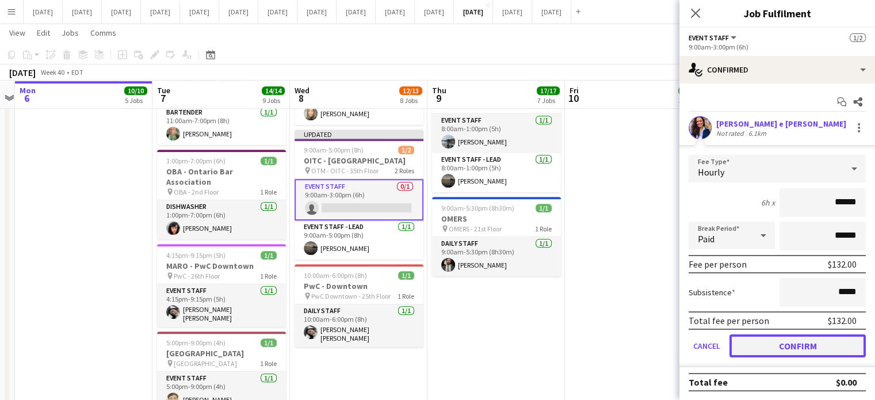
click at [789, 344] on button "Confirm" at bounding box center [797, 345] width 136 height 23
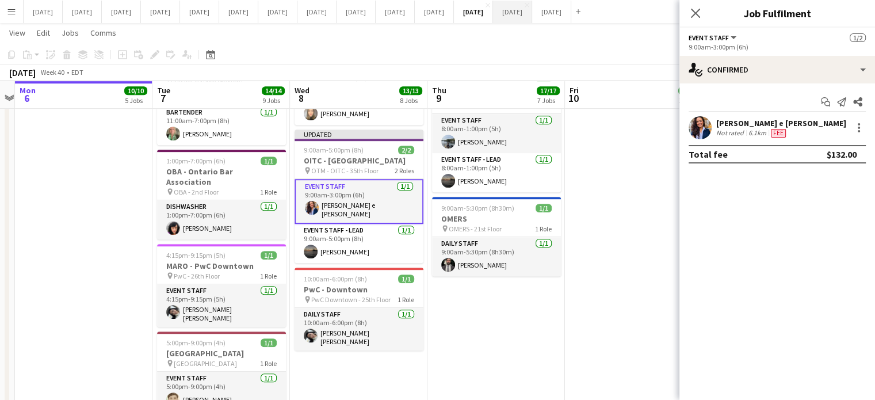
click at [695, 9] on icon "Close pop-in" at bounding box center [695, 13] width 9 height 9
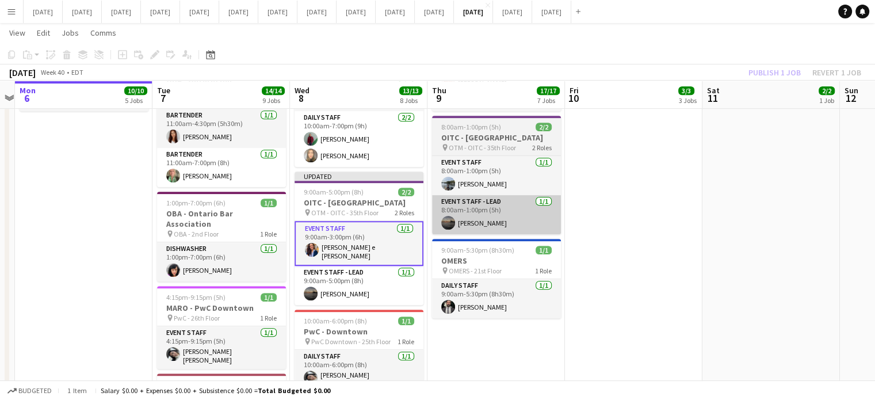
scroll to position [532, 0]
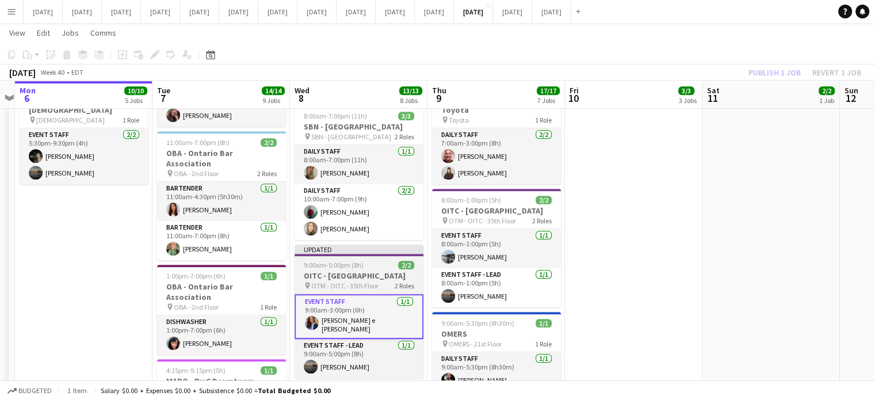
click at [386, 270] on h3 "OITC - [GEOGRAPHIC_DATA]" at bounding box center [358, 275] width 129 height 10
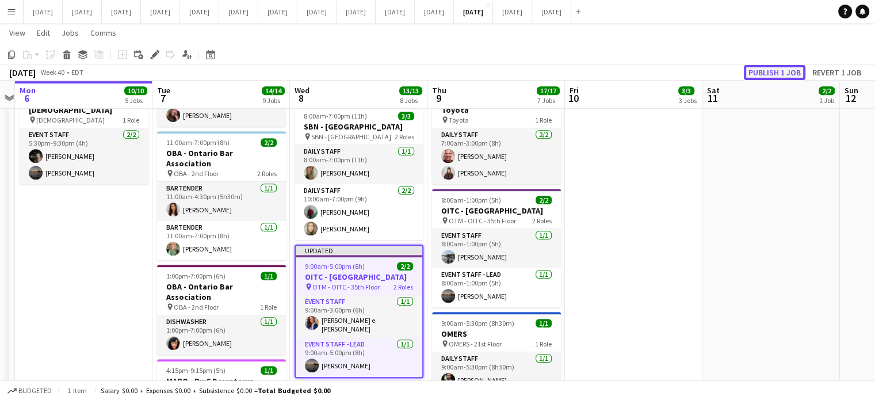
click at [779, 78] on button "Publish 1 job" at bounding box center [774, 72] width 62 height 15
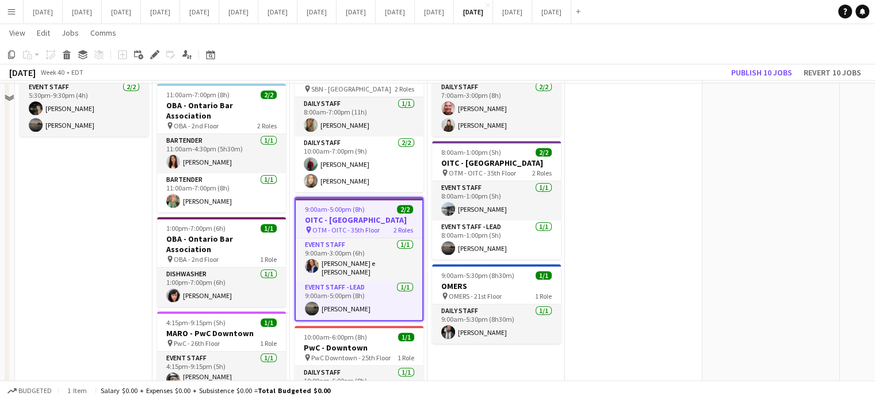
scroll to position [647, 0]
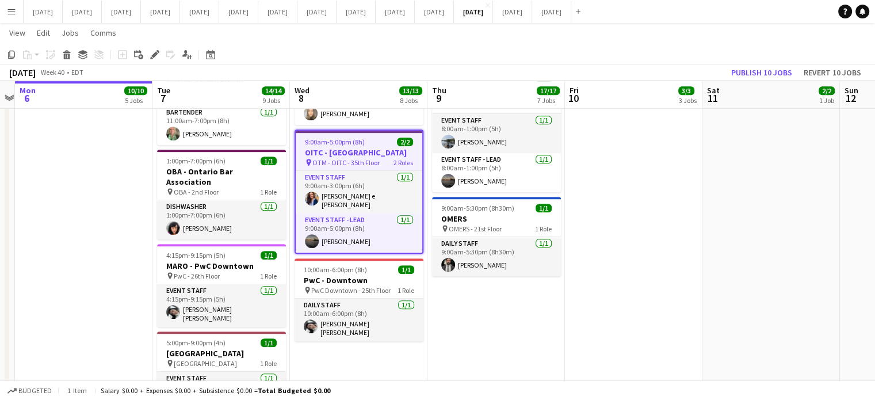
drag, startPoint x: 381, startPoint y: 186, endPoint x: 138, endPoint y: 193, distance: 242.7
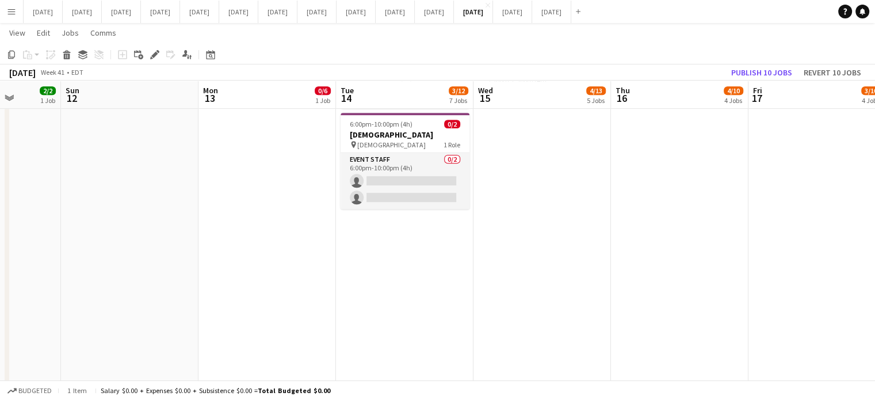
drag, startPoint x: 527, startPoint y: 246, endPoint x: 79, endPoint y: 218, distance: 449.3
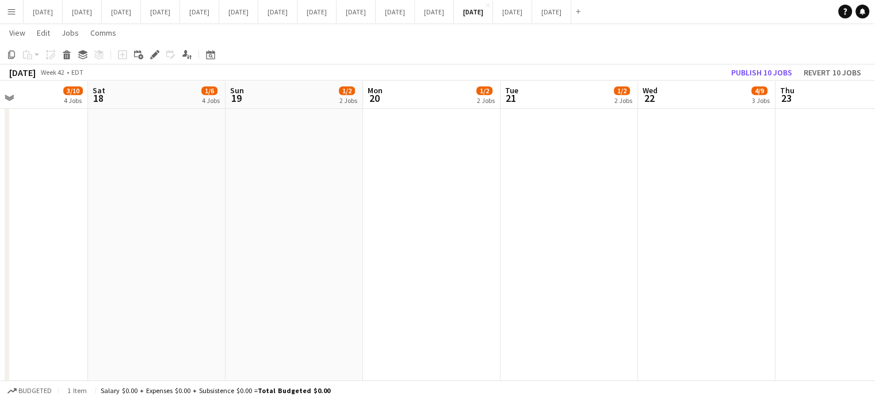
drag, startPoint x: 513, startPoint y: 294, endPoint x: 6, endPoint y: 238, distance: 510.8
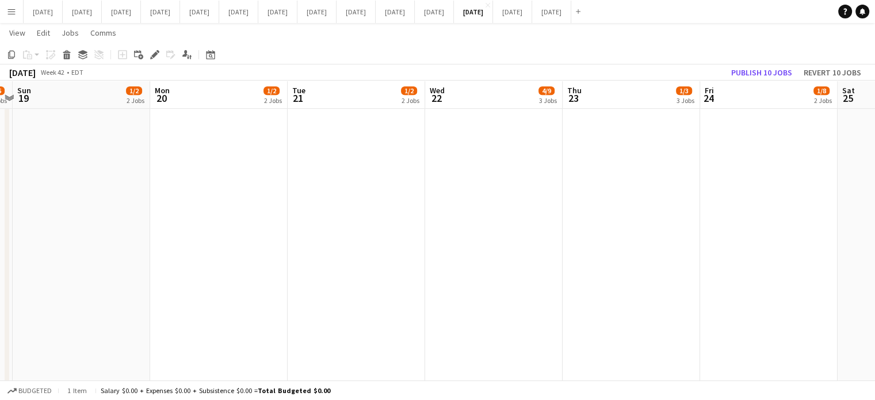
drag, startPoint x: 415, startPoint y: 246, endPoint x: 99, endPoint y: 223, distance: 317.1
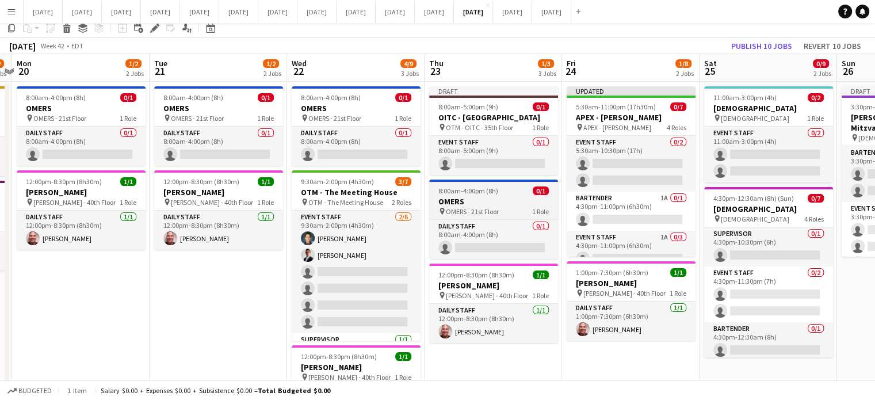
scroll to position [14, 0]
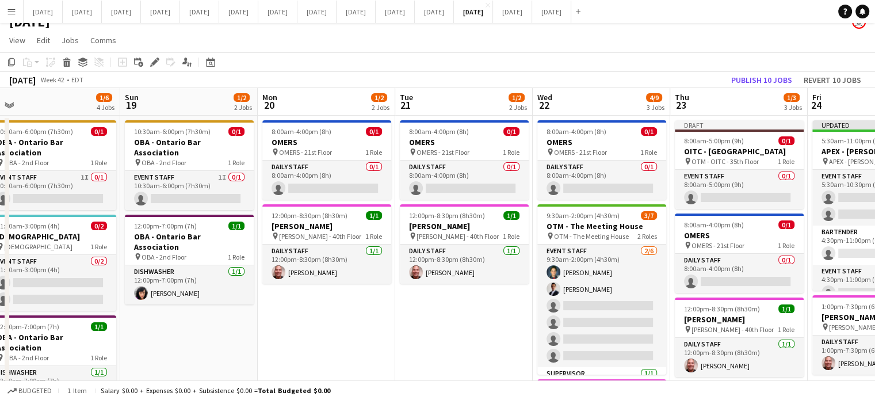
drag, startPoint x: 168, startPoint y: 292, endPoint x: 536, endPoint y: 301, distance: 367.5
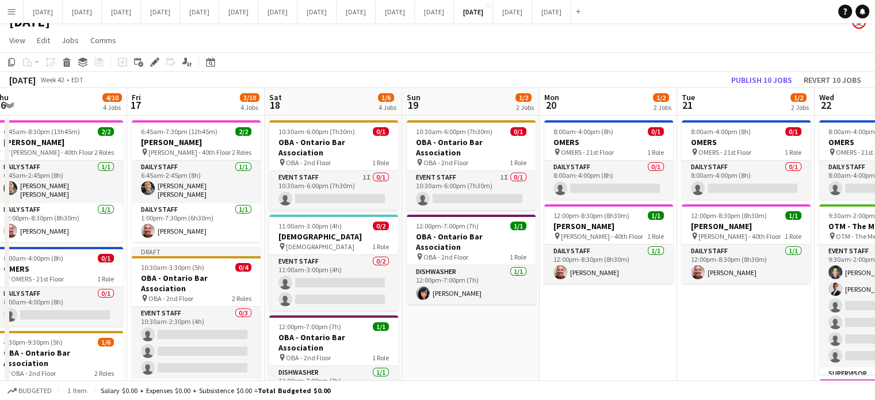
scroll to position [0, 322]
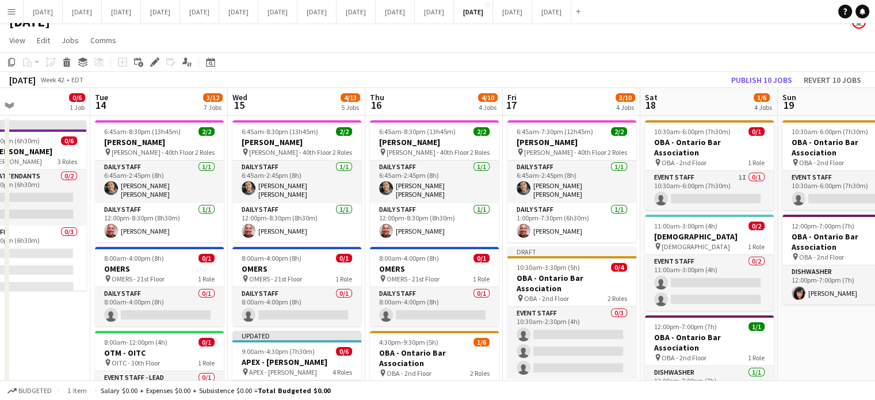
drag, startPoint x: 489, startPoint y: 335, endPoint x: 831, endPoint y: 312, distance: 342.3
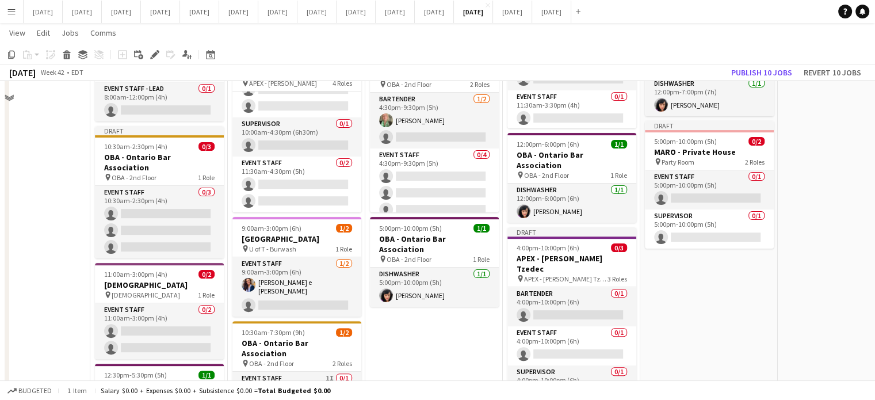
scroll to position [187, 0]
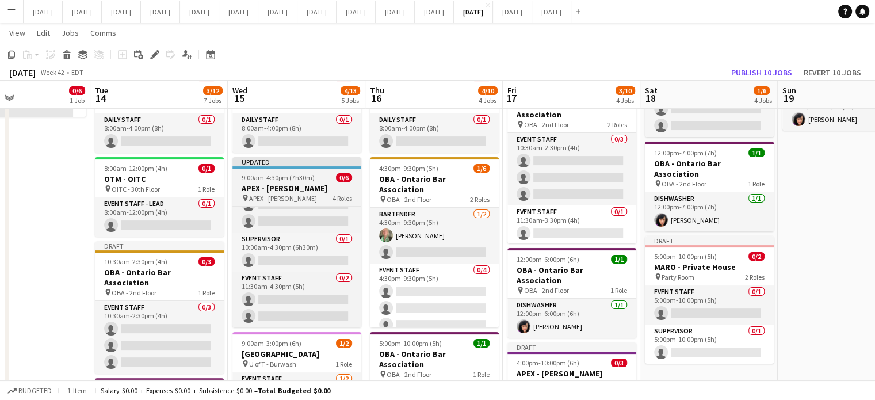
click at [311, 174] on div "9:00am-4:30pm (7h30m) 0/6" at bounding box center [296, 177] width 129 height 9
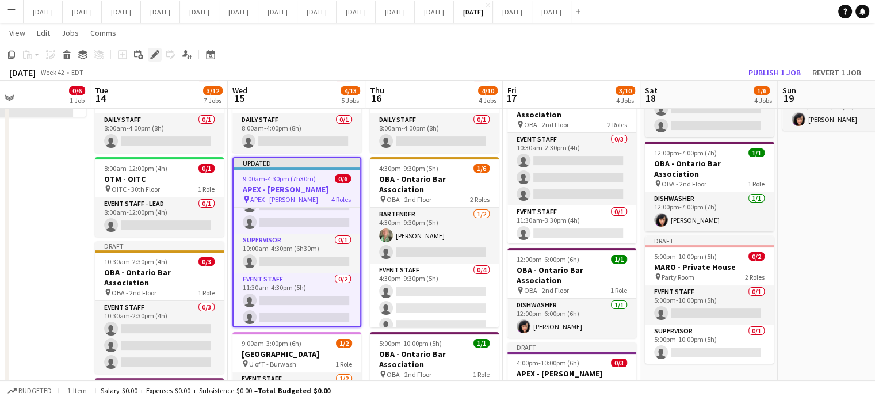
click at [152, 52] on icon "Edit" at bounding box center [154, 54] width 9 height 9
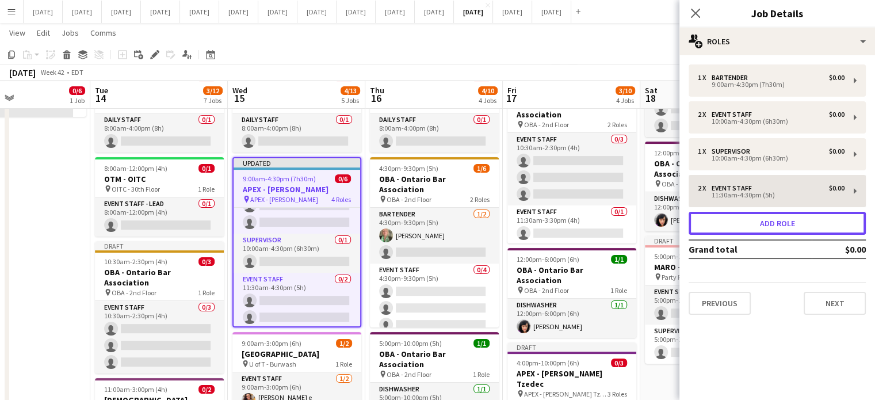
click at [767, 219] on button "Add role" at bounding box center [776, 223] width 177 height 23
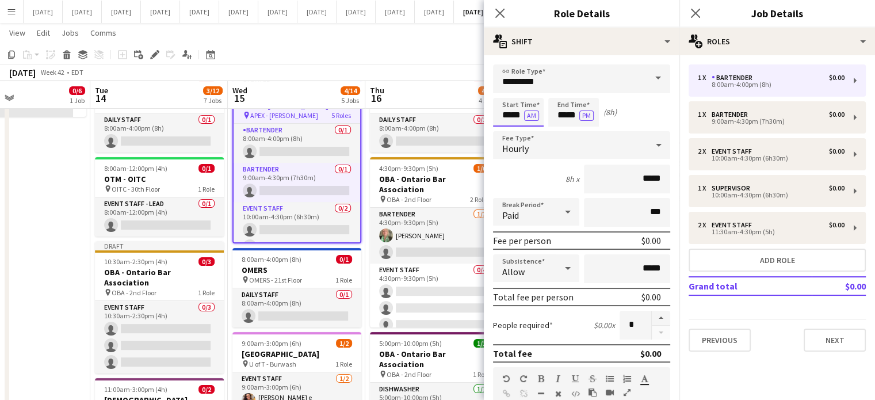
click at [504, 120] on input "*****" at bounding box center [518, 112] width 51 height 29
click at [506, 95] on div at bounding box center [506, 91] width 23 height 11
type input "*****"
click at [506, 95] on div at bounding box center [506, 91] width 23 height 11
click at [565, 108] on input "*****" at bounding box center [573, 112] width 51 height 29
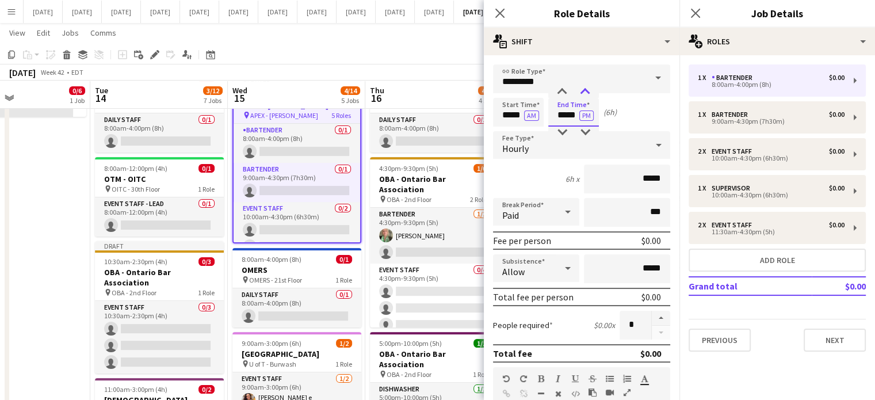
click at [580, 94] on div at bounding box center [584, 91] width 23 height 11
type input "*****"
click at [580, 93] on div at bounding box center [584, 91] width 23 height 11
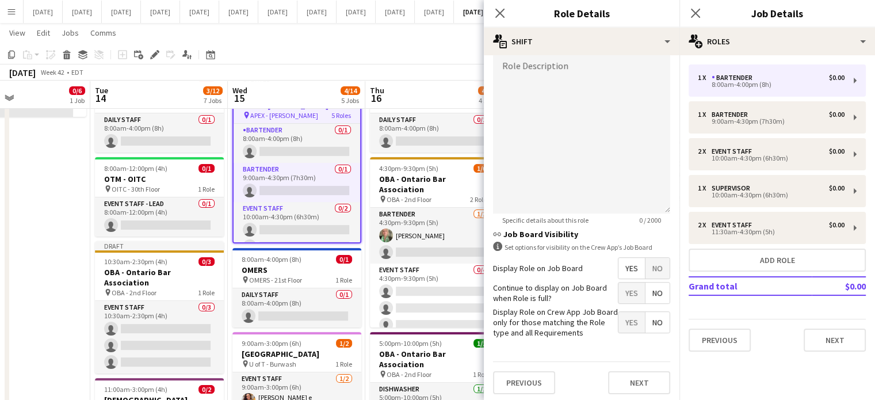
click at [649, 262] on span "No" at bounding box center [657, 268] width 24 height 21
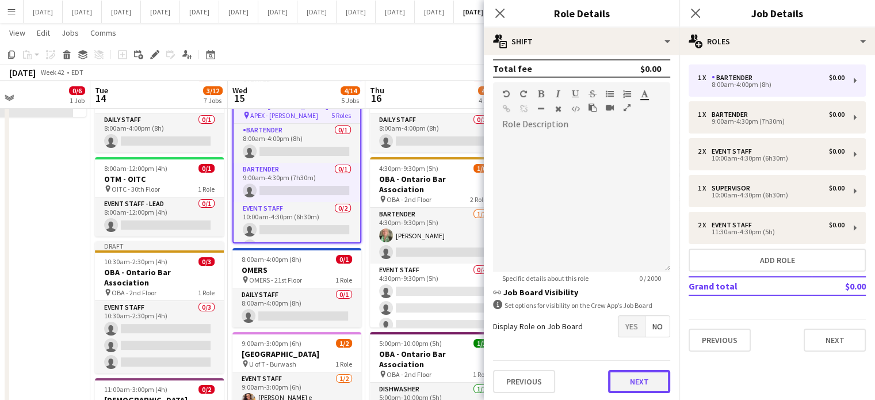
click at [630, 370] on button "Next" at bounding box center [639, 381] width 62 height 23
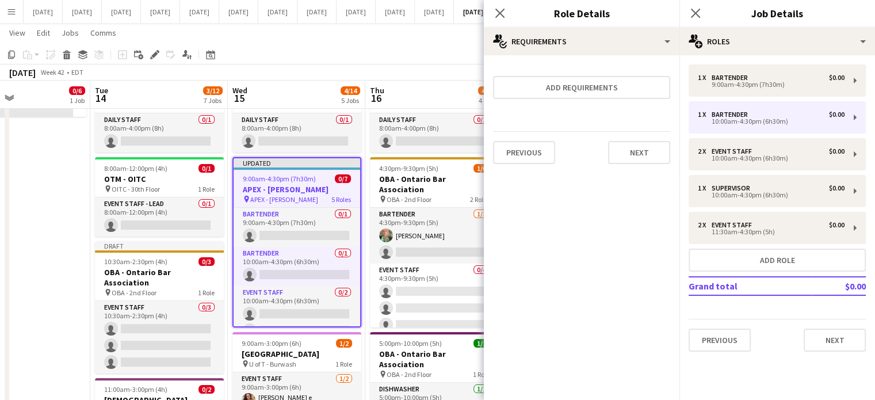
scroll to position [0, 0]
click at [635, 162] on button "Next" at bounding box center [639, 152] width 62 height 23
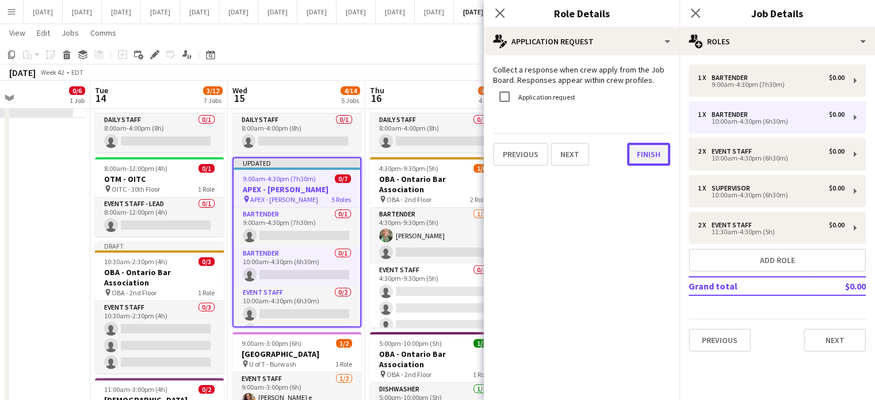
click at [638, 154] on button "Finish" at bounding box center [648, 154] width 43 height 23
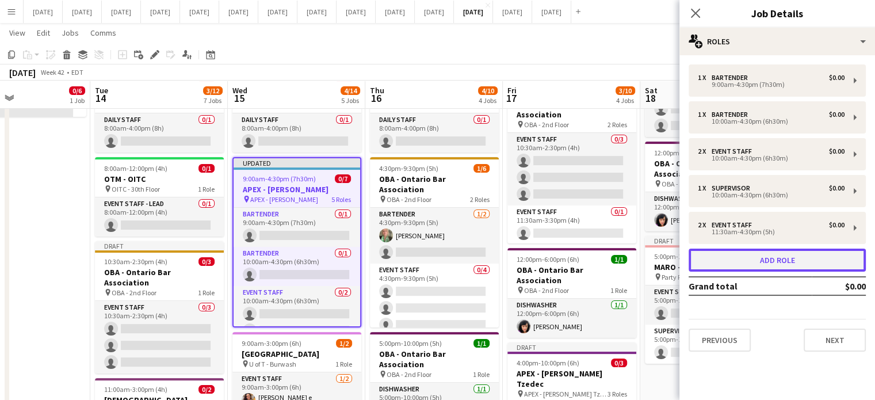
click at [728, 264] on button "Add role" at bounding box center [776, 259] width 177 height 23
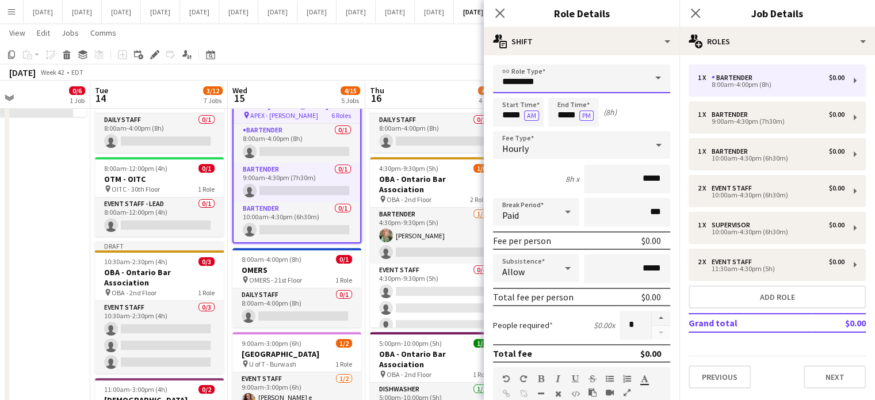
click at [623, 70] on input "*********" at bounding box center [581, 78] width 177 height 29
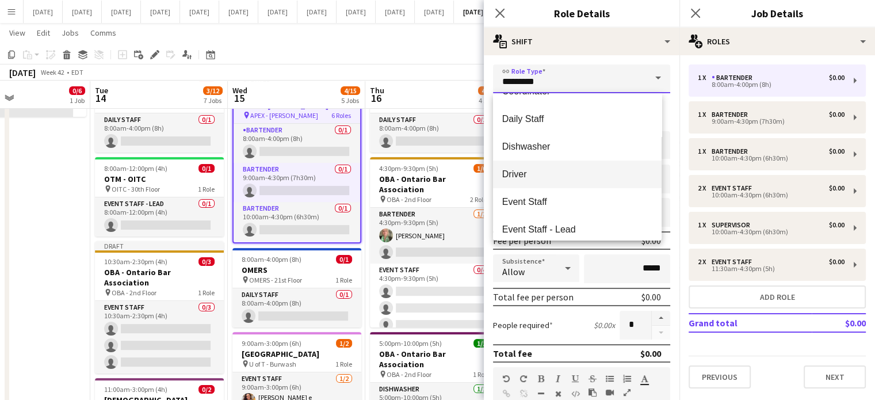
scroll to position [115, 0]
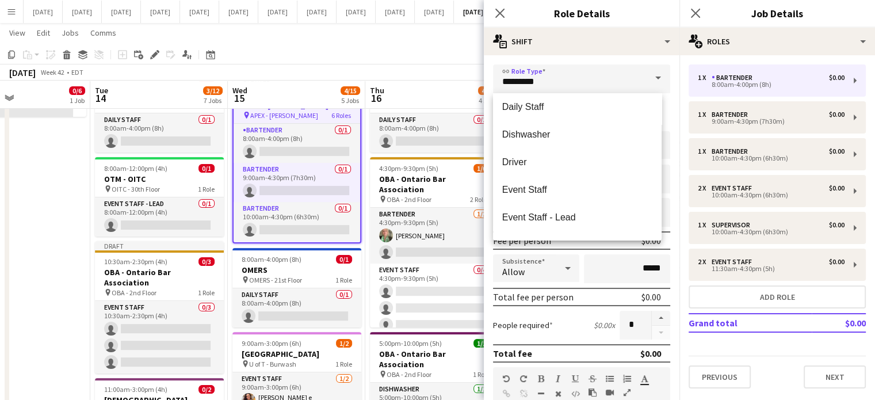
click at [553, 187] on span "Event Staff" at bounding box center [577, 189] width 150 height 11
type input "**********"
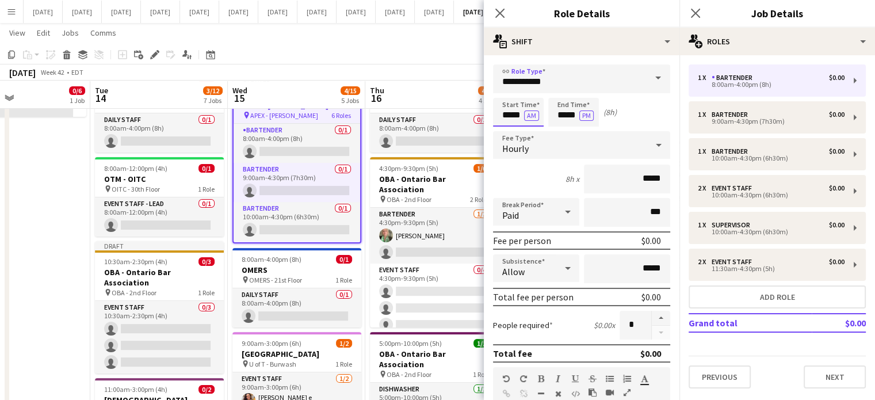
click at [508, 121] on input "*****" at bounding box center [518, 112] width 51 height 29
click at [506, 99] on input "*****" at bounding box center [518, 112] width 51 height 29
click at [506, 96] on div at bounding box center [506, 91] width 23 height 11
click at [506, 91] on div at bounding box center [506, 91] width 23 height 11
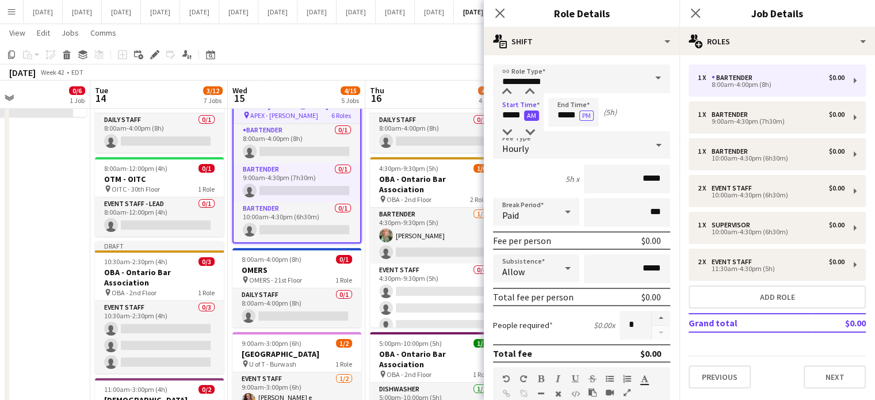
click at [532, 117] on button "AM" at bounding box center [531, 115] width 15 height 10
click at [508, 99] on input "*****" at bounding box center [518, 112] width 51 height 29
type input "*****"
click at [509, 93] on div at bounding box center [506, 91] width 23 height 11
click at [539, 110] on input "*****" at bounding box center [518, 112] width 51 height 29
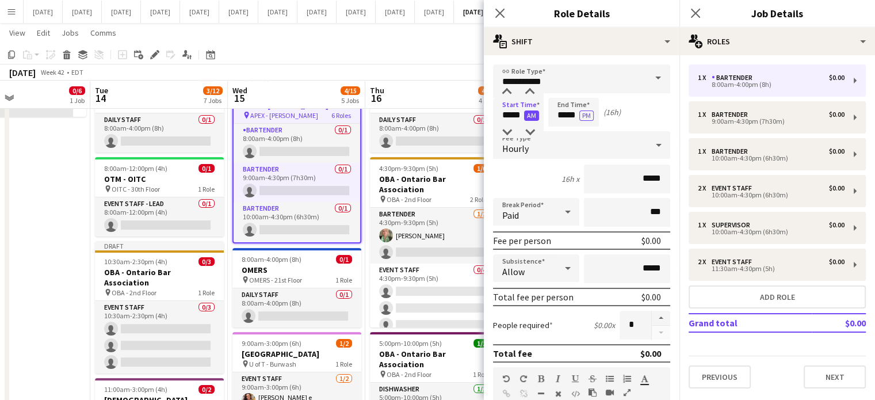
click at [536, 114] on button "AM" at bounding box center [531, 115] width 15 height 10
click at [557, 106] on input "*****" at bounding box center [573, 112] width 51 height 29
click at [578, 90] on div at bounding box center [584, 91] width 23 height 11
type input "*****"
click at [578, 90] on div at bounding box center [584, 91] width 23 height 11
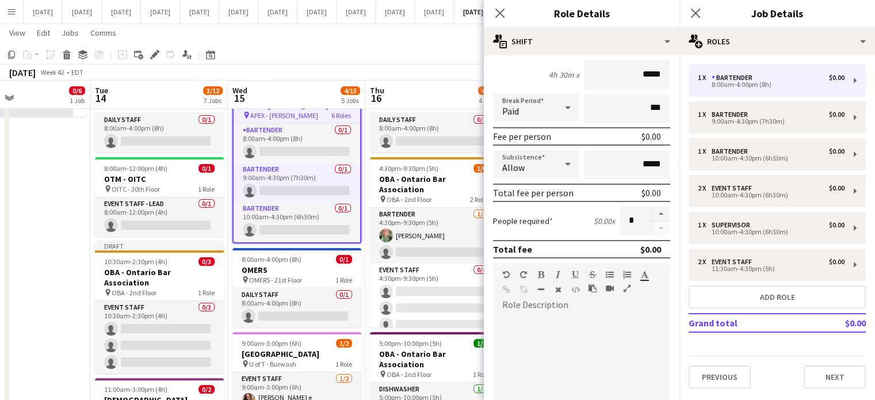
scroll to position [230, 0]
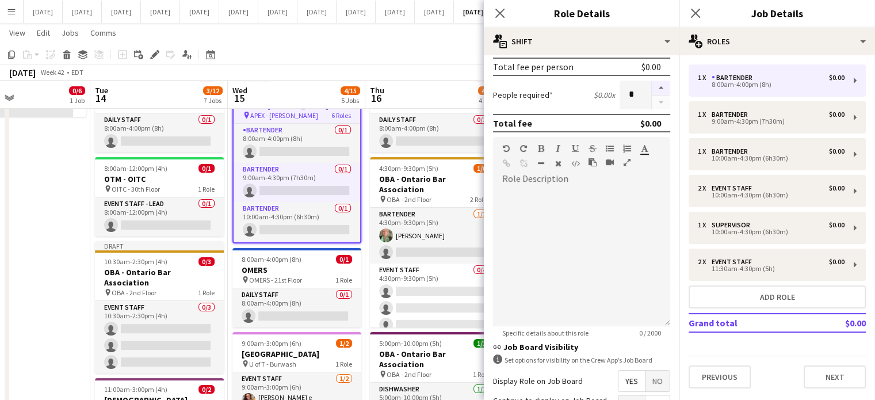
click at [651, 85] on button "button" at bounding box center [660, 87] width 18 height 15
type input "*"
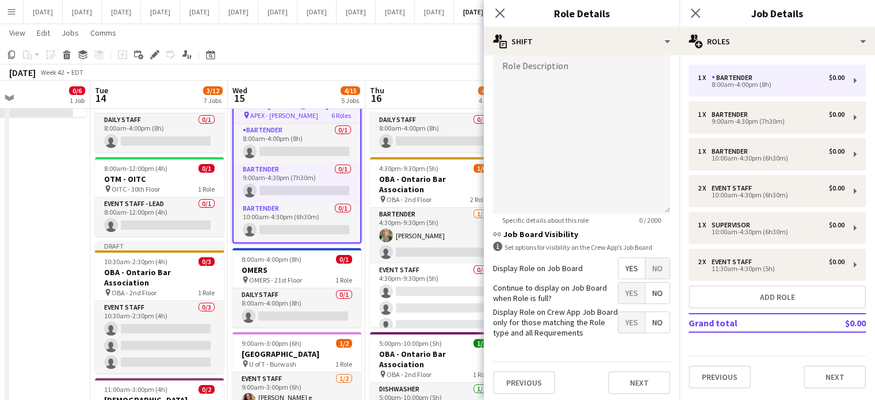
click at [655, 264] on span "No" at bounding box center [657, 268] width 24 height 21
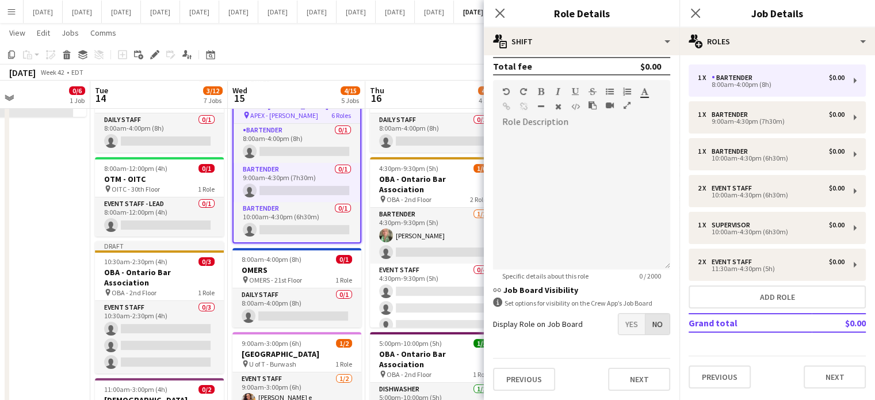
scroll to position [285, 0]
click at [632, 388] on button "Next" at bounding box center [639, 381] width 62 height 23
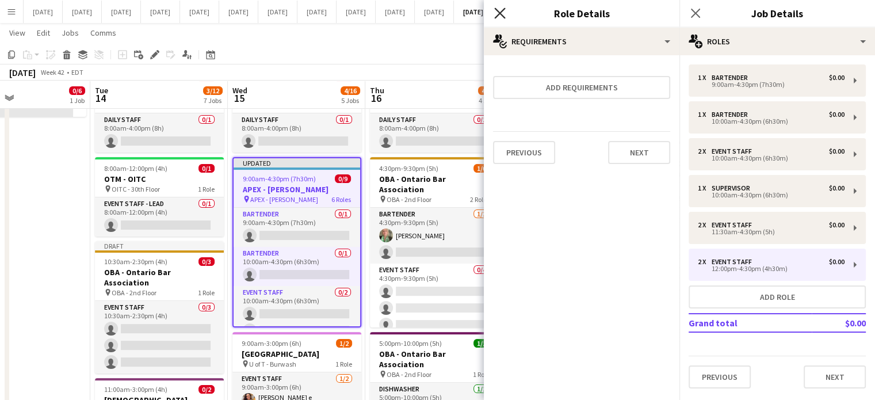
click at [499, 16] on icon "Close pop-in" at bounding box center [499, 12] width 11 height 11
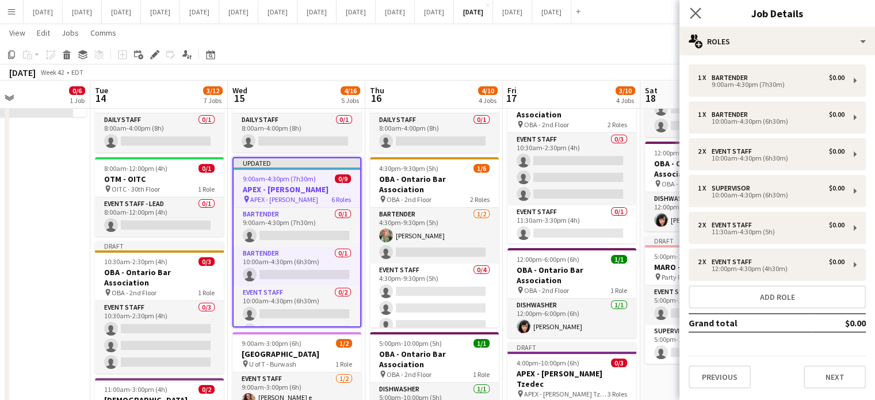
click at [701, 10] on app-icon "Close pop-in" at bounding box center [695, 13] width 17 height 17
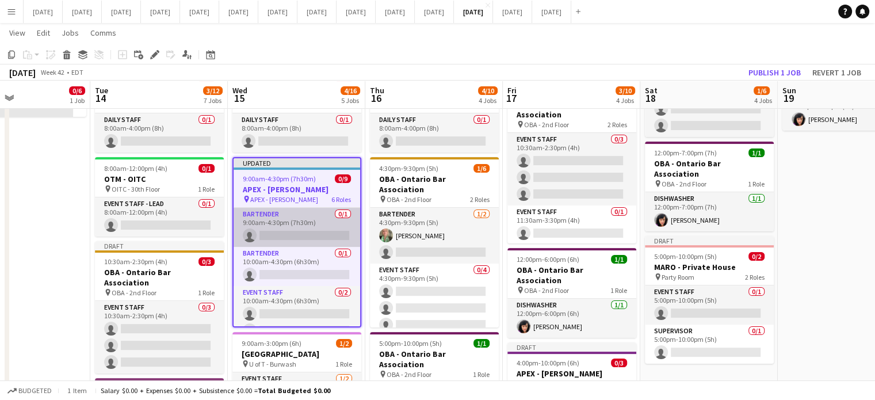
click at [316, 213] on app-card-role "Bartender 0/1 9:00am-4:30pm (7h30m) single-neutral-actions" at bounding box center [296, 227] width 126 height 39
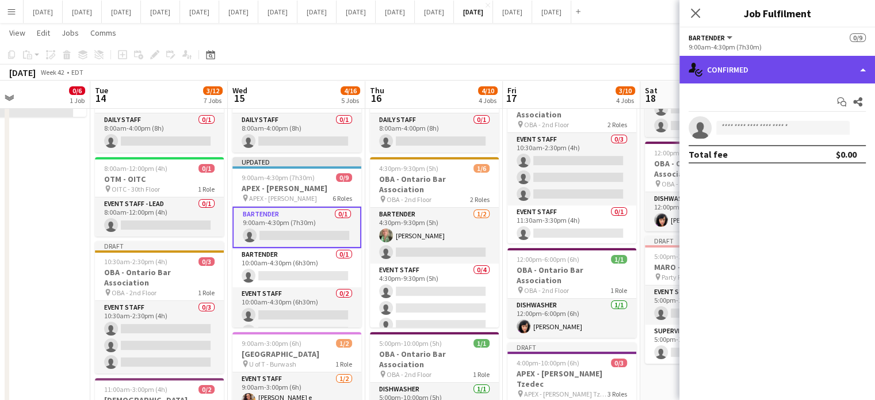
click at [747, 68] on div "single-neutral-actions-check-2 Confirmed" at bounding box center [776, 70] width 195 height 28
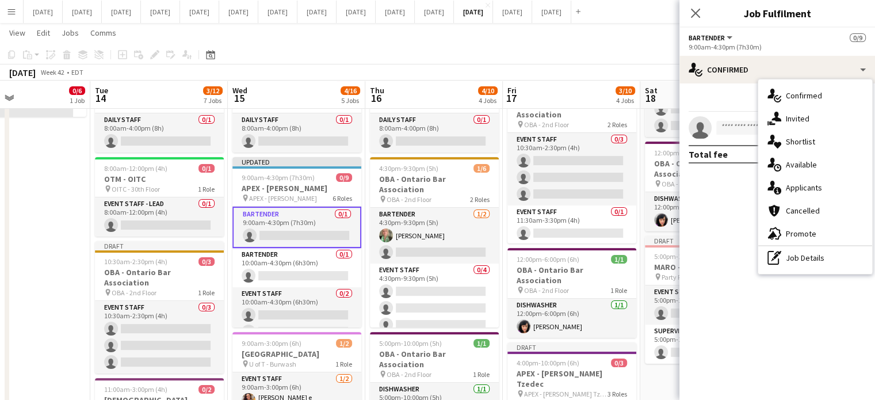
click at [833, 114] on div "single-neutral-actions-share-1 Invited" at bounding box center [815, 118] width 114 height 23
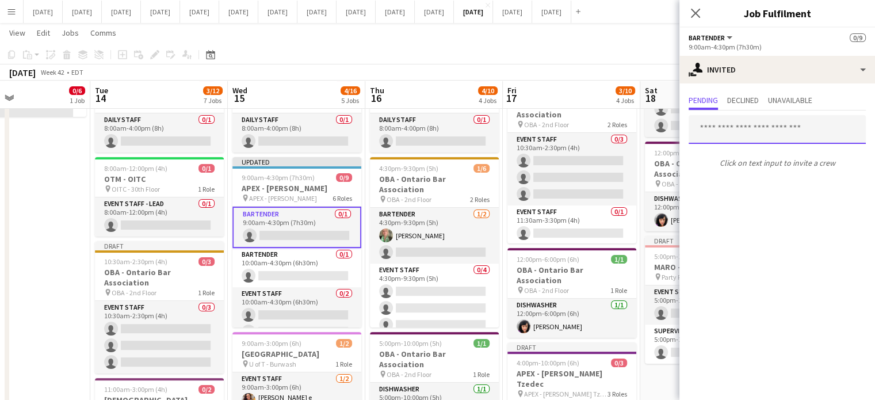
click at [723, 128] on input "text" at bounding box center [776, 129] width 177 height 29
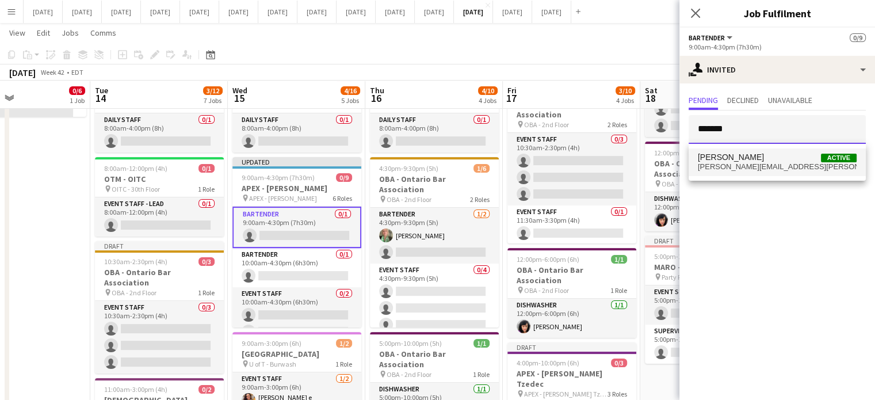
type input "*******"
click at [741, 156] on span "[PERSON_NAME]" at bounding box center [730, 157] width 66 height 10
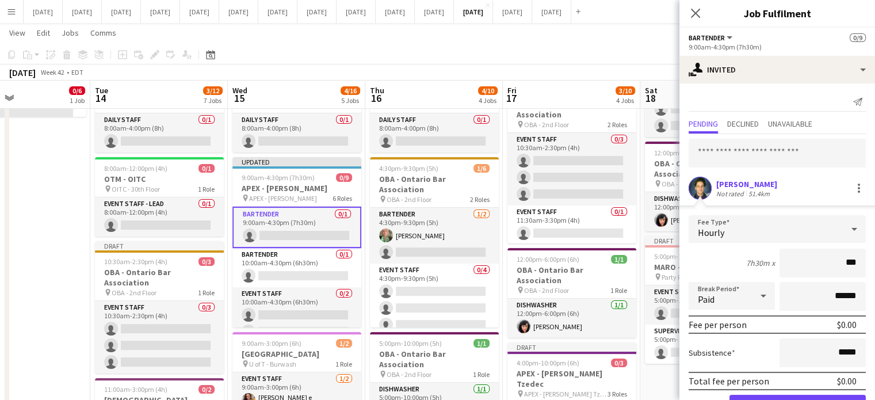
type input "**"
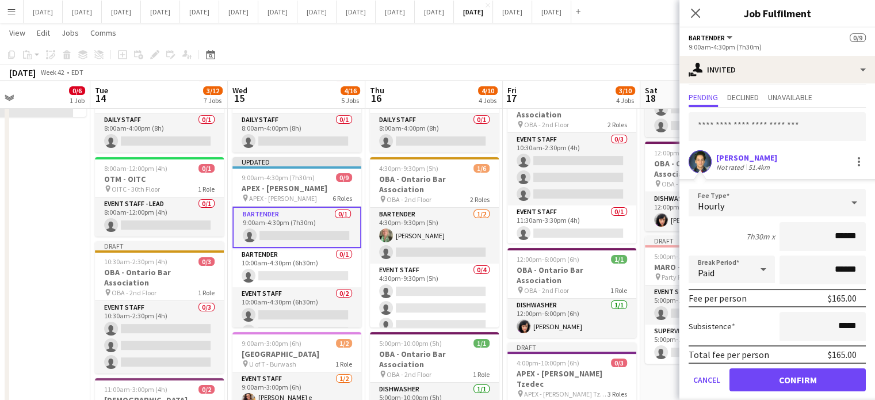
scroll to position [37, 0]
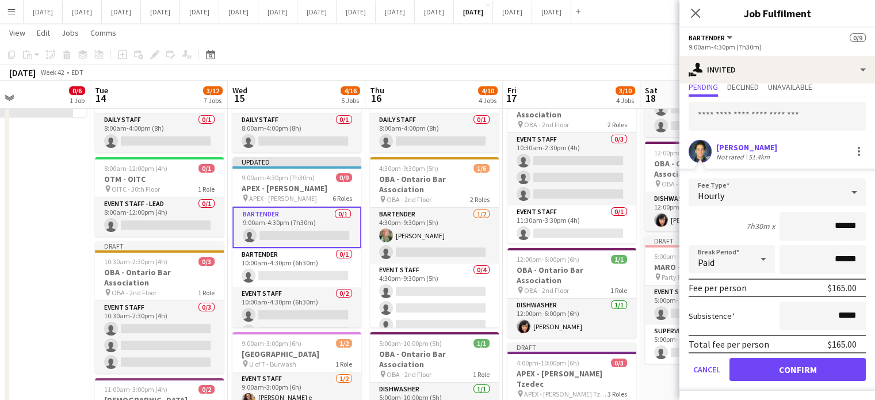
type input "******"
click at [784, 362] on button "Confirm" at bounding box center [797, 369] width 136 height 23
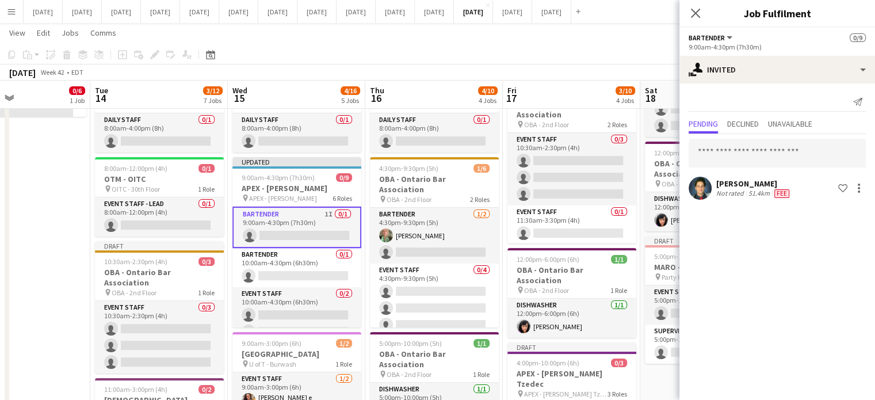
scroll to position [0, 0]
click at [699, 13] on icon "Close pop-in" at bounding box center [694, 12] width 11 height 11
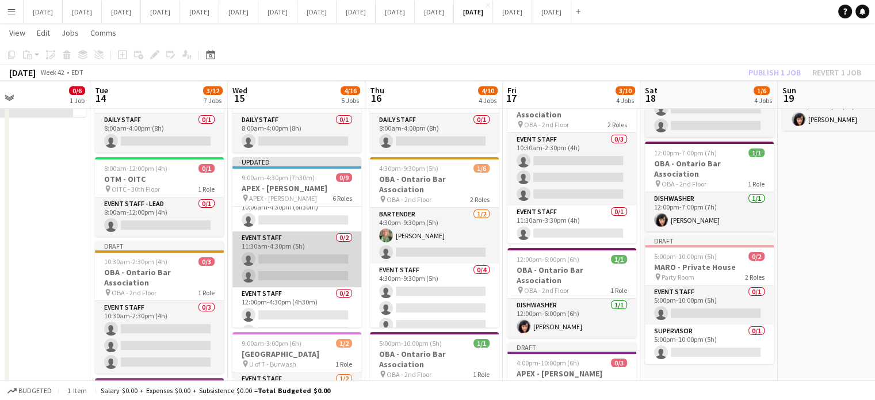
scroll to position [166, 0]
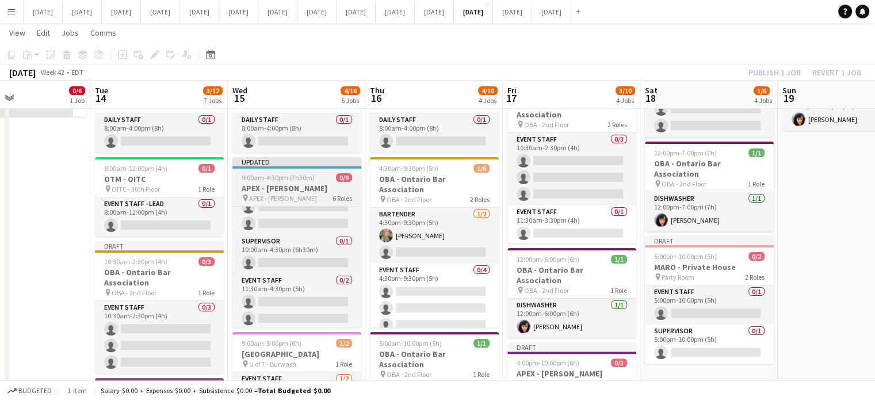
click at [310, 167] on app-job-card "Updated 9:00am-4:30pm (7h30m) 0/9 APEX - [PERSON_NAME] Emeth pin APEX - [PERSON…" at bounding box center [296, 242] width 129 height 170
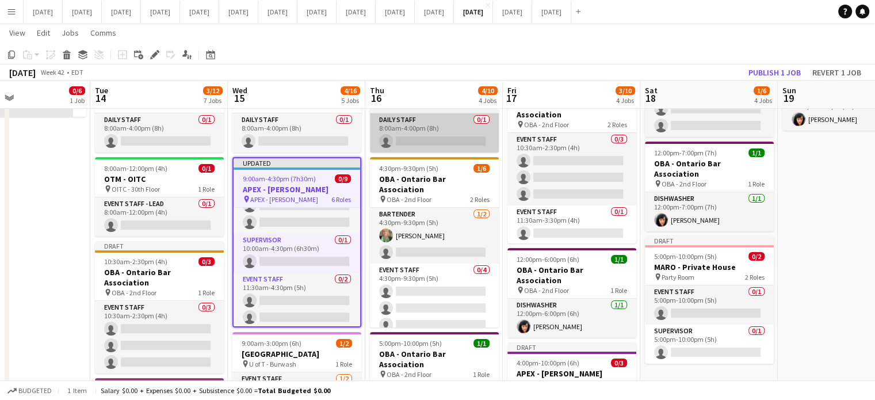
scroll to position [106, 0]
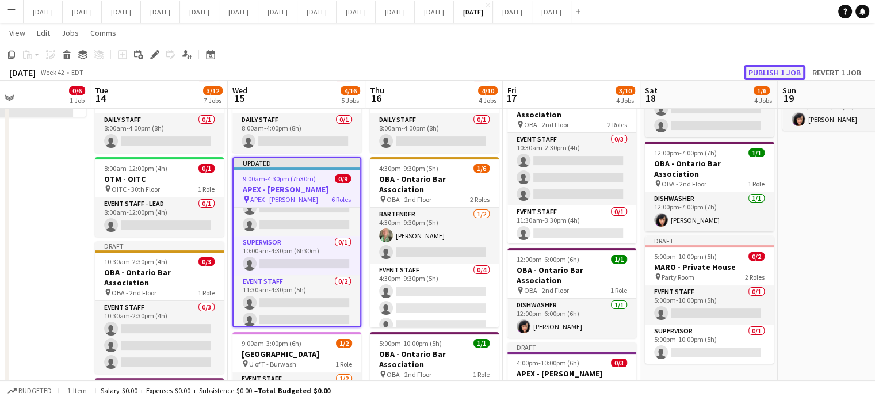
click at [768, 73] on button "Publish 1 job" at bounding box center [774, 72] width 62 height 15
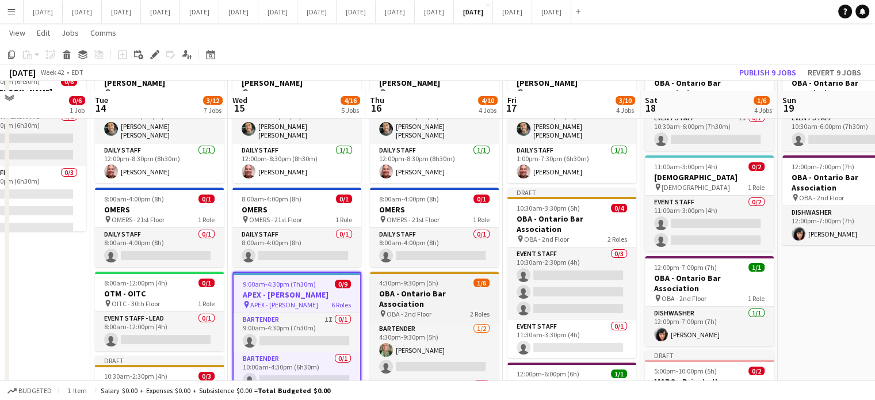
scroll to position [72, 0]
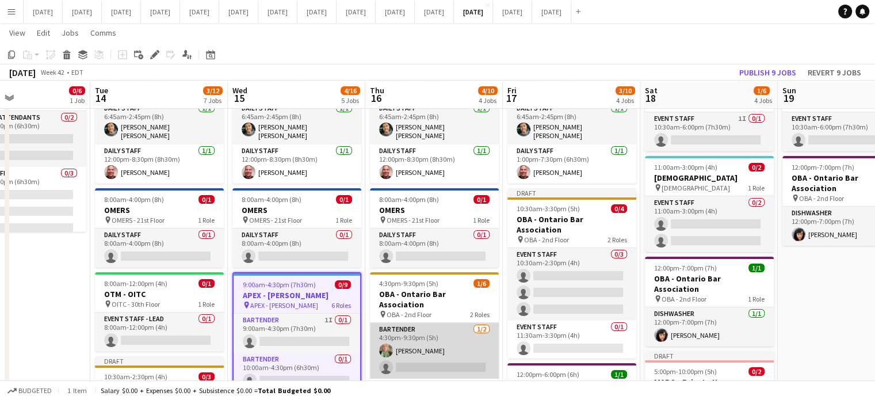
click at [452, 323] on app-card-role "Bartender [DATE] 4:30pm-9:30pm (5h) [PERSON_NAME] single-neutral-actions" at bounding box center [434, 351] width 129 height 56
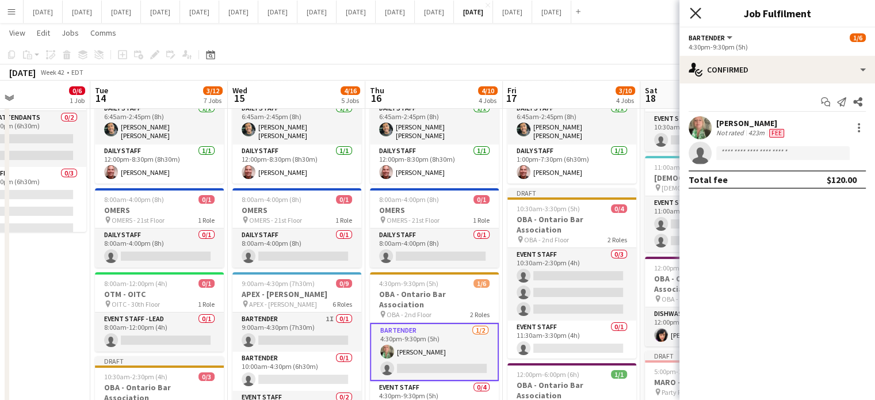
click at [697, 16] on icon at bounding box center [694, 12] width 11 height 11
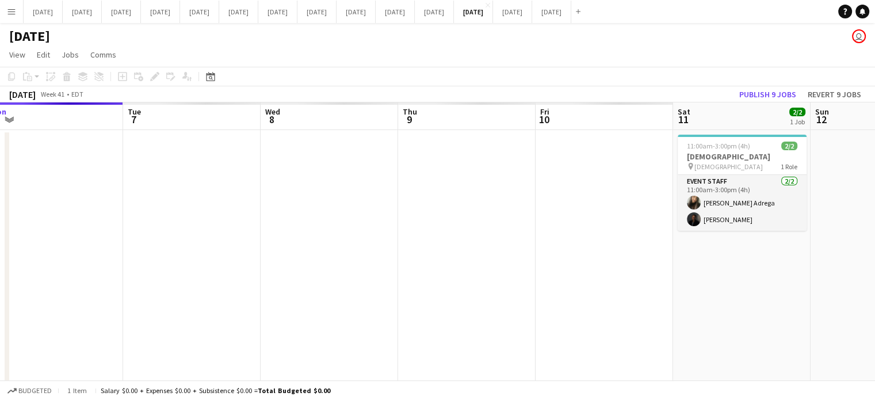
scroll to position [0, 375]
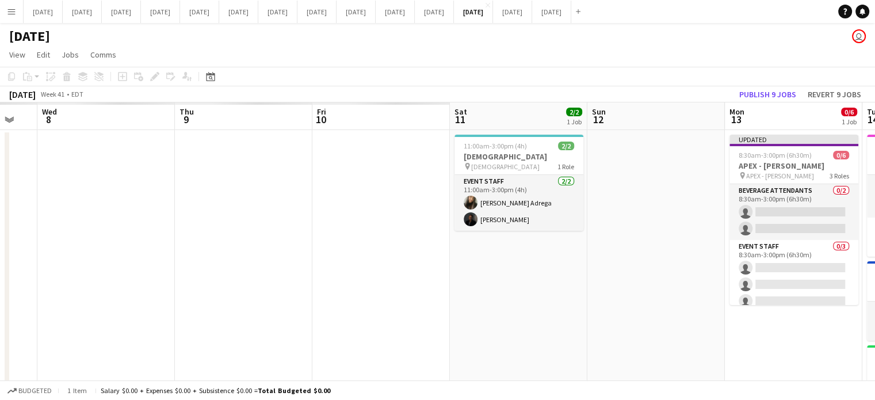
drag, startPoint x: 32, startPoint y: 336, endPoint x: 883, endPoint y: 248, distance: 854.9
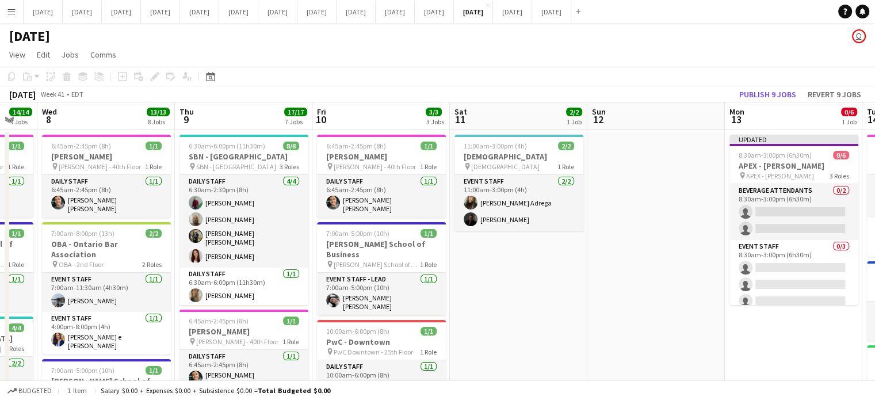
scroll to position [0, 381]
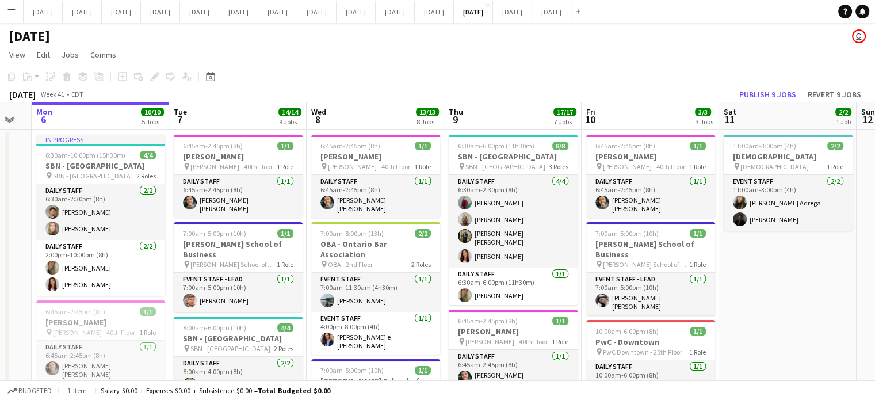
drag, startPoint x: 603, startPoint y: 258, endPoint x: 872, endPoint y: 236, distance: 270.5
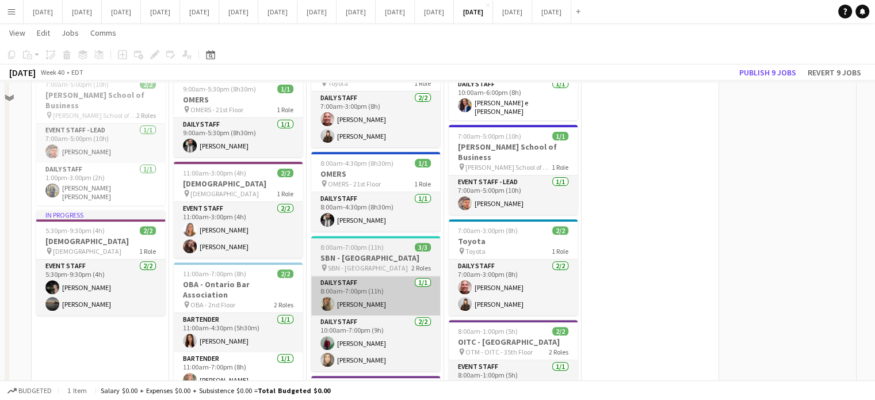
scroll to position [402, 0]
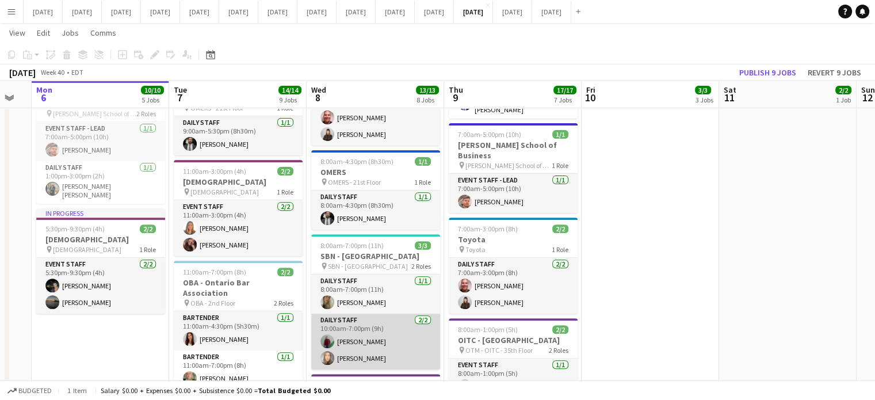
click at [386, 320] on app-card-role "Daily Staff [DATE] 10:00am-7:00pm (9h) [PERSON_NAME] [PERSON_NAME]" at bounding box center [375, 341] width 129 height 56
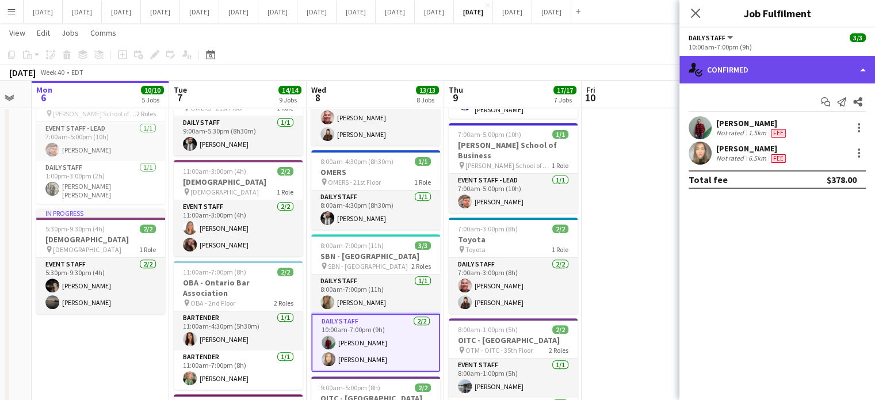
click at [787, 57] on div "single-neutral-actions-check-2 Confirmed" at bounding box center [776, 70] width 195 height 28
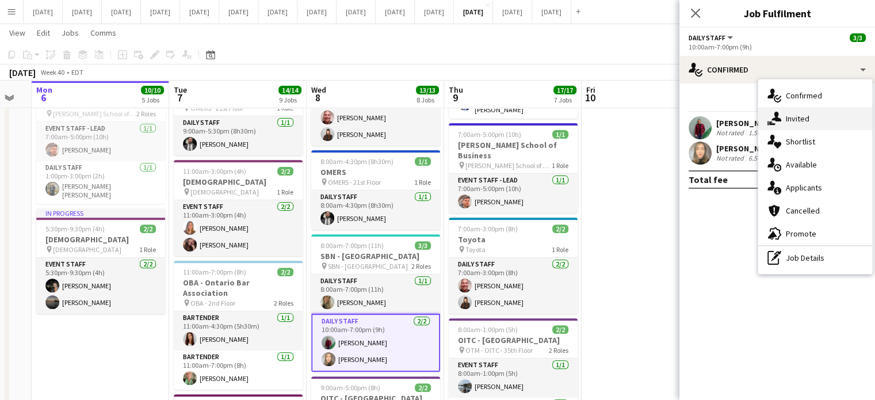
click at [789, 119] on span "Invited" at bounding box center [797, 118] width 24 height 10
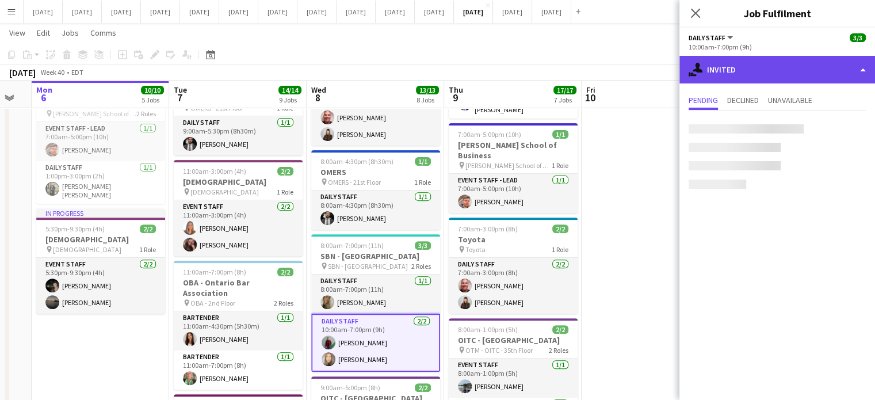
click at [789, 73] on div "single-neutral-actions-share-1 Invited" at bounding box center [776, 70] width 195 height 28
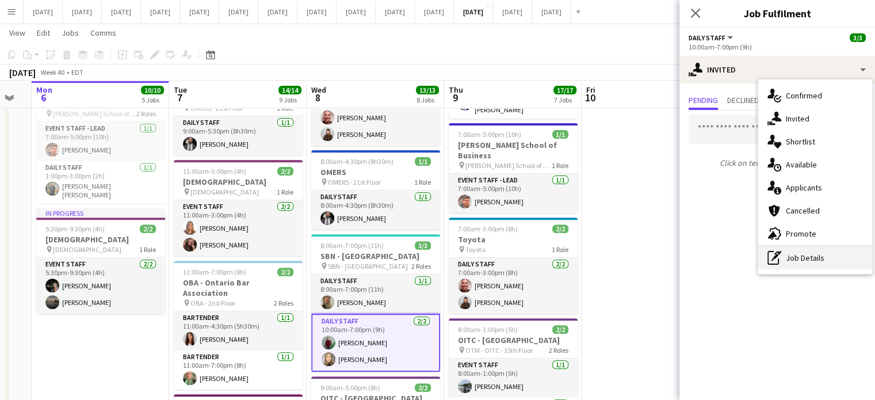
click at [800, 261] on div "pen-write Job Details" at bounding box center [815, 257] width 114 height 23
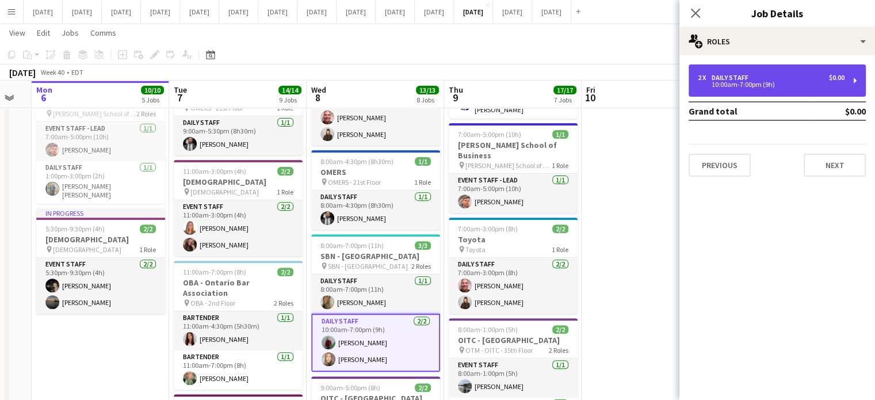
click at [724, 82] on div "10:00am-7:00pm (9h)" at bounding box center [770, 85] width 147 height 6
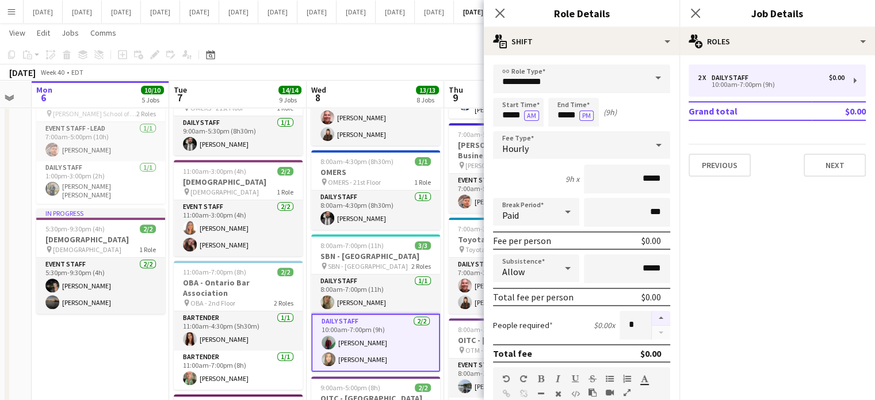
click at [657, 314] on button "button" at bounding box center [660, 317] width 18 height 15
type input "*"
click at [501, 11] on icon "Close pop-in" at bounding box center [499, 12] width 11 height 11
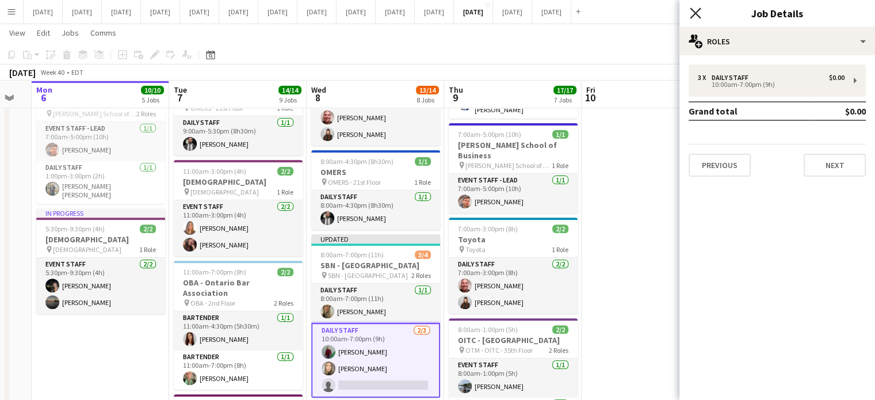
click at [698, 15] on icon "Close pop-in" at bounding box center [694, 12] width 11 height 11
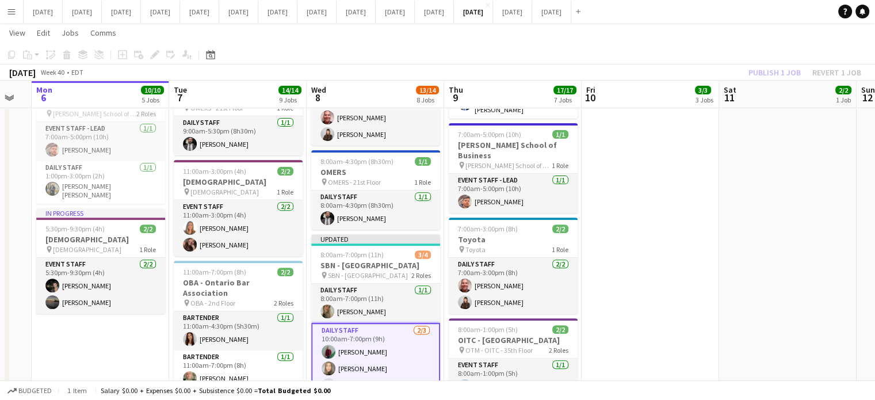
click at [408, 331] on app-card-role "Daily Staff [DATE] 10:00am-7:00pm (9h) [PERSON_NAME] [PERSON_NAME] single-neutr…" at bounding box center [375, 360] width 129 height 75
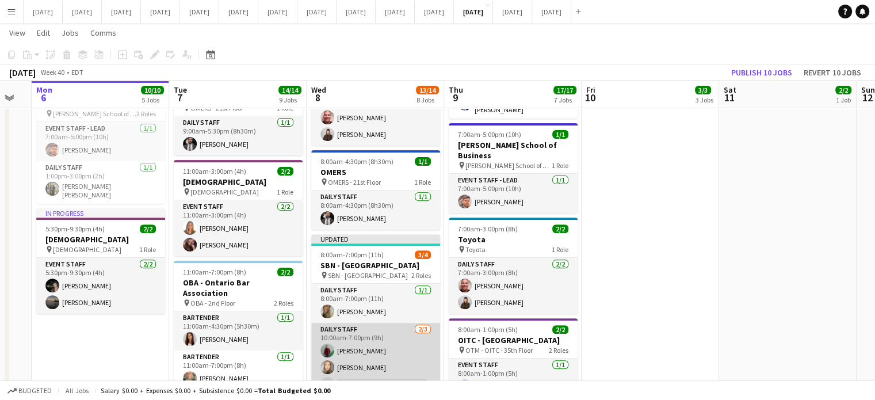
scroll to position [0, 380]
click at [425, 323] on app-card-role "Daily Staff [DATE] 10:00am-7:00pm (9h) [PERSON_NAME] [PERSON_NAME] single-neutr…" at bounding box center [376, 359] width 129 height 72
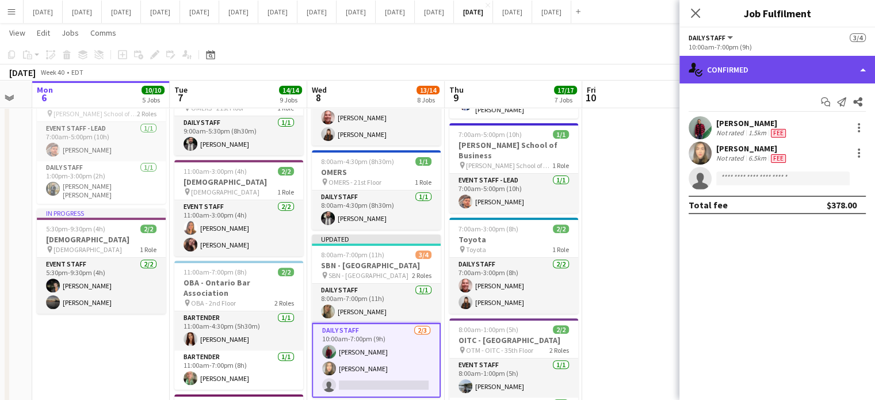
click at [756, 64] on div "single-neutral-actions-check-2 Confirmed" at bounding box center [776, 70] width 195 height 28
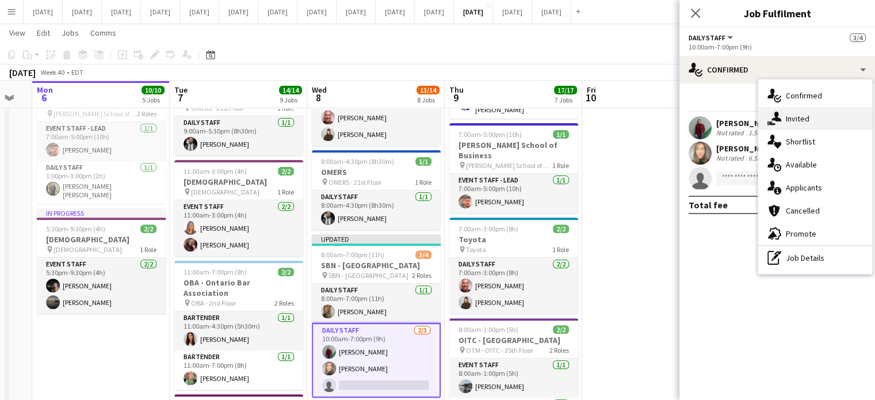
click at [789, 120] on span "Invited" at bounding box center [797, 118] width 24 height 10
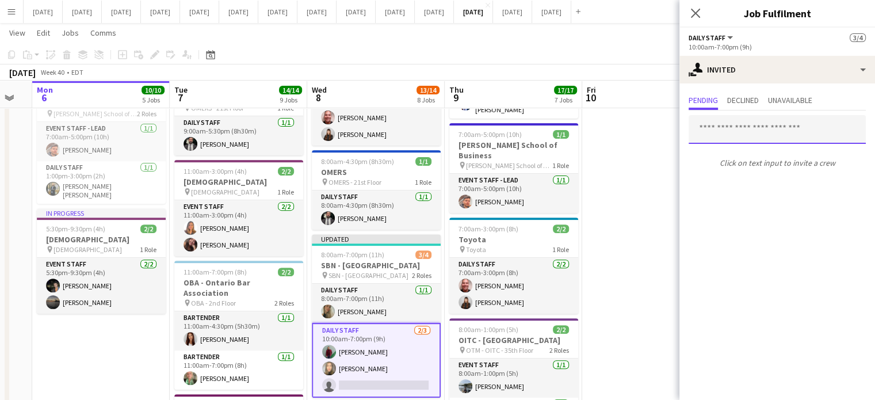
click at [767, 132] on input "text" at bounding box center [776, 129] width 177 height 29
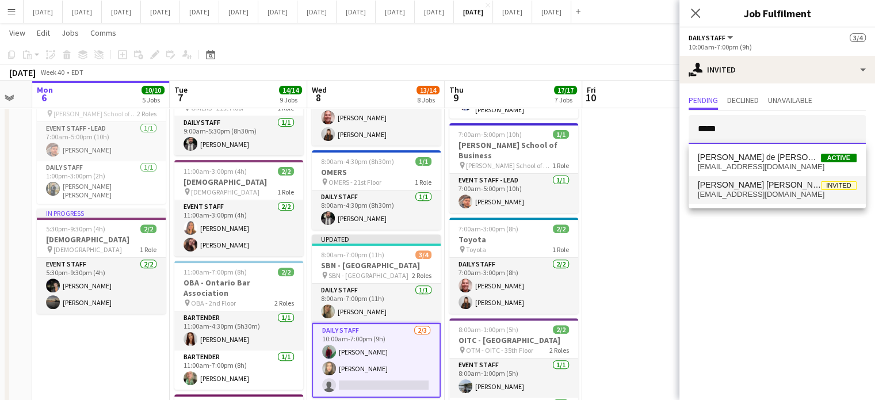
type input "*****"
click at [757, 195] on span "[EMAIL_ADDRESS][DOMAIN_NAME]" at bounding box center [776, 194] width 159 height 9
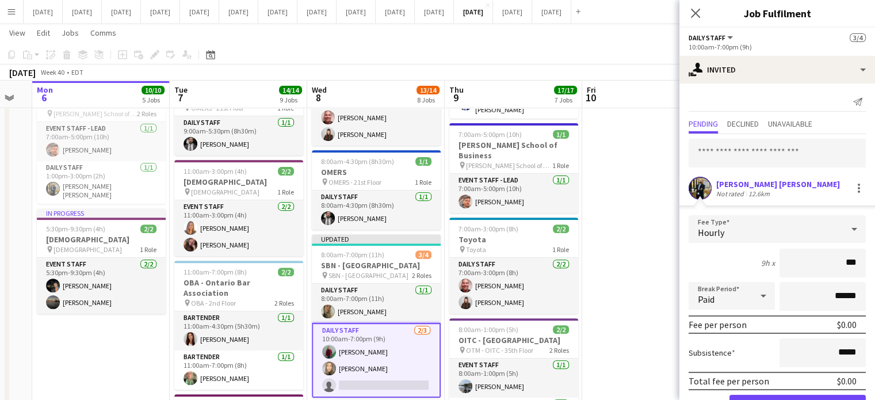
type input "**"
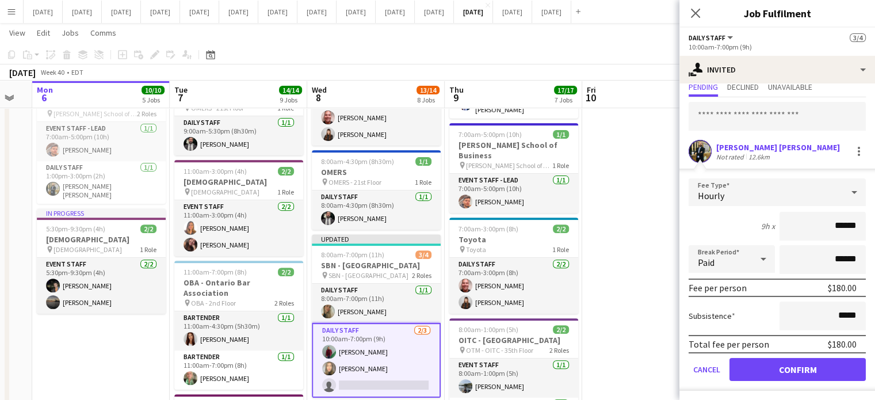
type input "******"
click at [800, 358] on button "Confirm" at bounding box center [797, 369] width 136 height 23
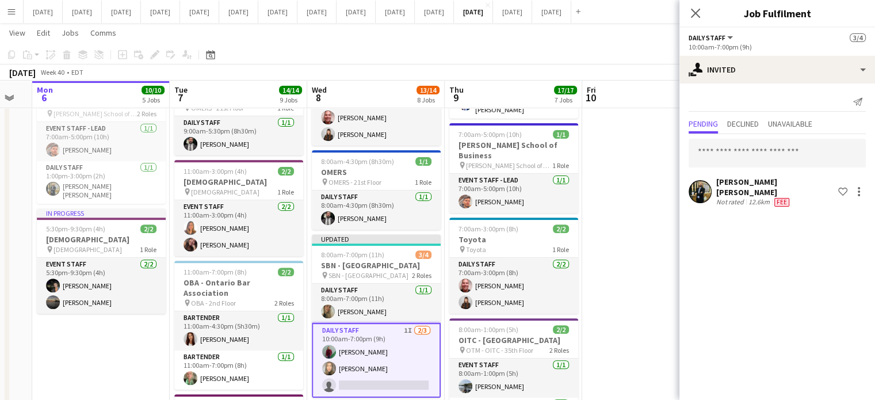
scroll to position [0, 0]
click at [692, 13] on icon "Close pop-in" at bounding box center [694, 12] width 11 height 11
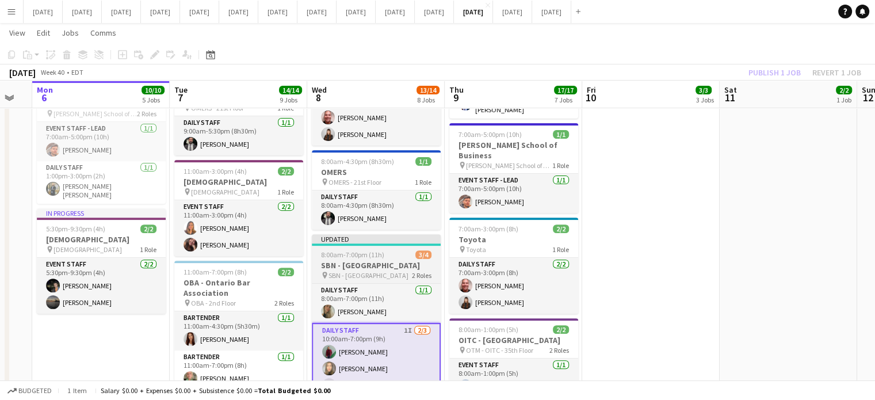
click at [425, 234] on app-job-card "Updated 8:00am-7:00pm (11h) 3/4 SBN - [GEOGRAPHIC_DATA] pin SBN - [GEOGRAPHIC_D…" at bounding box center [376, 315] width 129 height 163
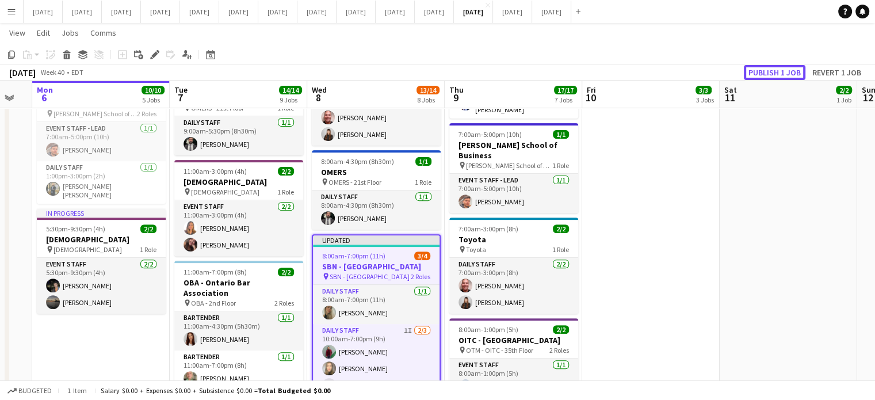
click at [766, 70] on button "Publish 1 job" at bounding box center [774, 72] width 62 height 15
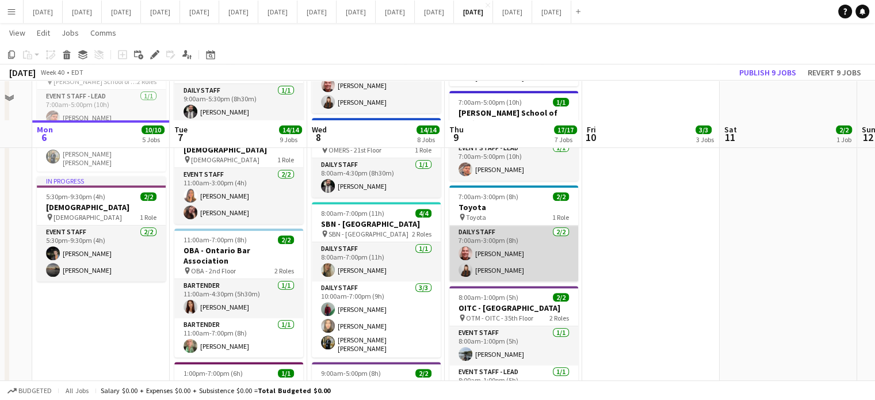
scroll to position [517, 0]
